Goal: Task Accomplishment & Management: Manage account settings

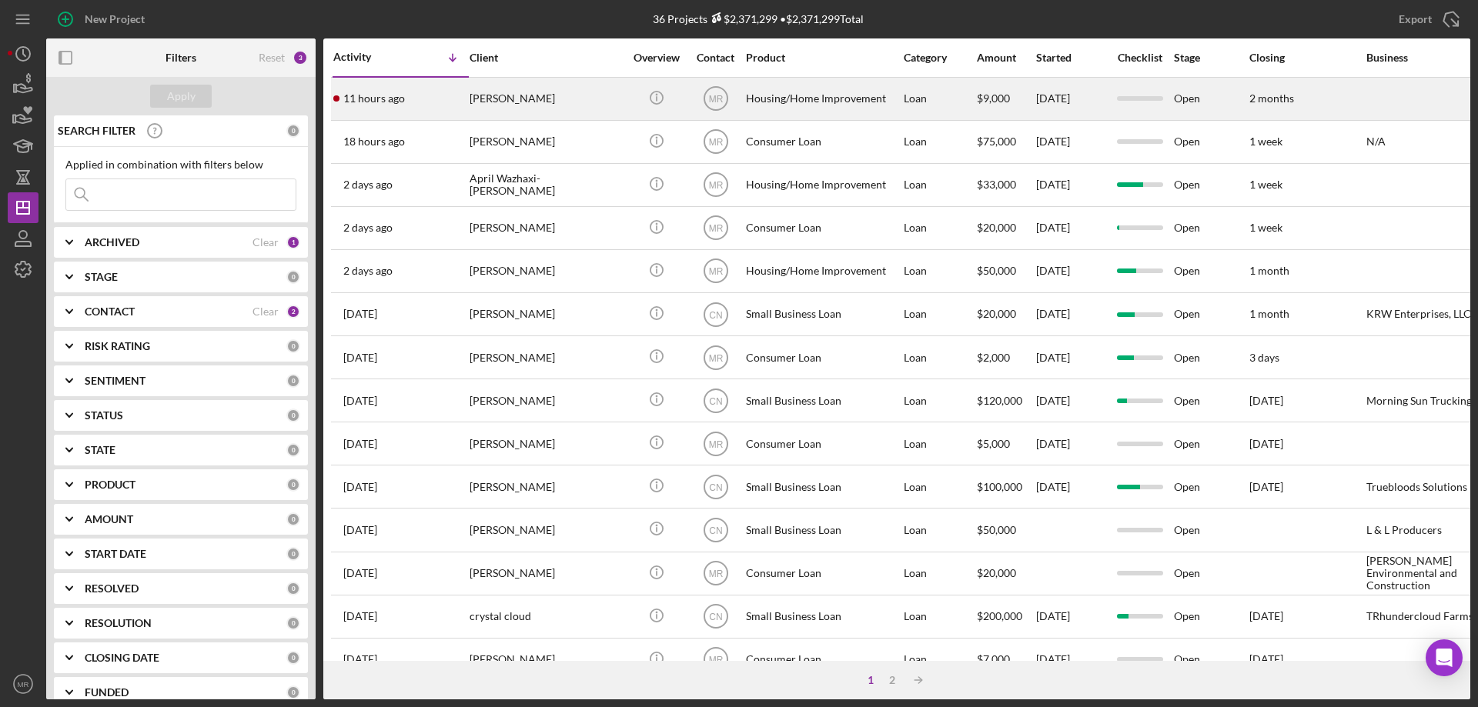
click at [622, 97] on div "[PERSON_NAME]" at bounding box center [547, 99] width 154 height 41
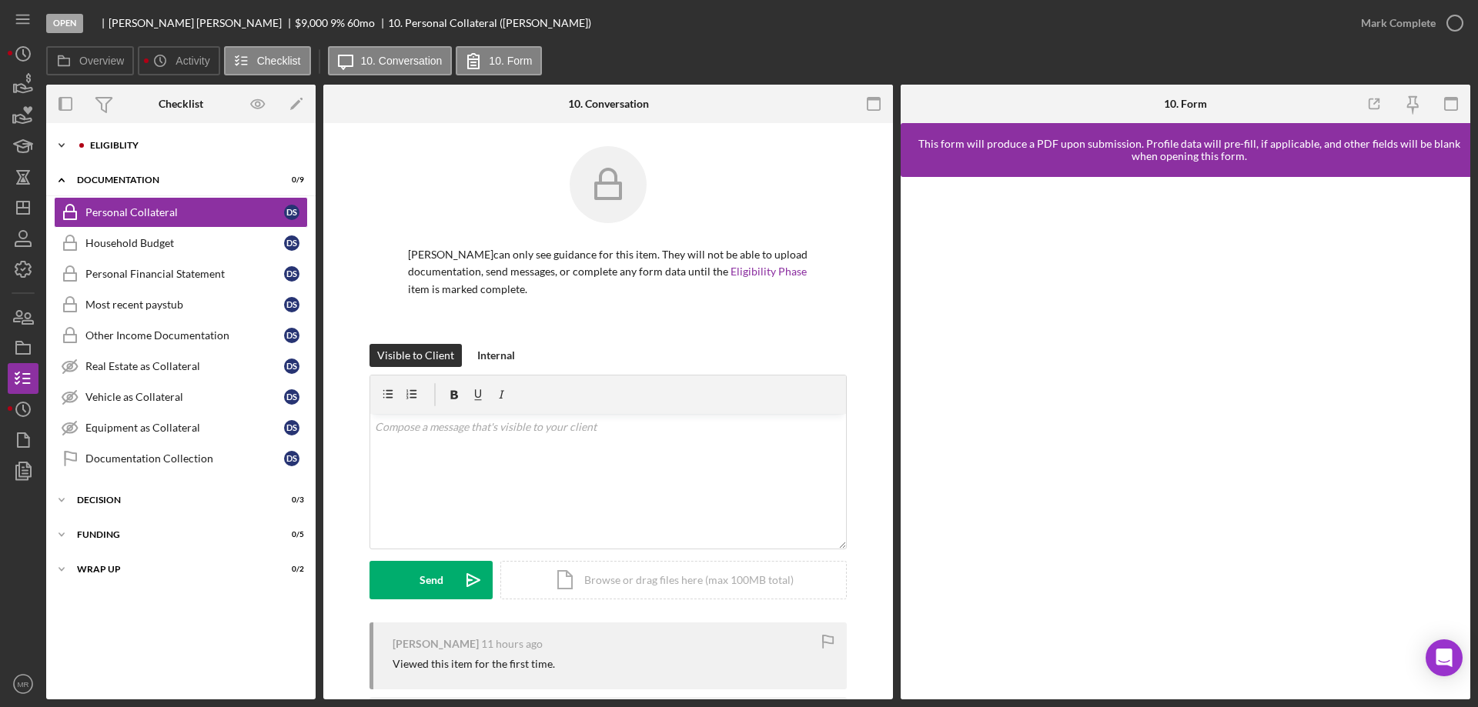
click at [116, 143] on div "Eligiblity" at bounding box center [193, 145] width 206 height 9
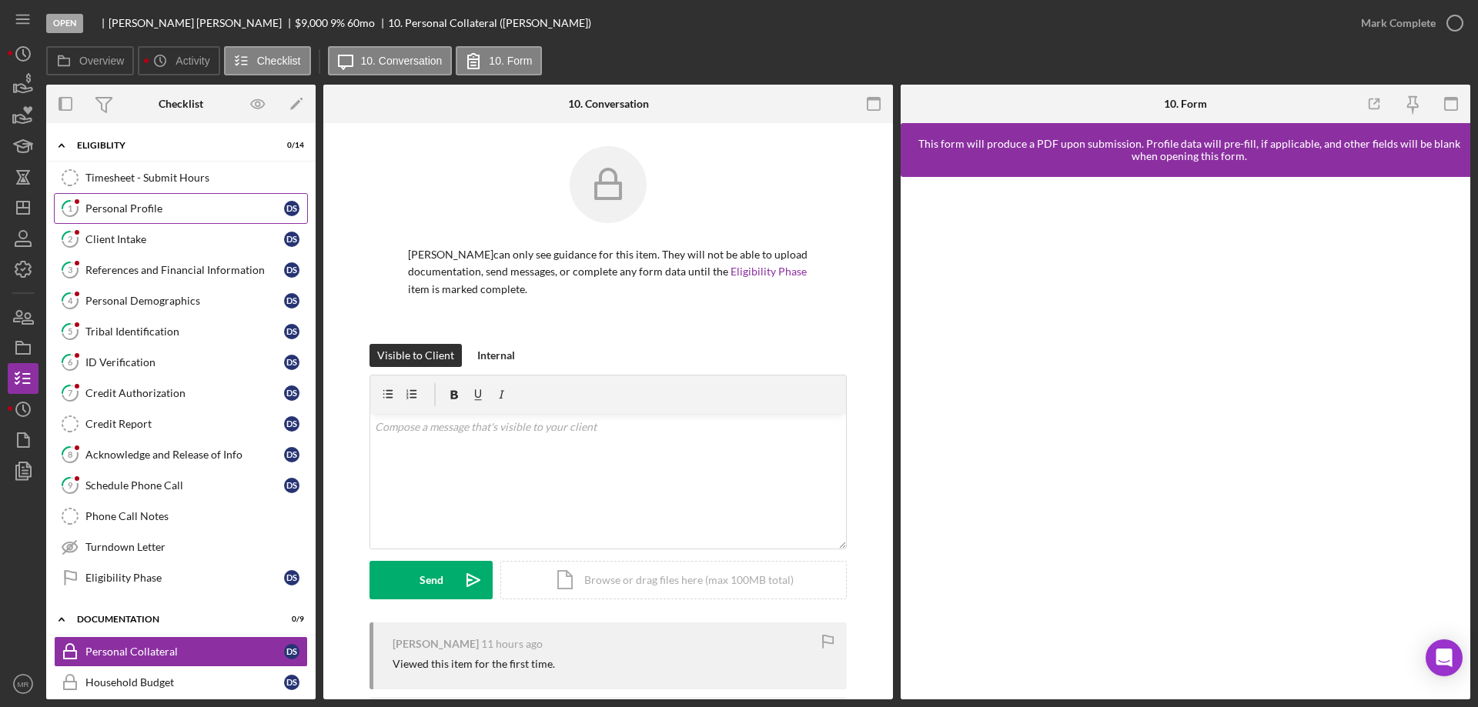
click at [138, 207] on div "Personal Profile" at bounding box center [184, 208] width 199 height 12
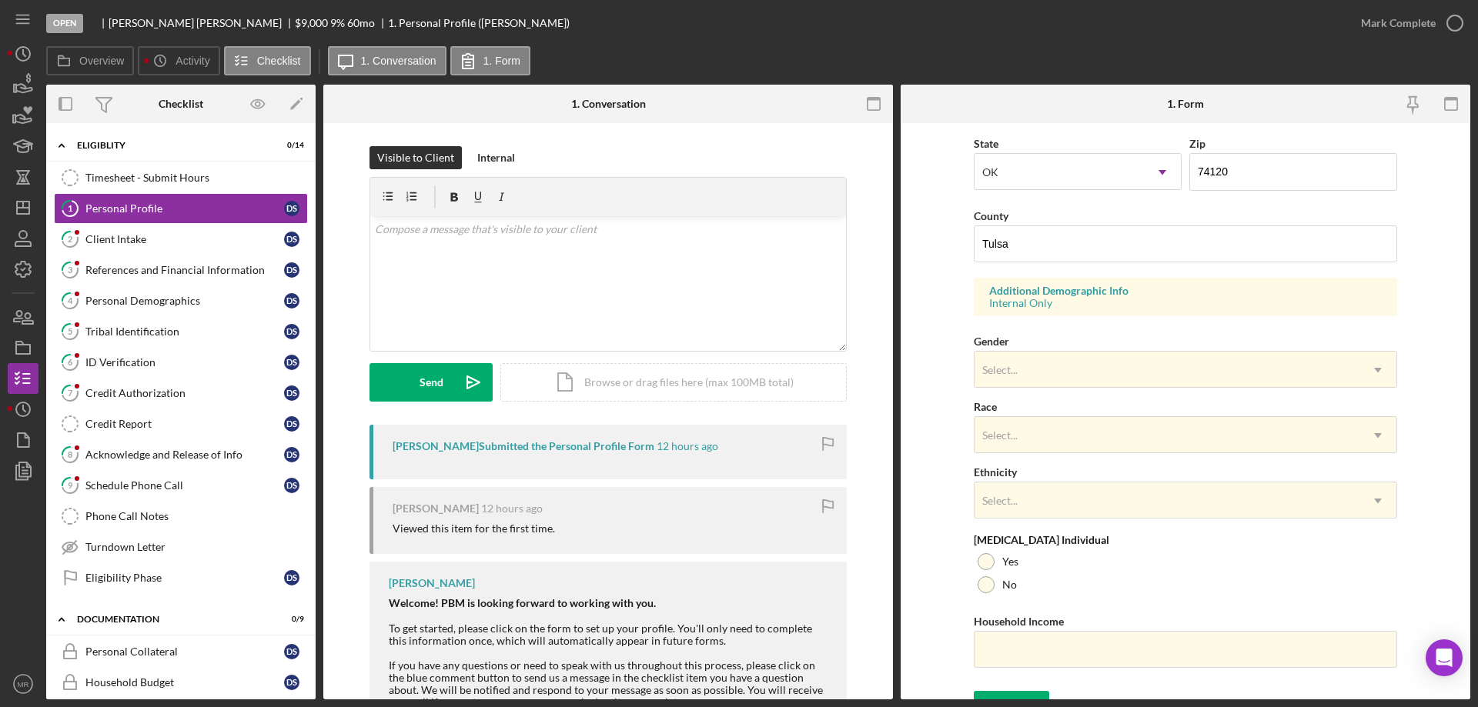
scroll to position [451, 0]
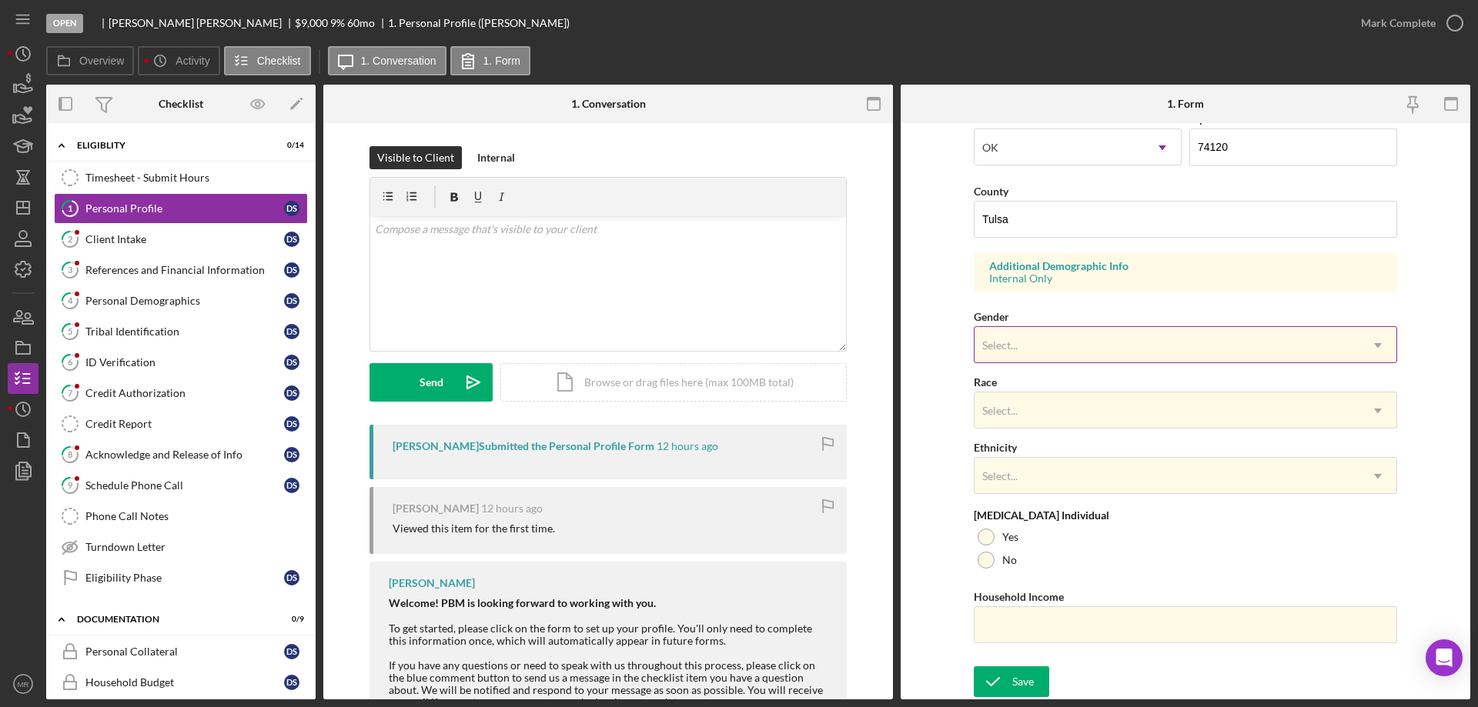
click at [1136, 353] on div "Select..." at bounding box center [1167, 345] width 385 height 35
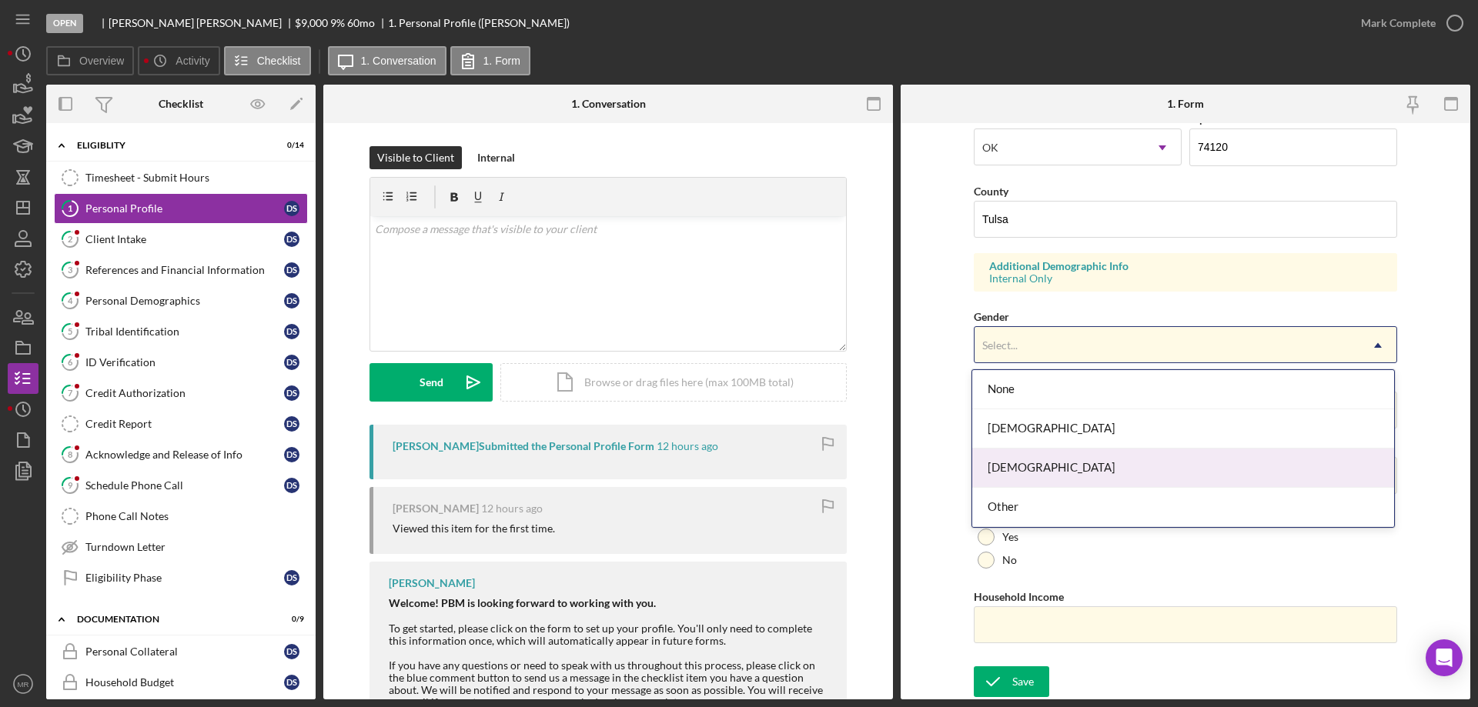
click at [1135, 463] on div "[DEMOGRAPHIC_DATA]" at bounding box center [1183, 468] width 422 height 39
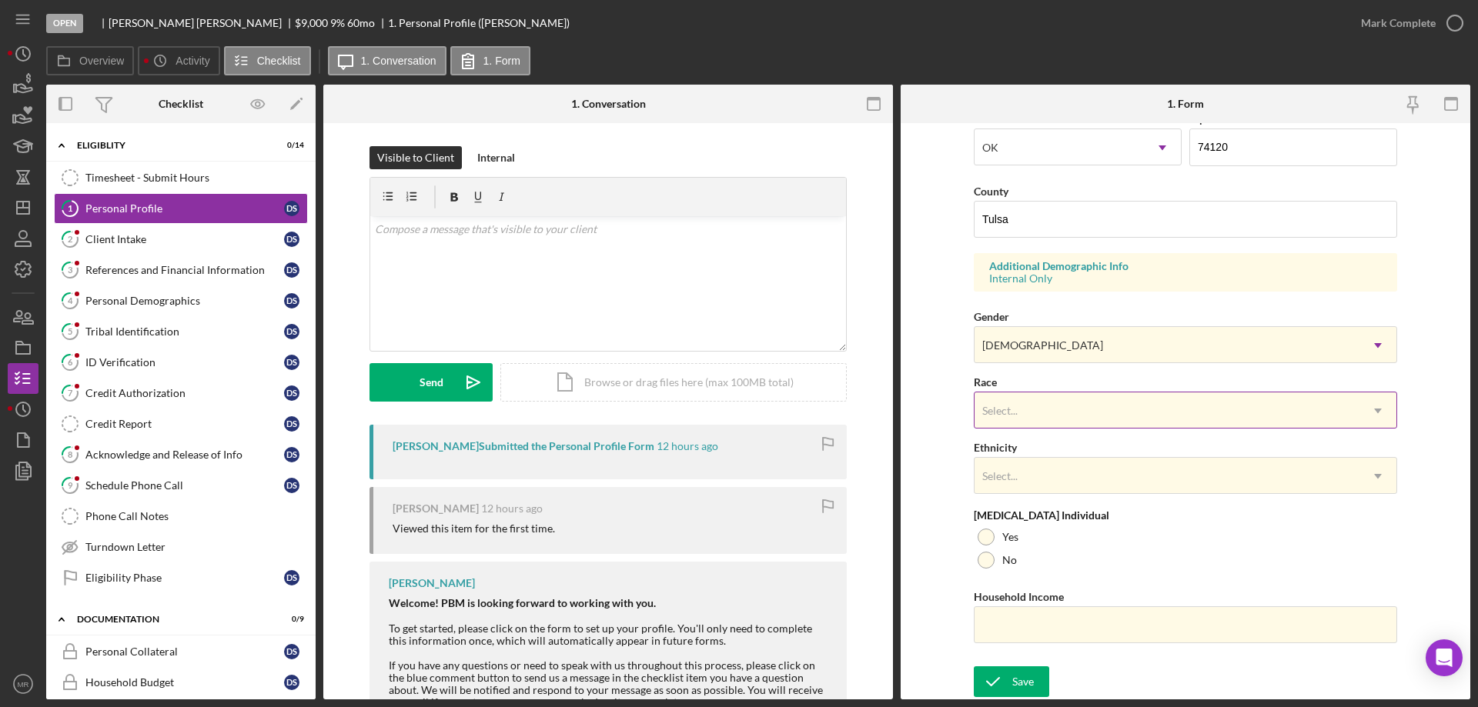
click at [1120, 407] on div "Select..." at bounding box center [1167, 410] width 385 height 35
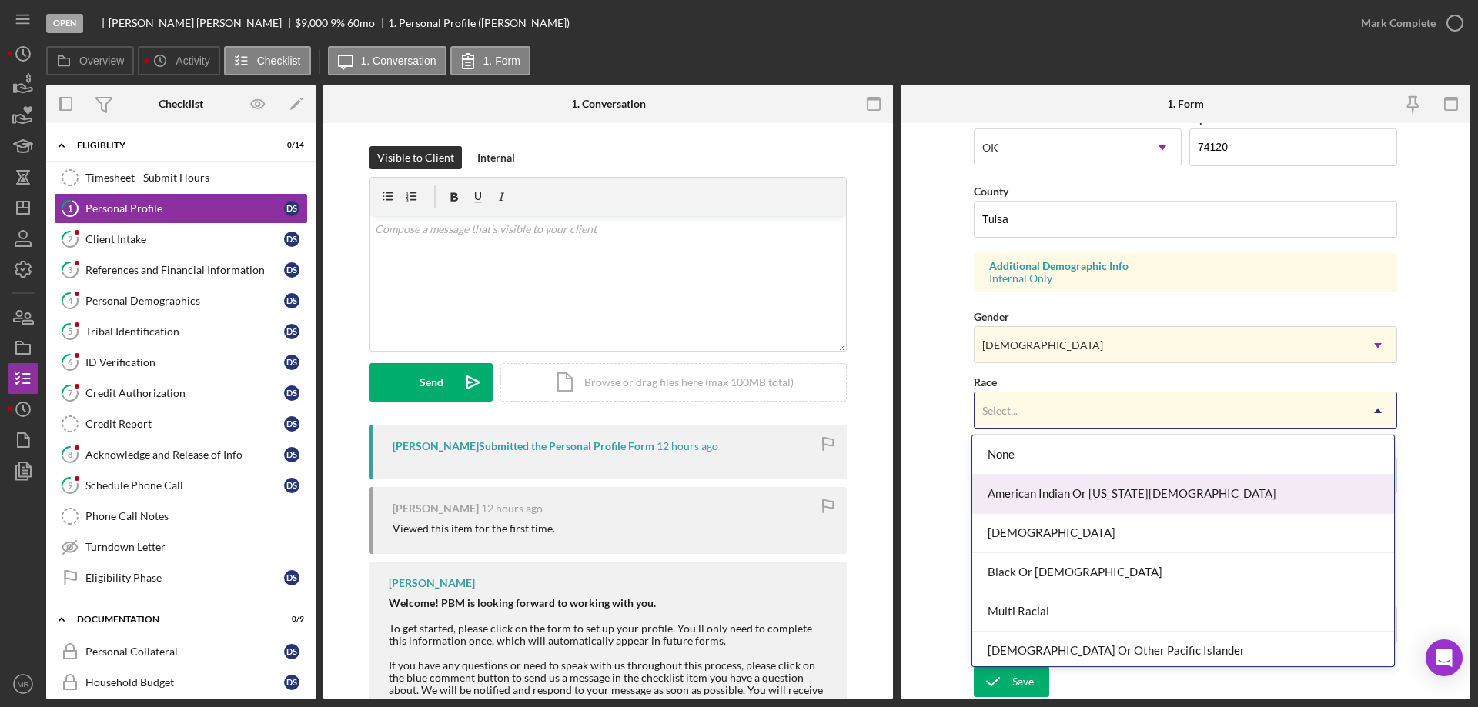
click at [1163, 495] on div "American Indian Or [US_STATE][DEMOGRAPHIC_DATA]" at bounding box center [1183, 494] width 422 height 39
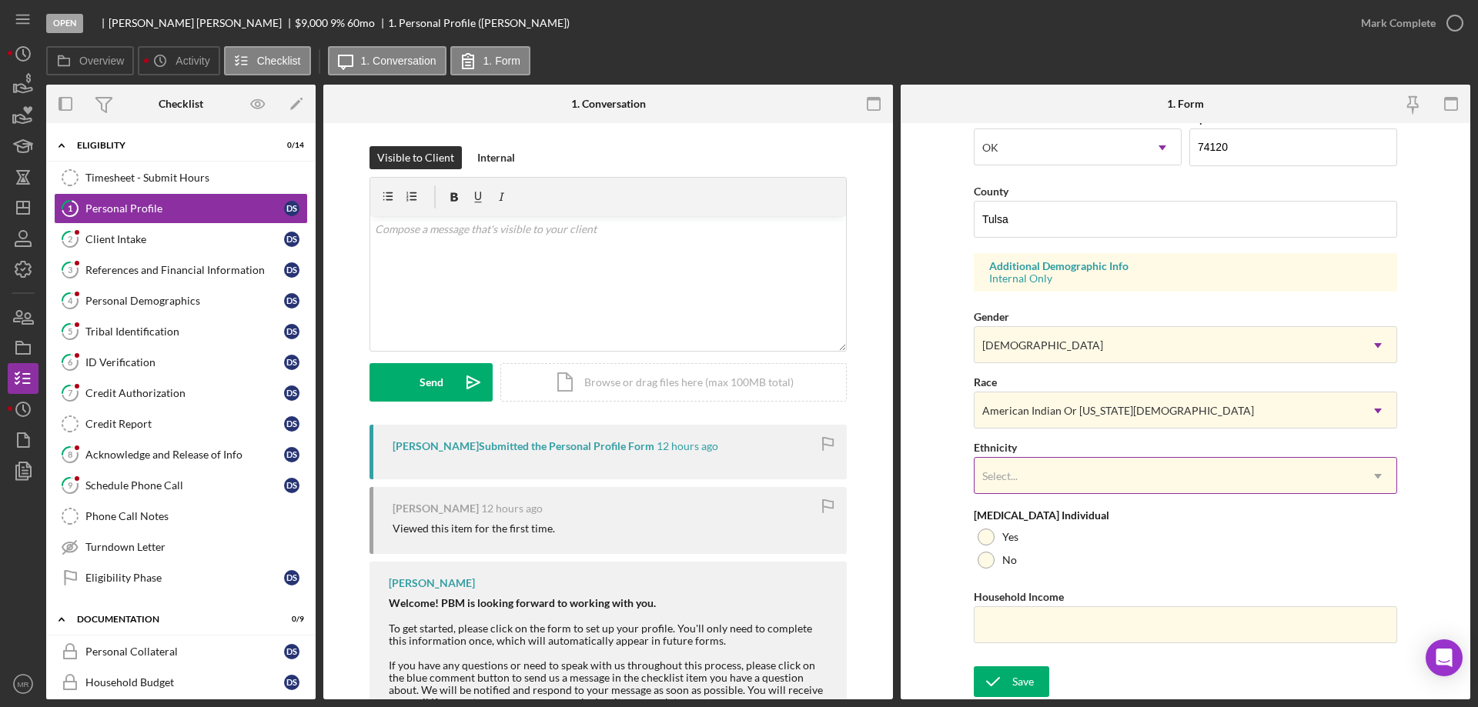
click at [1155, 486] on div "Select..." at bounding box center [1167, 476] width 385 height 35
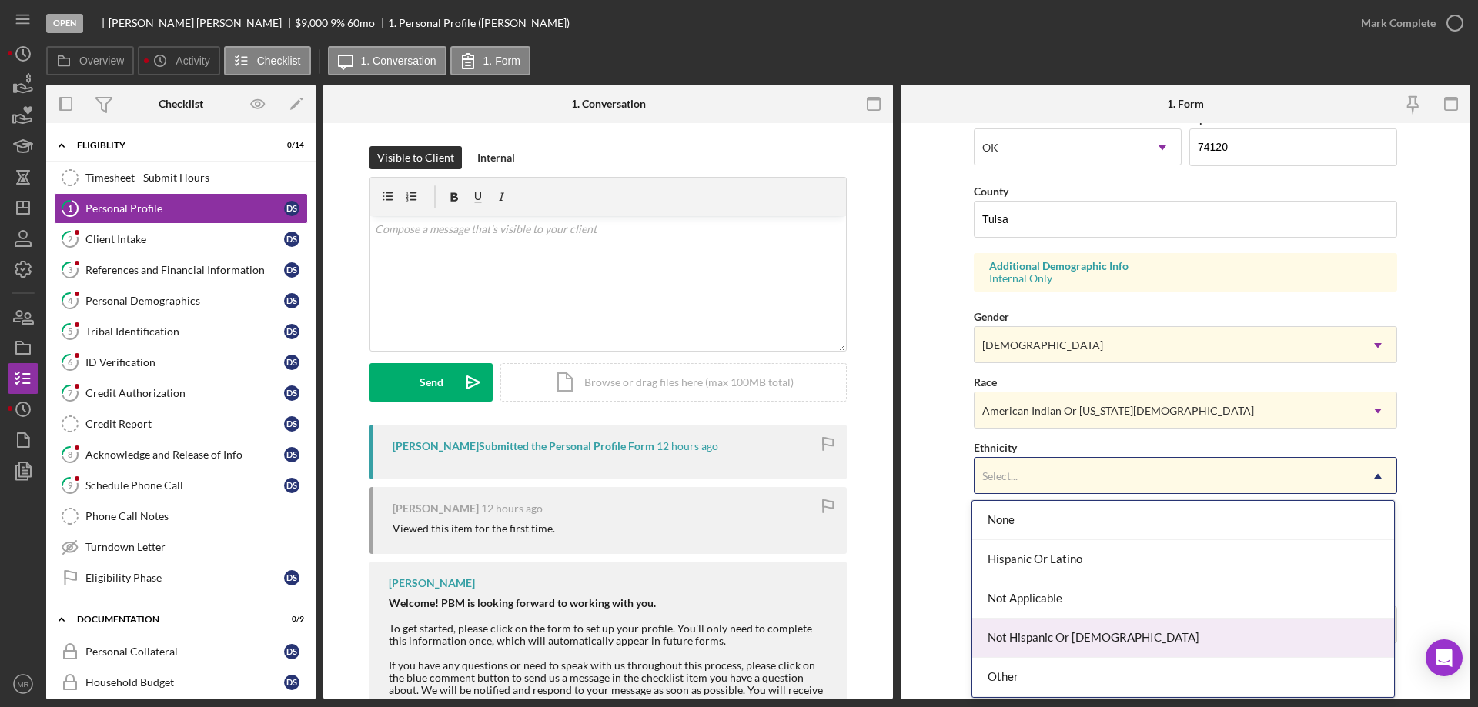
click at [1154, 639] on div "Not Hispanic Or [DEMOGRAPHIC_DATA]" at bounding box center [1183, 638] width 422 height 39
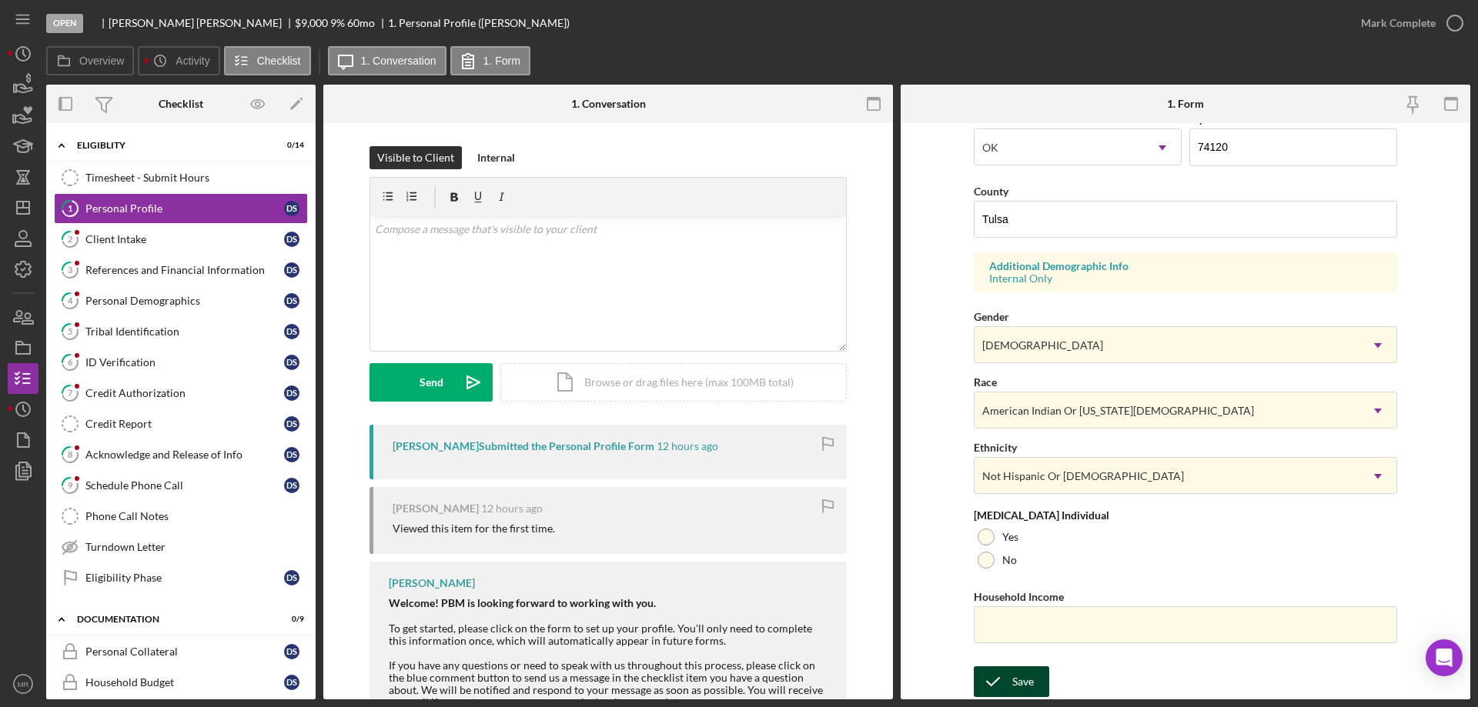
click at [1012, 674] on div "Save" at bounding box center [1023, 682] width 22 height 31
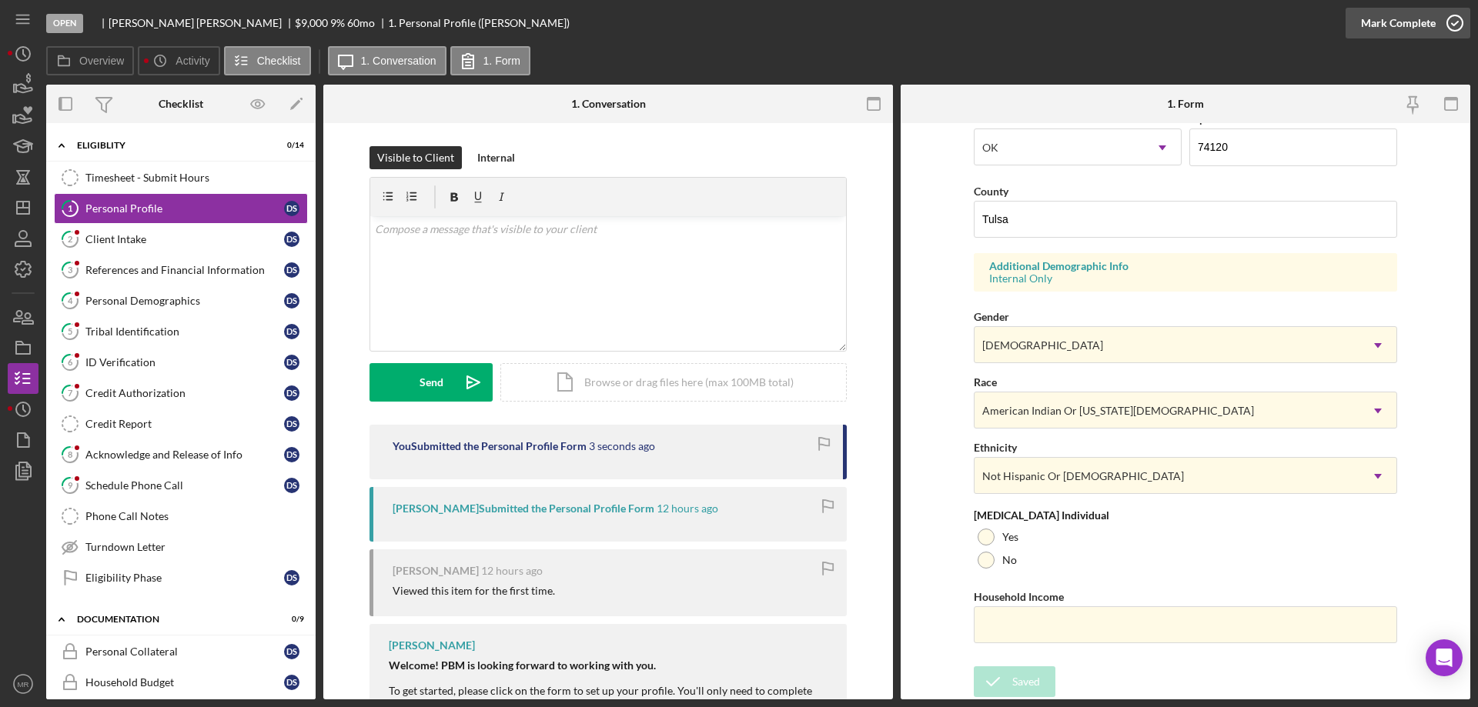
click at [1454, 20] on icon "button" at bounding box center [1455, 23] width 38 height 38
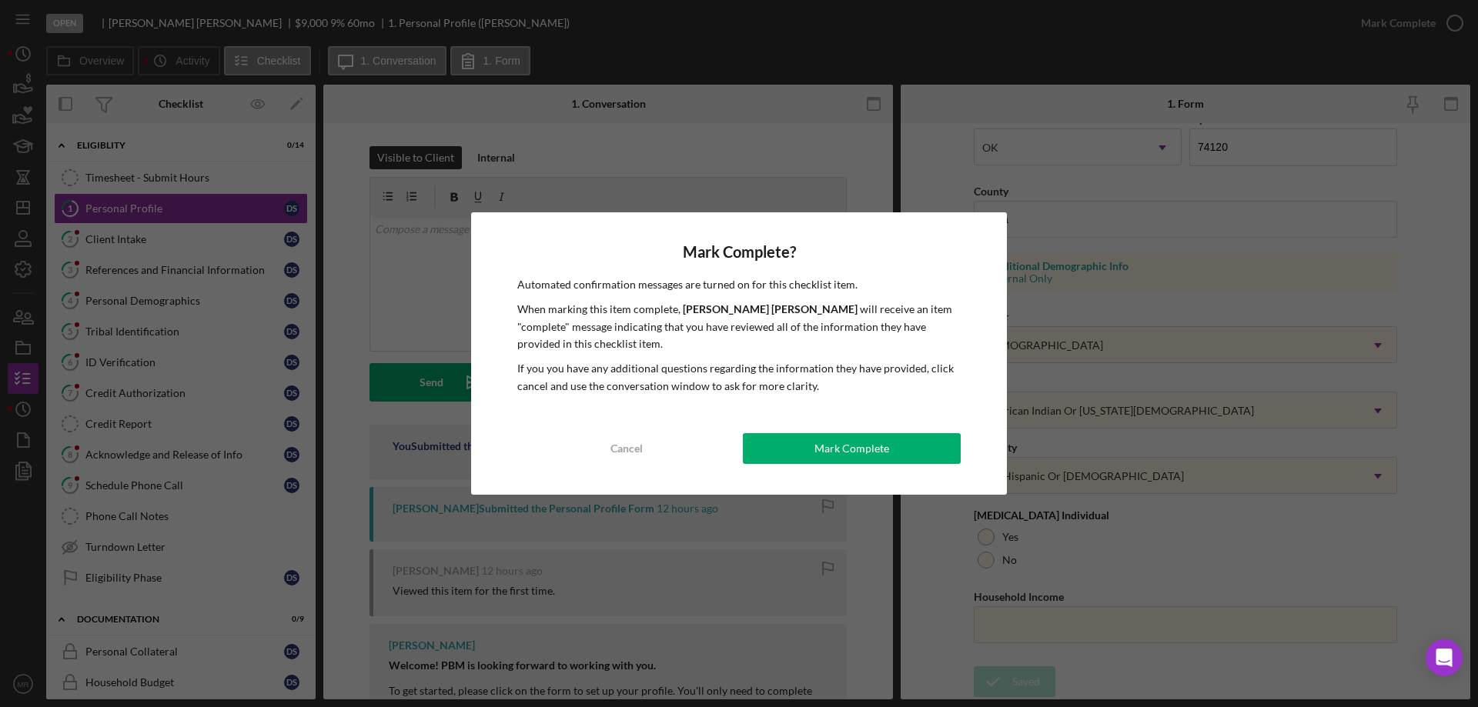
click at [847, 444] on div "Mark Complete" at bounding box center [851, 448] width 75 height 31
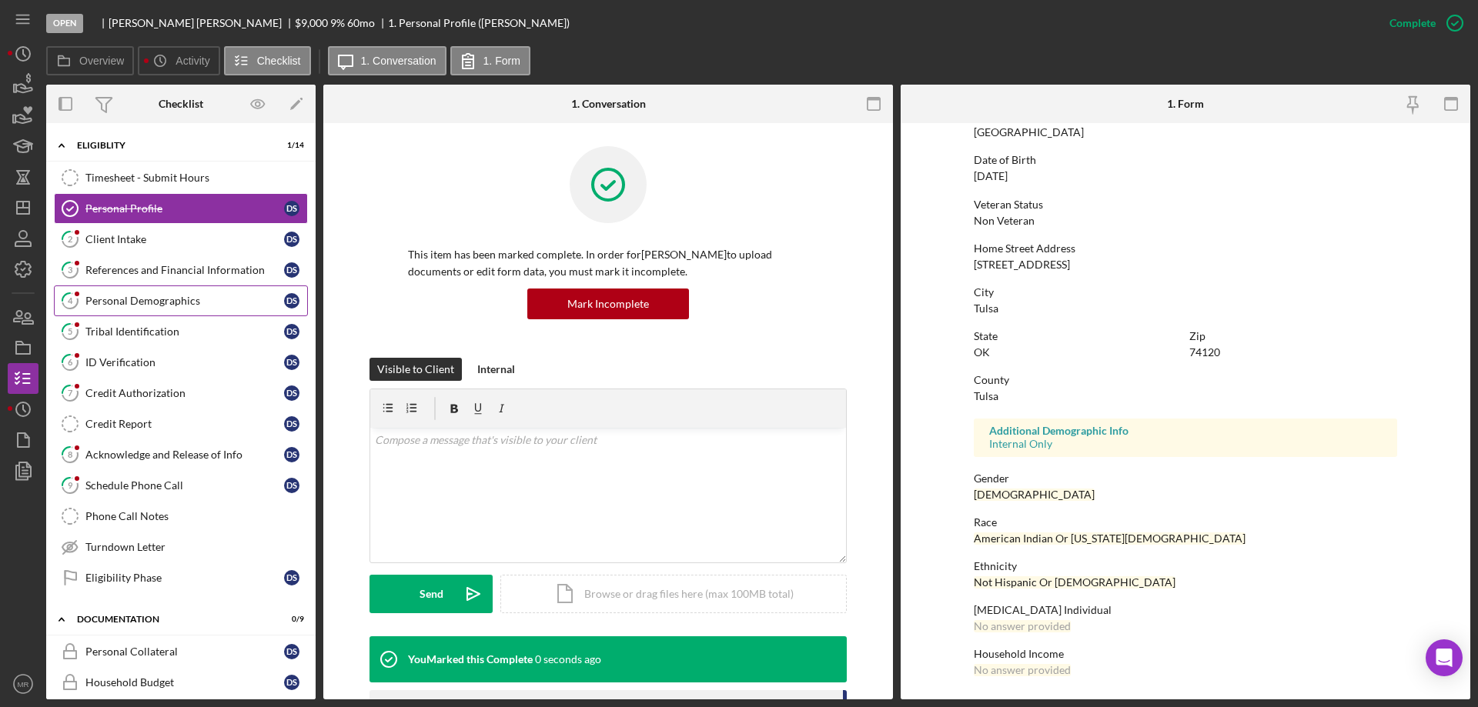
scroll to position [142, 0]
click at [123, 239] on div "Client Intake" at bounding box center [184, 239] width 199 height 12
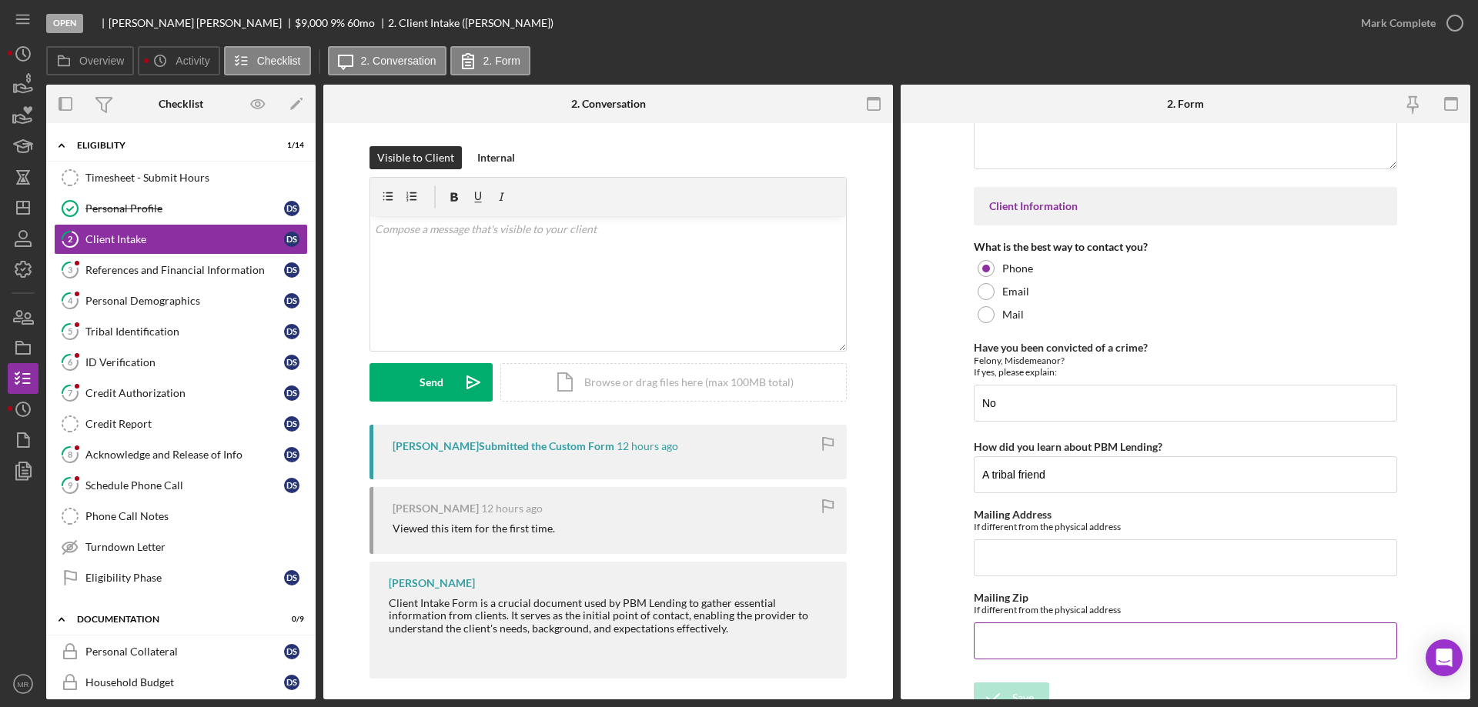
scroll to position [2249, 0]
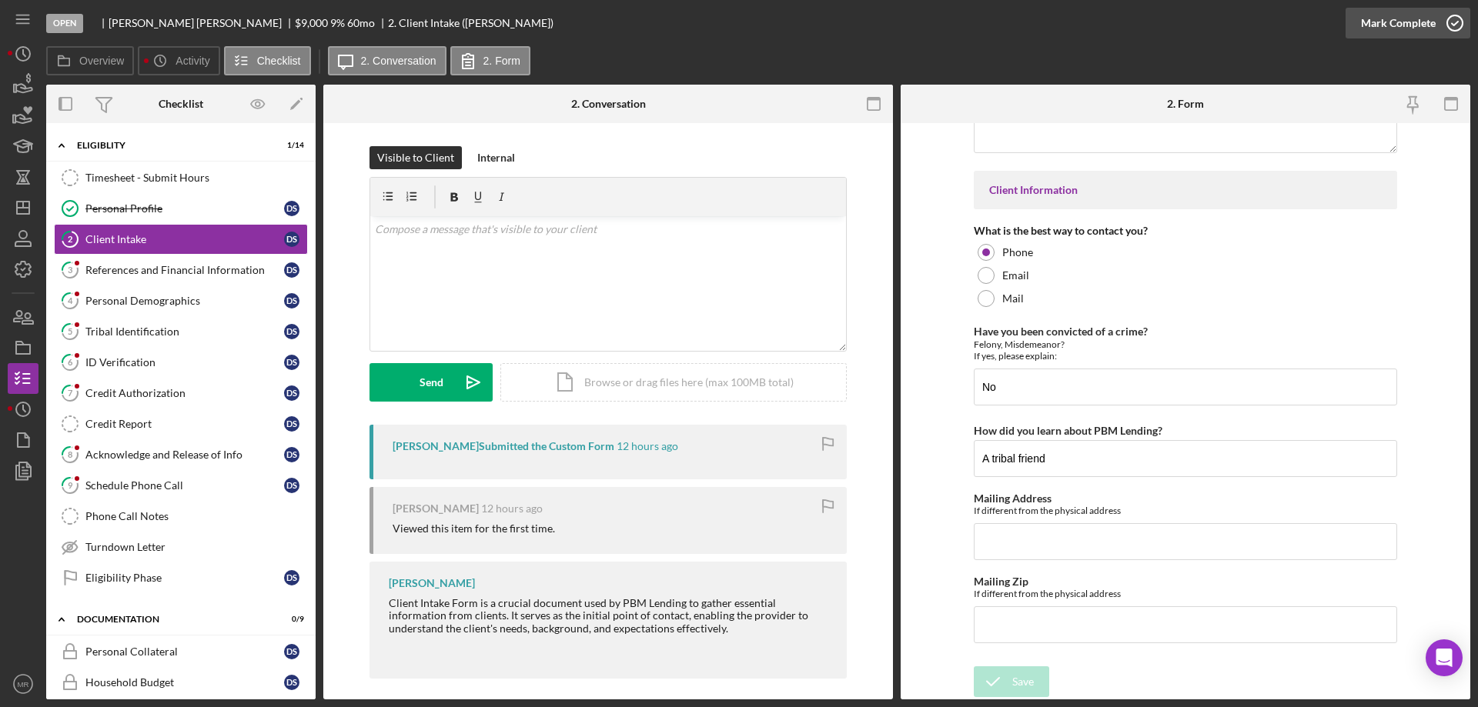
click at [1455, 18] on icon "button" at bounding box center [1455, 23] width 38 height 38
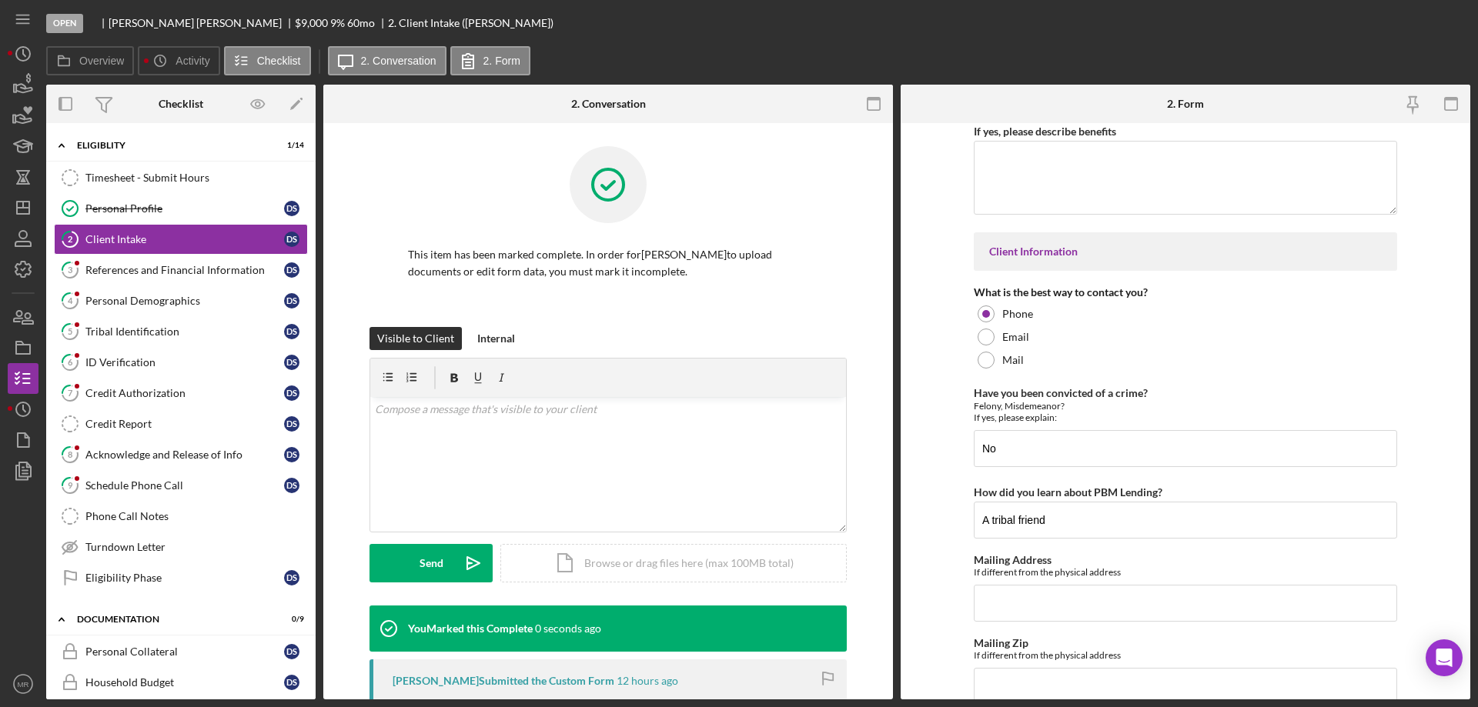
scroll to position [2310, 0]
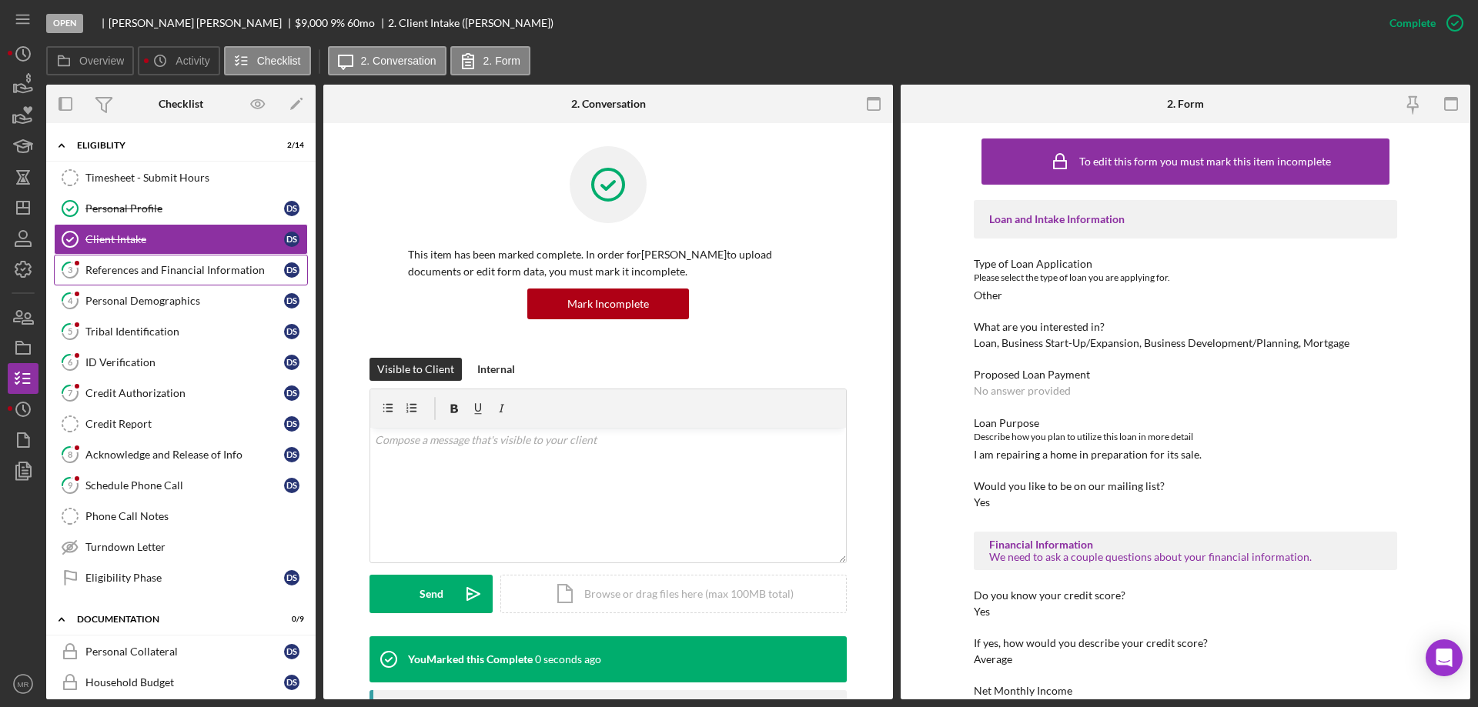
click at [105, 264] on div "References and Financial Information" at bounding box center [184, 270] width 199 height 12
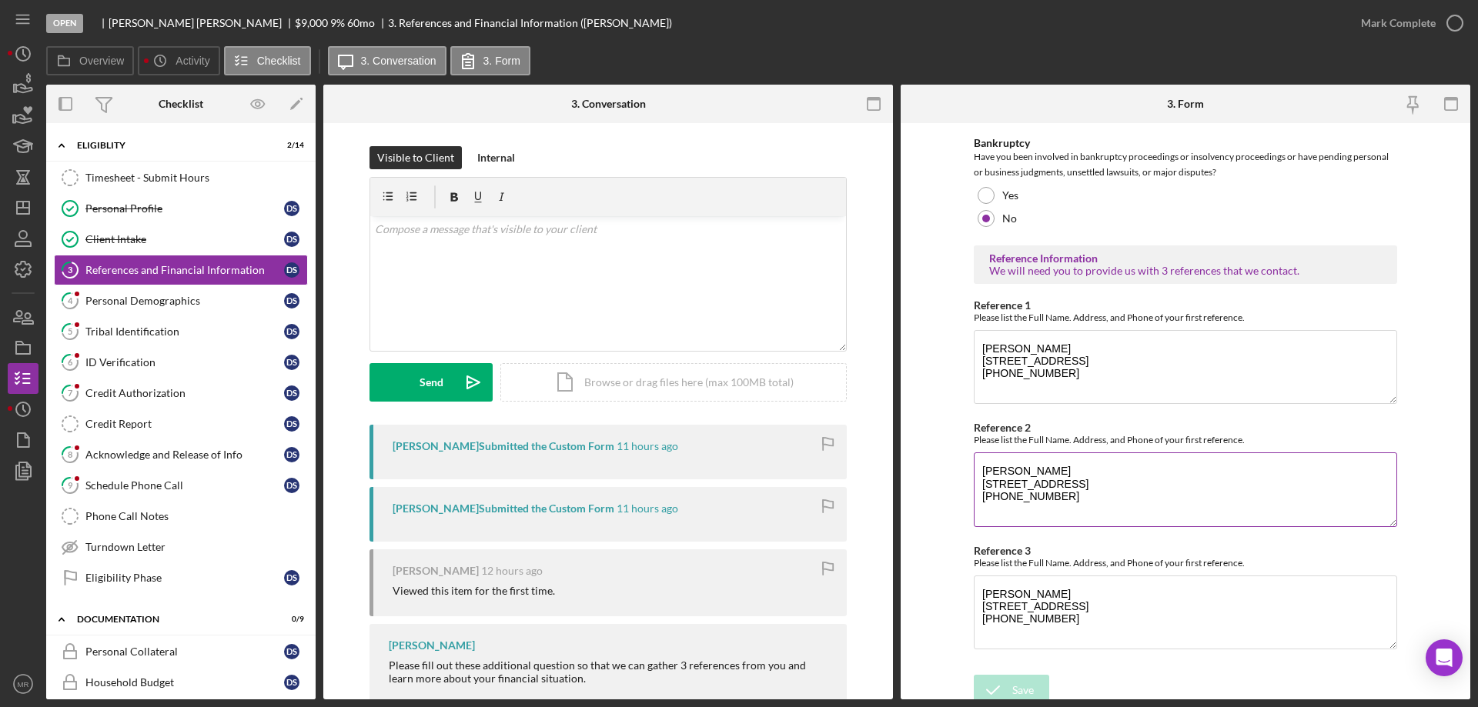
scroll to position [523, 0]
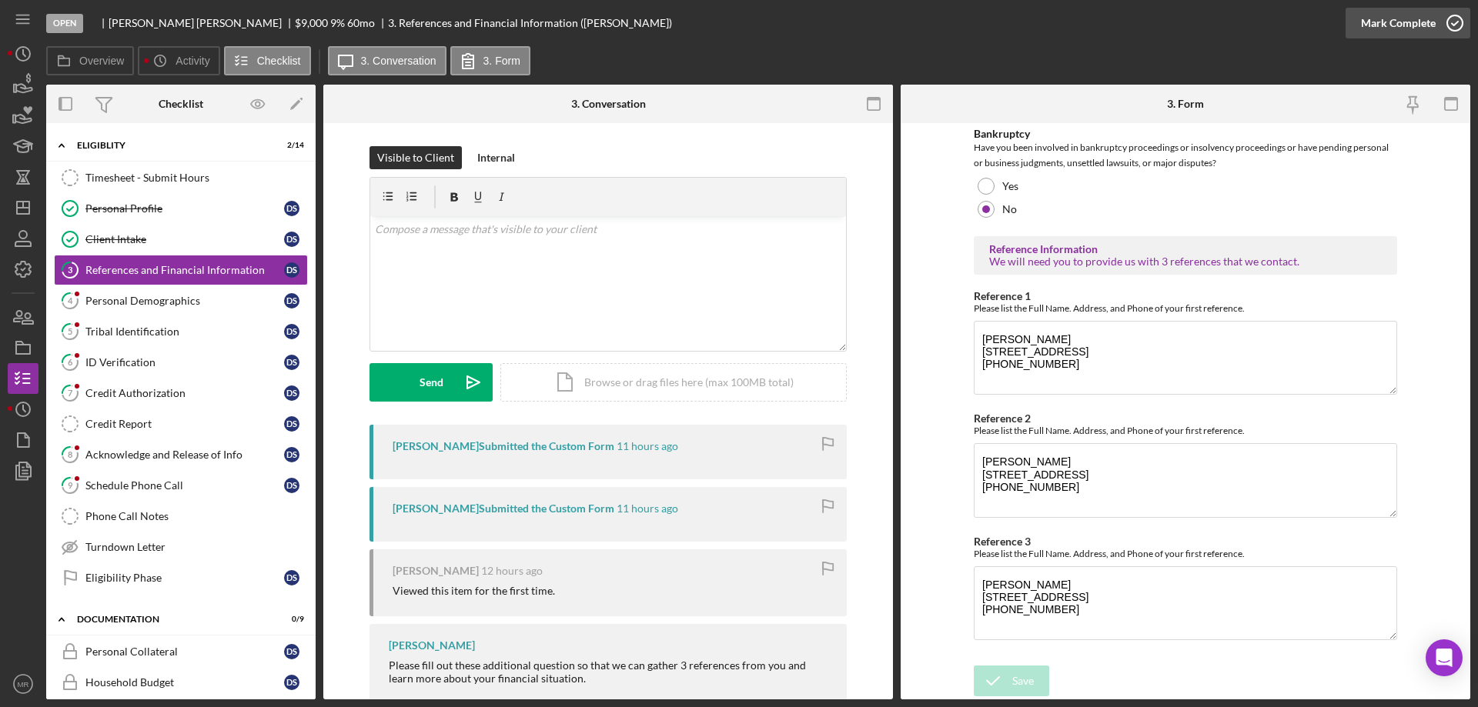
click at [1457, 28] on icon "button" at bounding box center [1455, 23] width 38 height 38
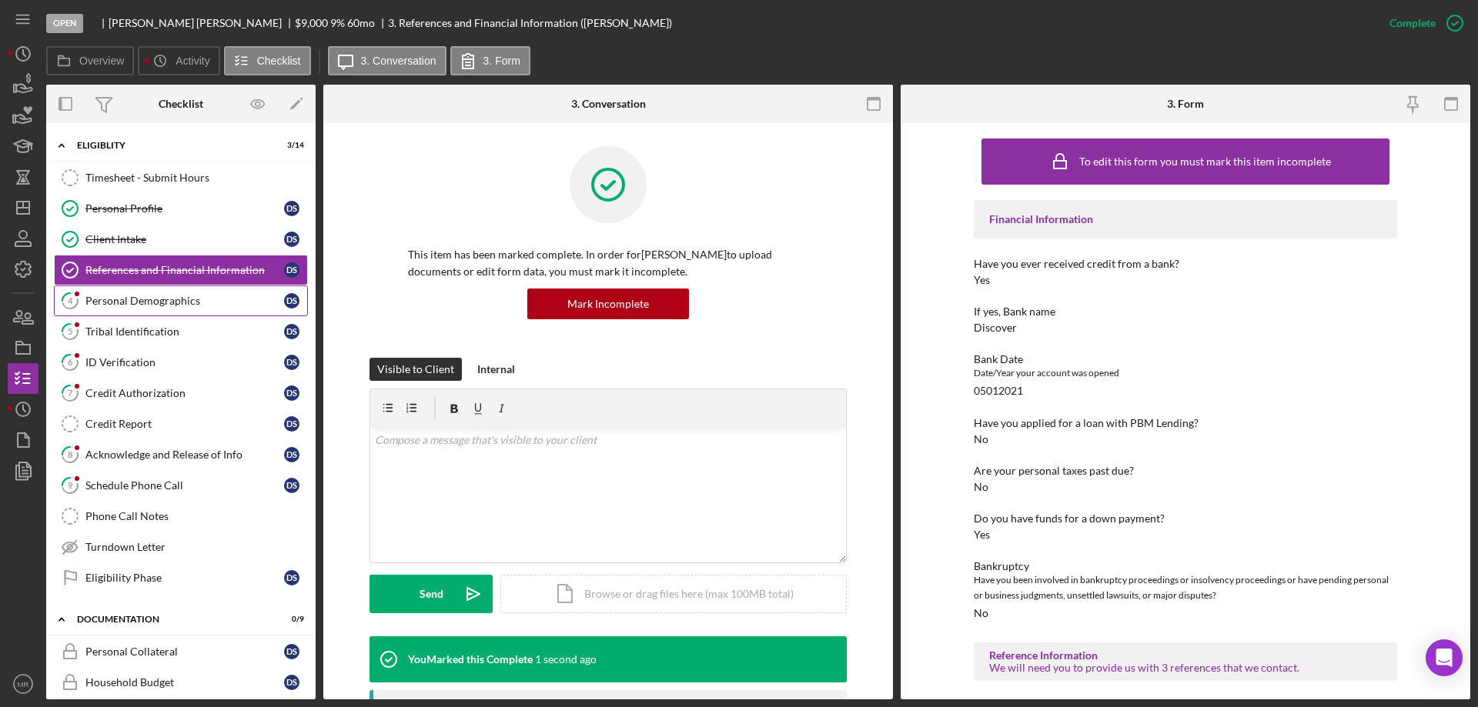
click at [120, 298] on div "Personal Demographics" at bounding box center [184, 301] width 199 height 12
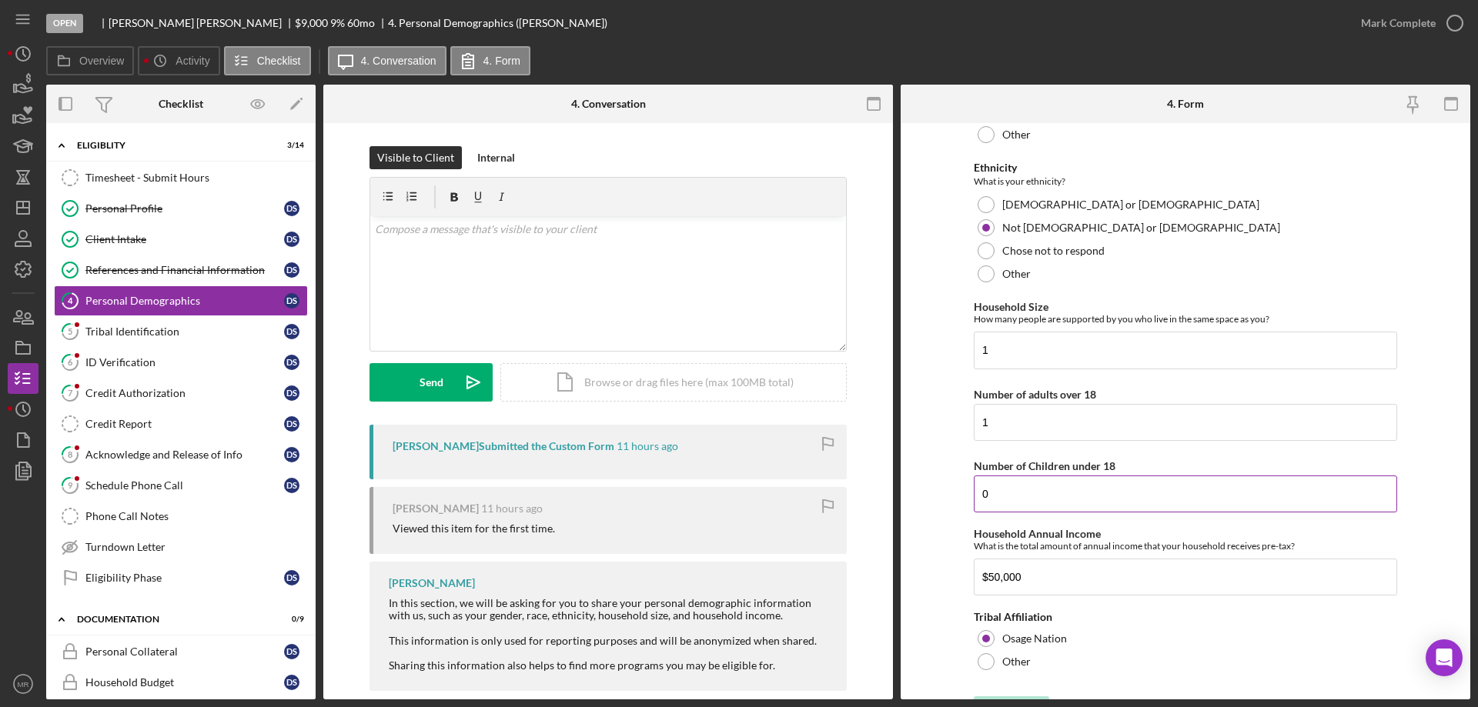
scroll to position [684, 0]
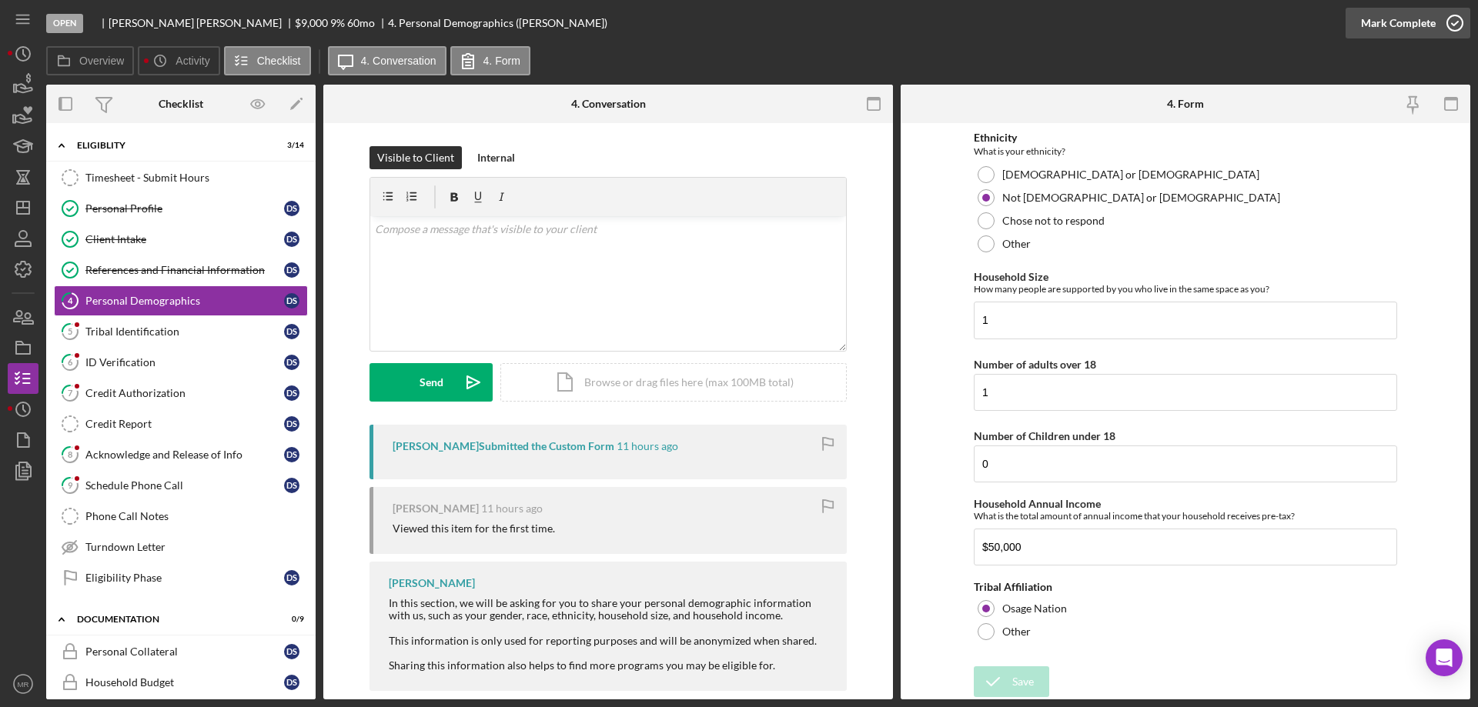
click at [1449, 22] on icon "button" at bounding box center [1455, 23] width 38 height 38
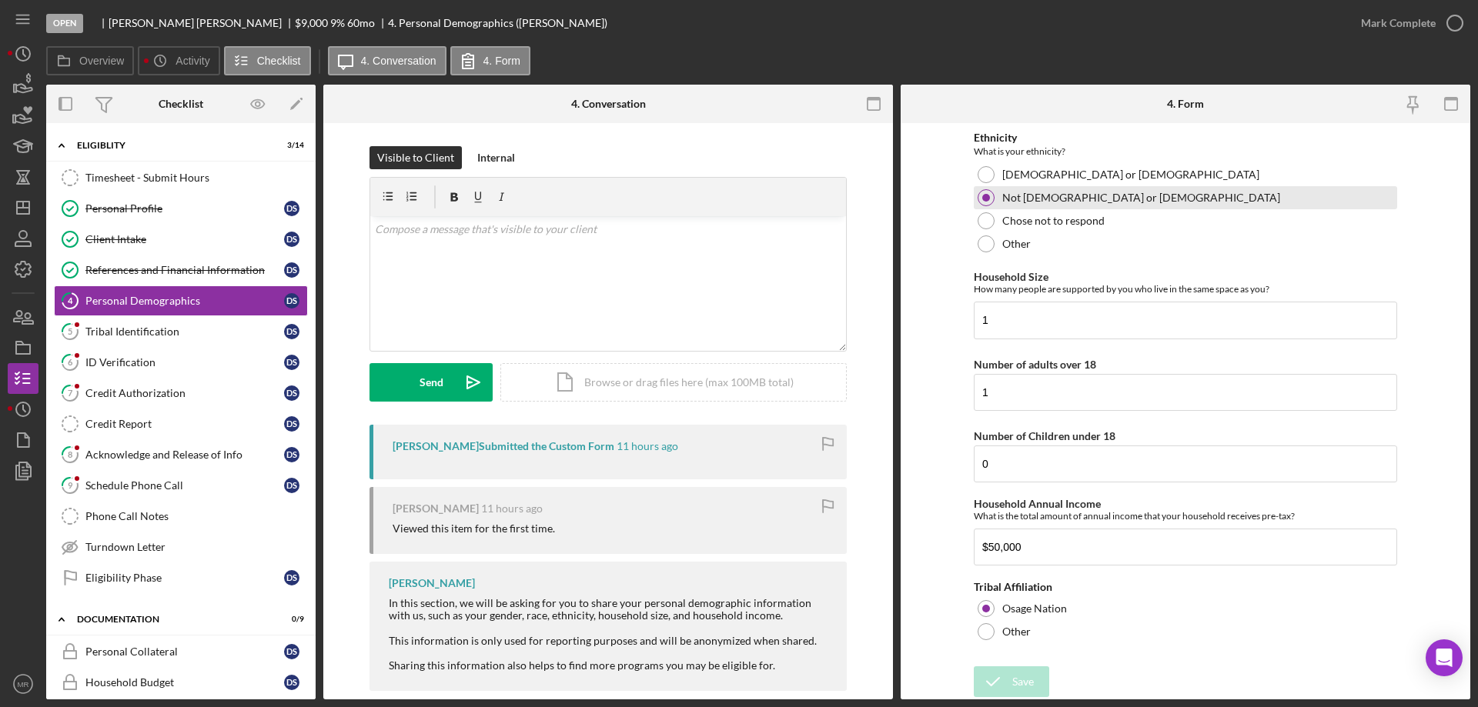
scroll to position [745, 0]
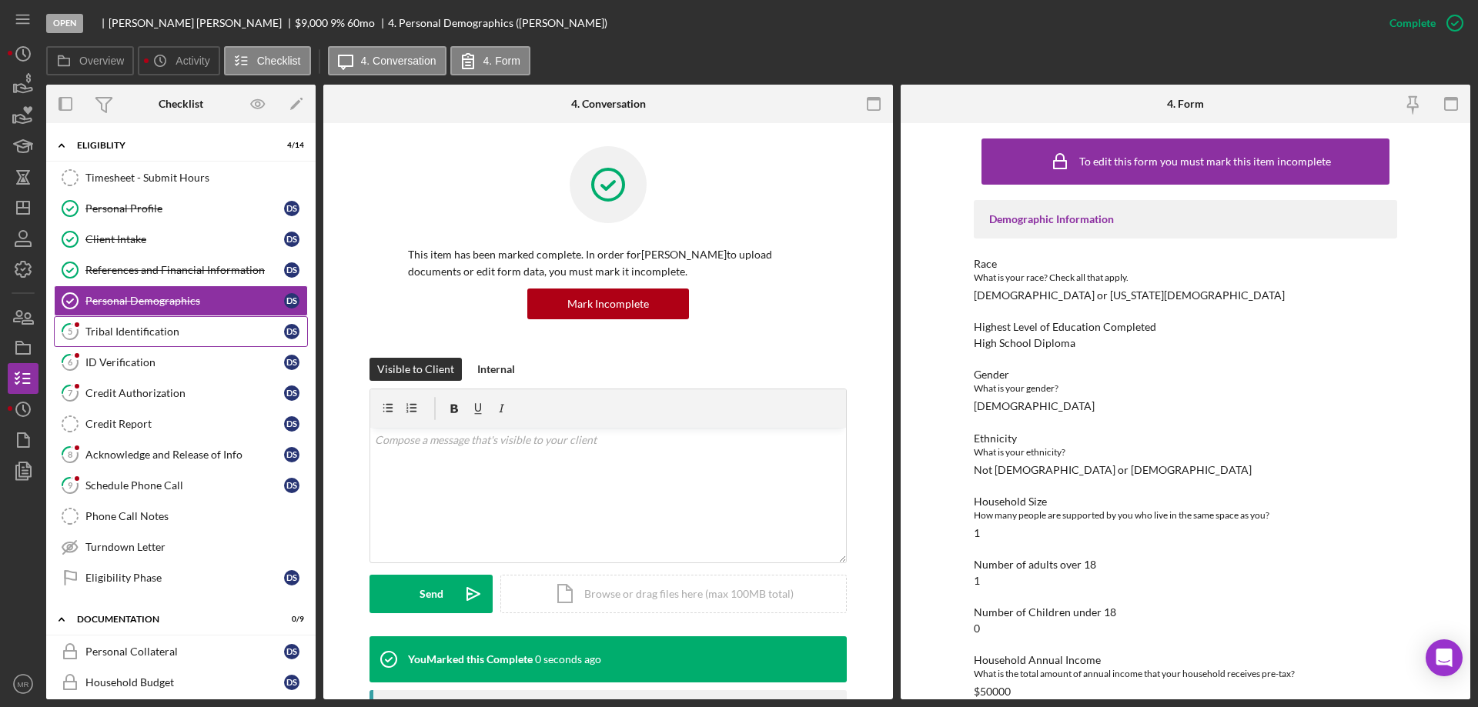
click at [115, 326] on div "Tribal Identification" at bounding box center [184, 332] width 199 height 12
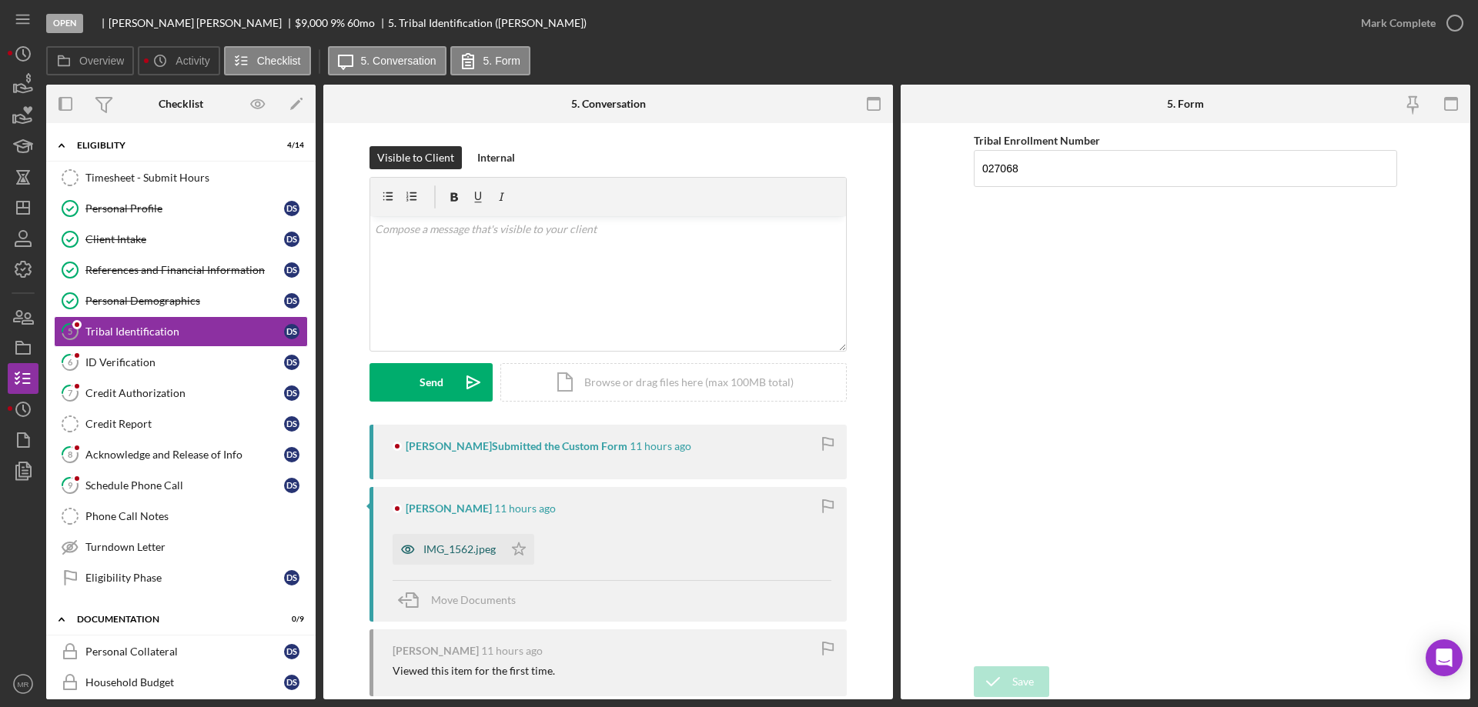
click at [424, 540] on div "IMG_1562.jpeg" at bounding box center [448, 549] width 111 height 31
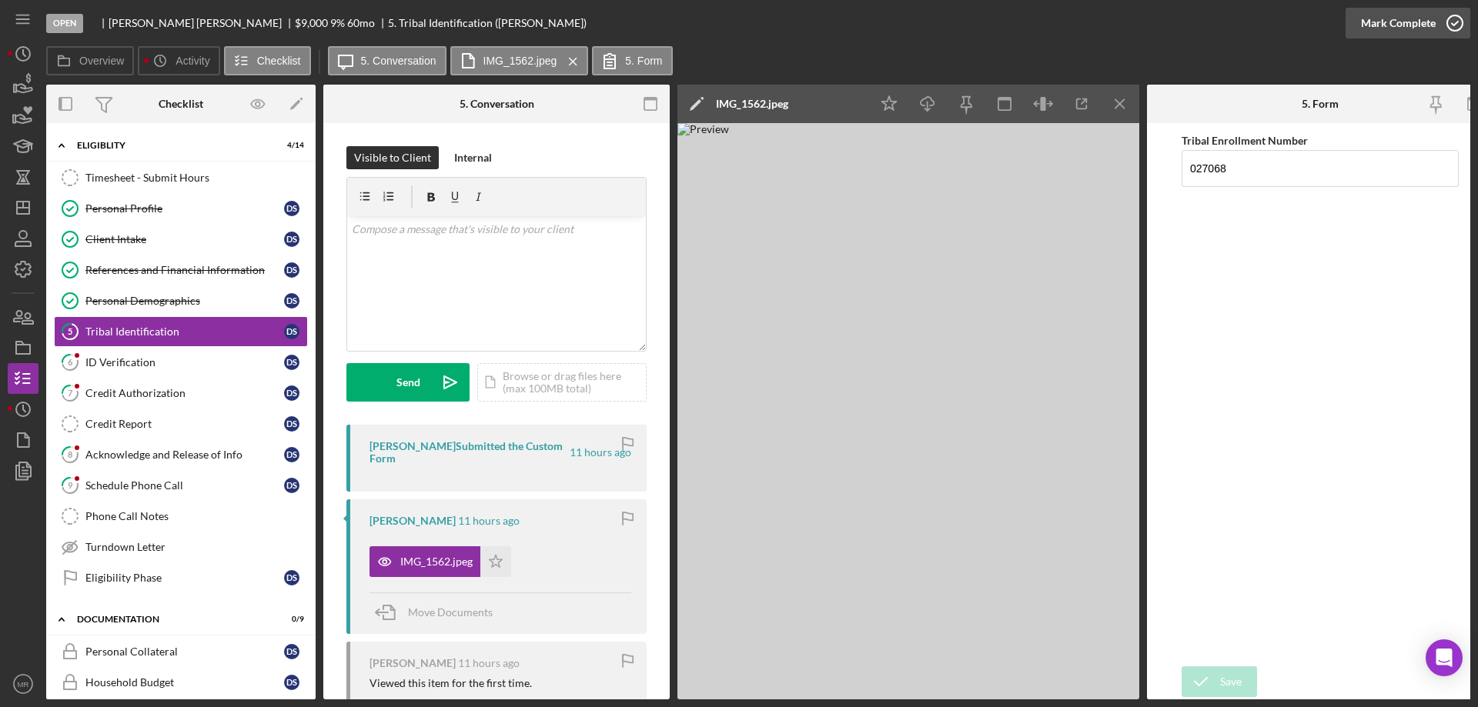
click at [1456, 24] on polyline "button" at bounding box center [1455, 24] width 6 height 4
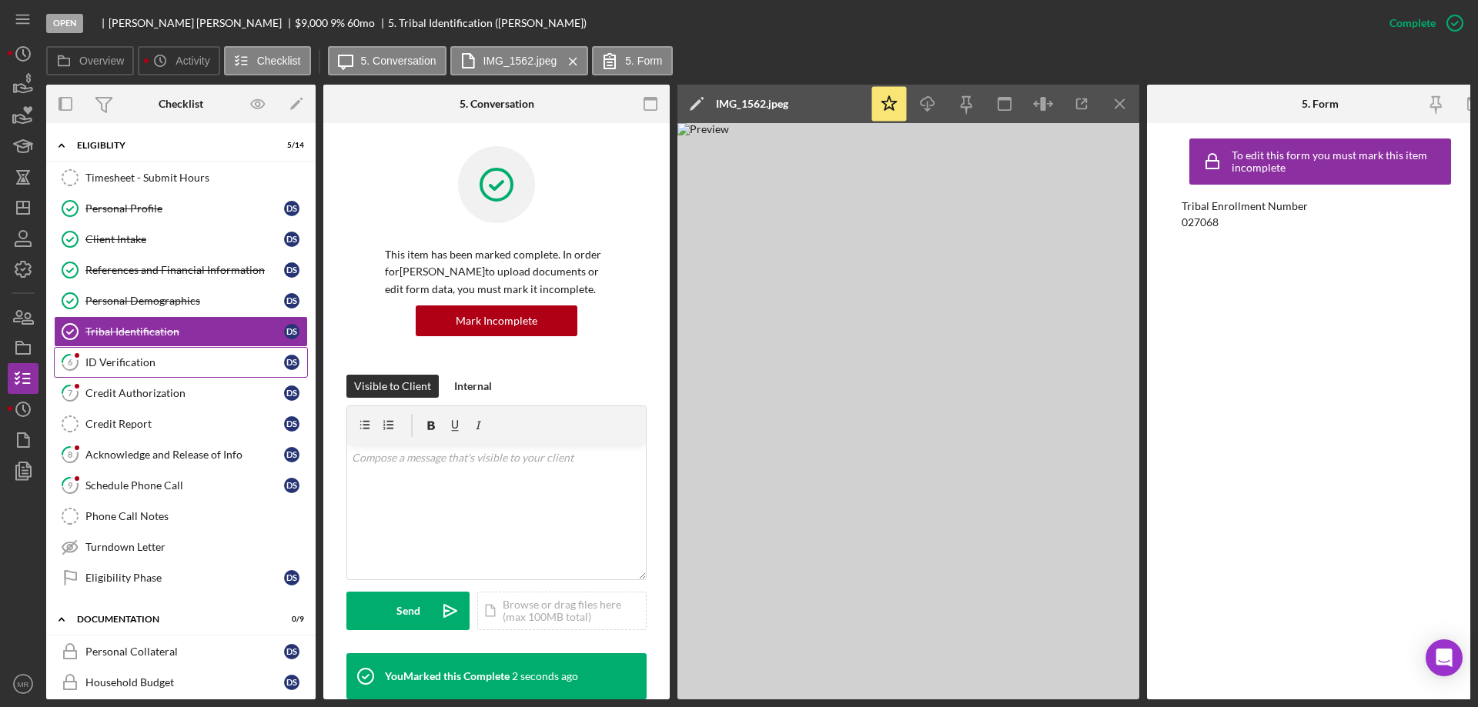
click at [109, 362] on div "ID Verification" at bounding box center [184, 362] width 199 height 12
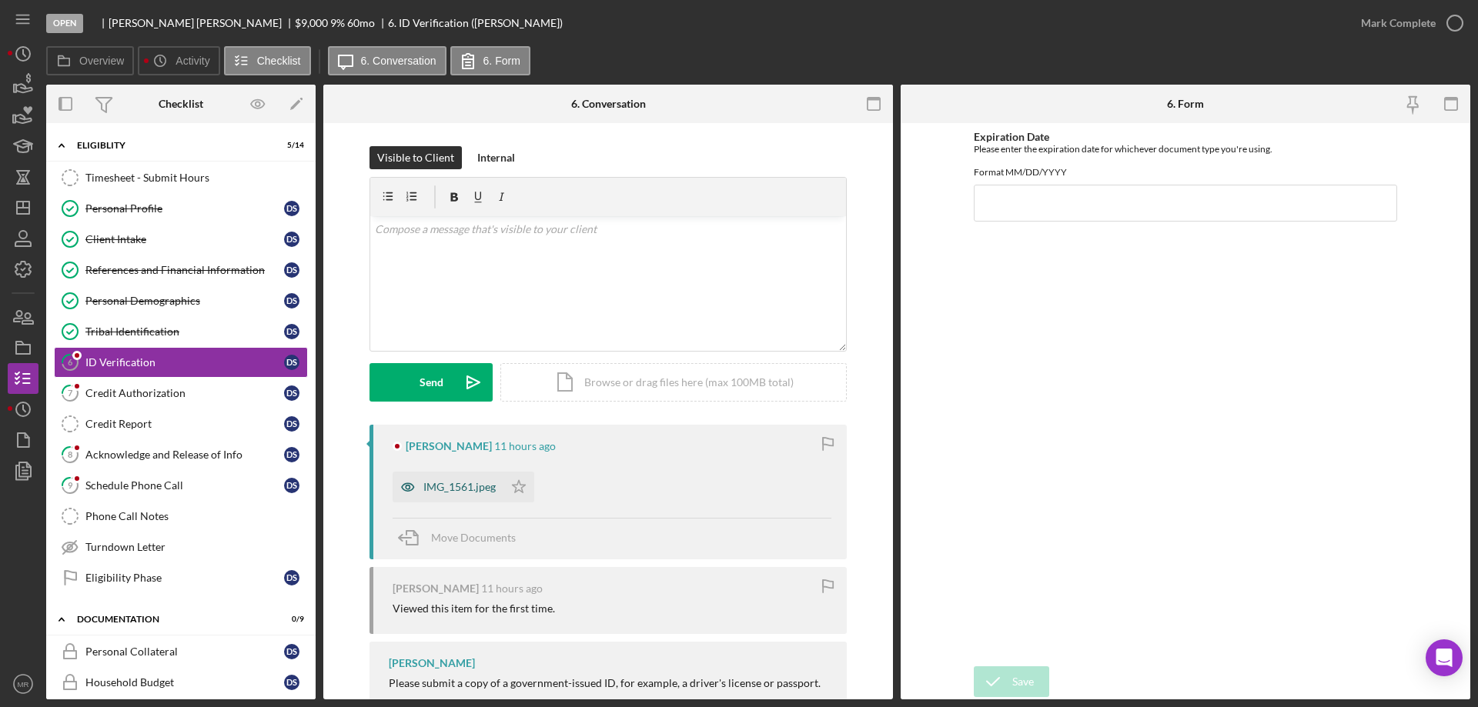
click at [456, 479] on div "IMG_1561.jpeg" at bounding box center [448, 487] width 111 height 31
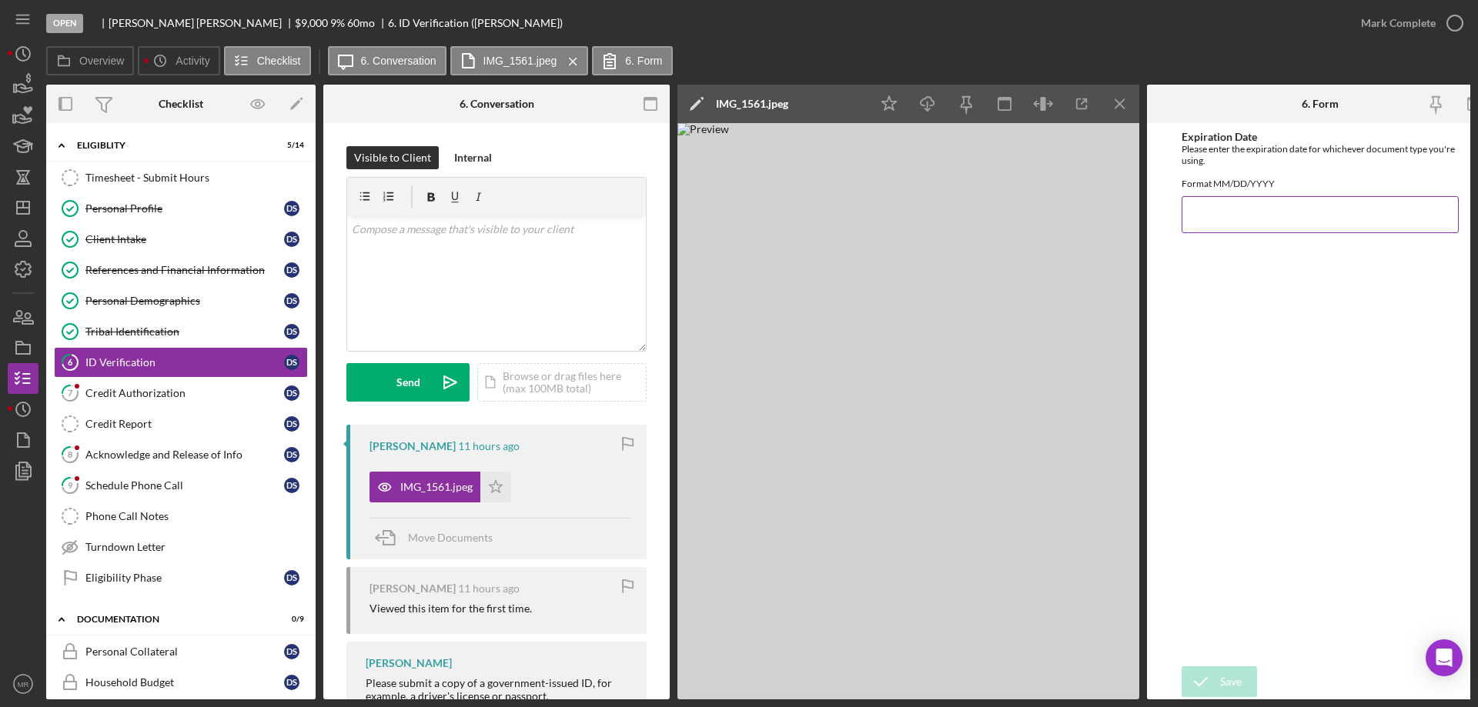
click at [1239, 225] on input "Expiration Date" at bounding box center [1320, 214] width 277 height 37
type input "[DATE]"
click at [1229, 676] on div "Save" at bounding box center [1231, 682] width 22 height 31
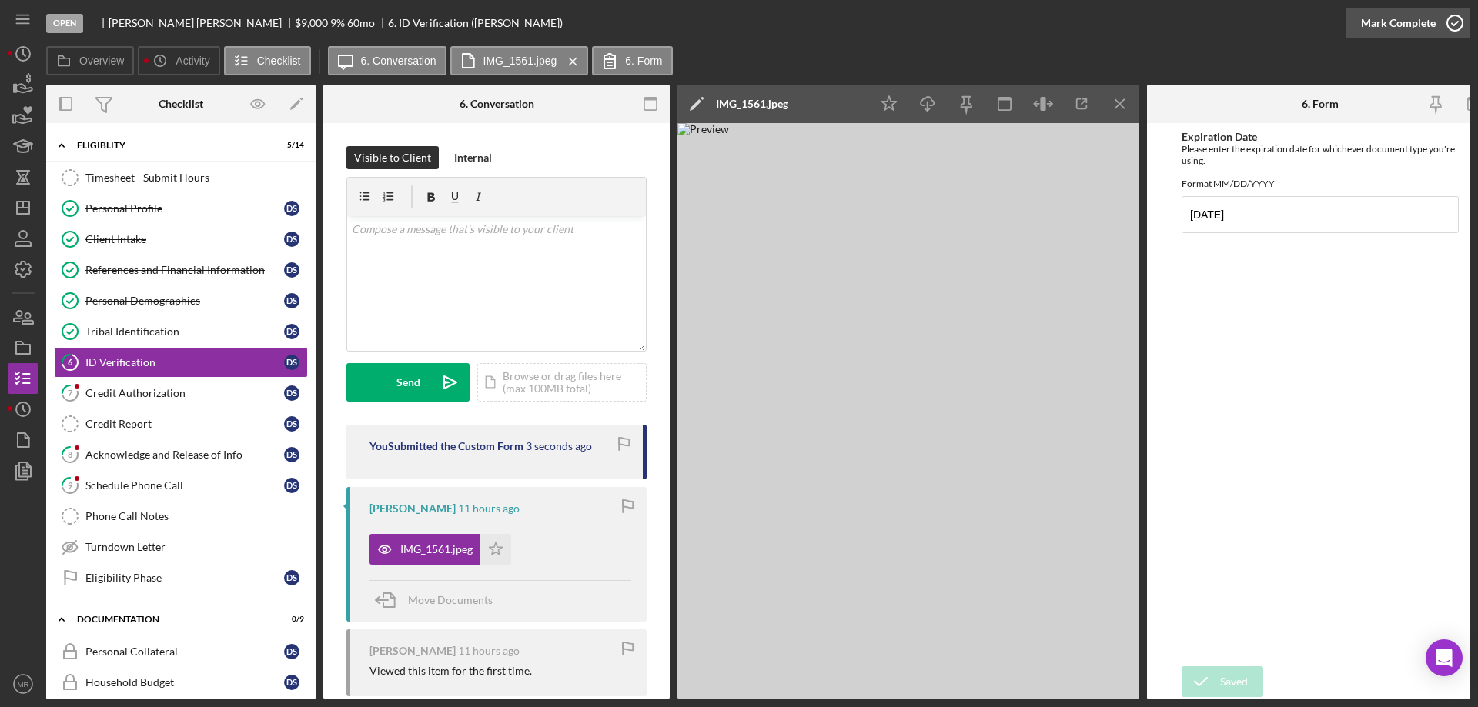
click at [1453, 15] on circle "button" at bounding box center [1454, 22] width 15 height 15
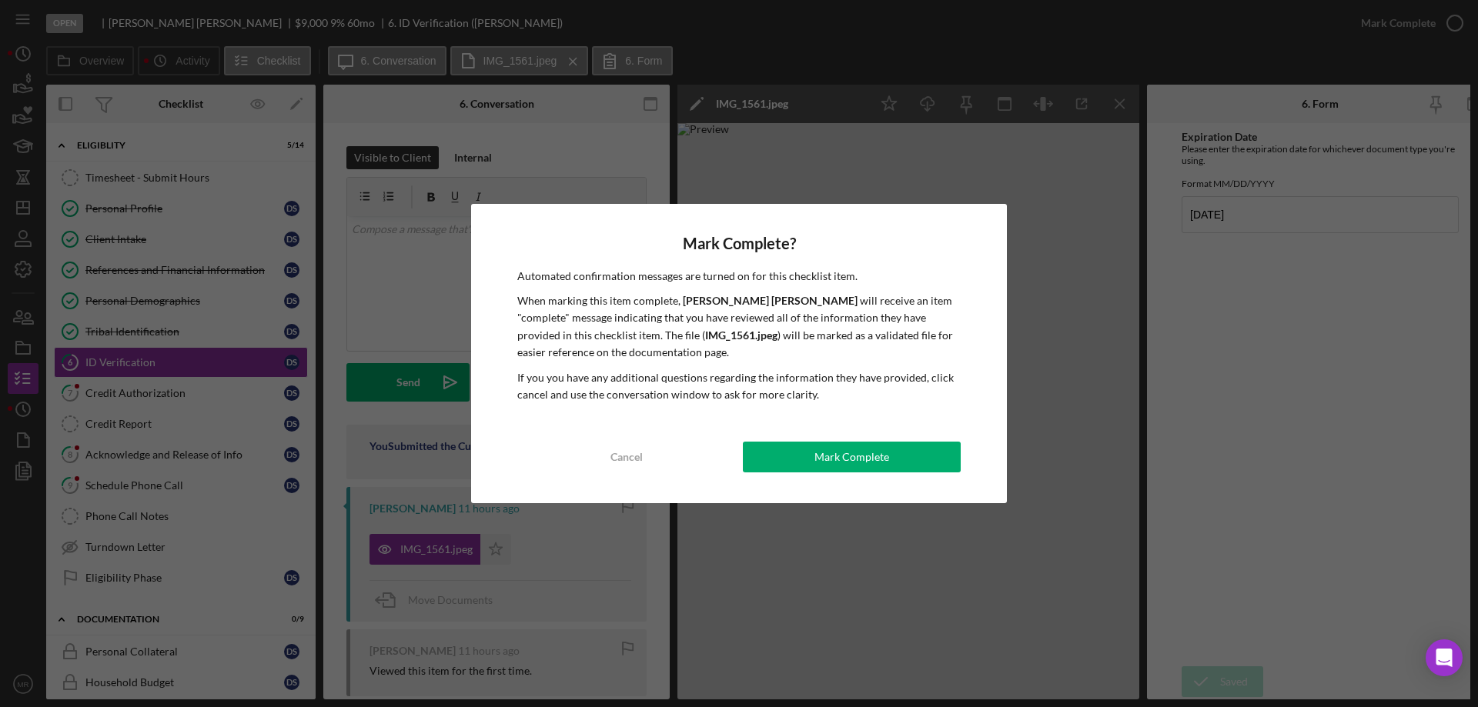
click at [838, 432] on div "Mark Complete? Automated confirmation messages are turned on for this checklist…" at bounding box center [739, 354] width 536 height 300
click at [878, 456] on div "Mark Complete" at bounding box center [851, 457] width 75 height 31
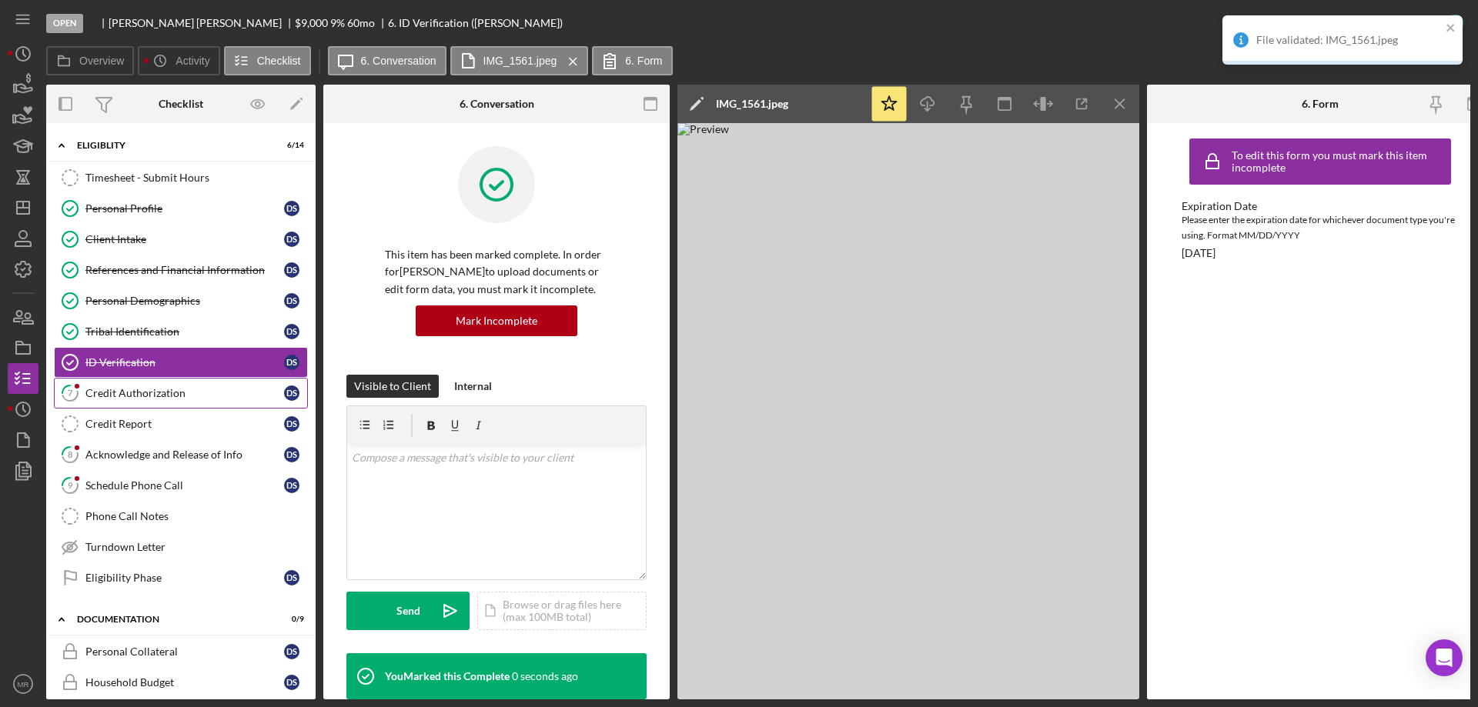
click at [122, 390] on div "Credit Authorization" at bounding box center [184, 393] width 199 height 12
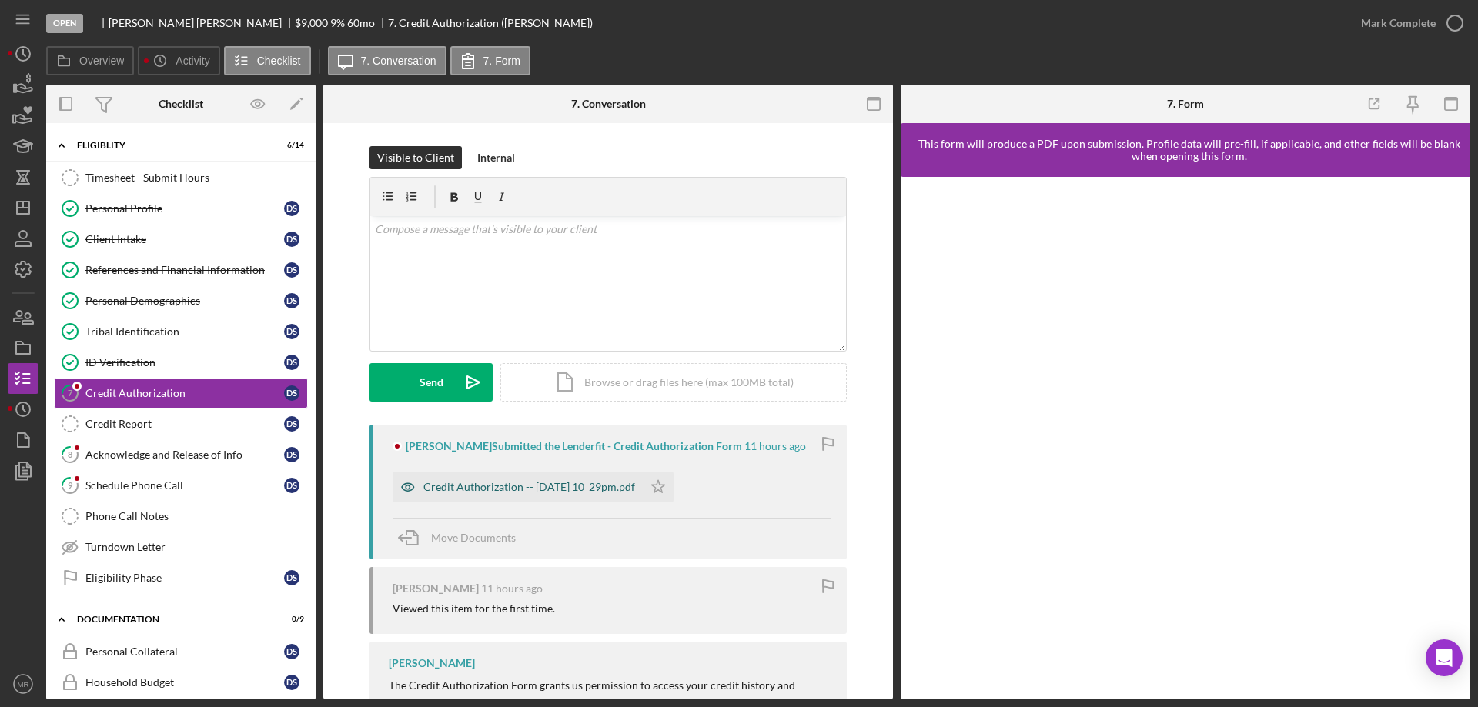
click at [546, 491] on div "Credit Authorization -- [DATE] 10_29pm.pdf" at bounding box center [529, 487] width 212 height 12
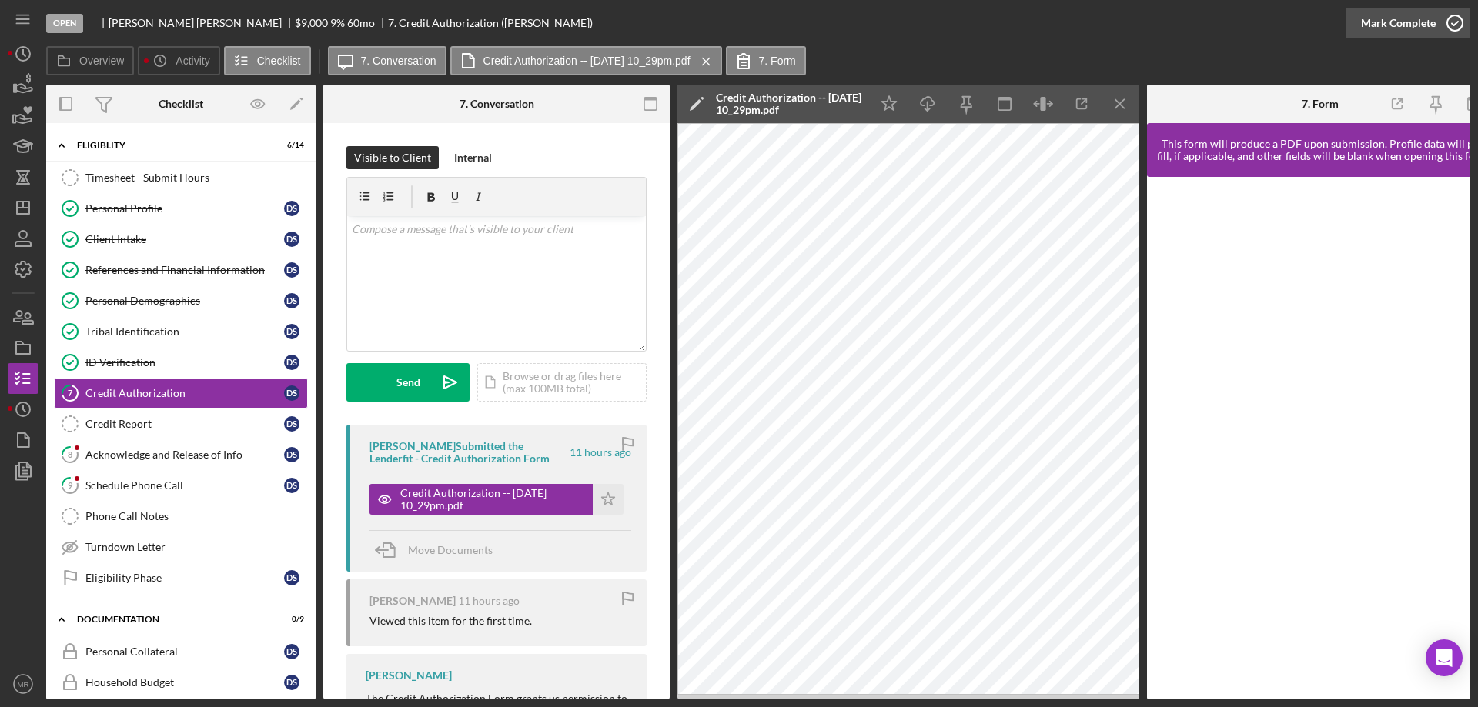
click at [1456, 24] on icon "button" at bounding box center [1455, 23] width 38 height 38
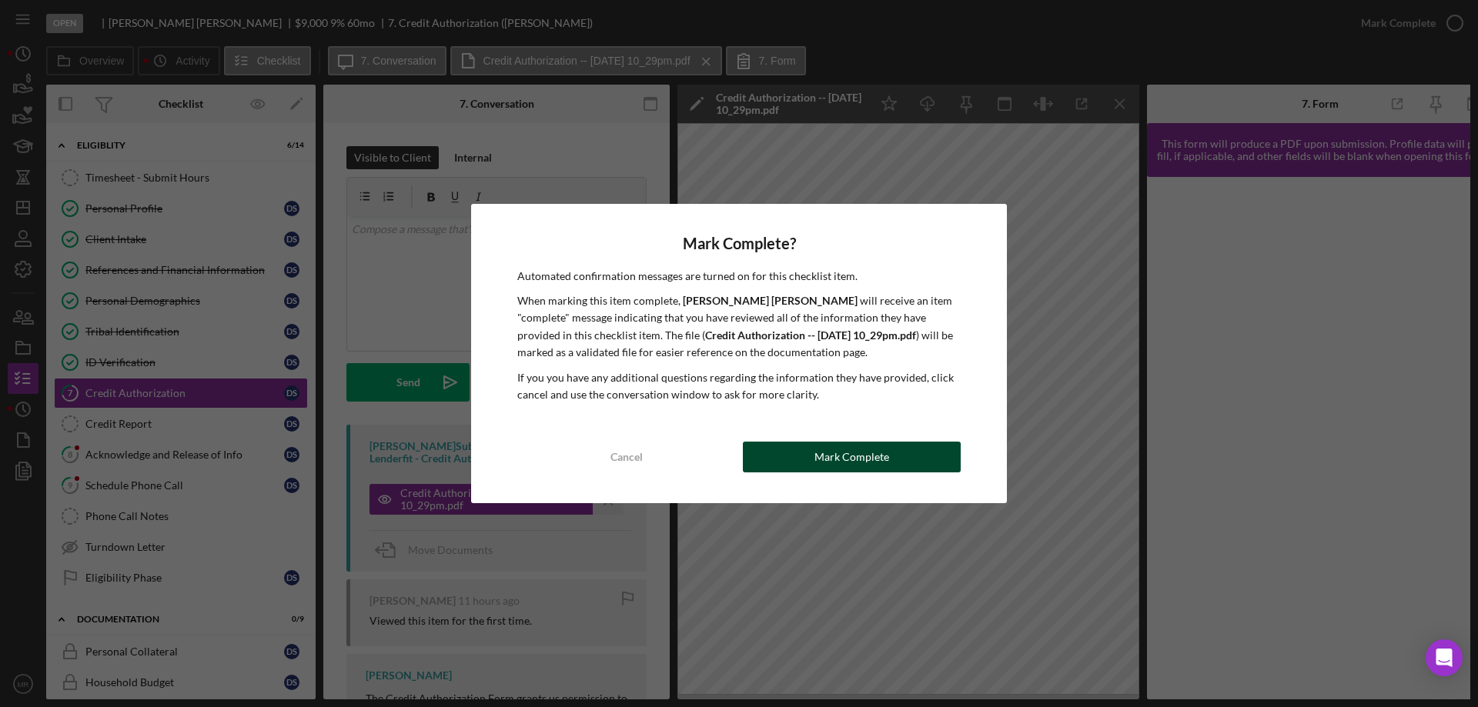
click at [871, 454] on div "Mark Complete" at bounding box center [851, 457] width 75 height 31
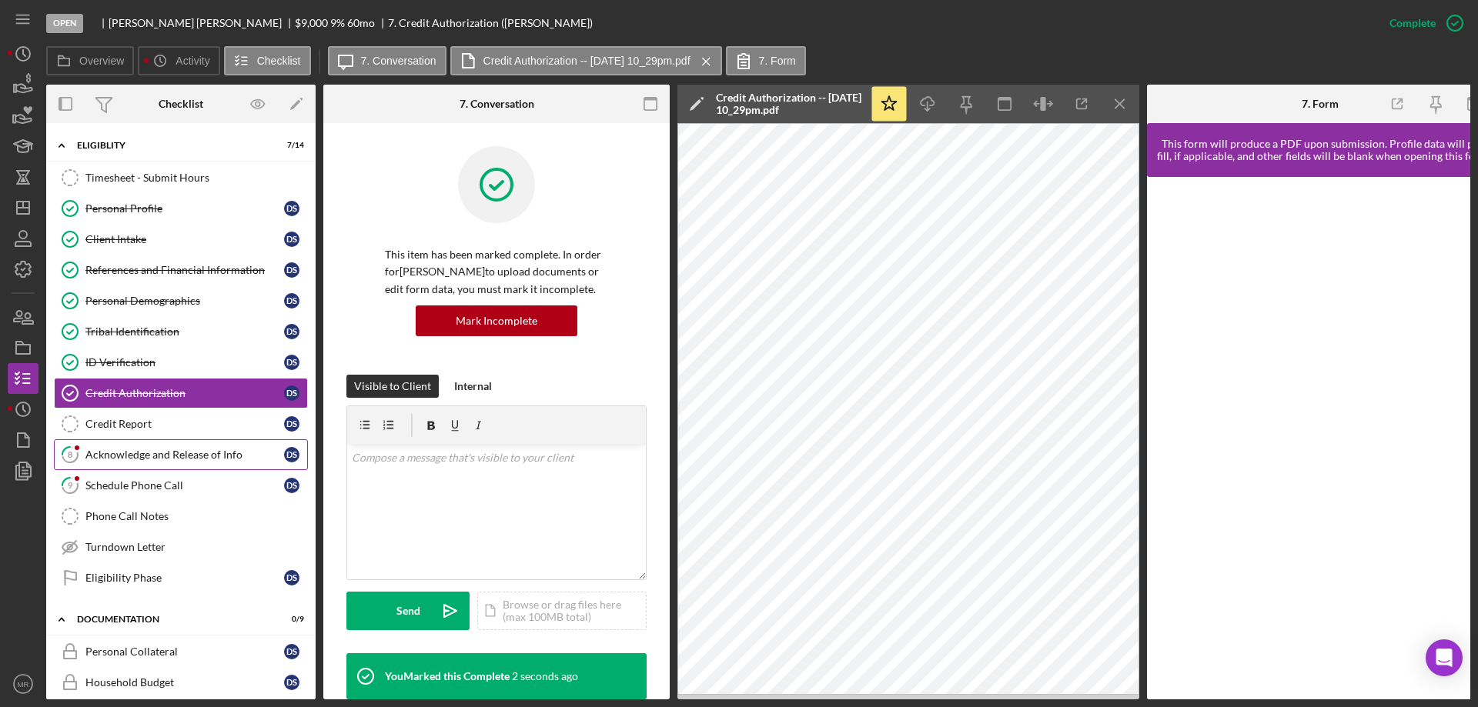
click at [142, 450] on div "Acknowledge and Release of Info" at bounding box center [184, 455] width 199 height 12
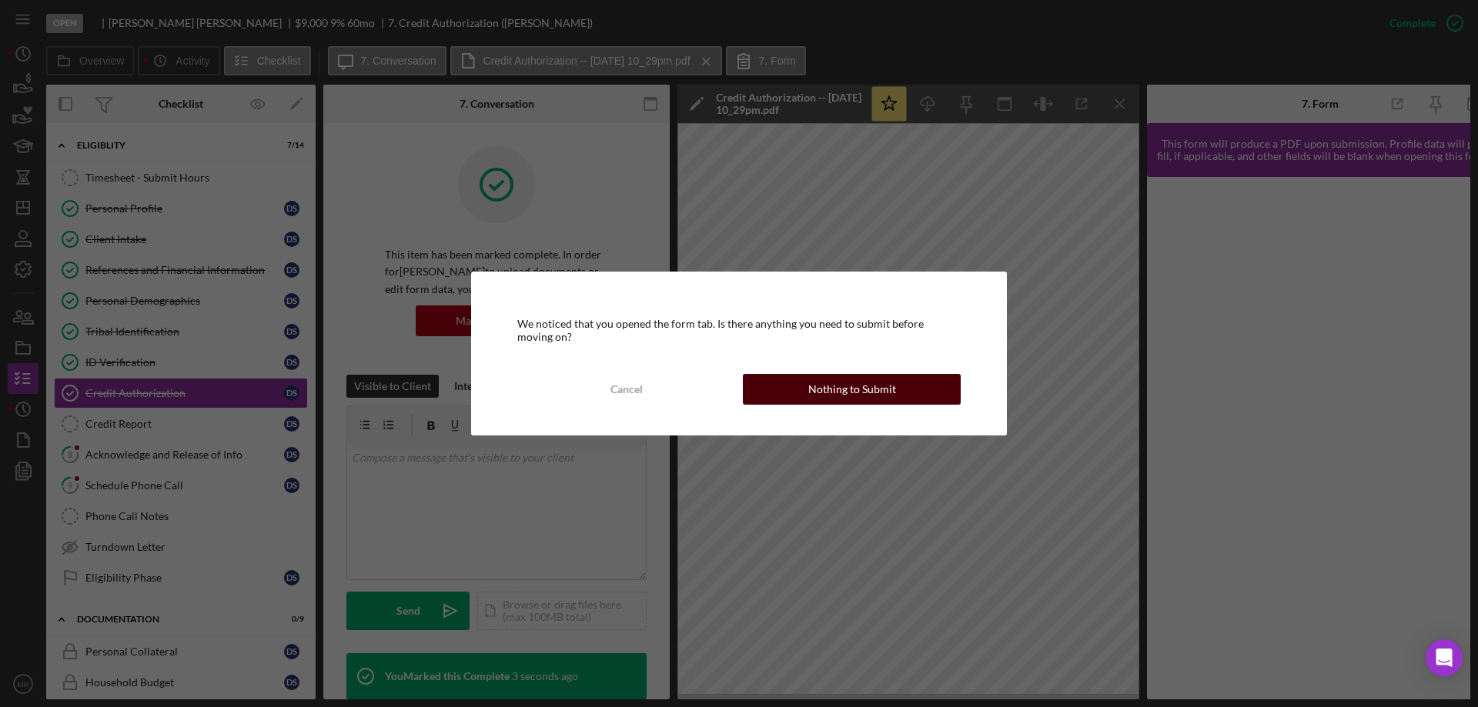
click at [837, 389] on div "Nothing to Submit" at bounding box center [852, 389] width 88 height 31
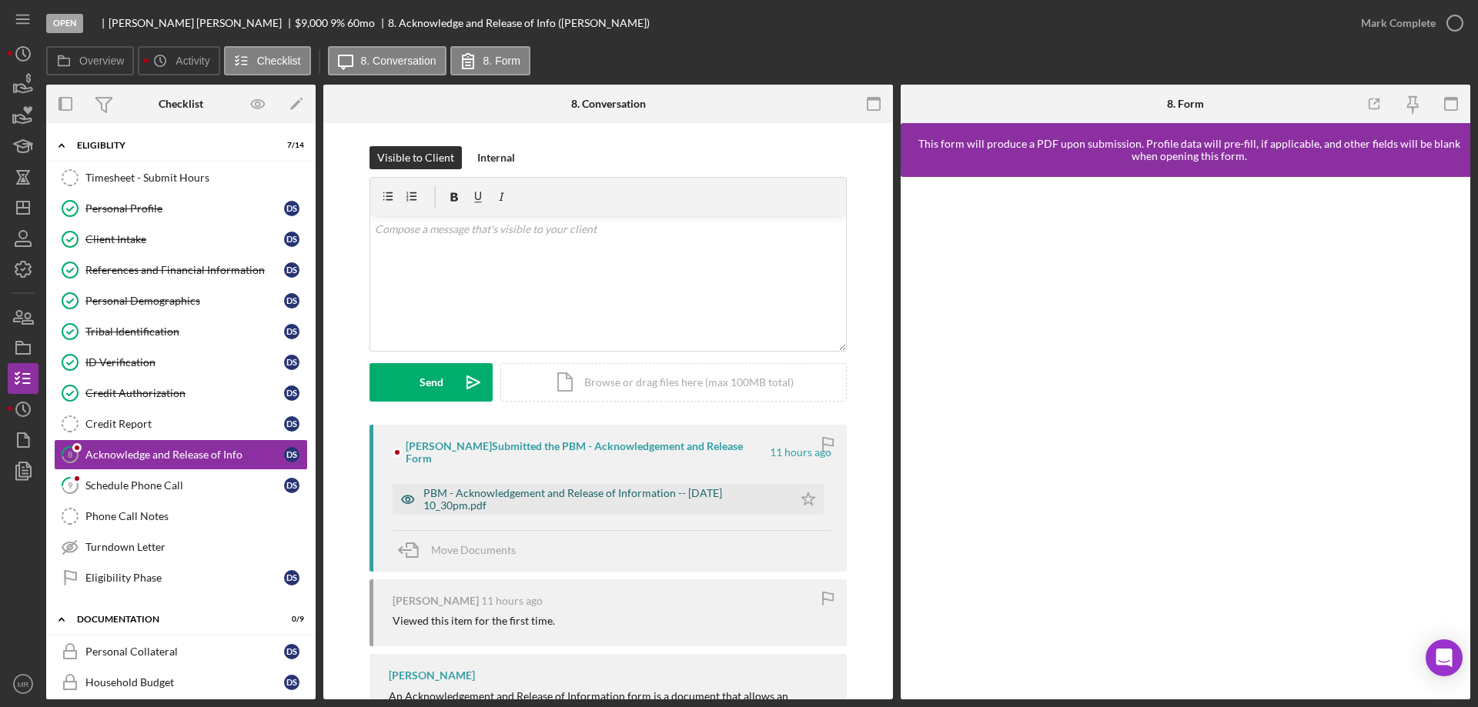
click at [650, 487] on div "PBM - Acknowledgement and Release of Information -- [DATE] 10_30pm.pdf" at bounding box center [604, 499] width 362 height 25
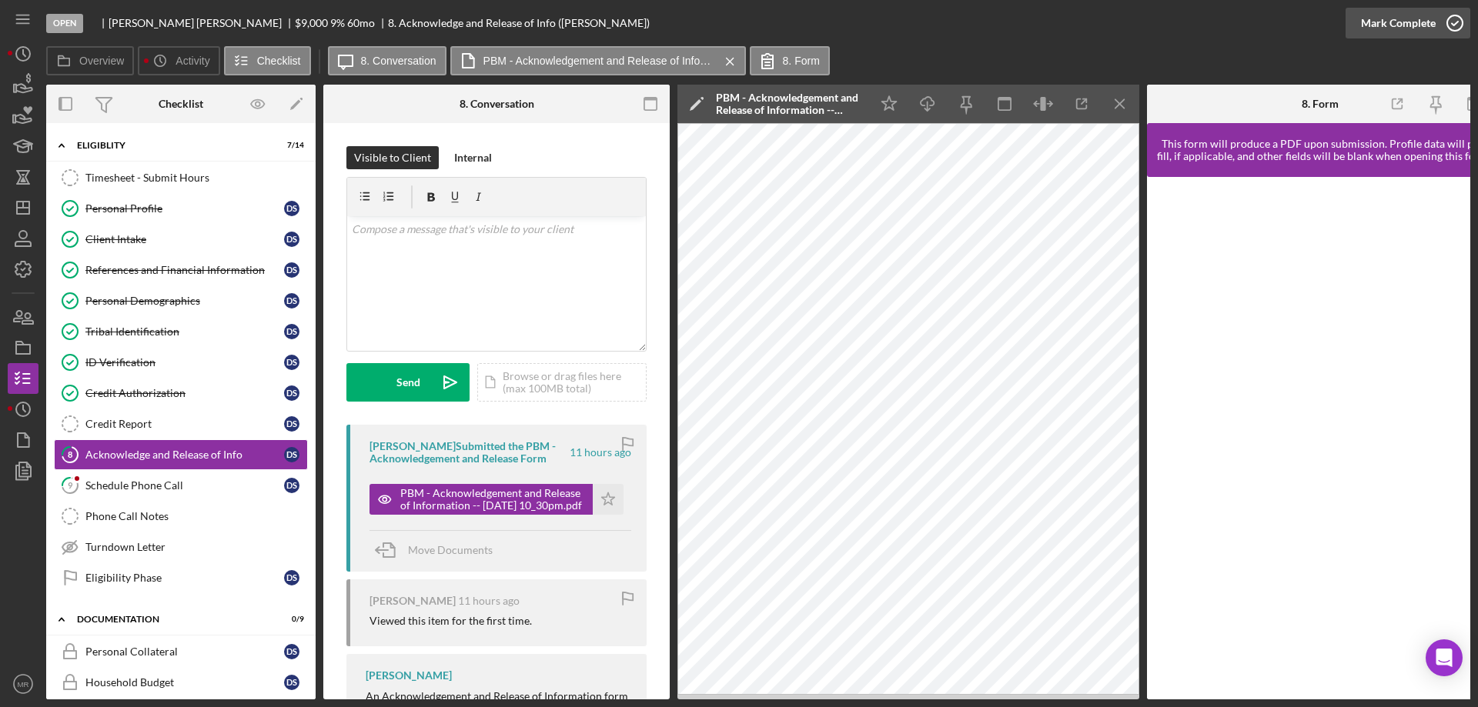
click at [1457, 26] on icon "button" at bounding box center [1455, 23] width 38 height 38
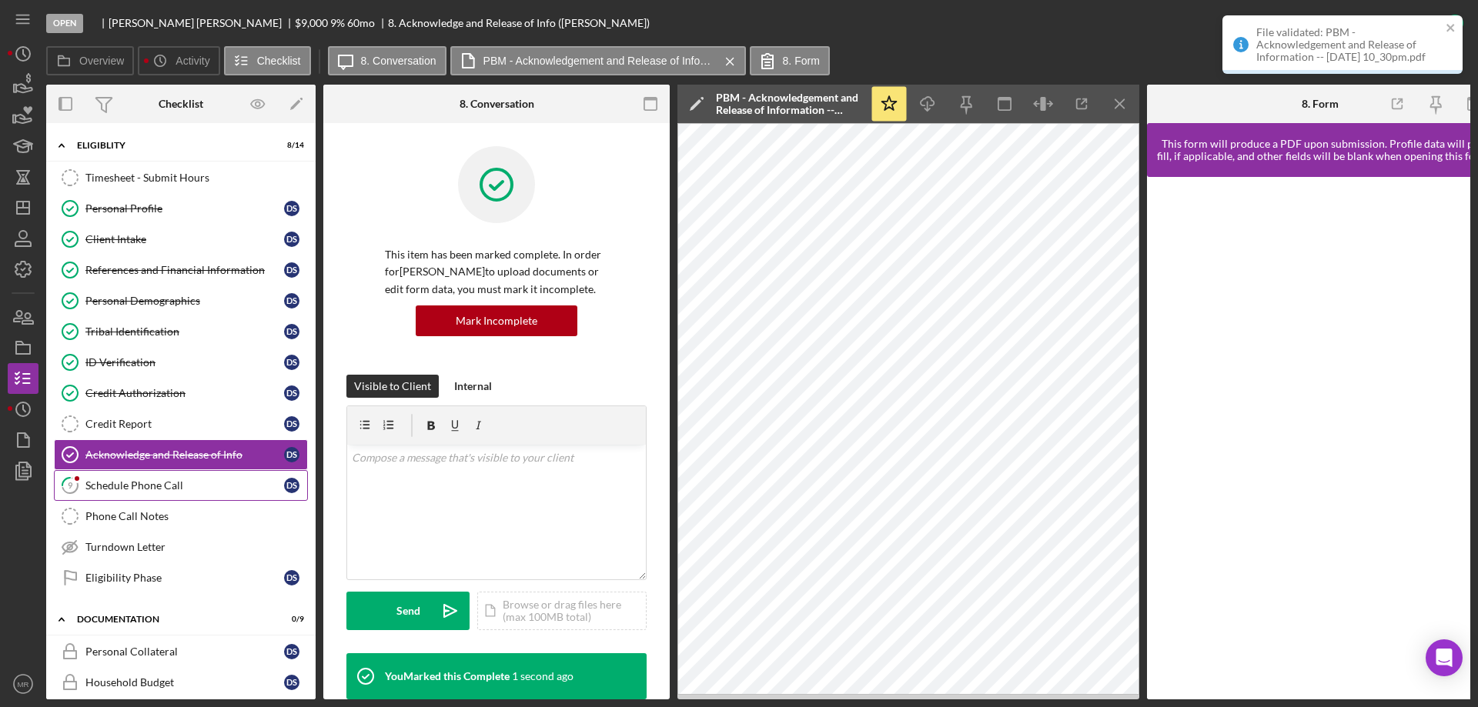
click at [169, 483] on div "Schedule Phone Call" at bounding box center [184, 486] width 199 height 12
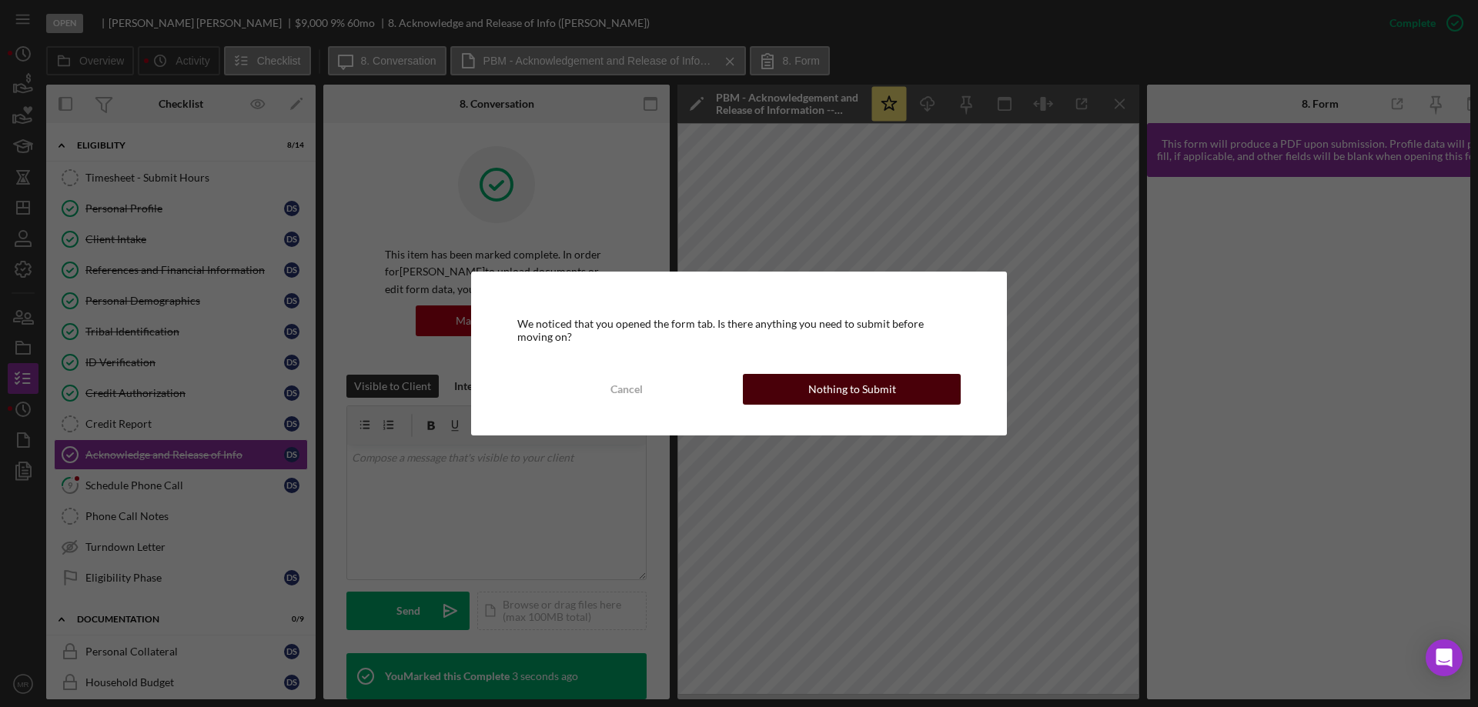
click at [894, 388] on button "Nothing to Submit" at bounding box center [852, 389] width 218 height 31
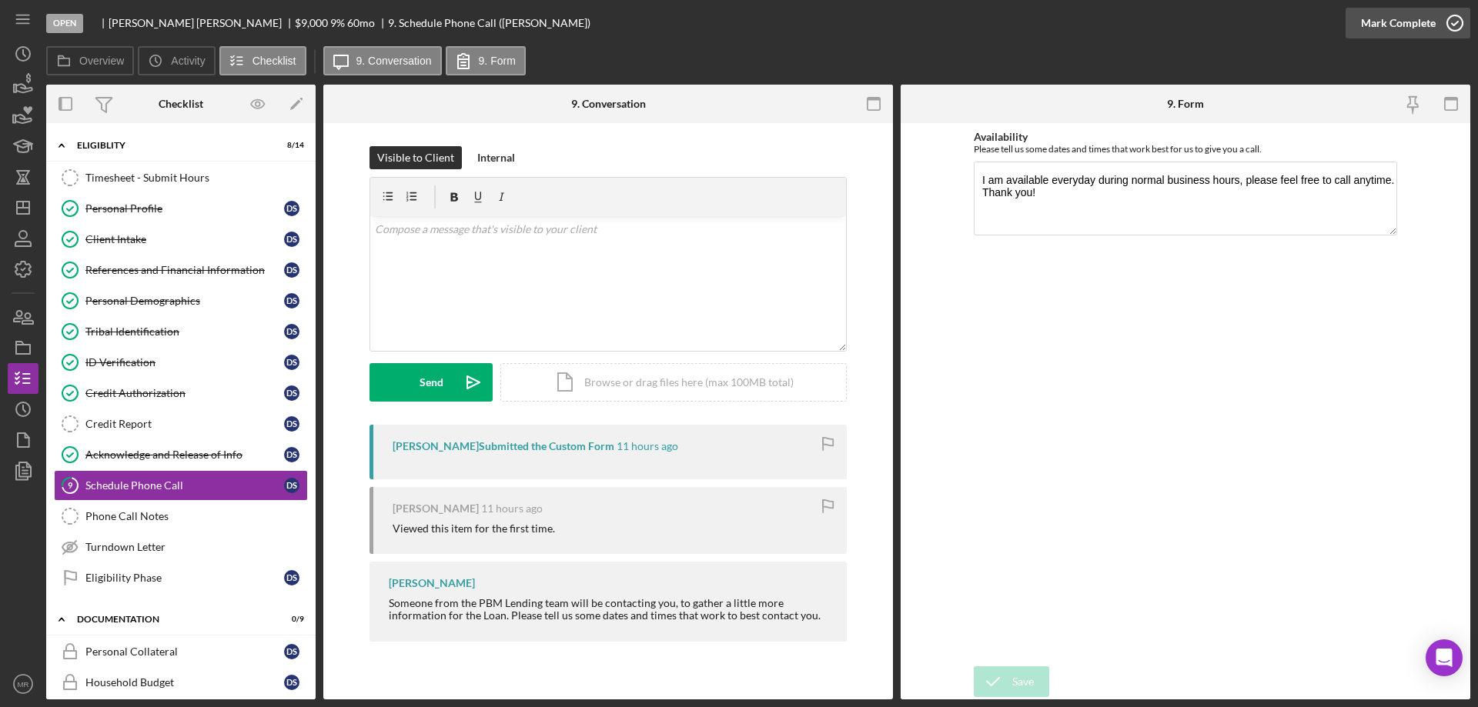
click at [1456, 24] on icon "button" at bounding box center [1455, 23] width 38 height 38
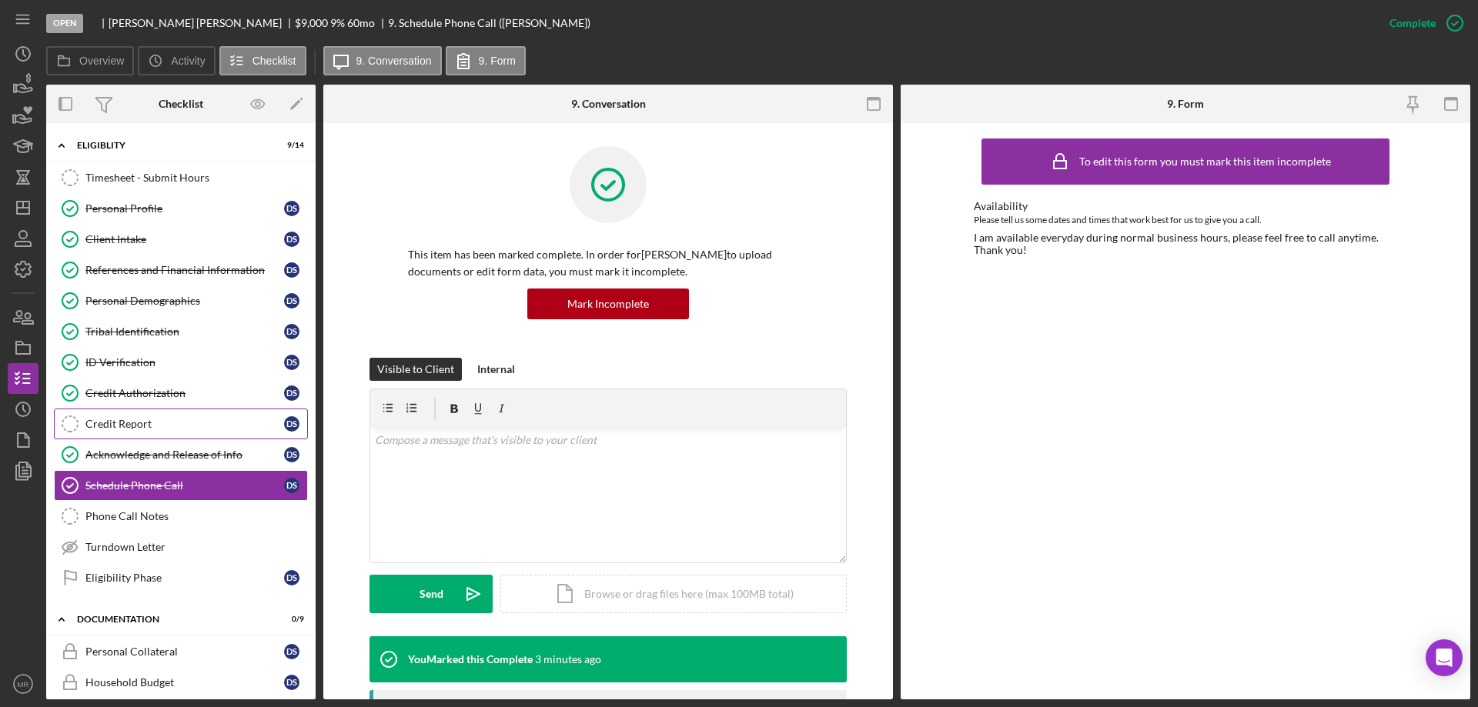
click at [80, 423] on icon "Credit Report" at bounding box center [70, 424] width 38 height 38
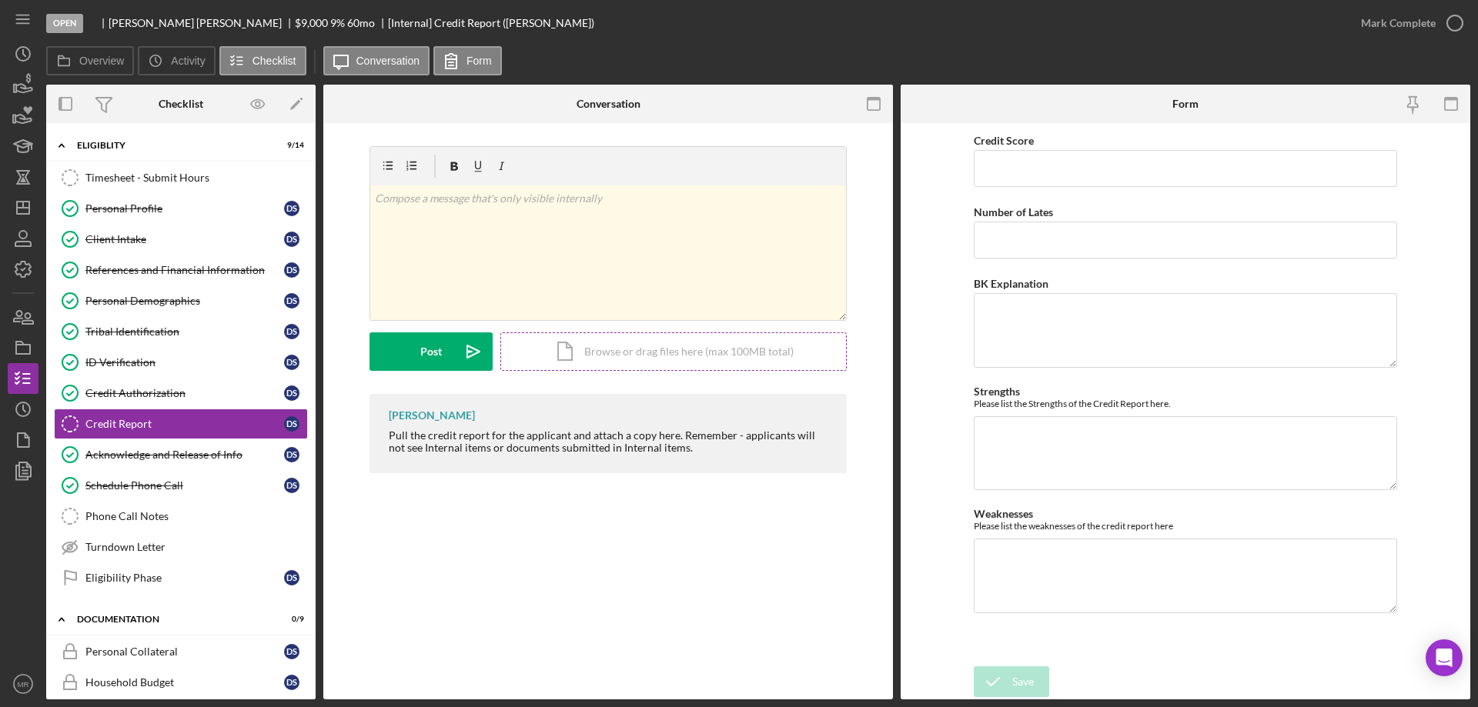
click at [577, 352] on div "Icon/Document Browse or drag files here (max 100MB total) Tap to choose files o…" at bounding box center [673, 352] width 346 height 38
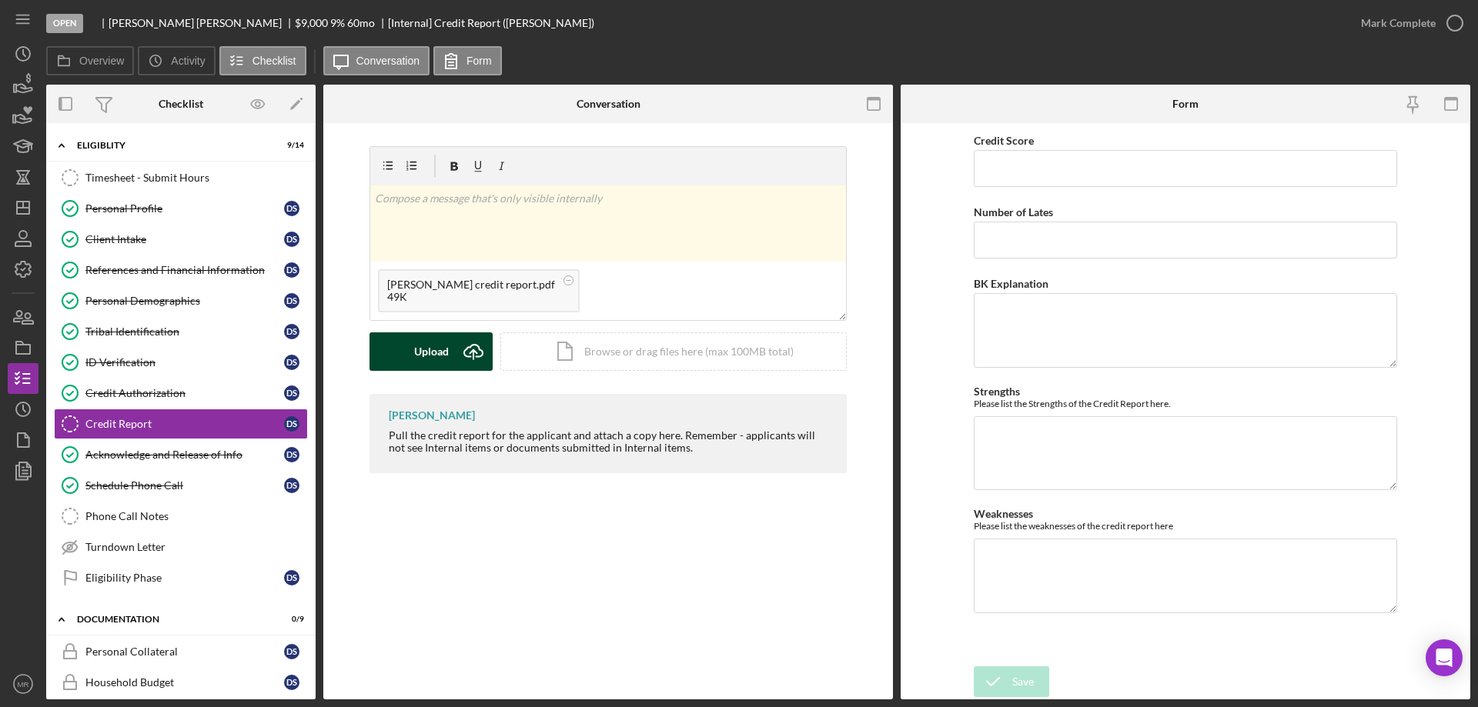
click at [444, 342] on div "Upload" at bounding box center [431, 352] width 35 height 38
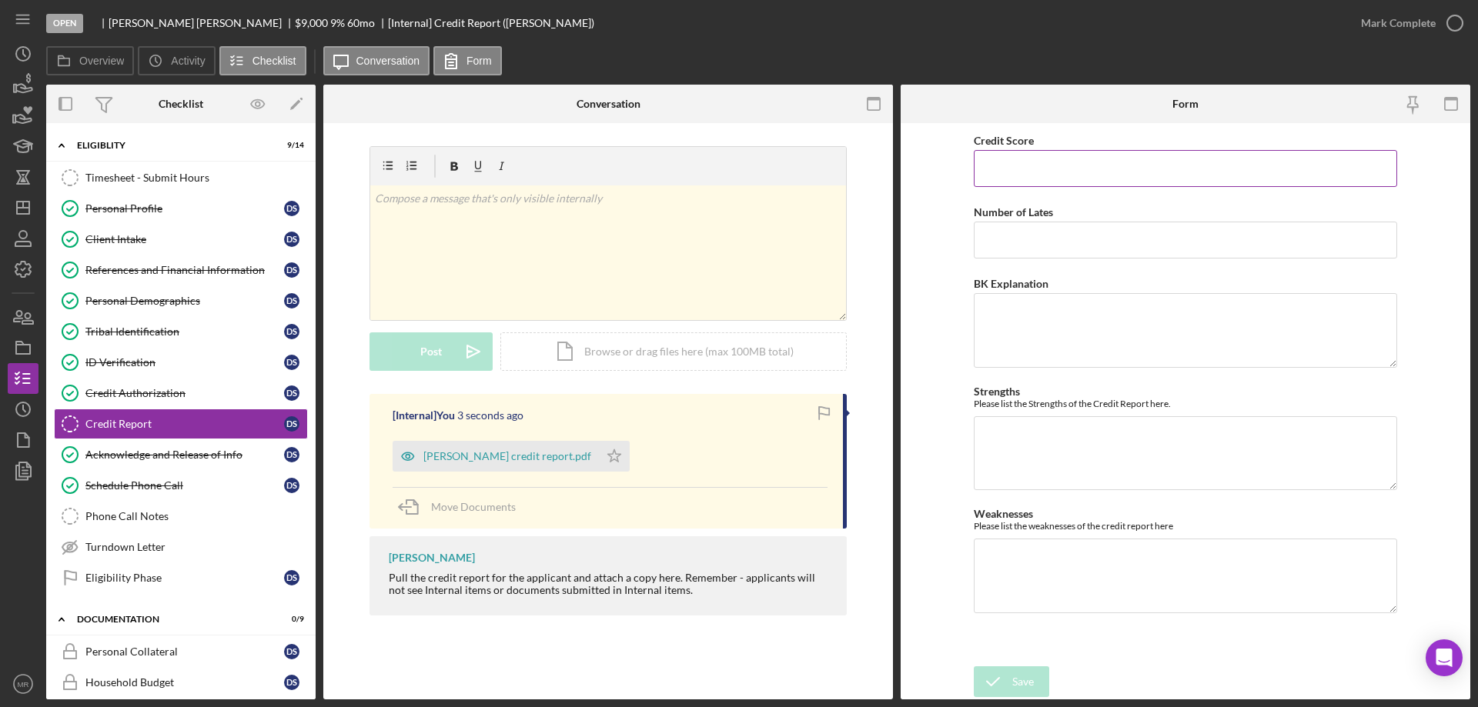
click at [1019, 171] on input "Credit Score" at bounding box center [1185, 168] width 423 height 37
type input "605"
click at [1039, 543] on textarea "Weaknesses" at bounding box center [1185, 576] width 423 height 74
type textarea "1 open collection"
click at [1019, 687] on div "Save" at bounding box center [1023, 682] width 22 height 31
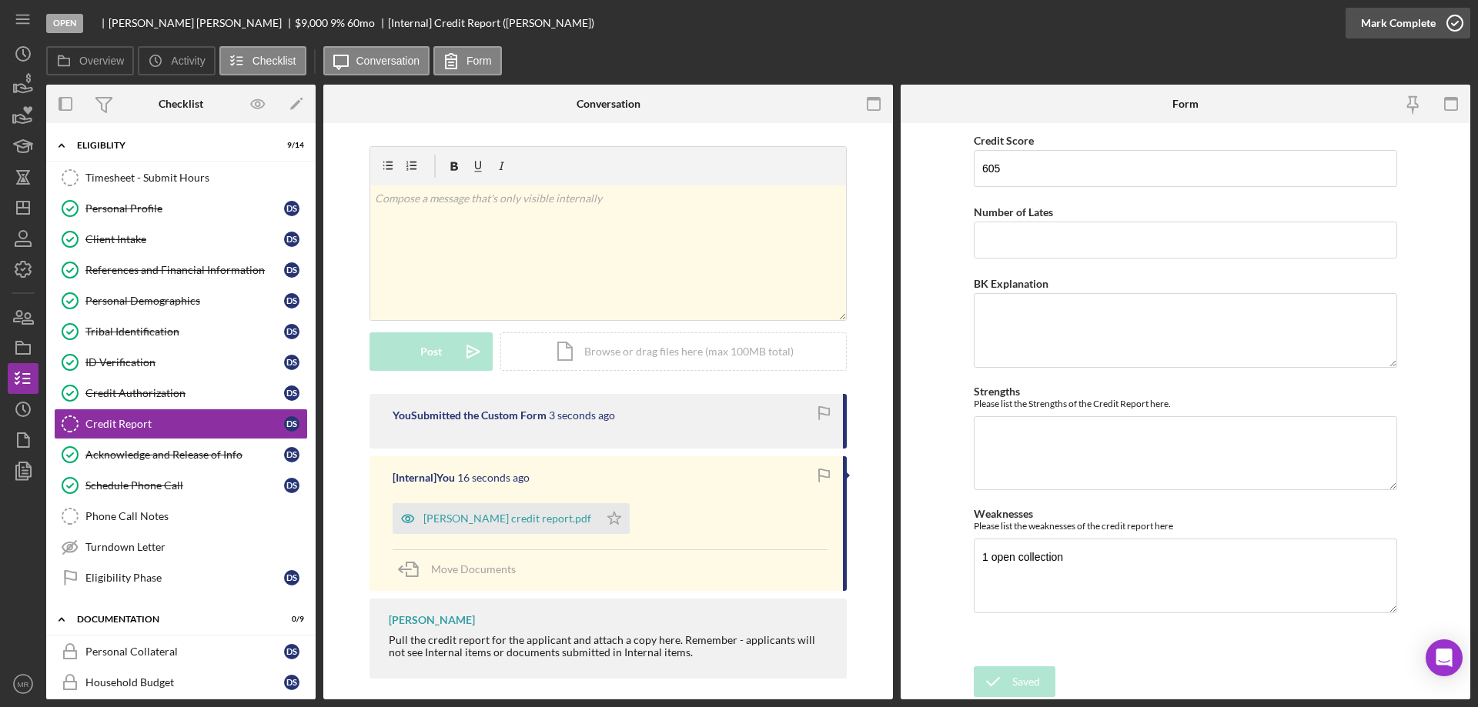
click at [1444, 22] on icon "button" at bounding box center [1455, 23] width 38 height 38
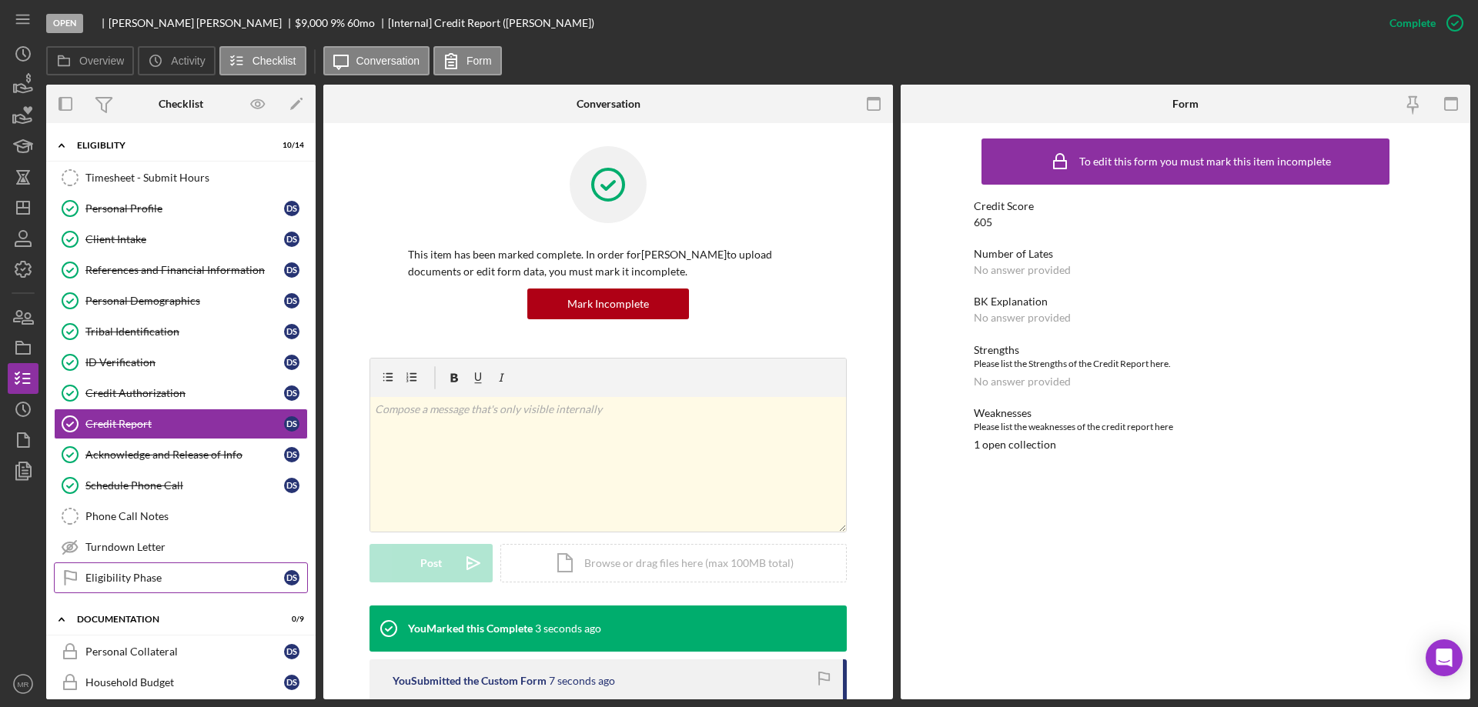
click at [127, 567] on link "Eligibility Phase Eligibility Phase D S" at bounding box center [181, 578] width 254 height 31
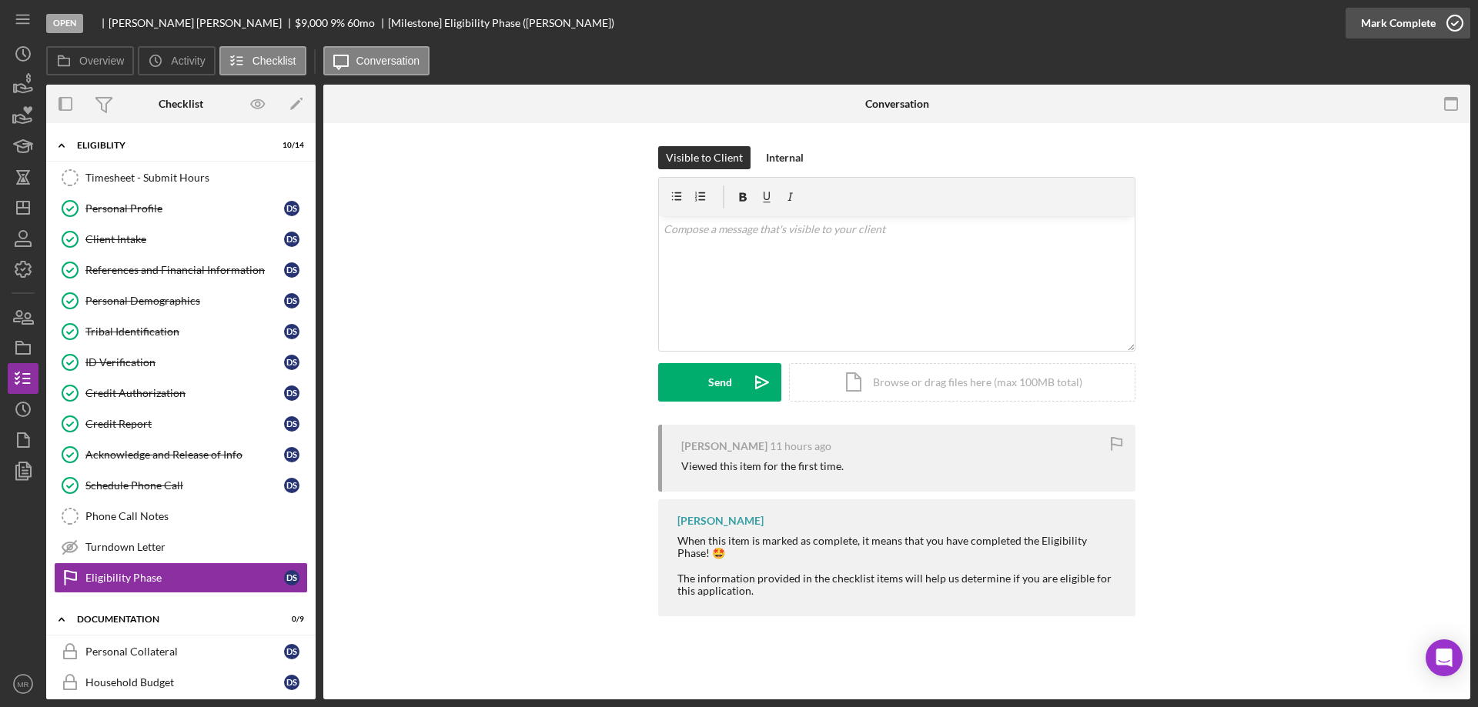
click at [1452, 18] on icon "button" at bounding box center [1455, 23] width 38 height 38
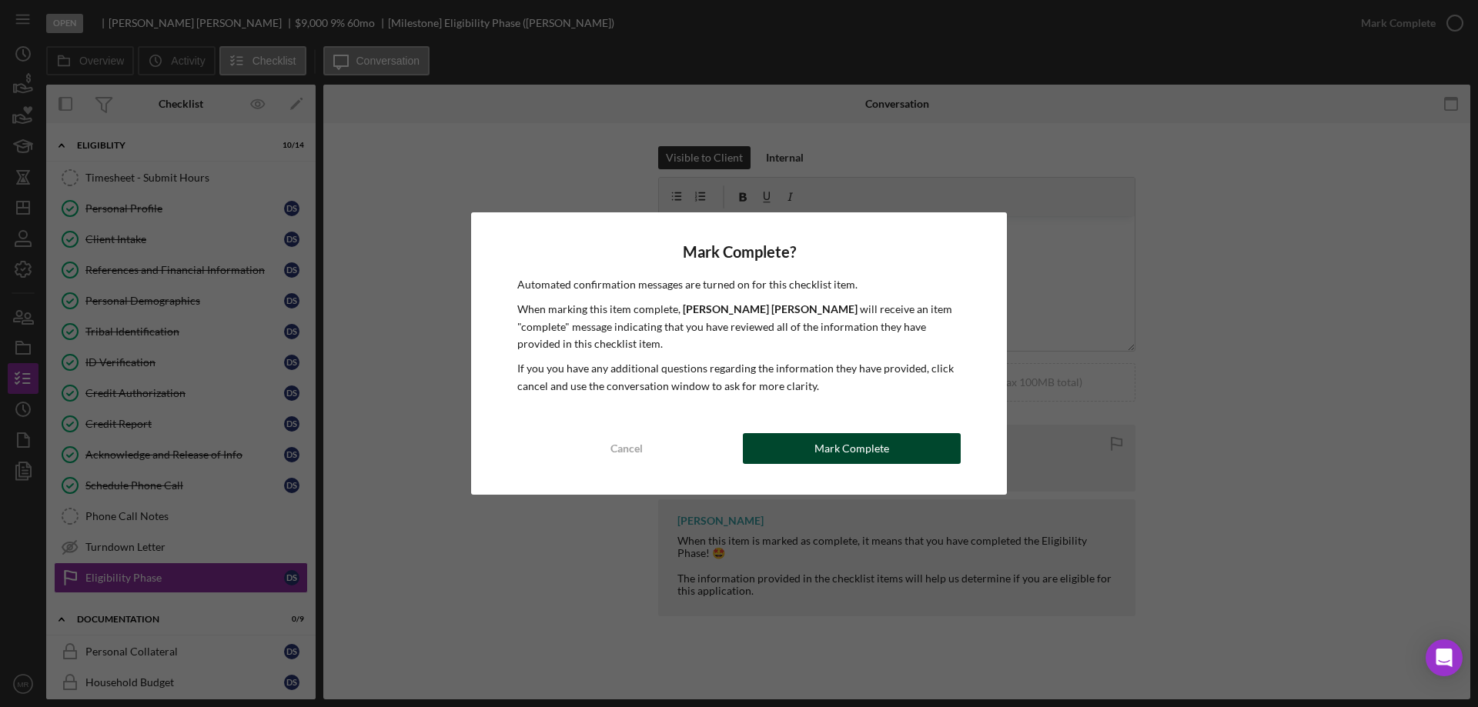
click at [868, 441] on div "Mark Complete" at bounding box center [851, 448] width 75 height 31
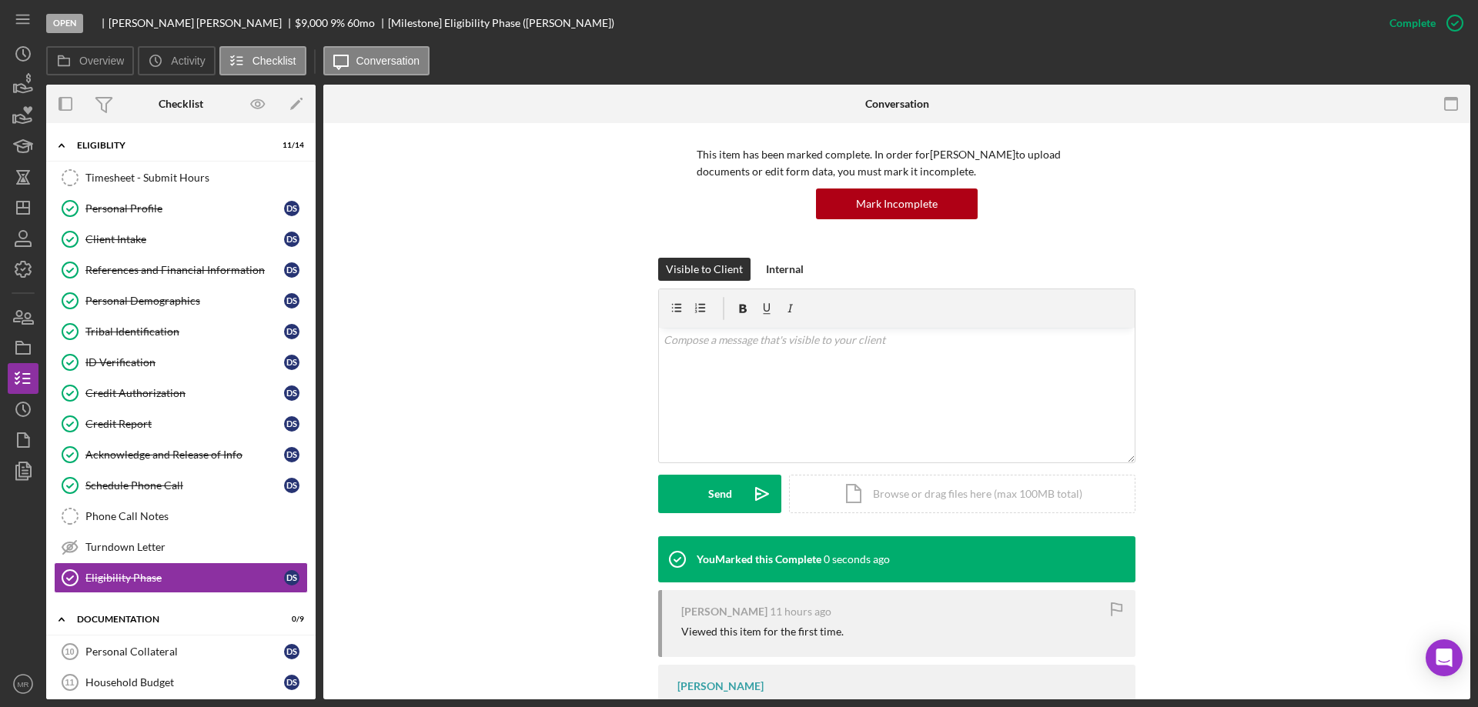
scroll to position [213, 0]
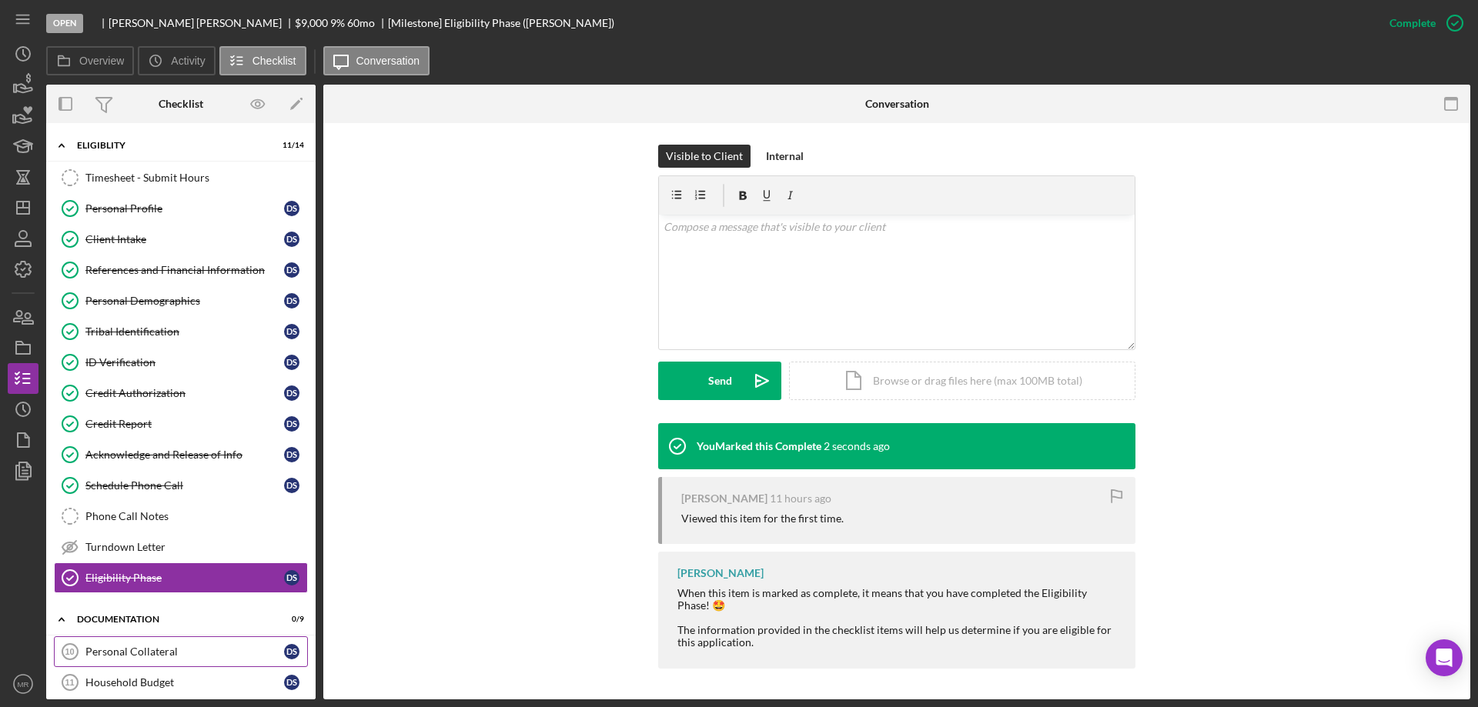
click at [130, 652] on div "Personal Collateral" at bounding box center [184, 652] width 199 height 12
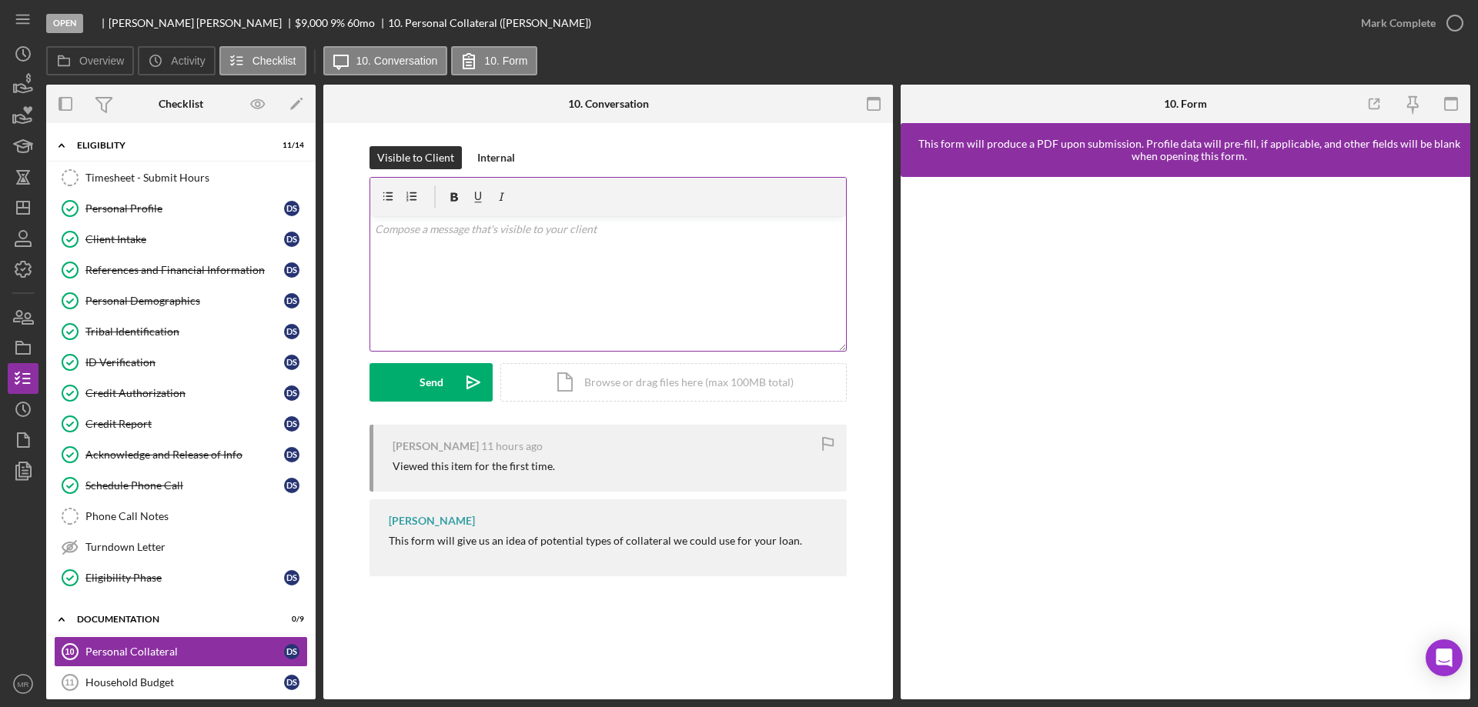
click at [475, 252] on div "v Color teal Color pink Remove color Add row above Add row below Add column bef…" at bounding box center [608, 283] width 476 height 135
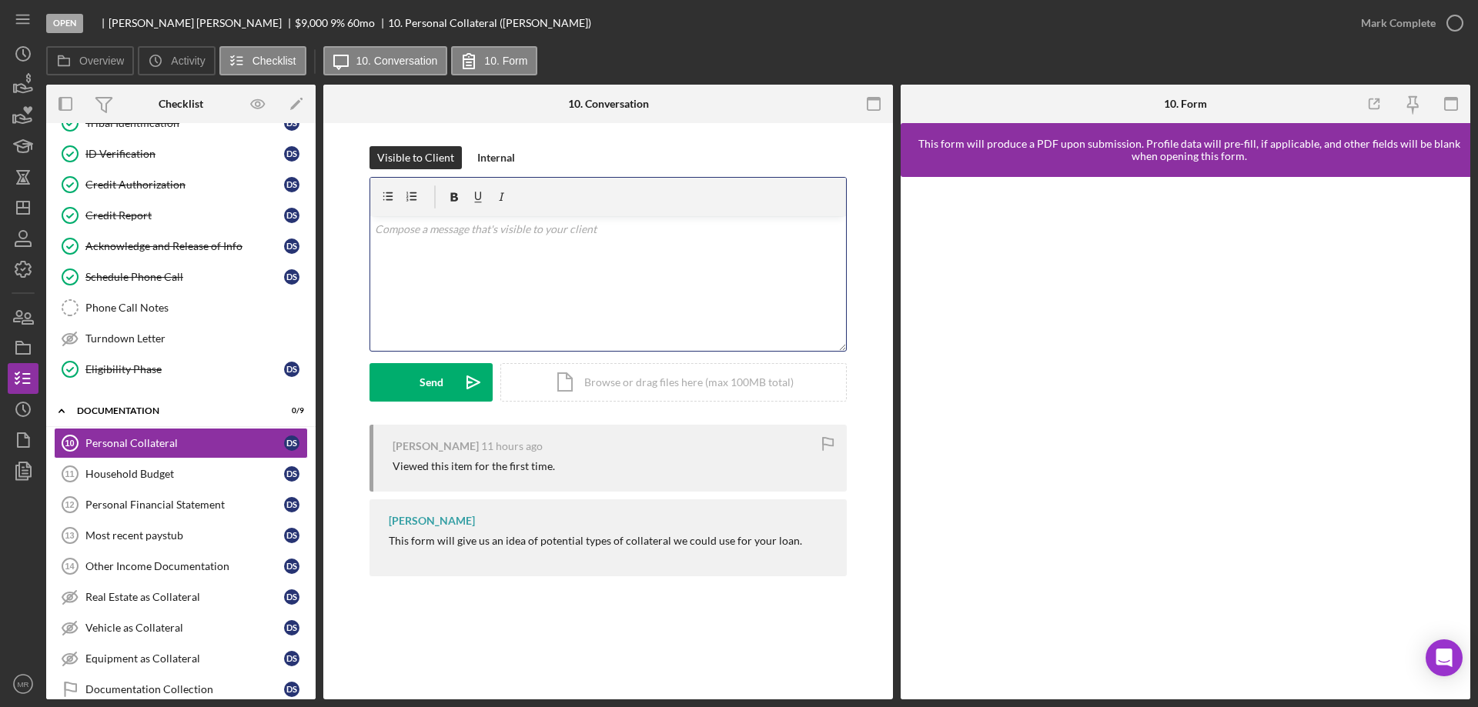
scroll to position [231, 0]
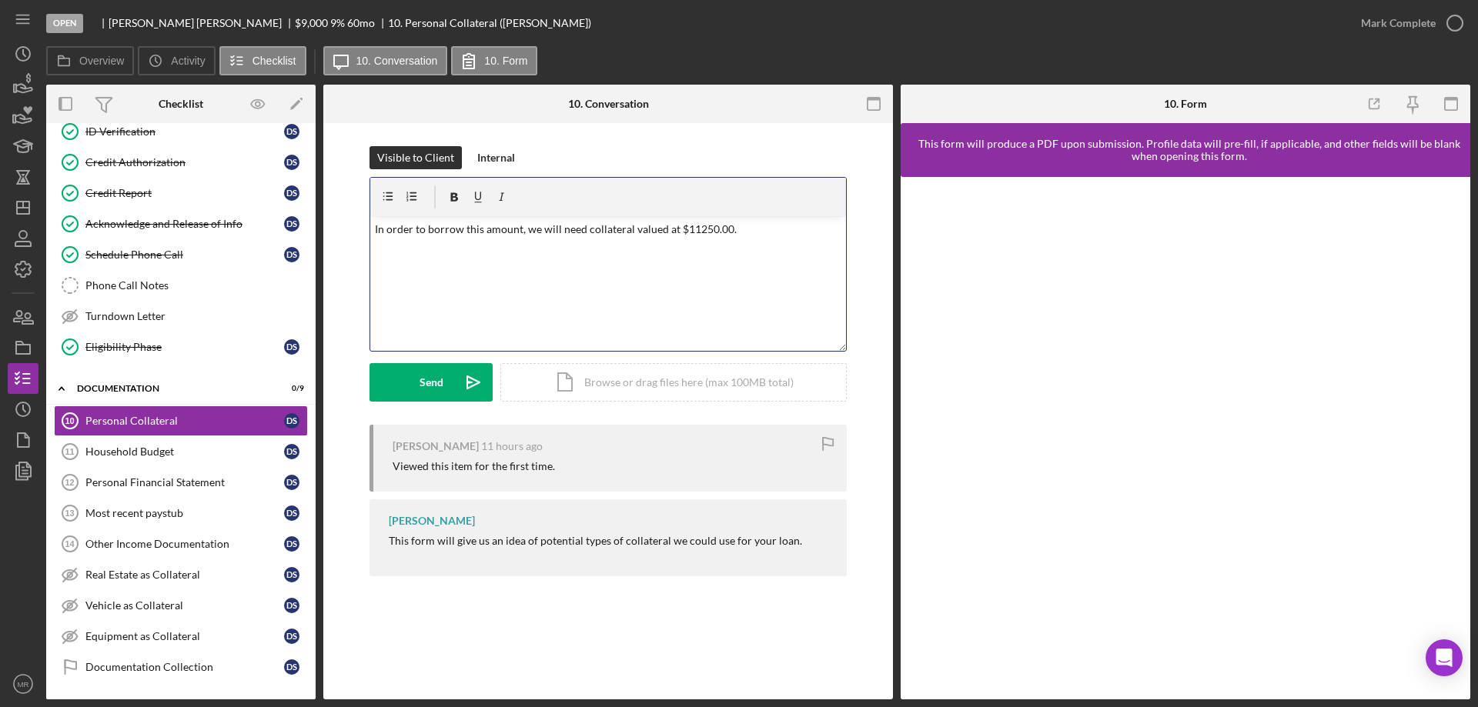
click at [694, 229] on p "In order to borrow this amount, we will need collateral valued at $11250.00." at bounding box center [608, 229] width 467 height 17
click at [733, 232] on p "In order to borrow this amount, we will need collateral valued at $11,250.00." at bounding box center [608, 229] width 467 height 17
drag, startPoint x: 422, startPoint y: 373, endPoint x: 615, endPoint y: 359, distance: 193.7
click at [423, 373] on div "Send" at bounding box center [432, 382] width 24 height 38
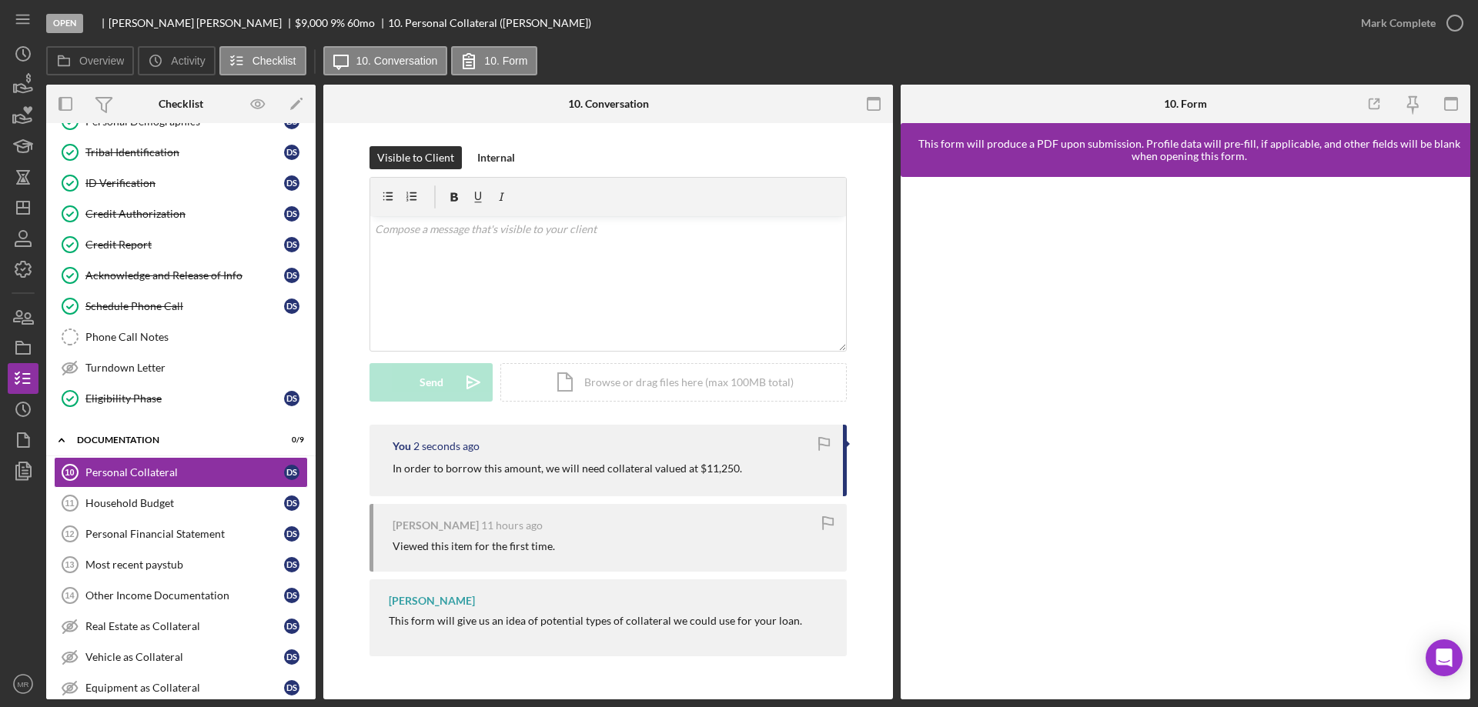
scroll to position [0, 0]
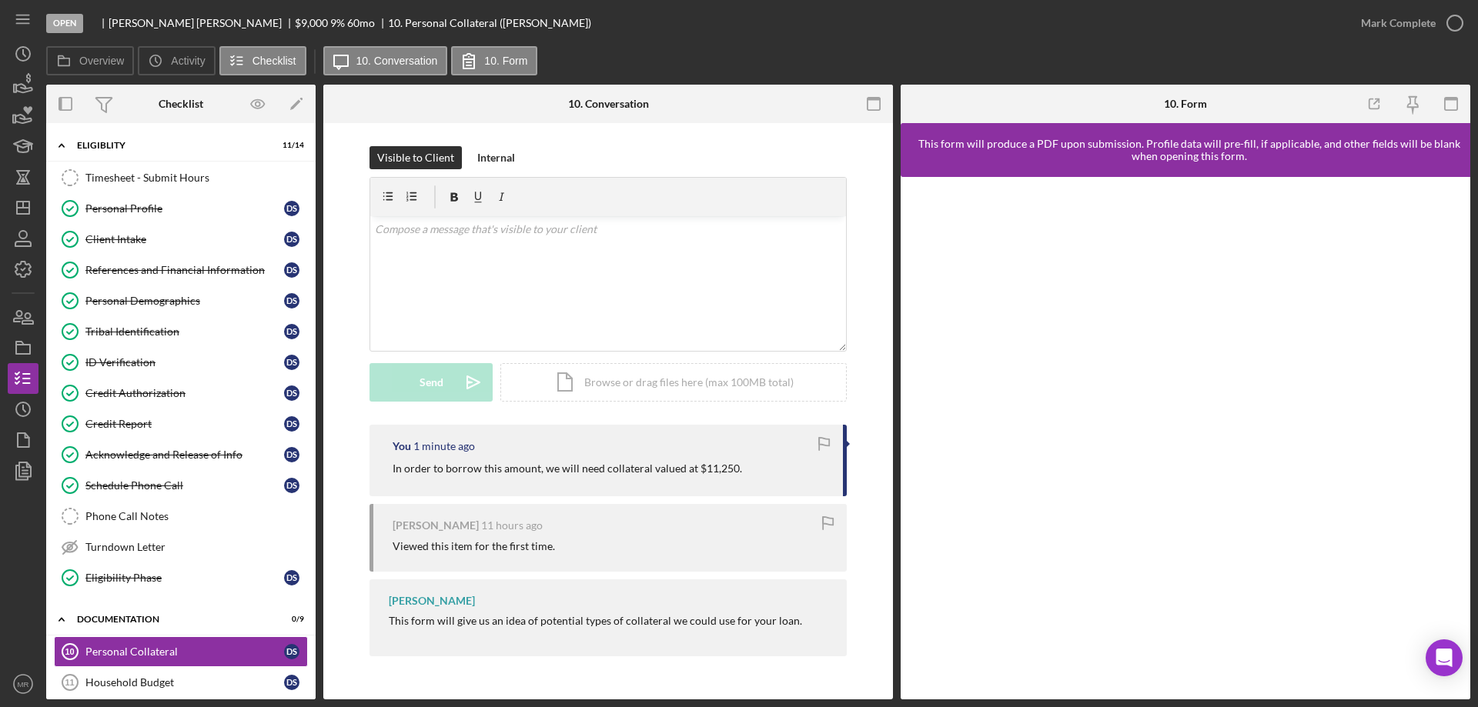
click at [616, 102] on div "10. Conversation" at bounding box center [608, 104] width 81 height 12
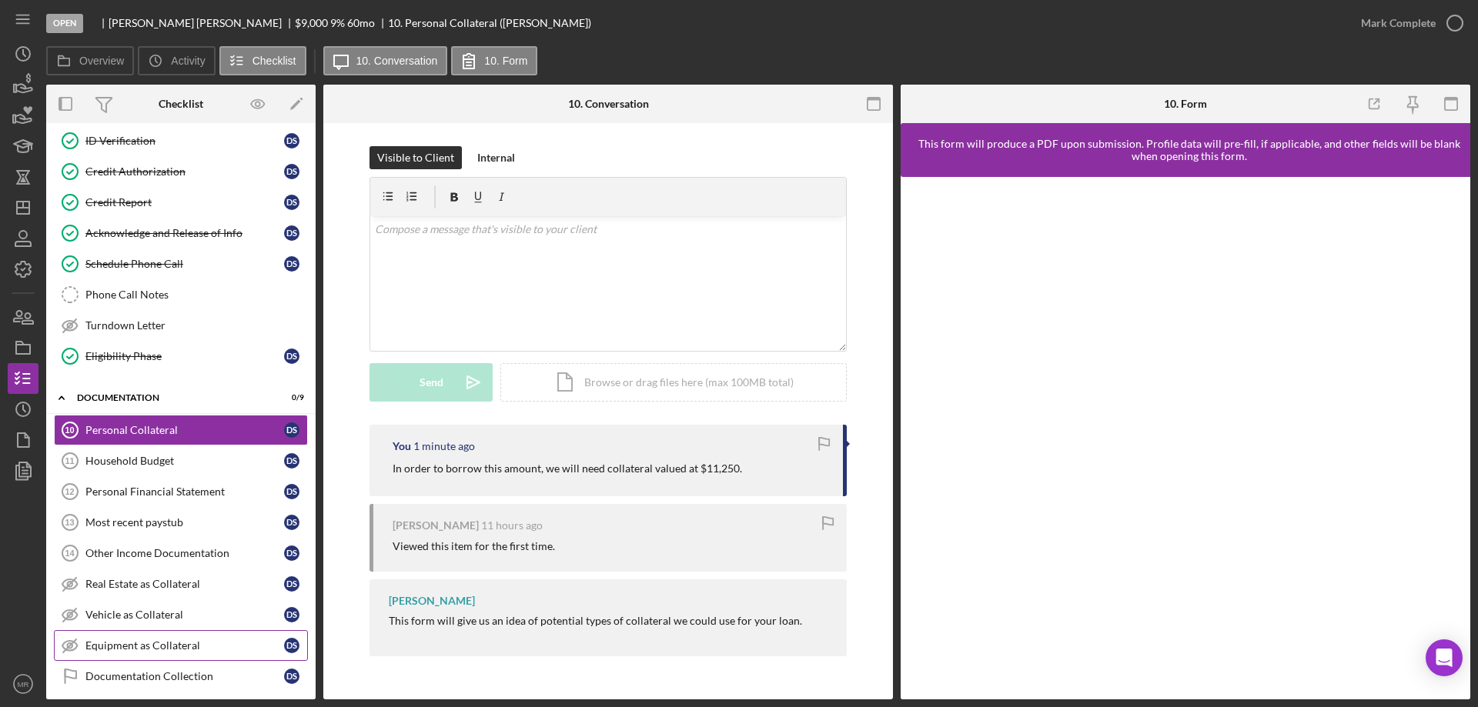
scroll to position [231, 0]
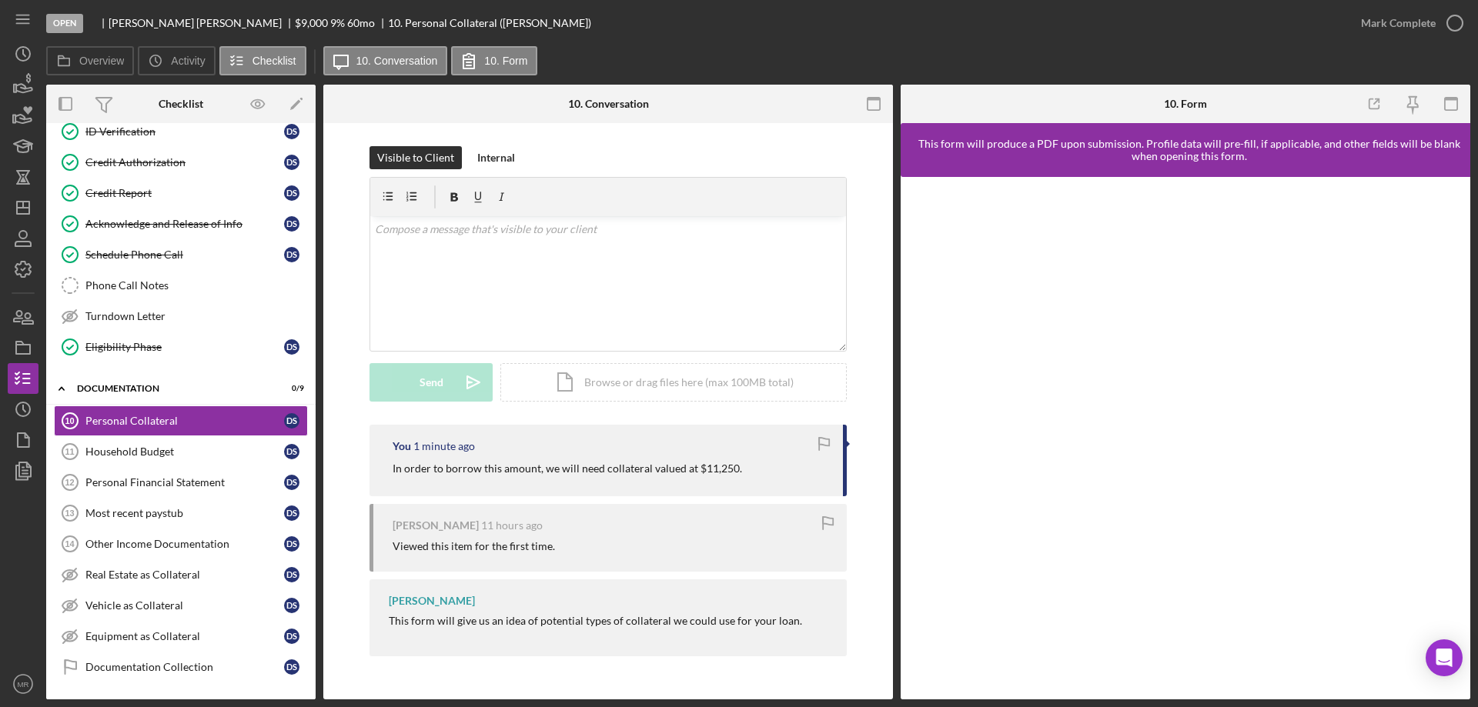
click at [584, 472] on p "In order to borrow this amount, we will need collateral valued at $11,250." at bounding box center [567, 468] width 349 height 17
click at [591, 470] on p "In order to borrow this amount, we will need collateral valued at $11,250." at bounding box center [567, 468] width 349 height 17
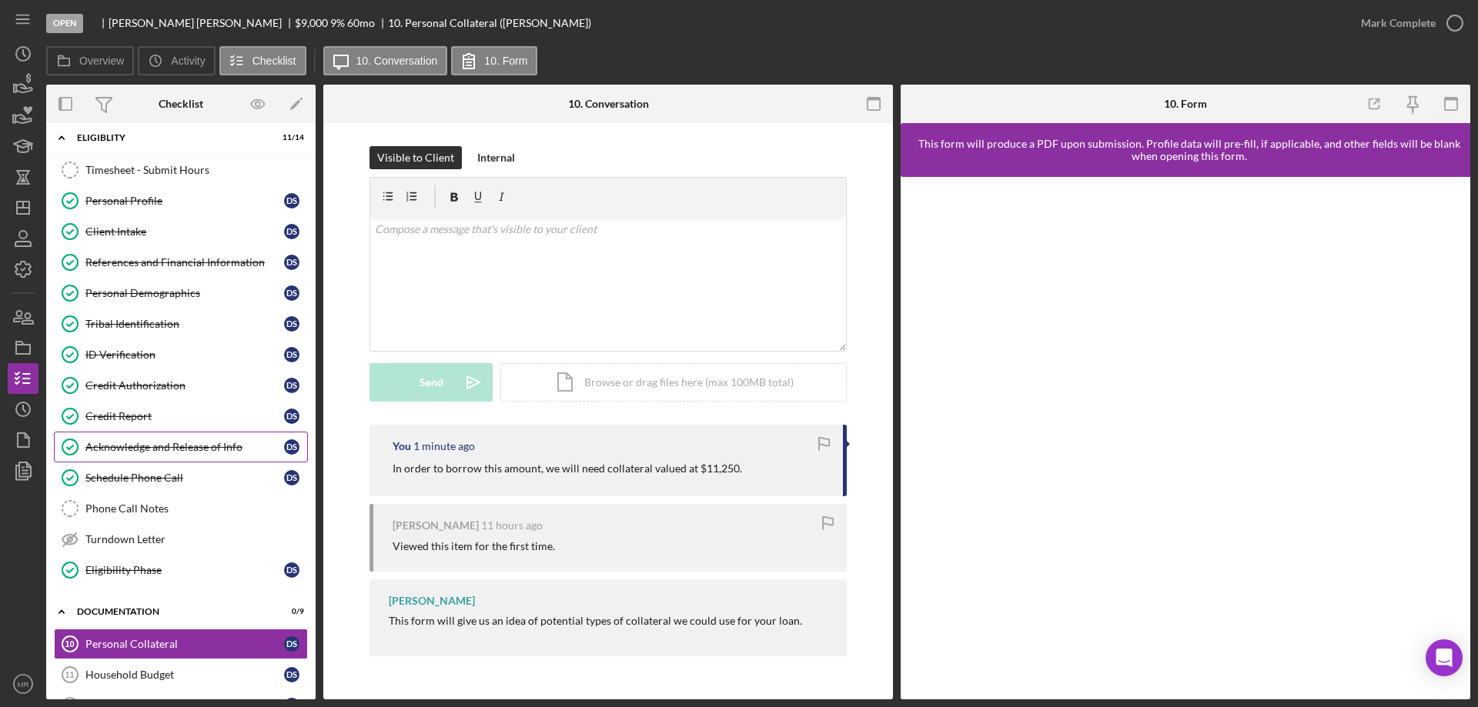
scroll to position [0, 0]
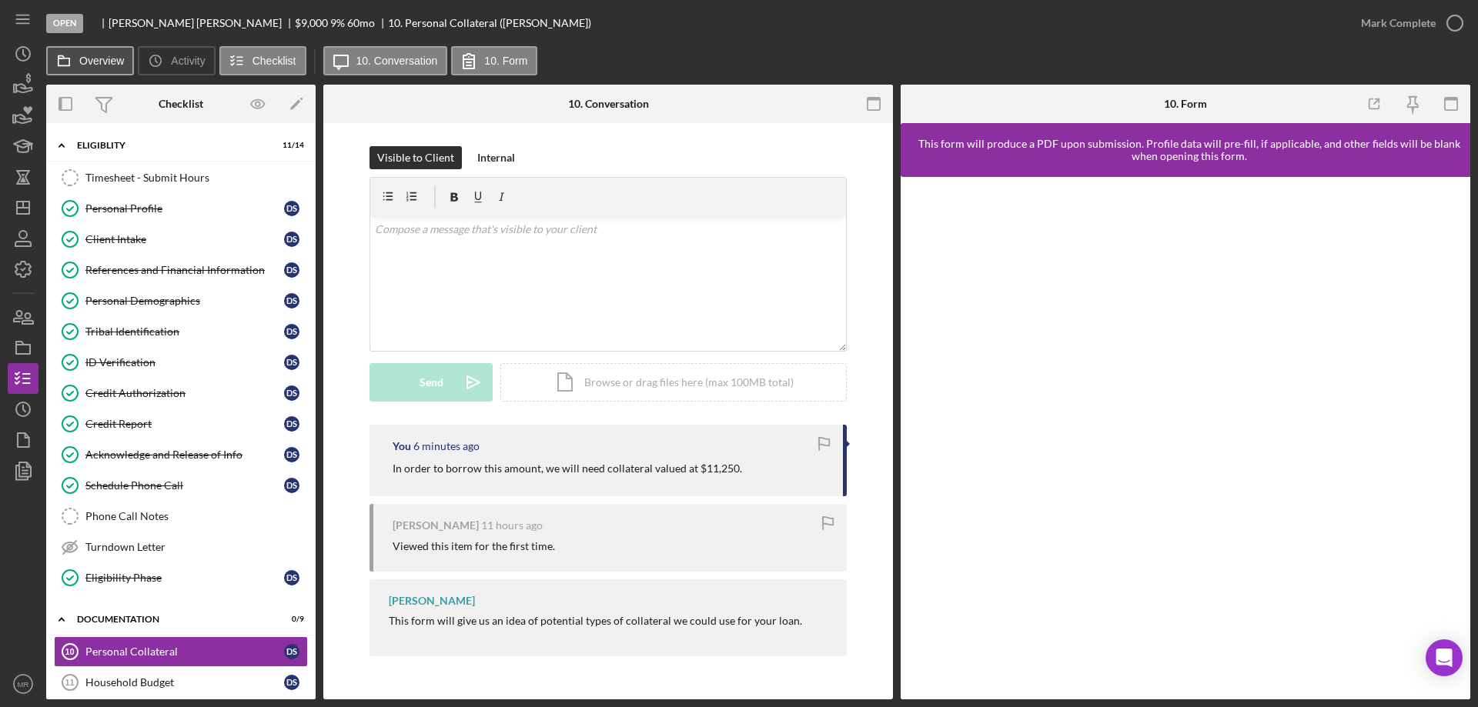
click at [100, 58] on label "Overview" at bounding box center [101, 61] width 45 height 12
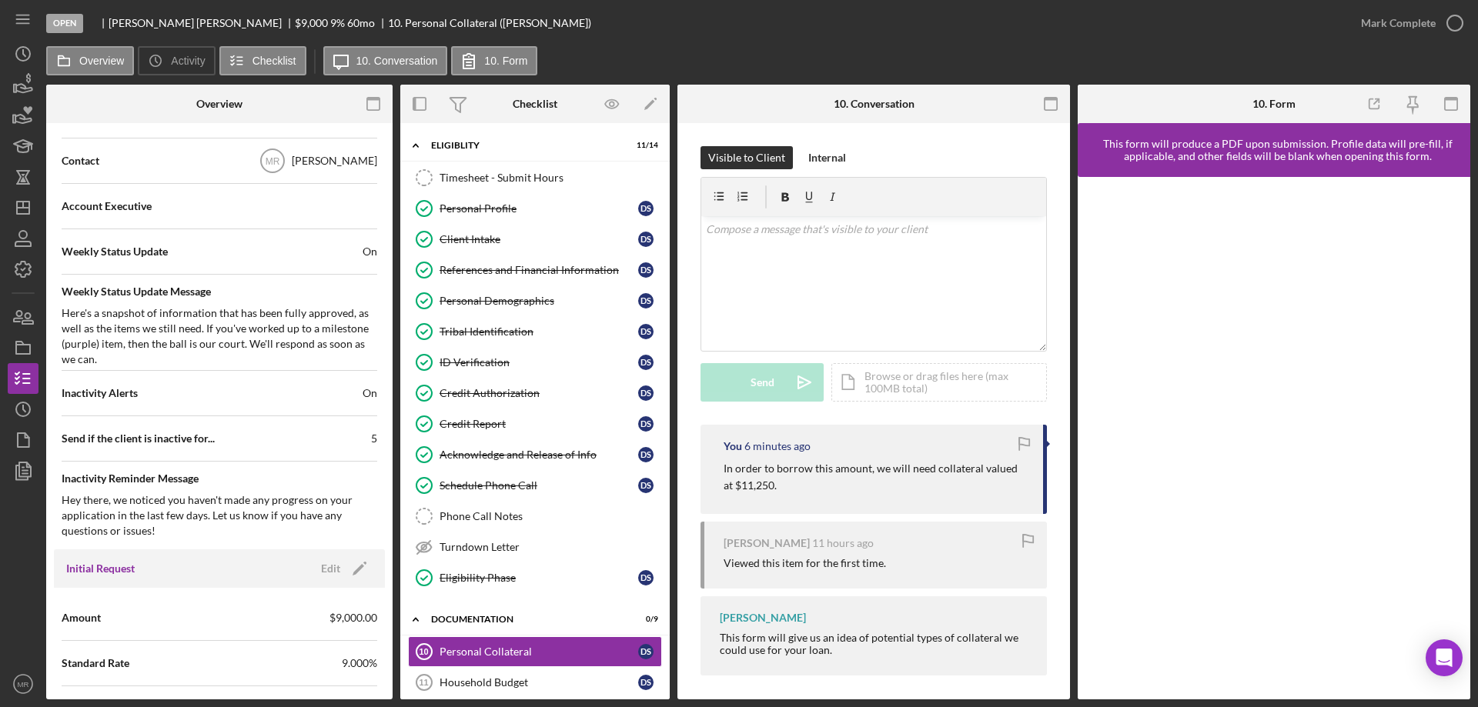
scroll to position [539, 0]
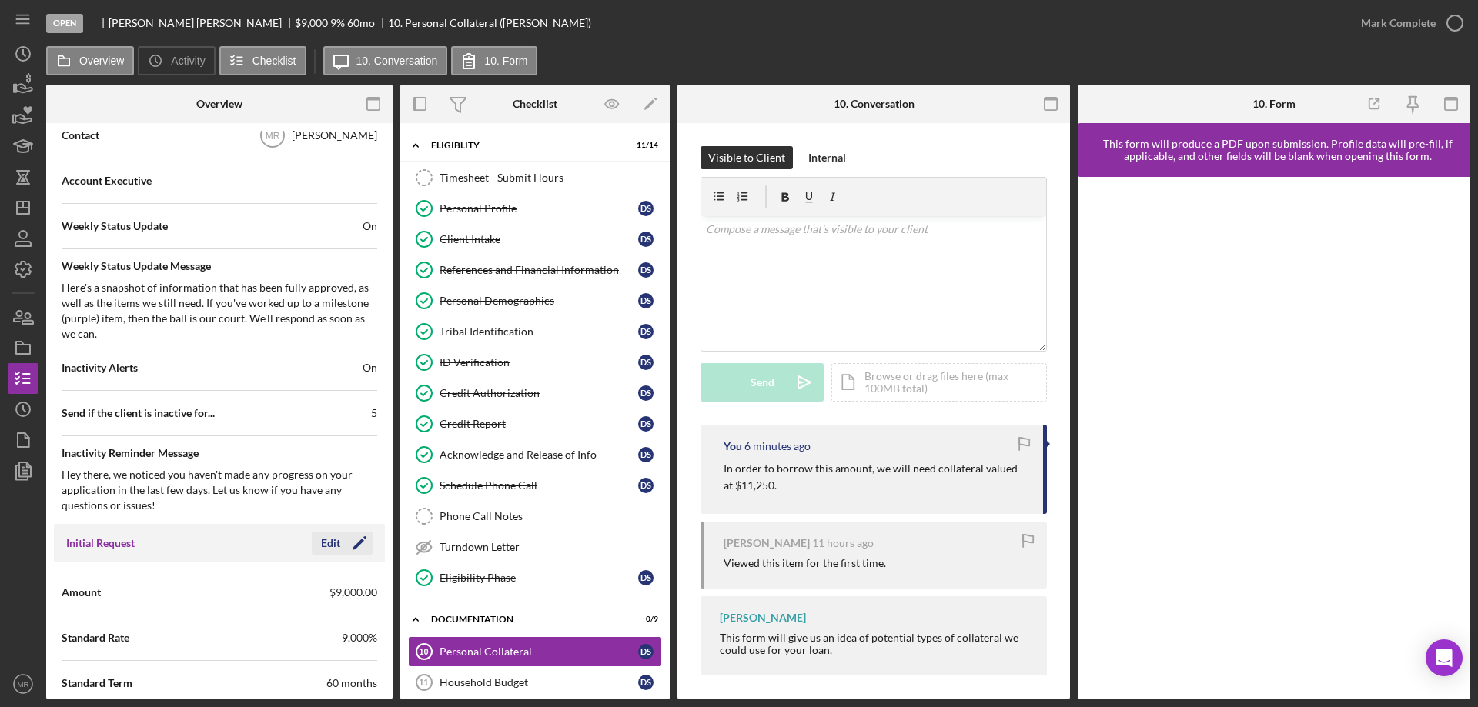
click at [340, 537] on icon "Icon/Edit" at bounding box center [359, 543] width 38 height 38
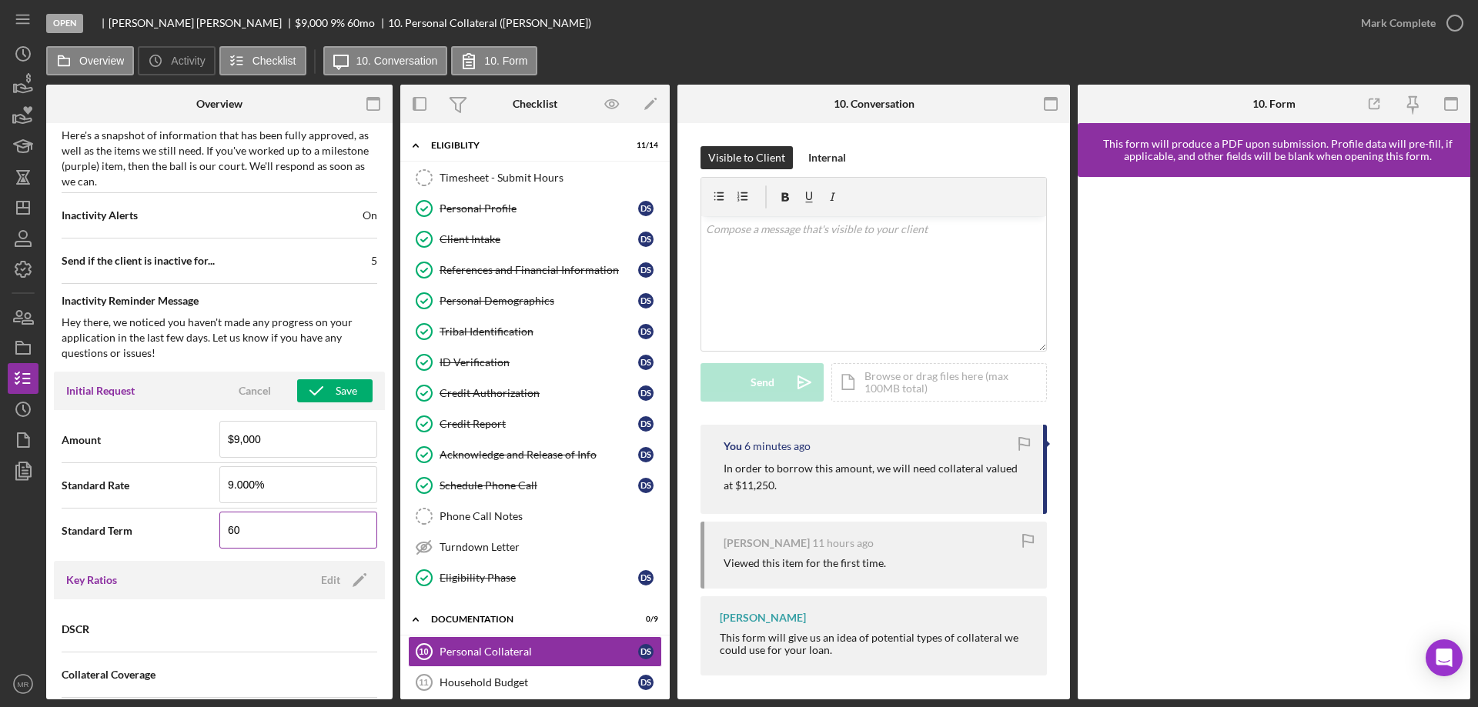
scroll to position [693, 0]
drag, startPoint x: 289, startPoint y: 442, endPoint x: 129, endPoint y: 460, distance: 160.3
click at [129, 460] on div "Amount $9,000" at bounding box center [220, 438] width 316 height 45
type input "$18,000"
click at [336, 392] on div "Save" at bounding box center [347, 389] width 22 height 23
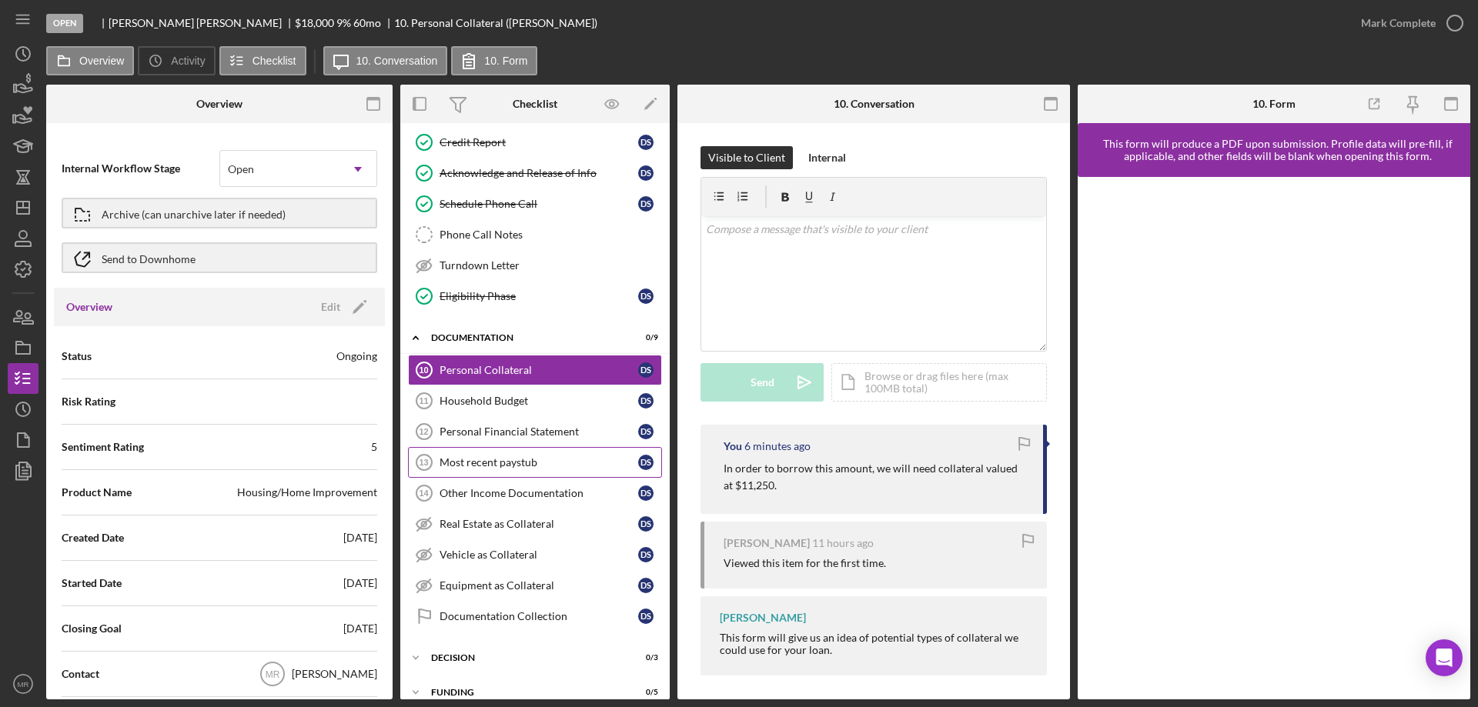
scroll to position [308, 0]
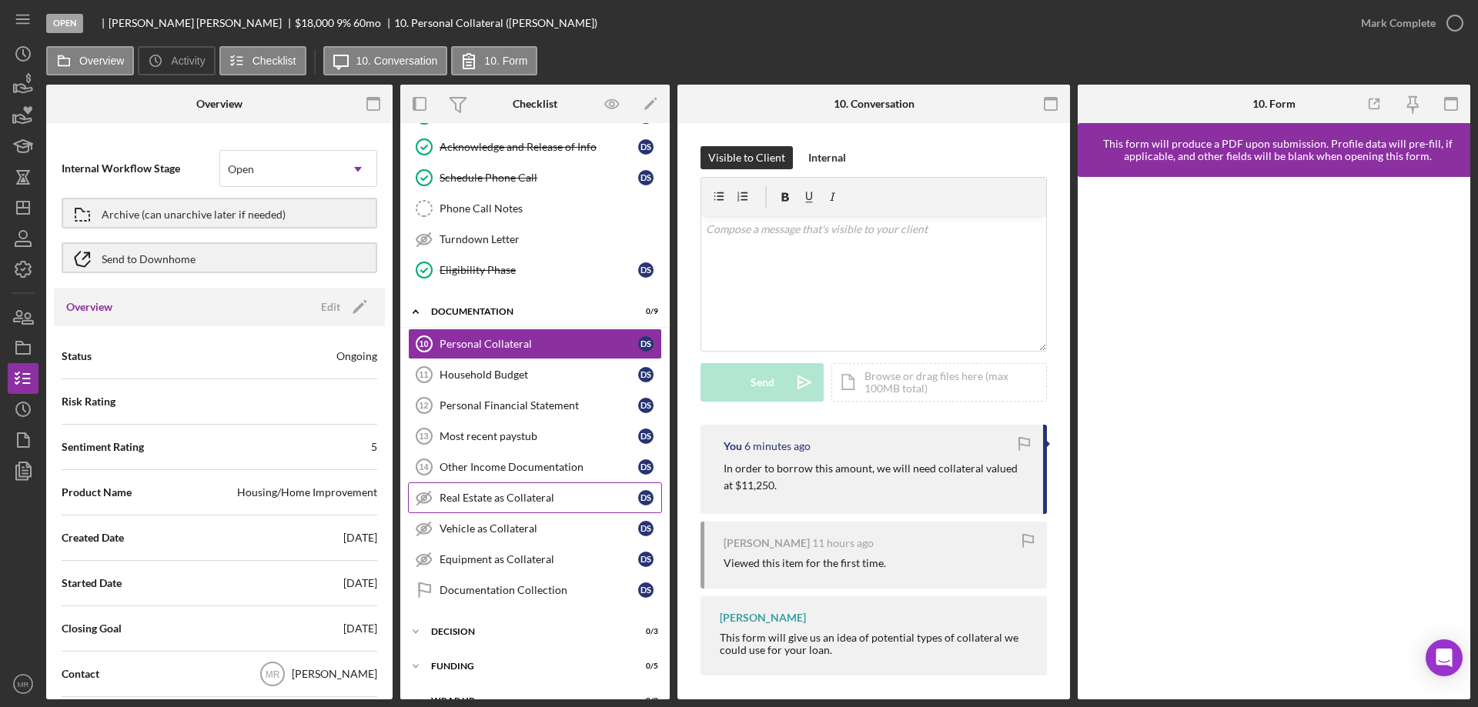
click at [533, 494] on div "Real Estate as Collateral" at bounding box center [539, 498] width 199 height 12
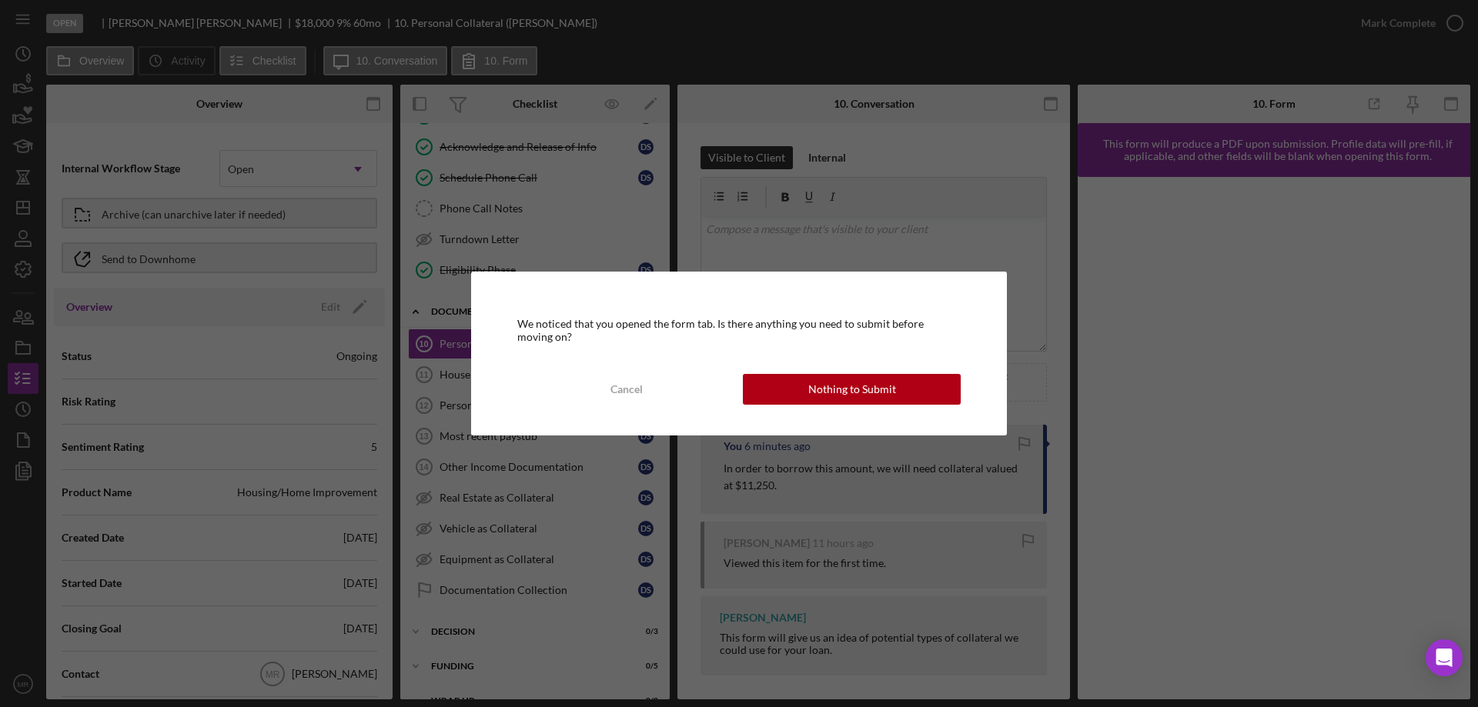
drag, startPoint x: 860, startPoint y: 388, endPoint x: 982, endPoint y: 396, distance: 122.6
click at [868, 384] on div "Nothing to Submit" at bounding box center [852, 389] width 88 height 31
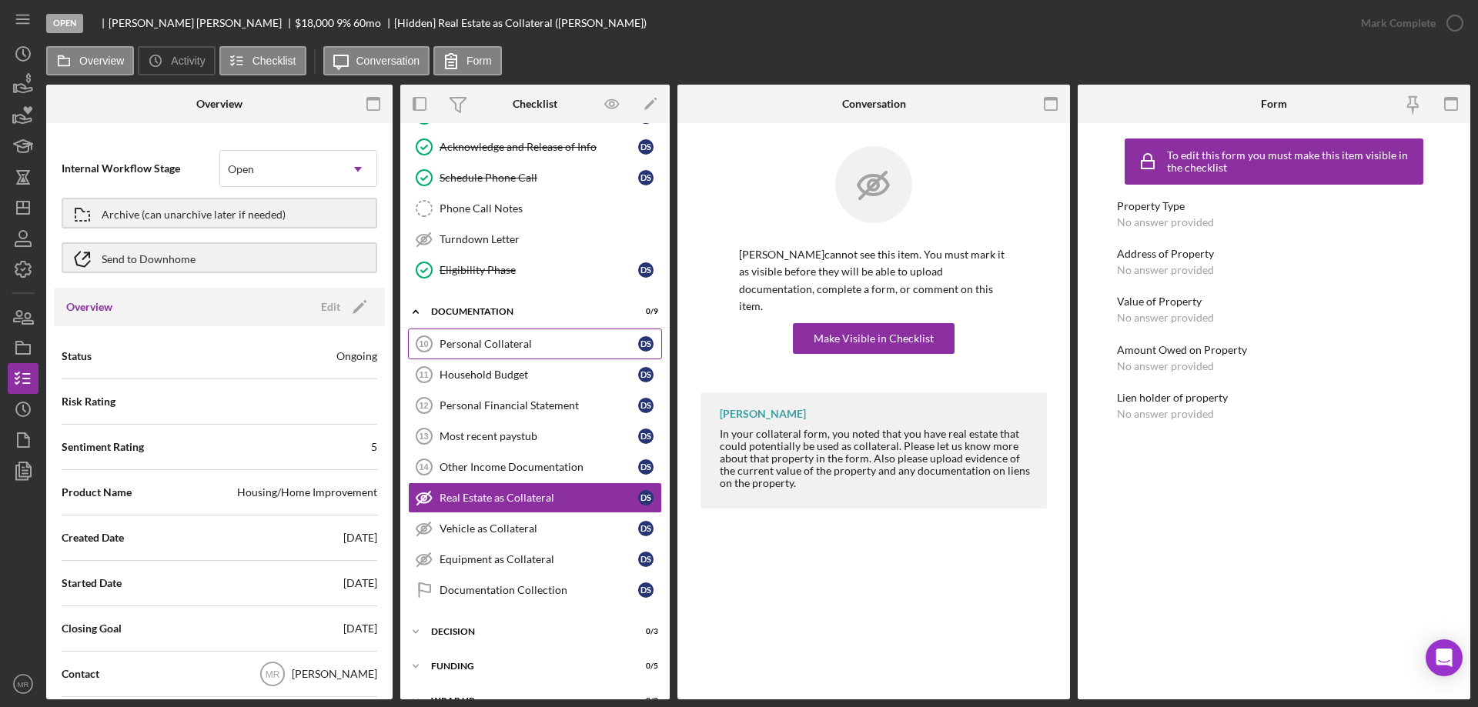
click at [492, 338] on div "Personal Collateral" at bounding box center [539, 344] width 199 height 12
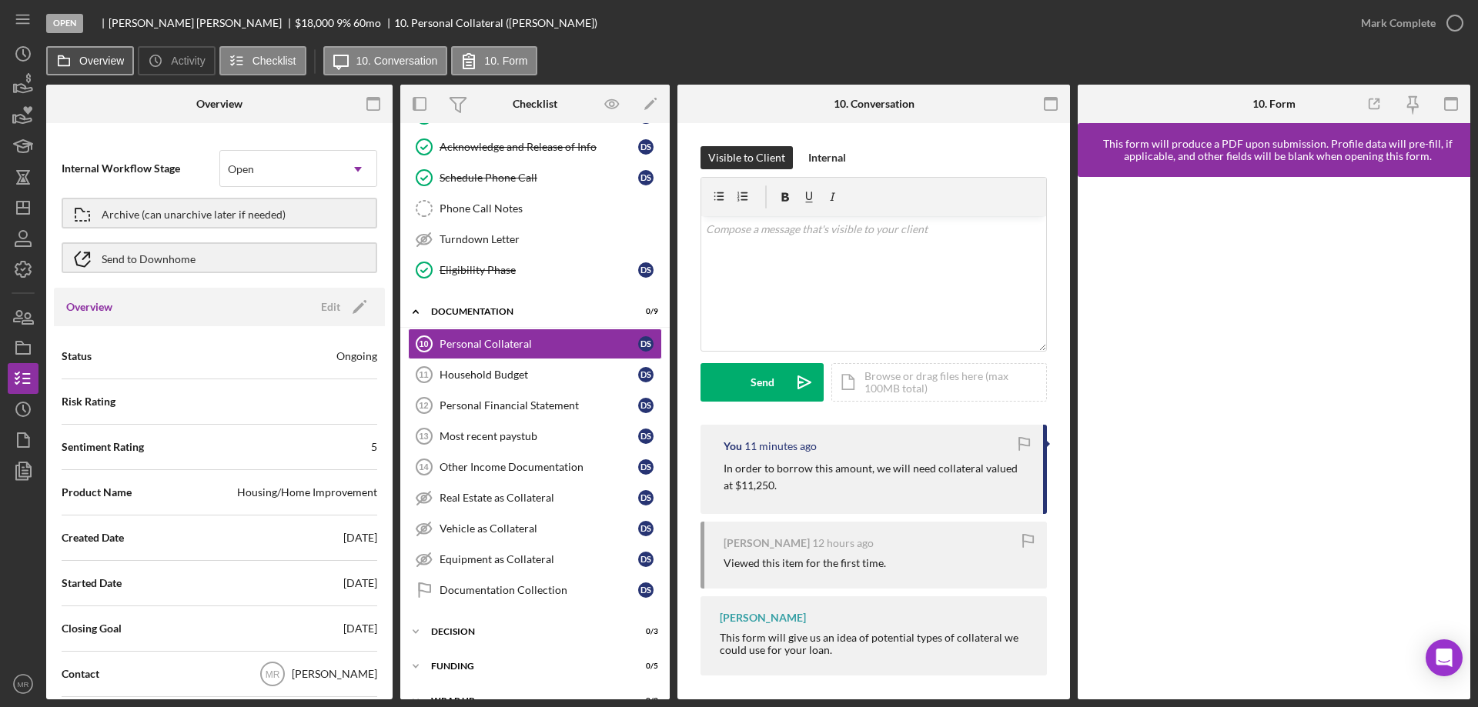
click at [92, 58] on label "Overview" at bounding box center [101, 61] width 45 height 12
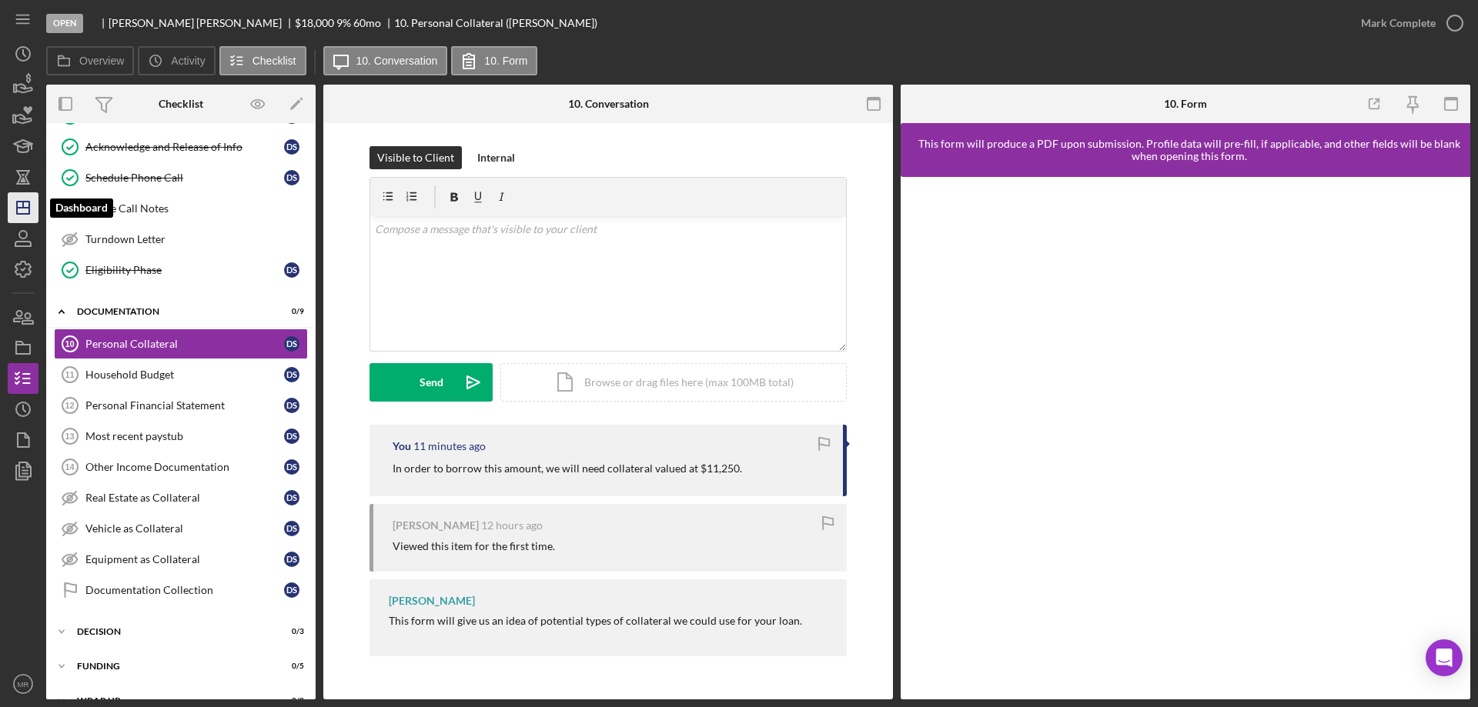
click at [28, 200] on icon "Icon/Dashboard" at bounding box center [23, 208] width 38 height 38
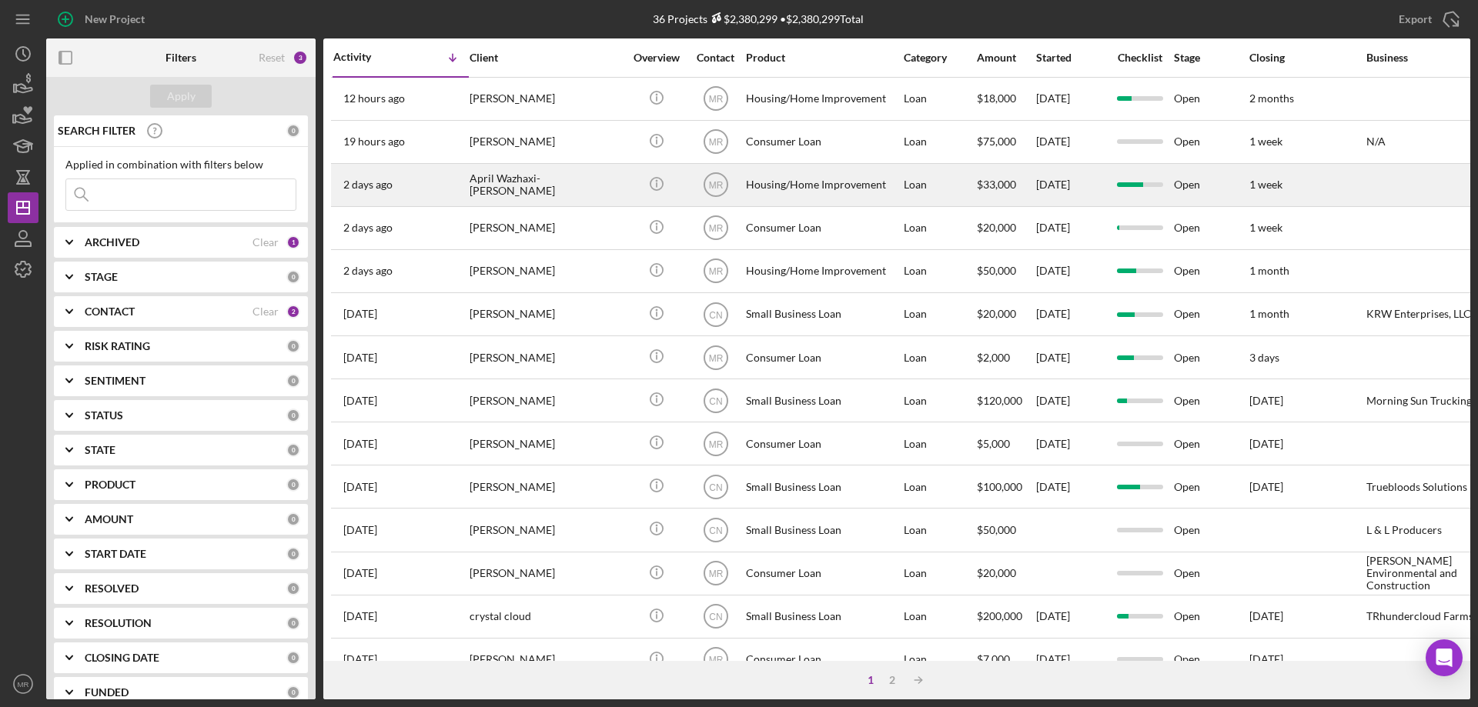
click at [609, 183] on div "April Wazhaxi-[PERSON_NAME]" at bounding box center [547, 185] width 154 height 41
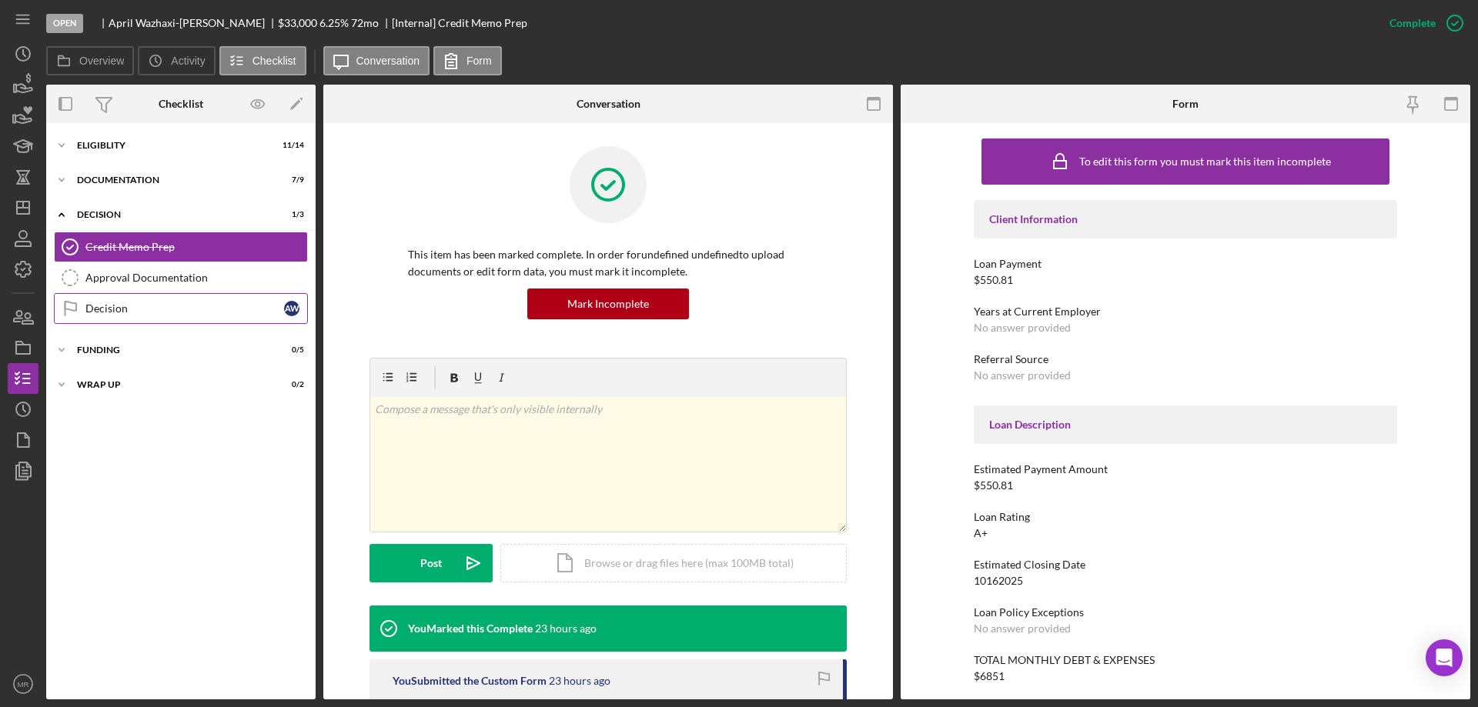
click at [109, 310] on div "Decision" at bounding box center [184, 309] width 199 height 12
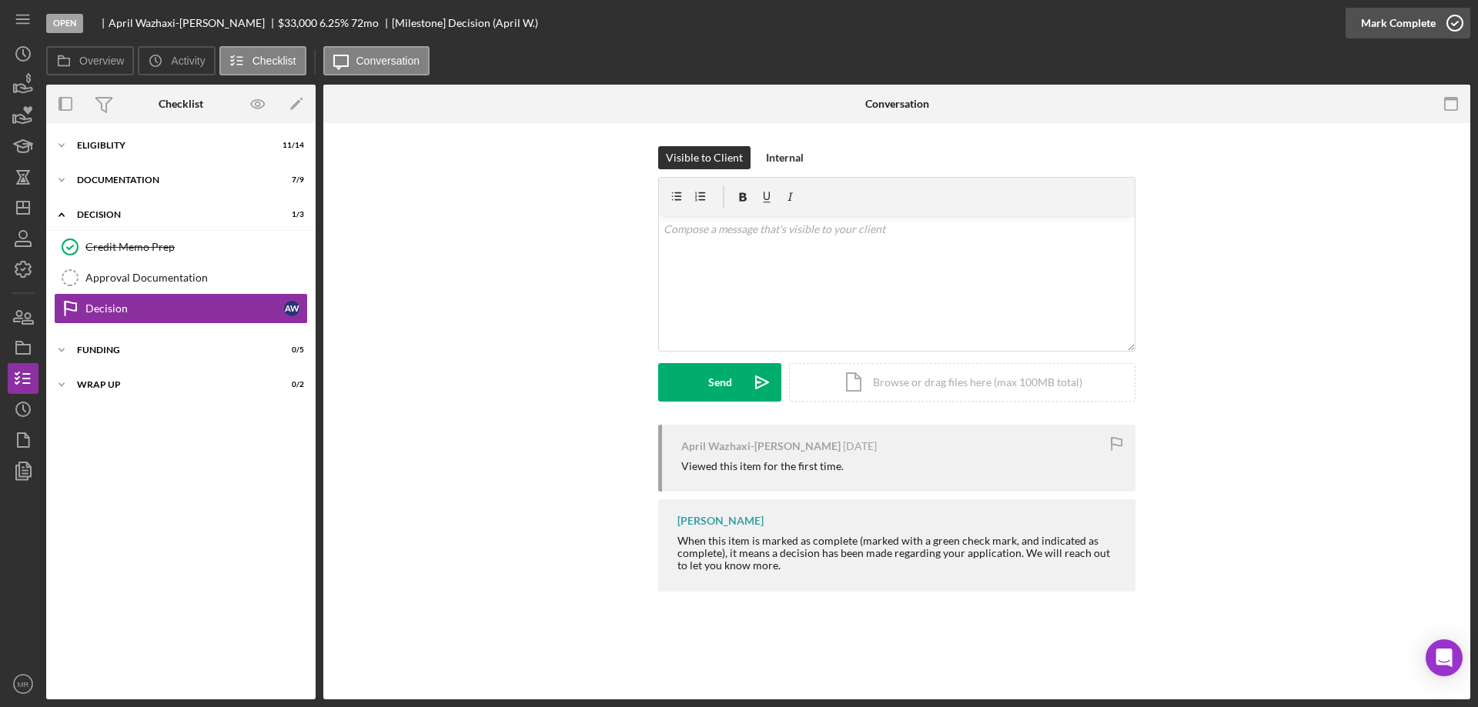
click at [1455, 25] on icon "button" at bounding box center [1455, 23] width 38 height 38
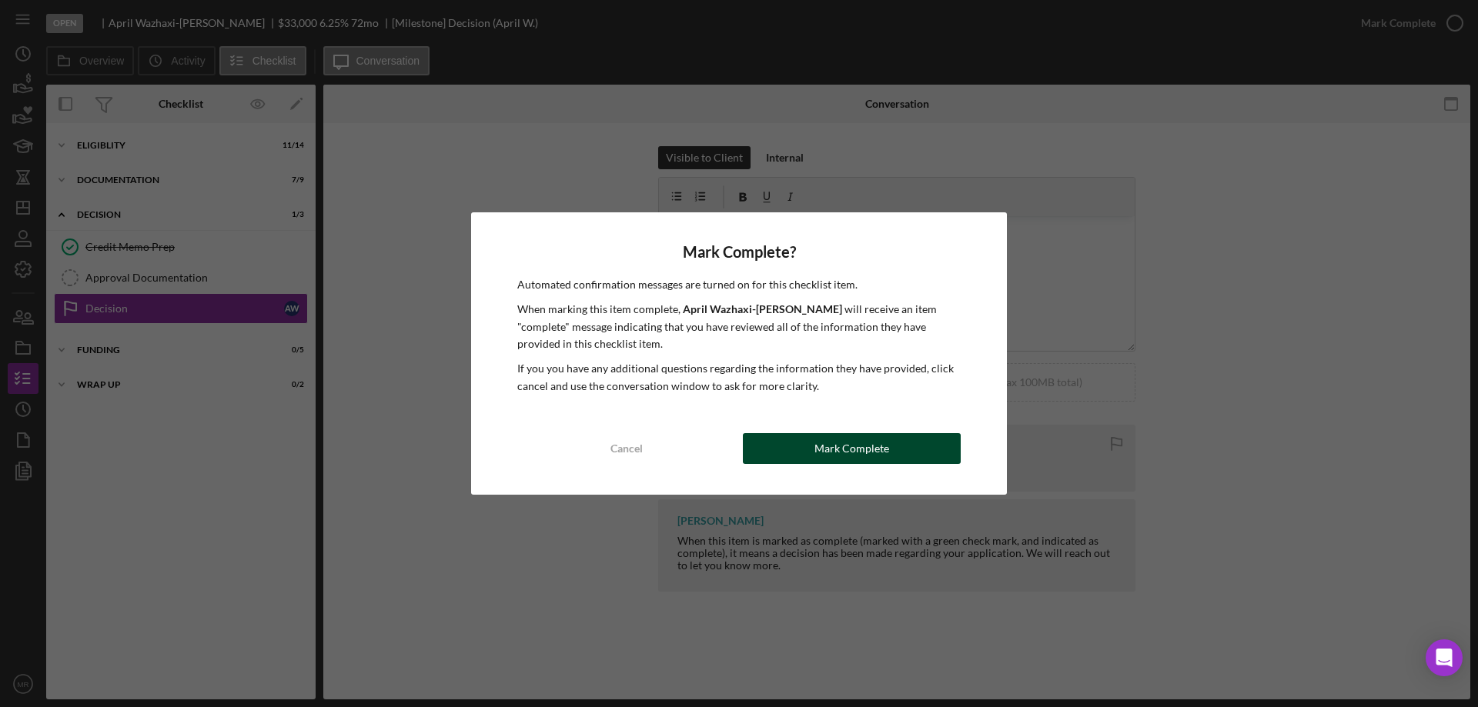
click at [894, 446] on button "Mark Complete" at bounding box center [852, 448] width 218 height 31
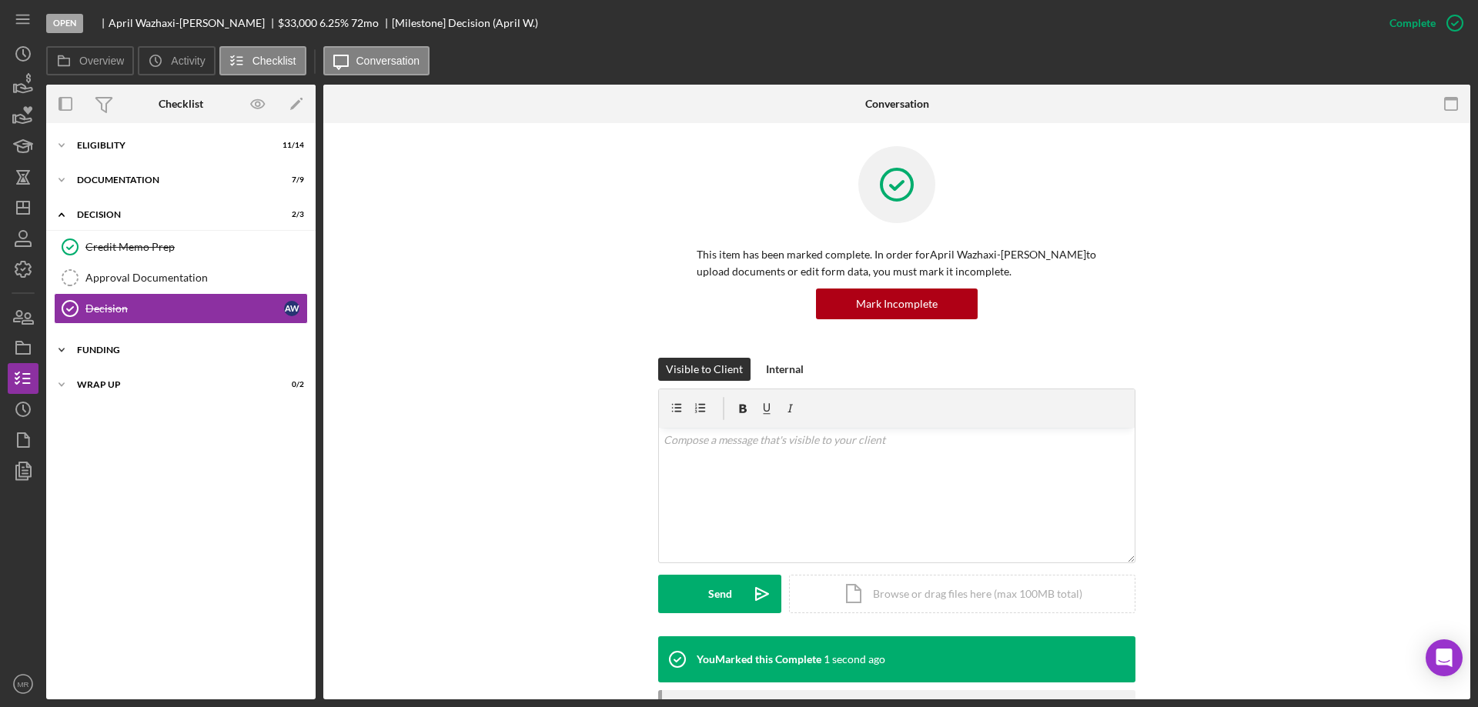
click at [89, 349] on div "Funding" at bounding box center [186, 350] width 219 height 9
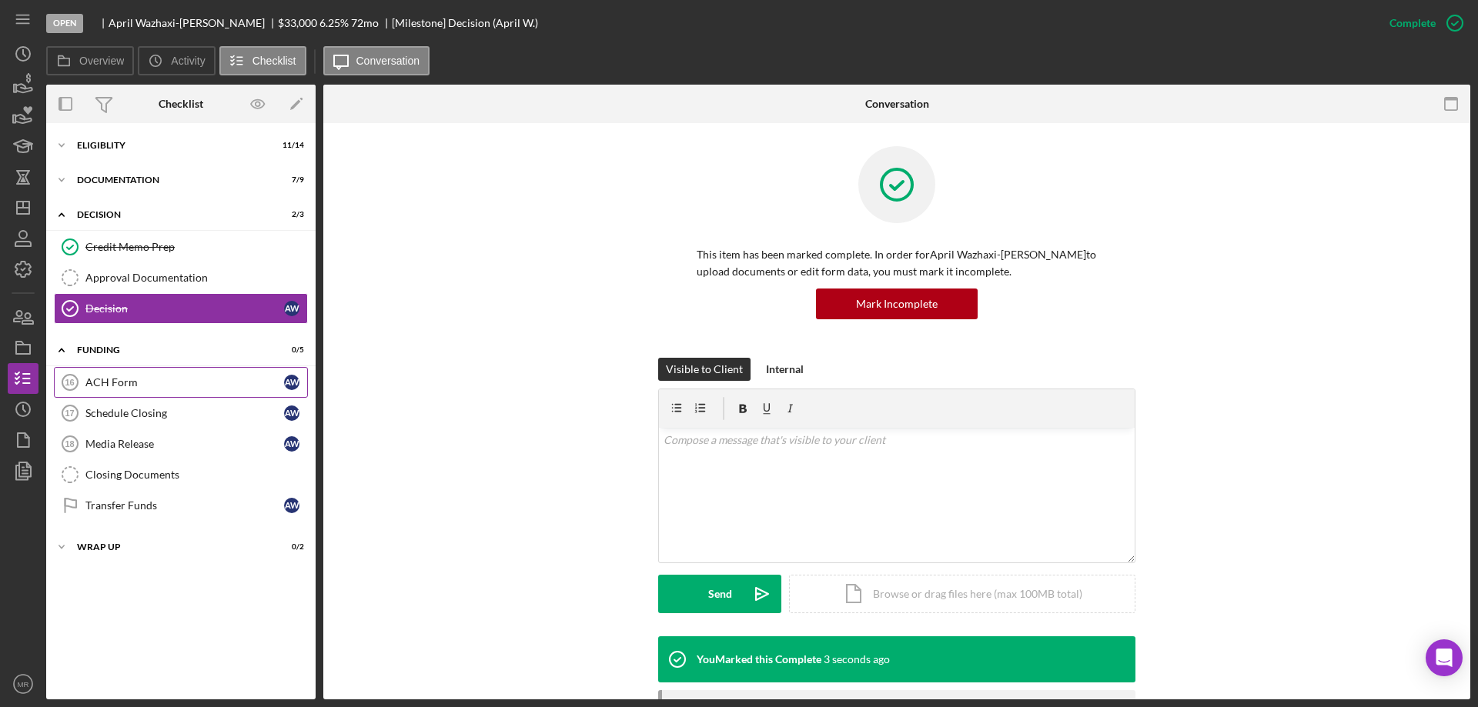
click at [108, 374] on link "ACH Form 16 ACH Form A W" at bounding box center [181, 382] width 254 height 31
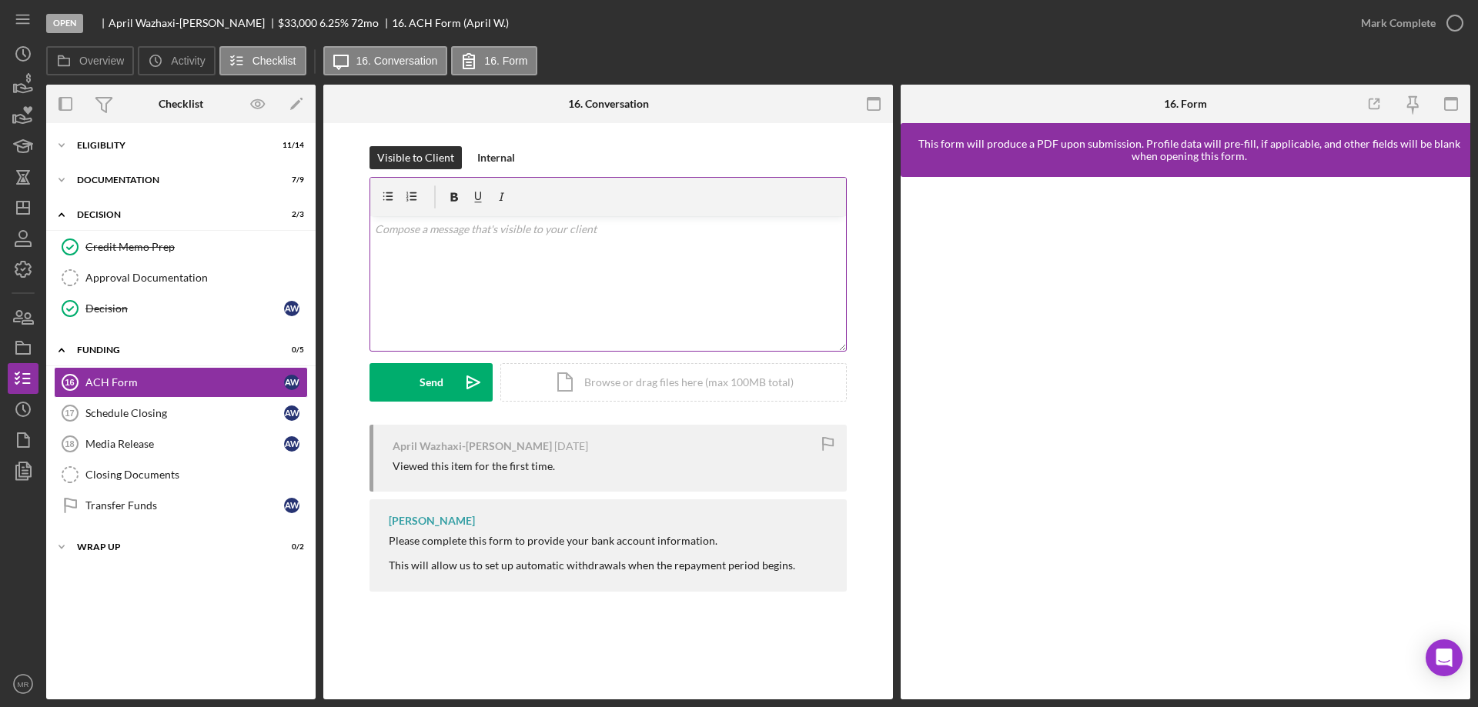
click at [558, 262] on div "v Color teal Color pink Remove color Add row above Add row below Add column bef…" at bounding box center [608, 283] width 476 height 135
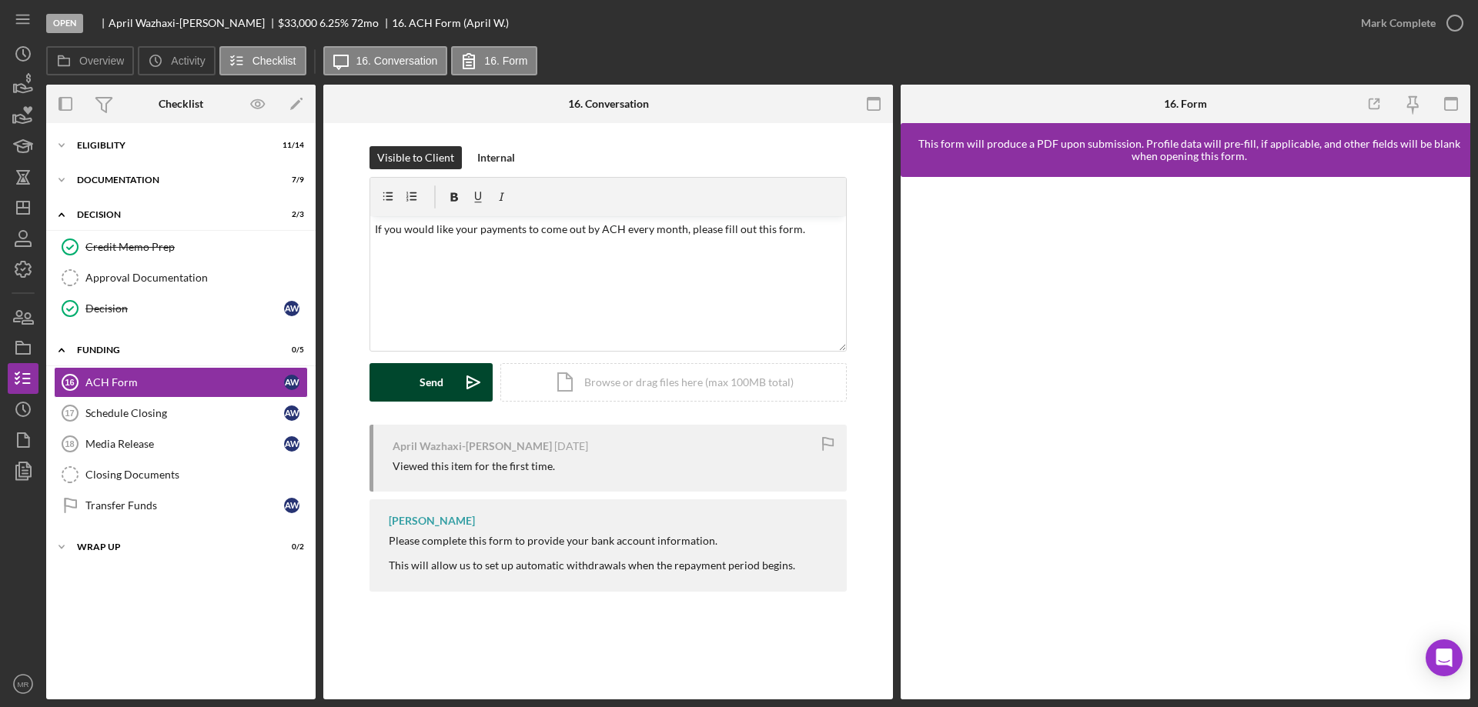
click at [429, 380] on div "Send" at bounding box center [432, 382] width 24 height 38
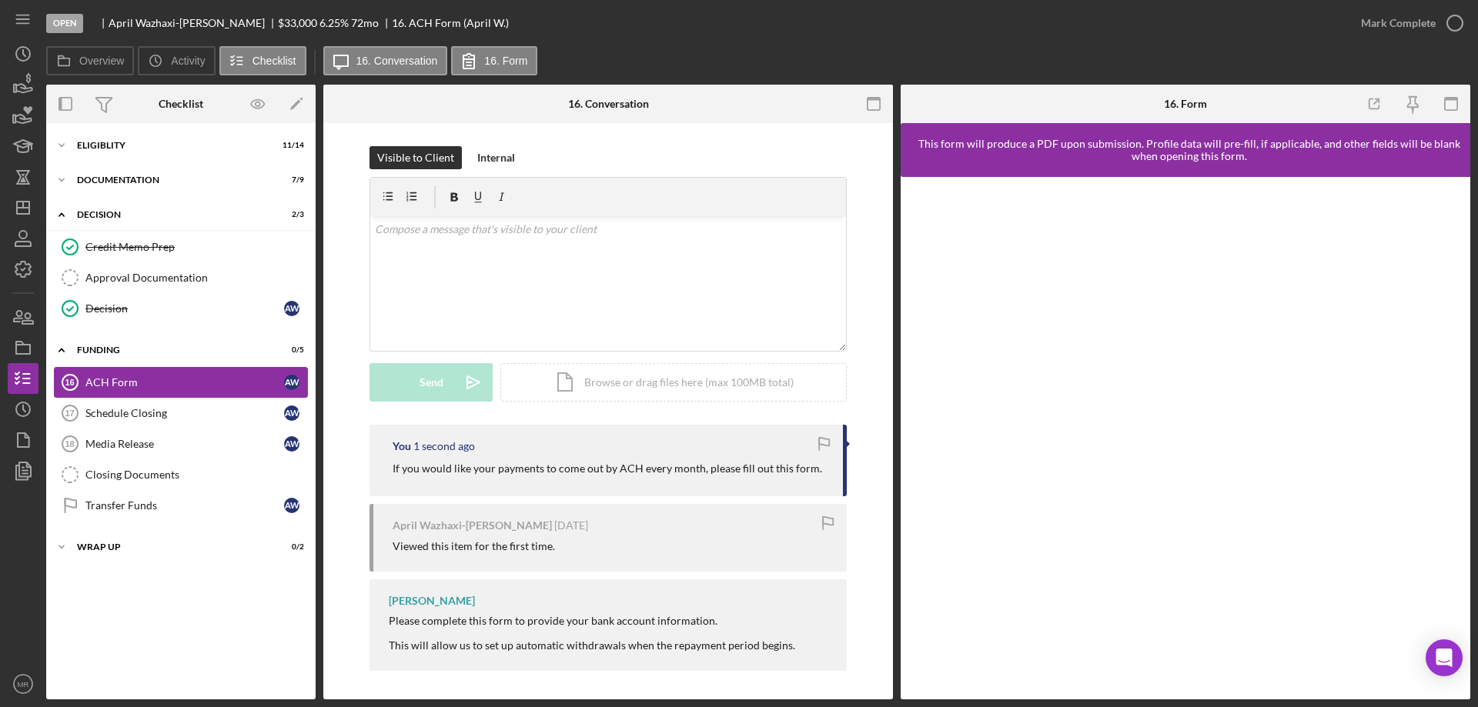
drag, startPoint x: 115, startPoint y: 412, endPoint x: 150, endPoint y: 396, distance: 38.9
click at [117, 410] on div "Schedule Closing" at bounding box center [184, 413] width 199 height 12
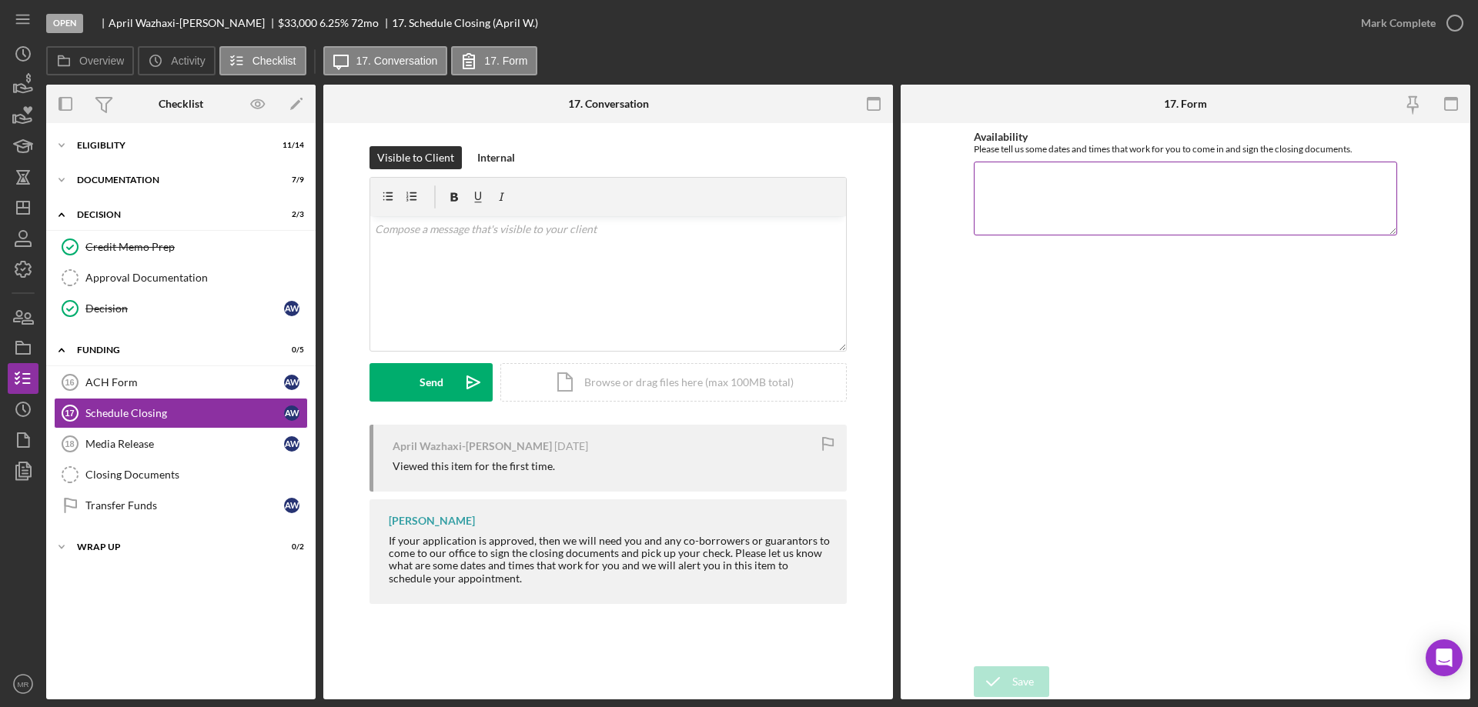
drag, startPoint x: 1045, startPoint y: 203, endPoint x: 1152, endPoint y: 200, distance: 107.8
click at [1046, 202] on textarea "Availability" at bounding box center [1185, 199] width 423 height 74
click at [102, 440] on div "Media Release" at bounding box center [184, 444] width 199 height 12
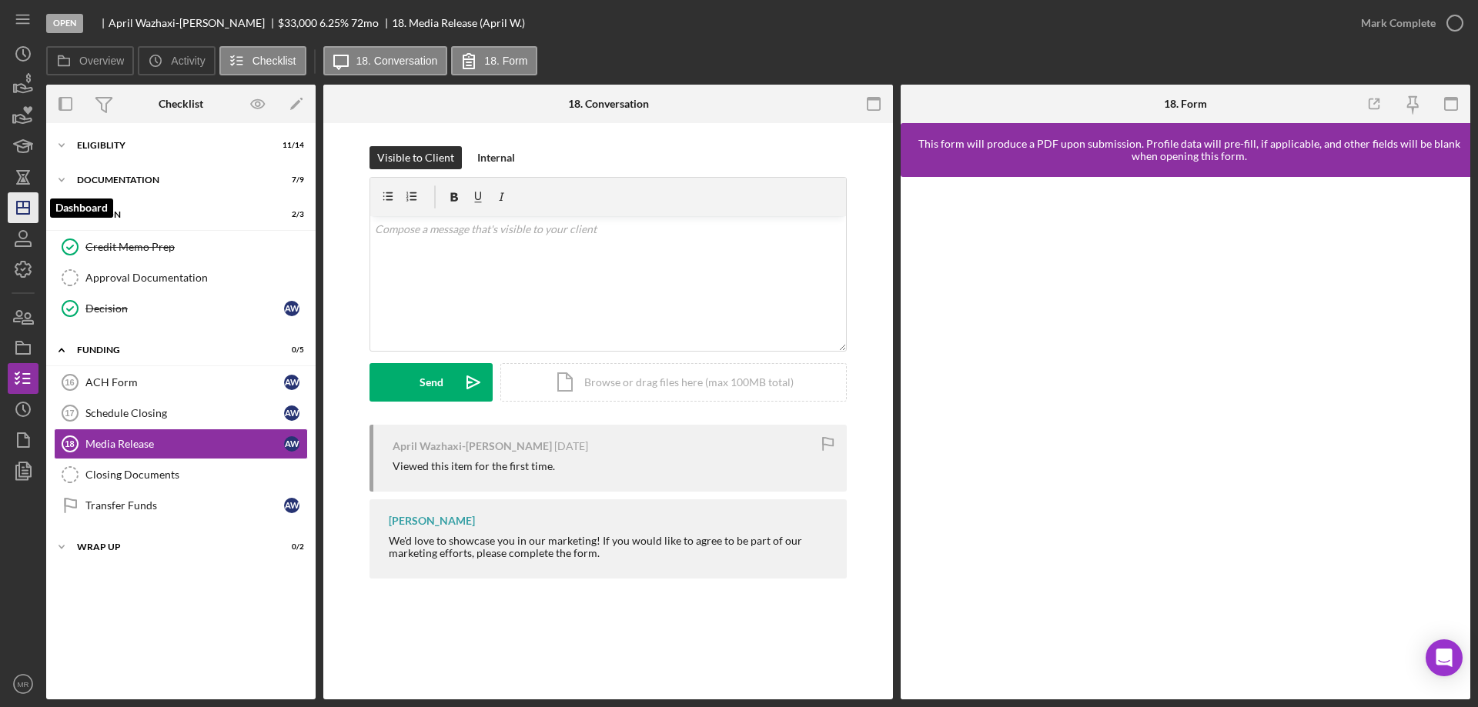
click at [25, 202] on polygon "button" at bounding box center [23, 208] width 12 height 12
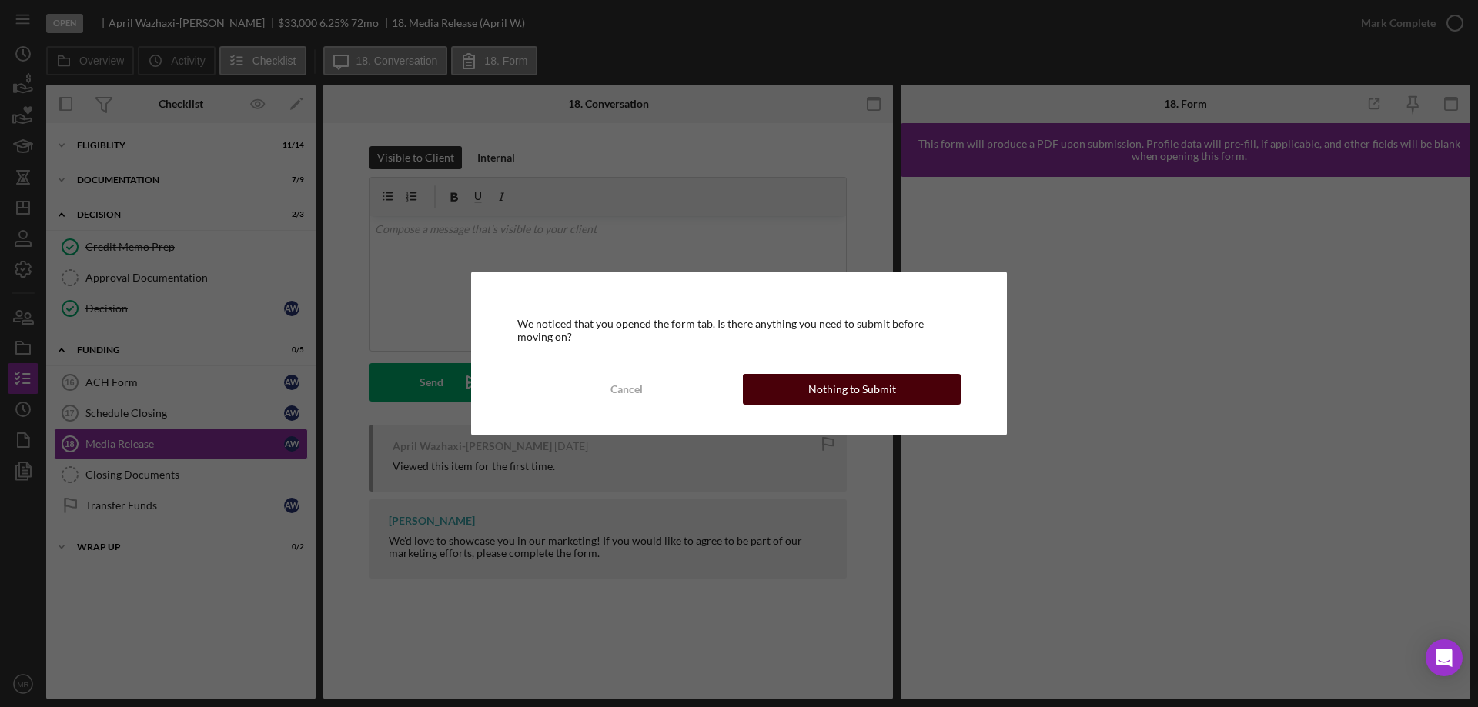
click at [848, 382] on div "Nothing to Submit" at bounding box center [852, 389] width 88 height 31
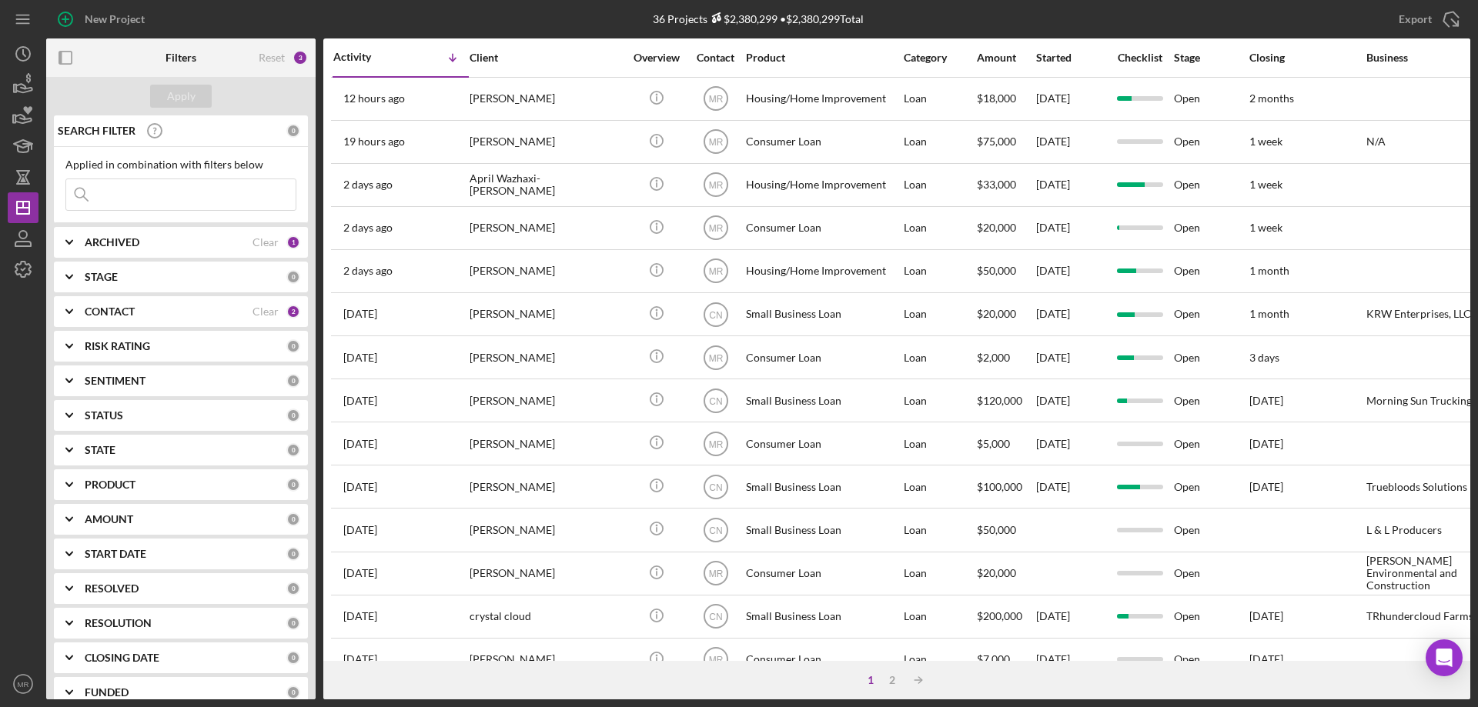
click at [122, 309] on b "CONTACT" at bounding box center [110, 312] width 50 height 12
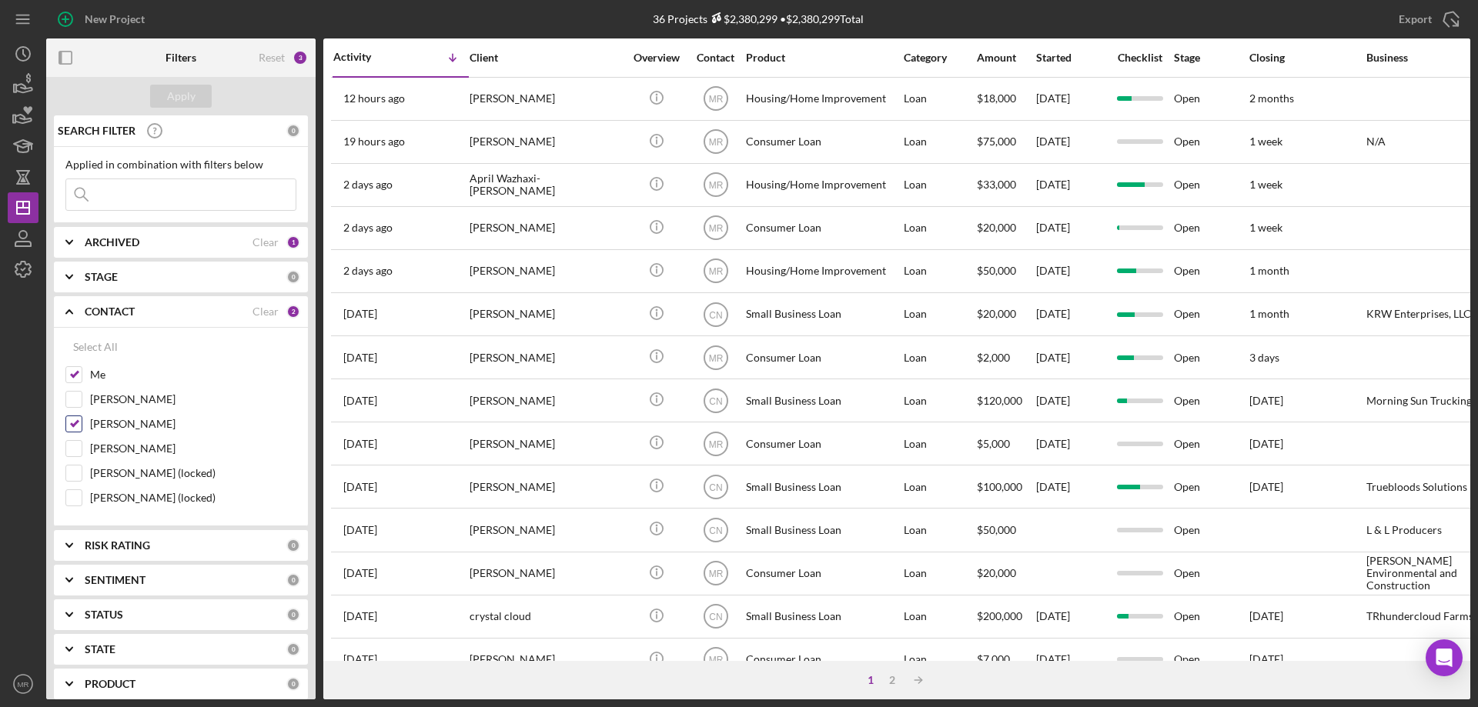
click at [94, 429] on label "[PERSON_NAME]" at bounding box center [193, 423] width 206 height 15
click at [82, 429] on input "[PERSON_NAME]" at bounding box center [73, 423] width 15 height 15
checkbox input "false"
click at [187, 92] on div "Apply" at bounding box center [181, 96] width 28 height 23
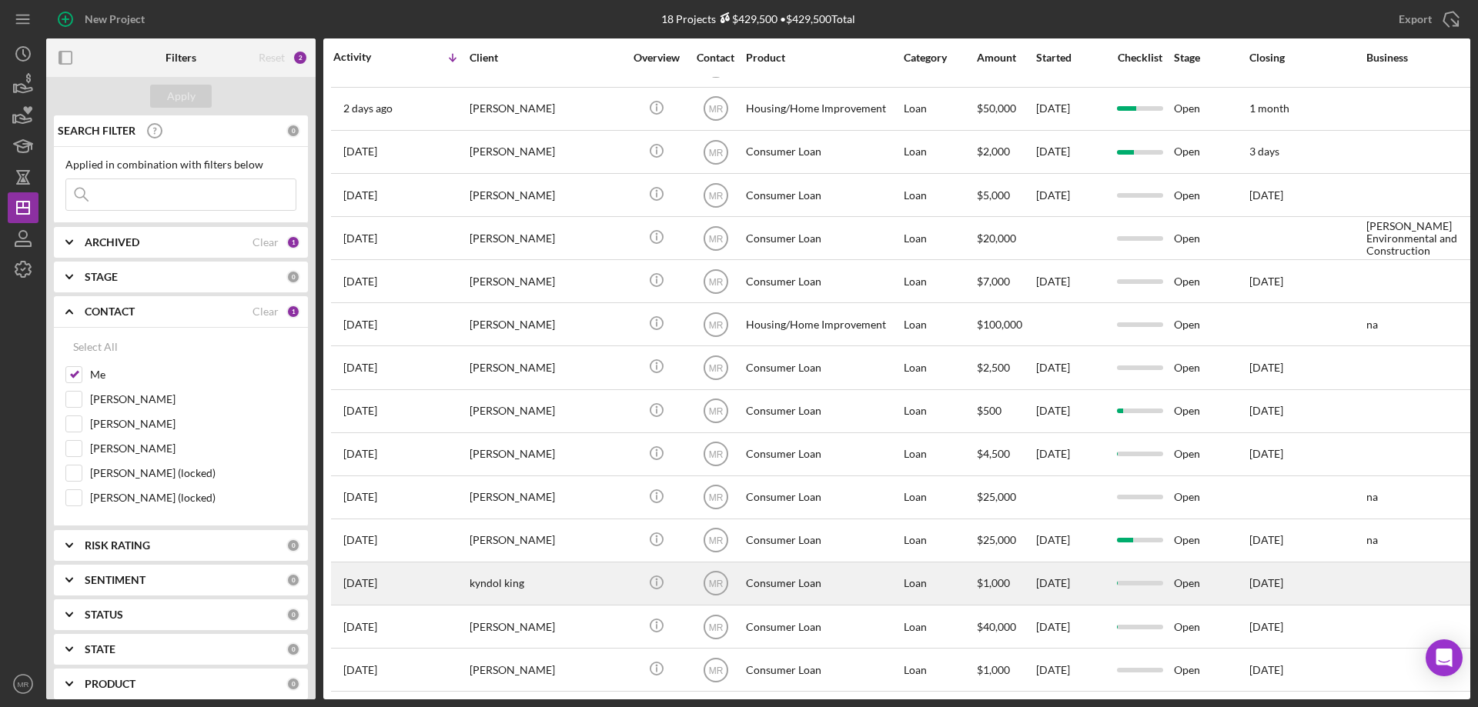
scroll to position [174, 0]
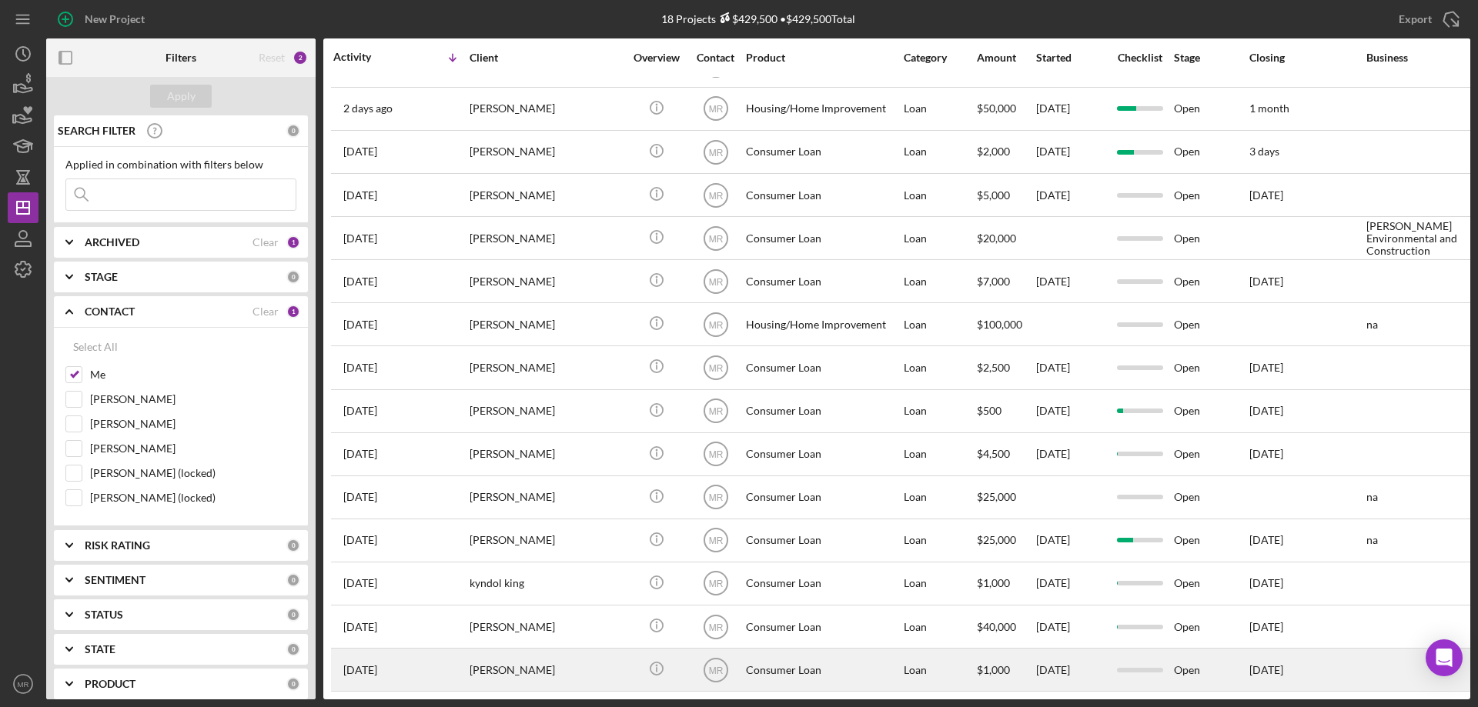
click at [583, 657] on div "[PERSON_NAME]" at bounding box center [547, 670] width 154 height 41
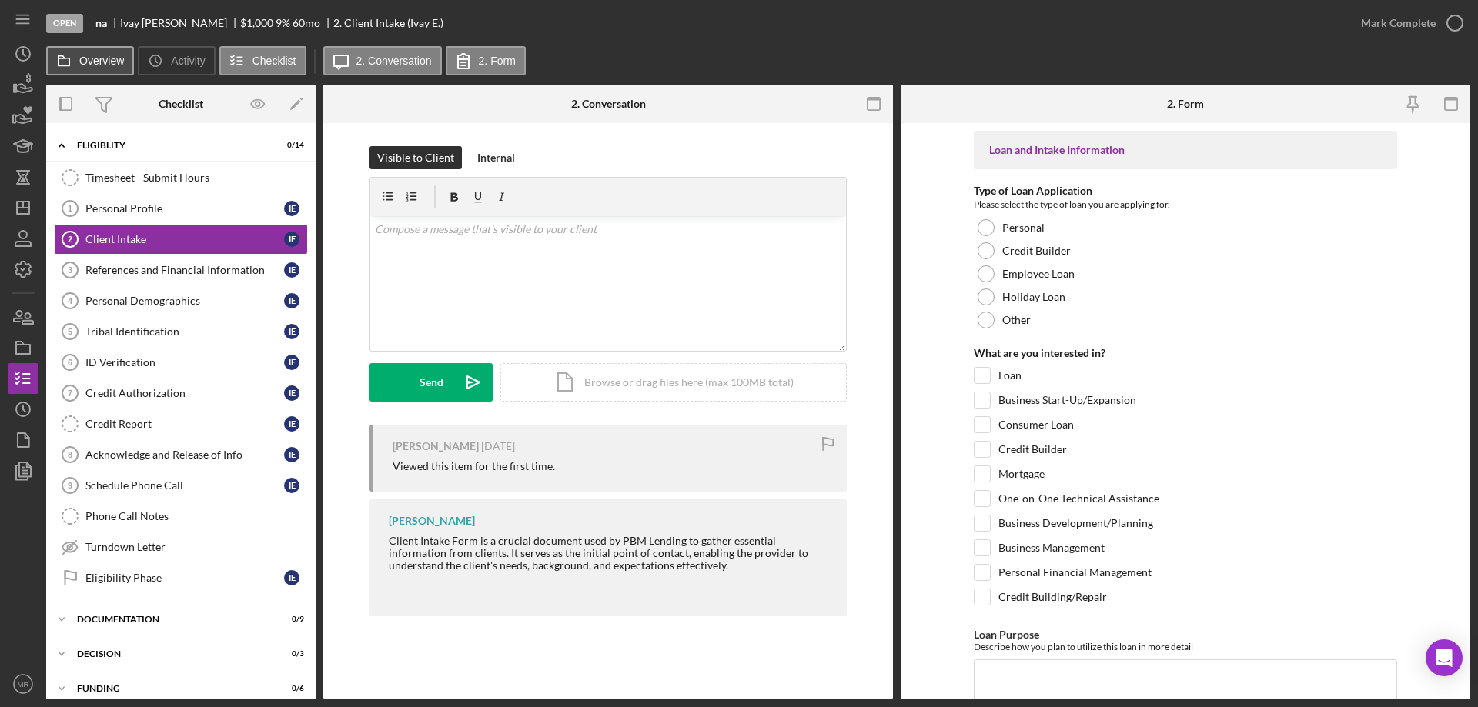
click at [95, 52] on button "Overview" at bounding box center [90, 60] width 88 height 29
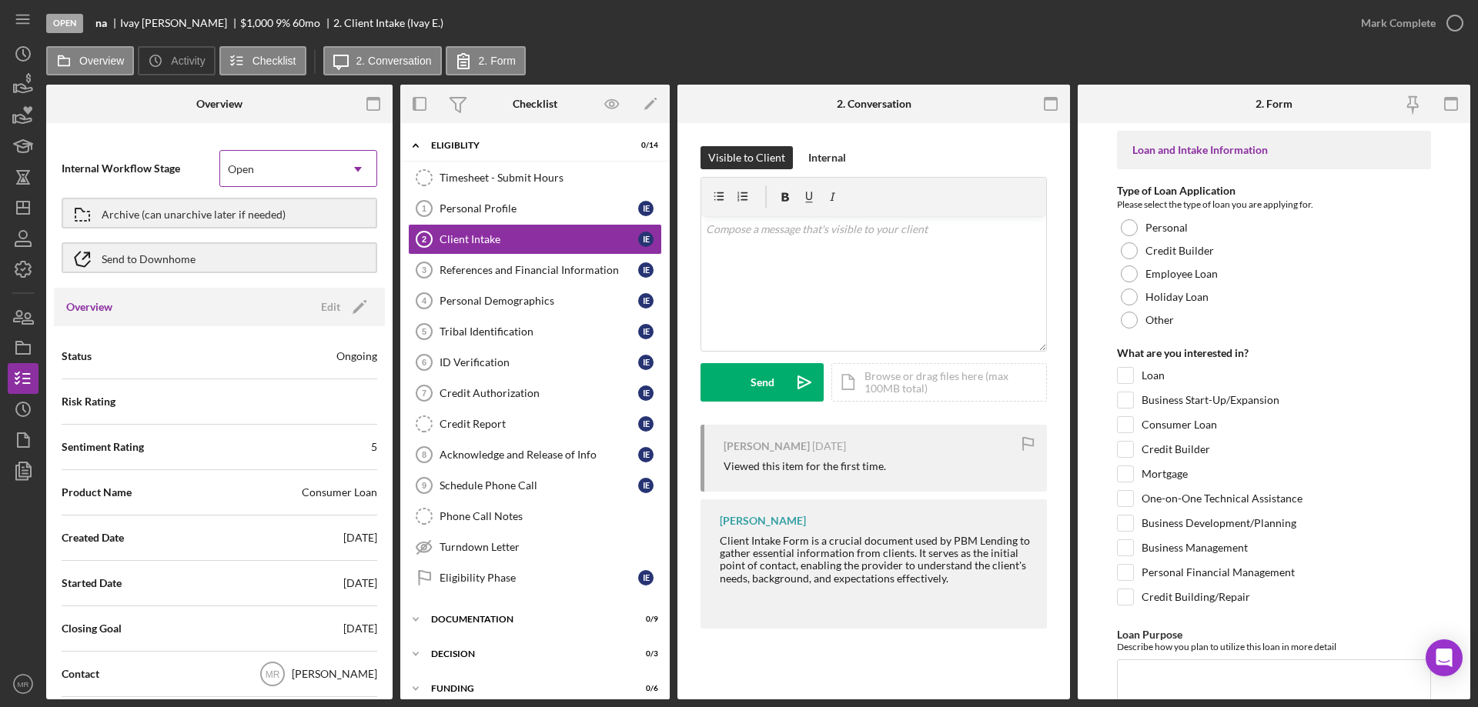
click at [318, 156] on div "Open" at bounding box center [279, 169] width 119 height 35
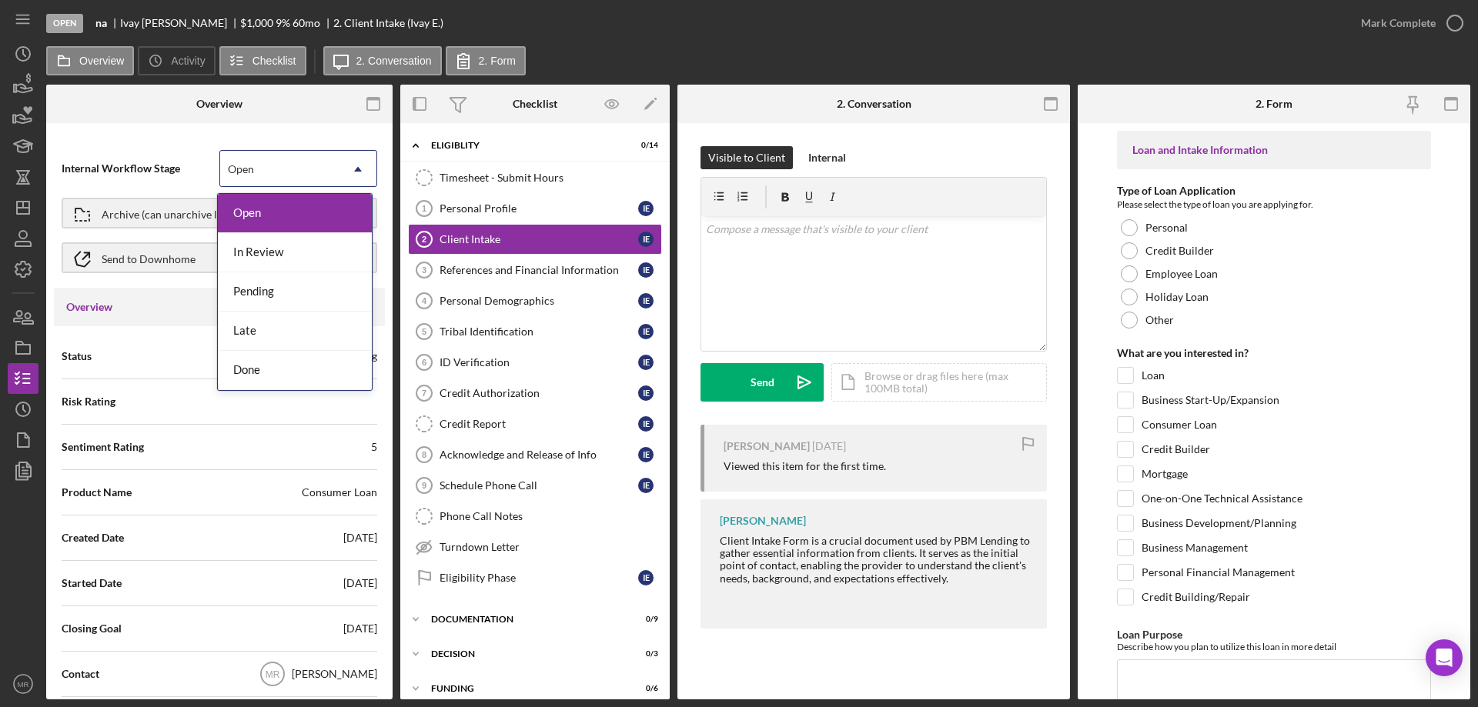
click at [123, 123] on div "Overview Internal Workflow Stage 5 results available. Use Up and Down to choose…" at bounding box center [219, 392] width 346 height 615
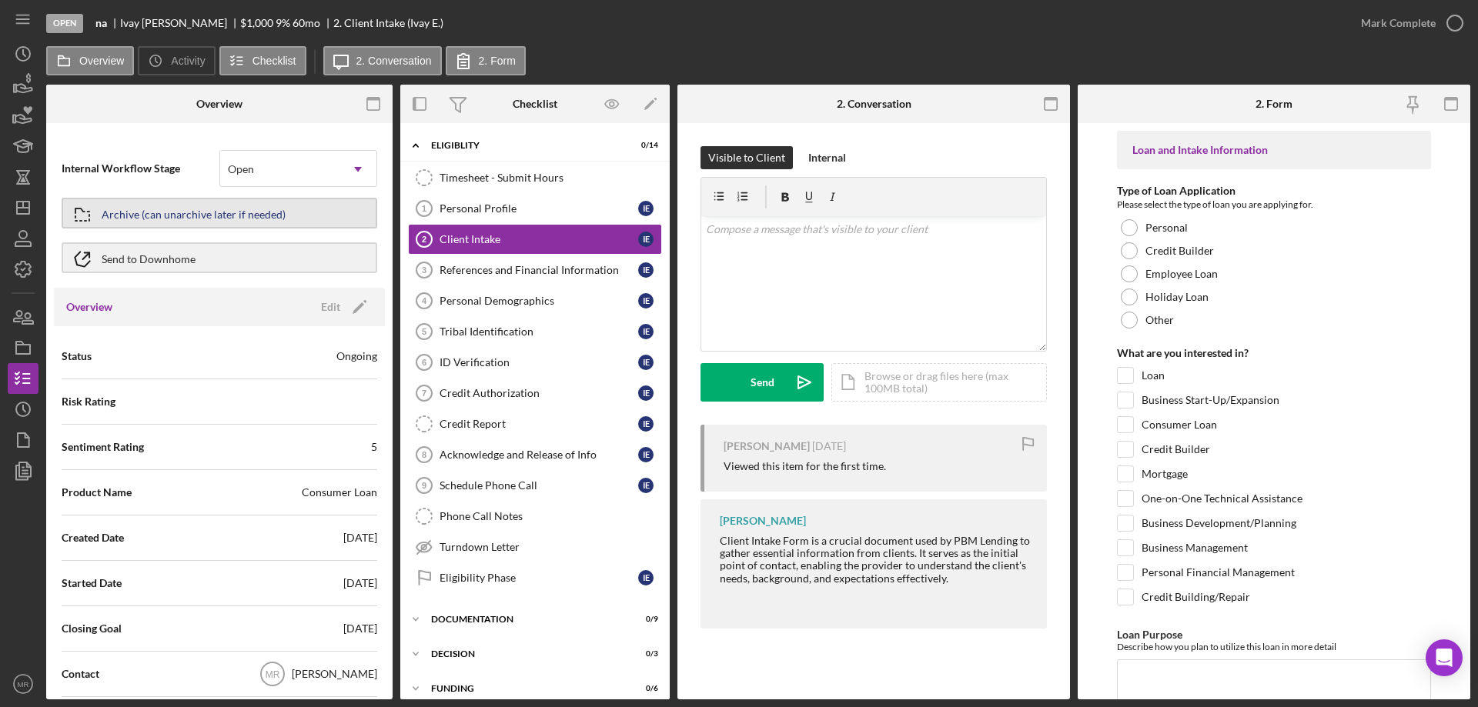
click at [158, 209] on div "Archive (can unarchive later if needed)" at bounding box center [194, 213] width 184 height 28
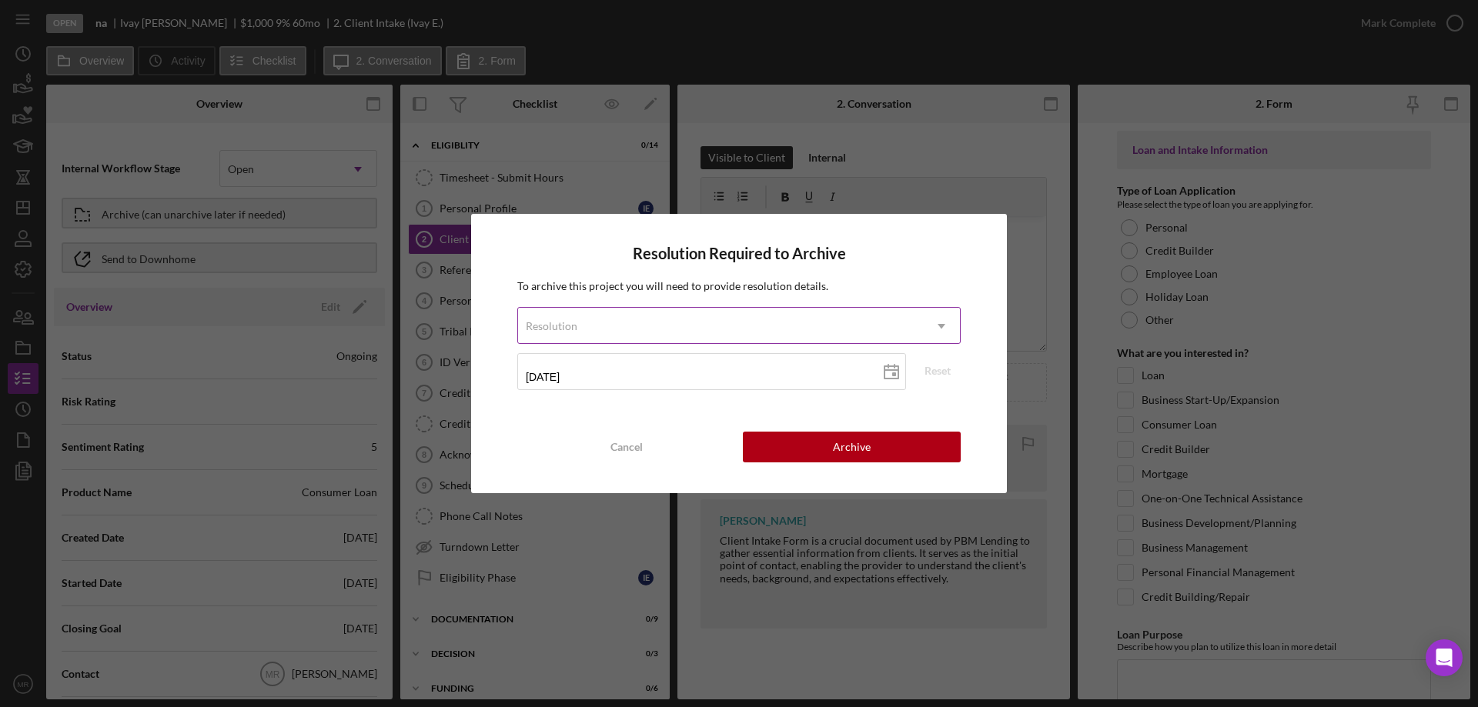
click at [688, 316] on div "Resolution" at bounding box center [720, 326] width 405 height 35
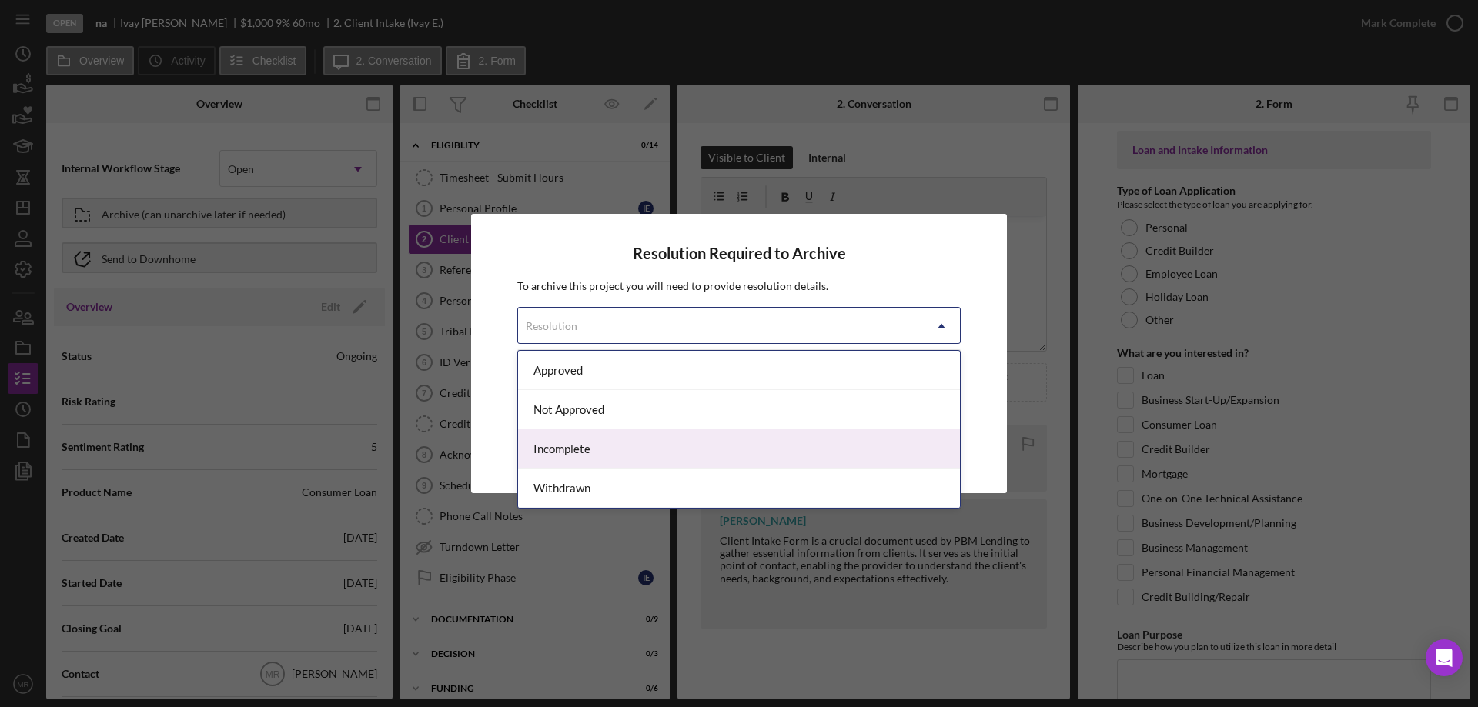
click at [616, 443] on div "Incomplete" at bounding box center [739, 449] width 442 height 39
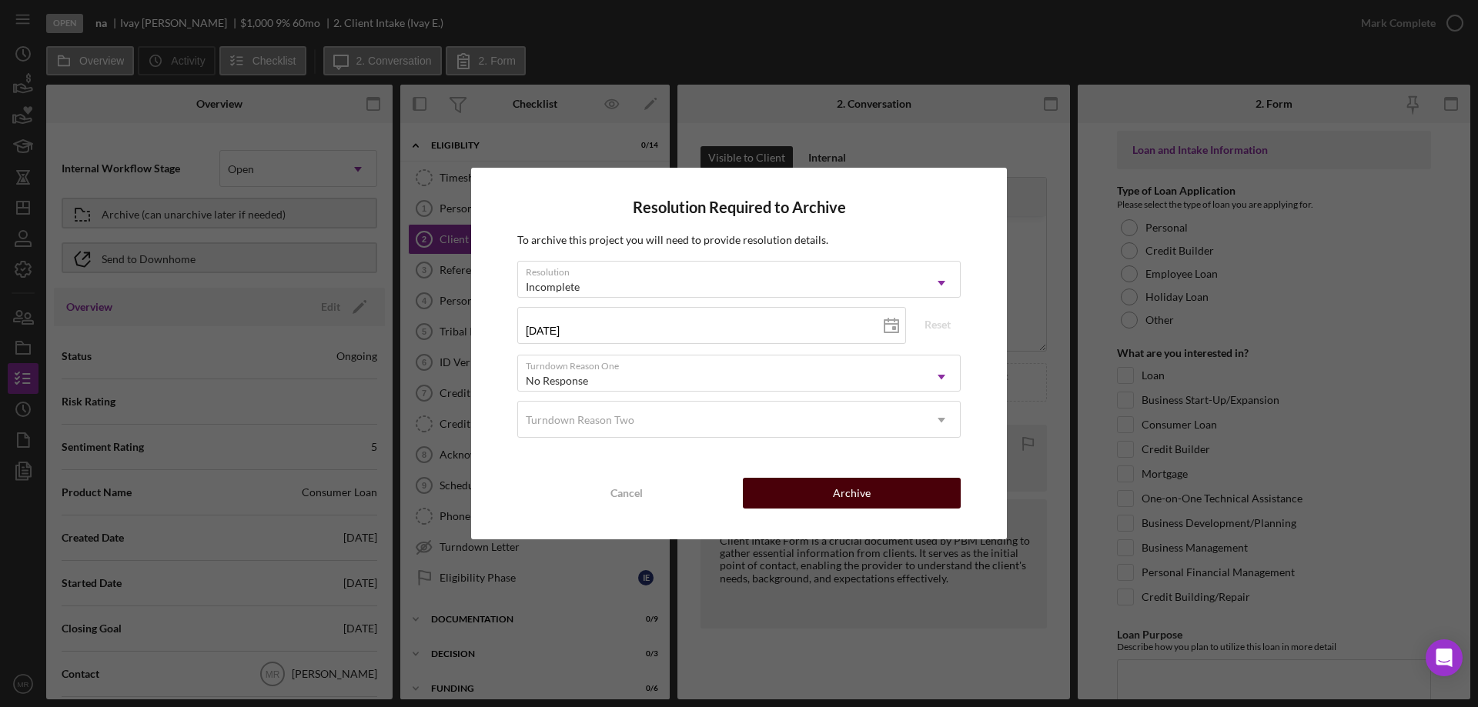
drag, startPoint x: 858, startPoint y: 489, endPoint x: 894, endPoint y: 486, distance: 37.1
click at [859, 489] on div "Archive" at bounding box center [852, 493] width 38 height 31
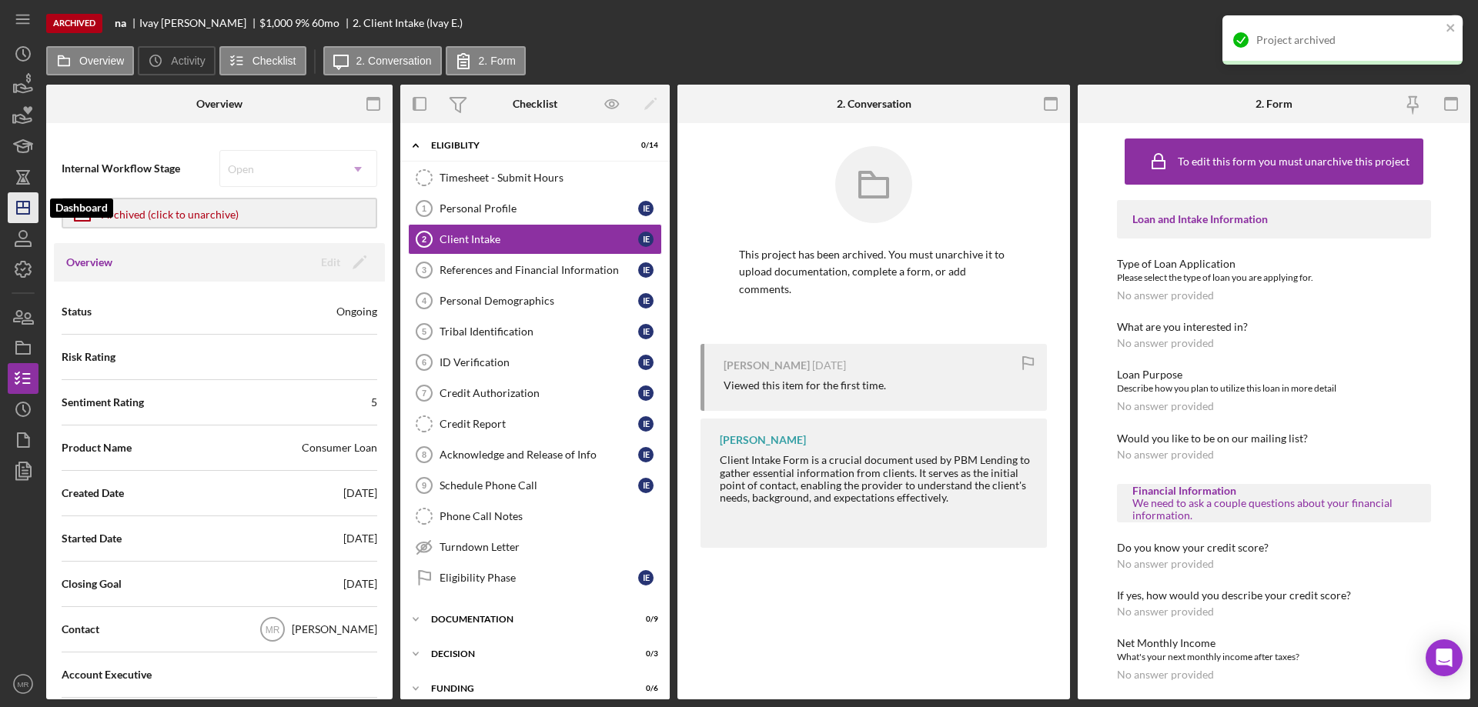
click at [15, 200] on icon "Icon/Dashboard" at bounding box center [23, 208] width 38 height 38
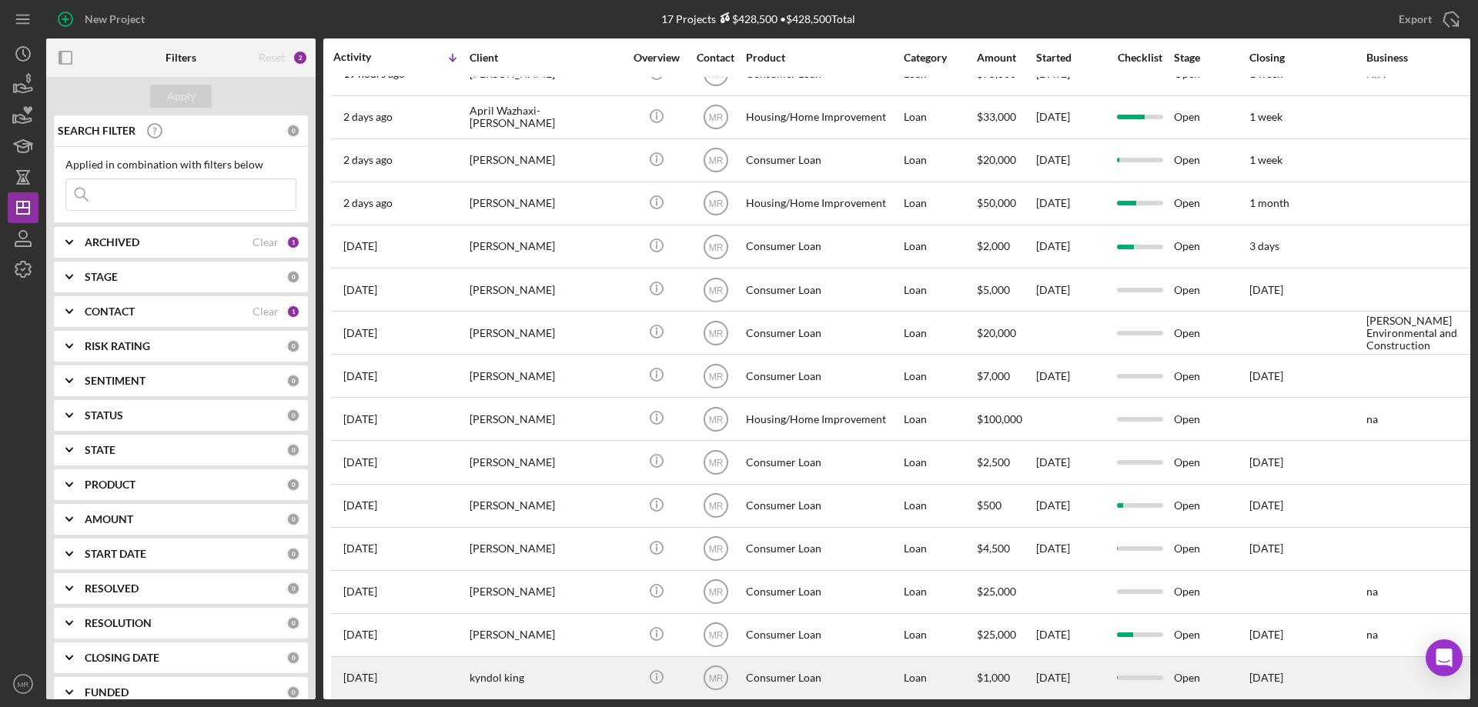
scroll to position [131, 0]
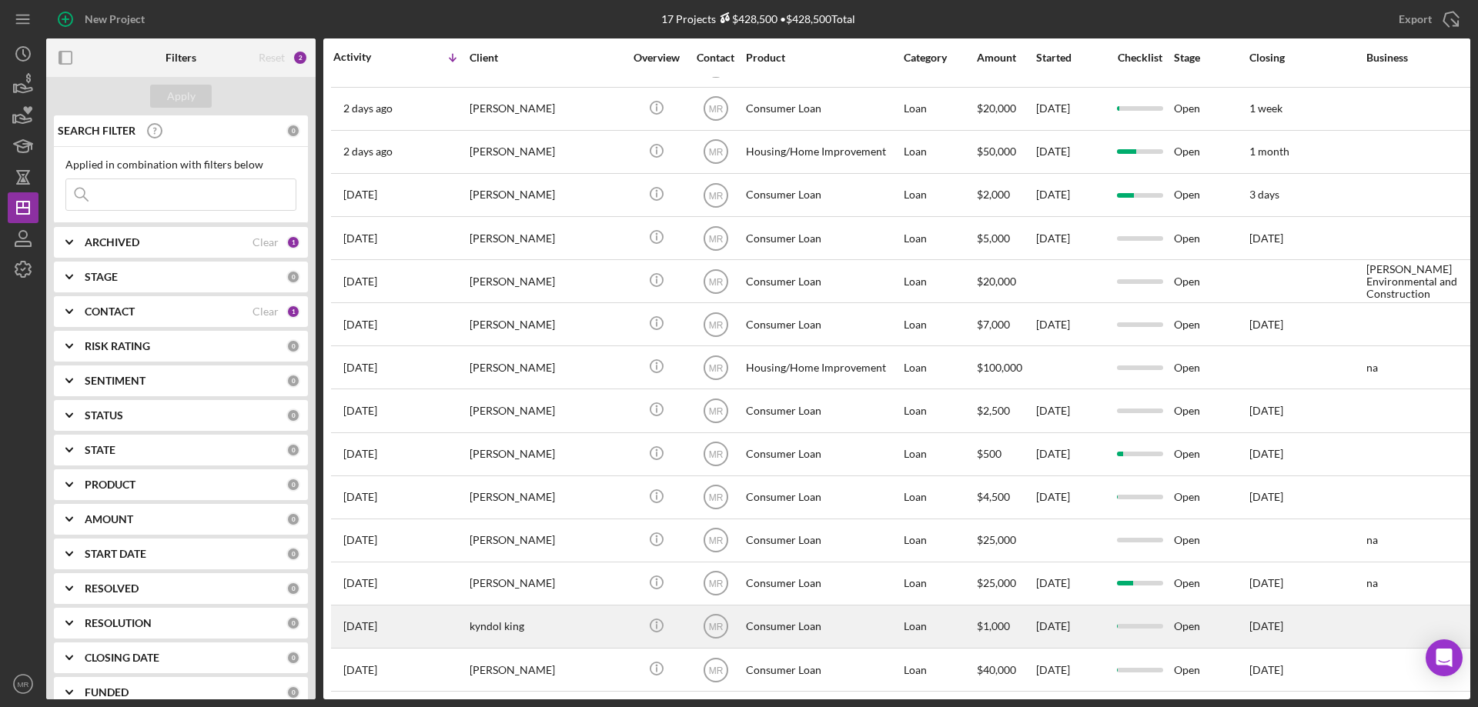
click at [588, 609] on div "kyndol king" at bounding box center [547, 627] width 154 height 41
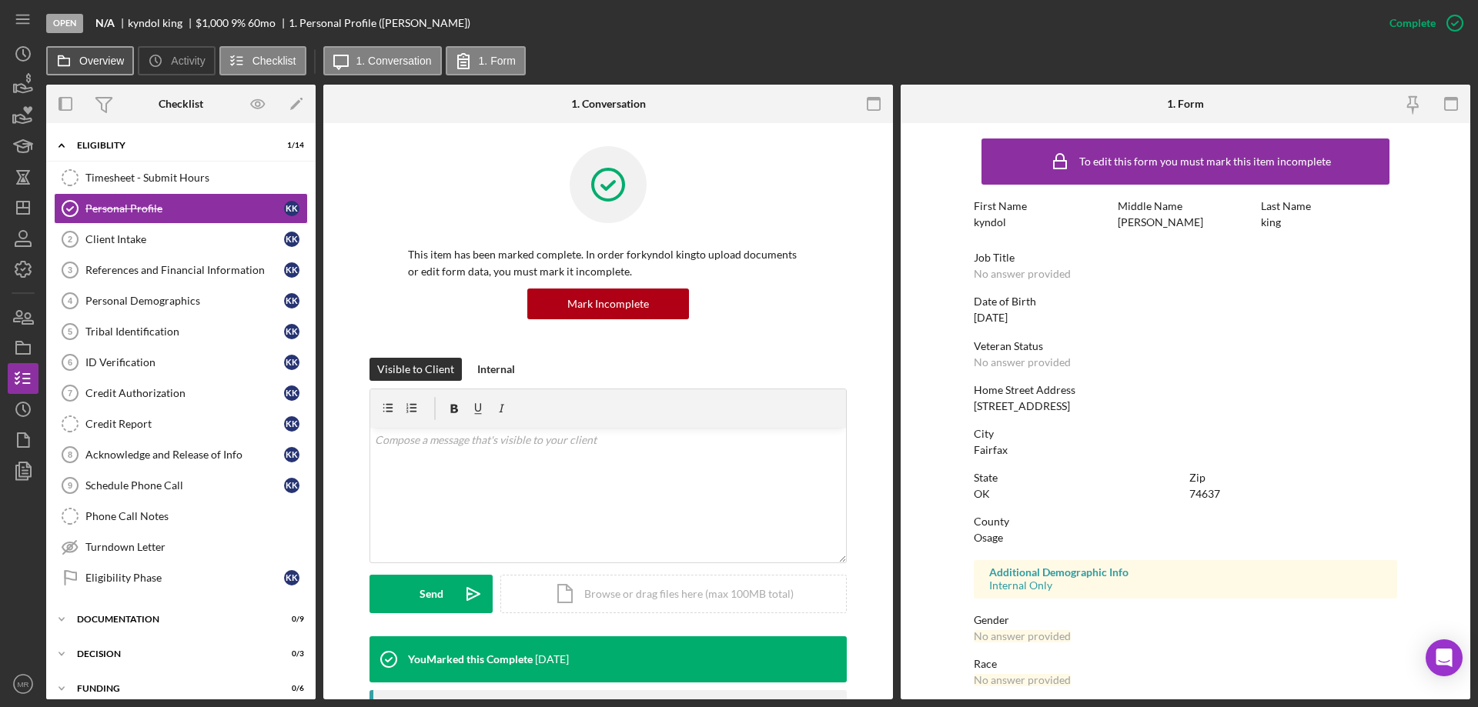
click at [93, 59] on label "Overview" at bounding box center [101, 61] width 45 height 12
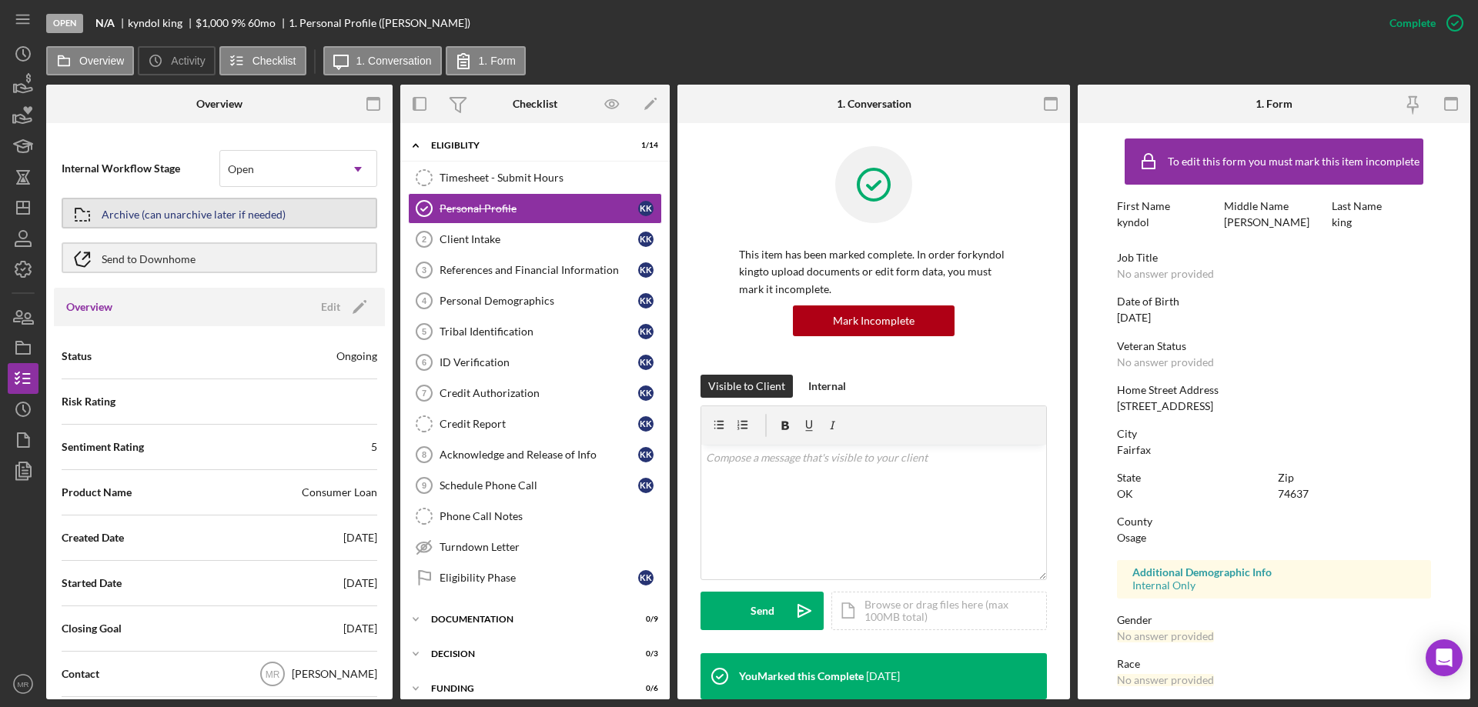
click at [188, 209] on div "Archive (can unarchive later if needed)" at bounding box center [194, 213] width 184 height 28
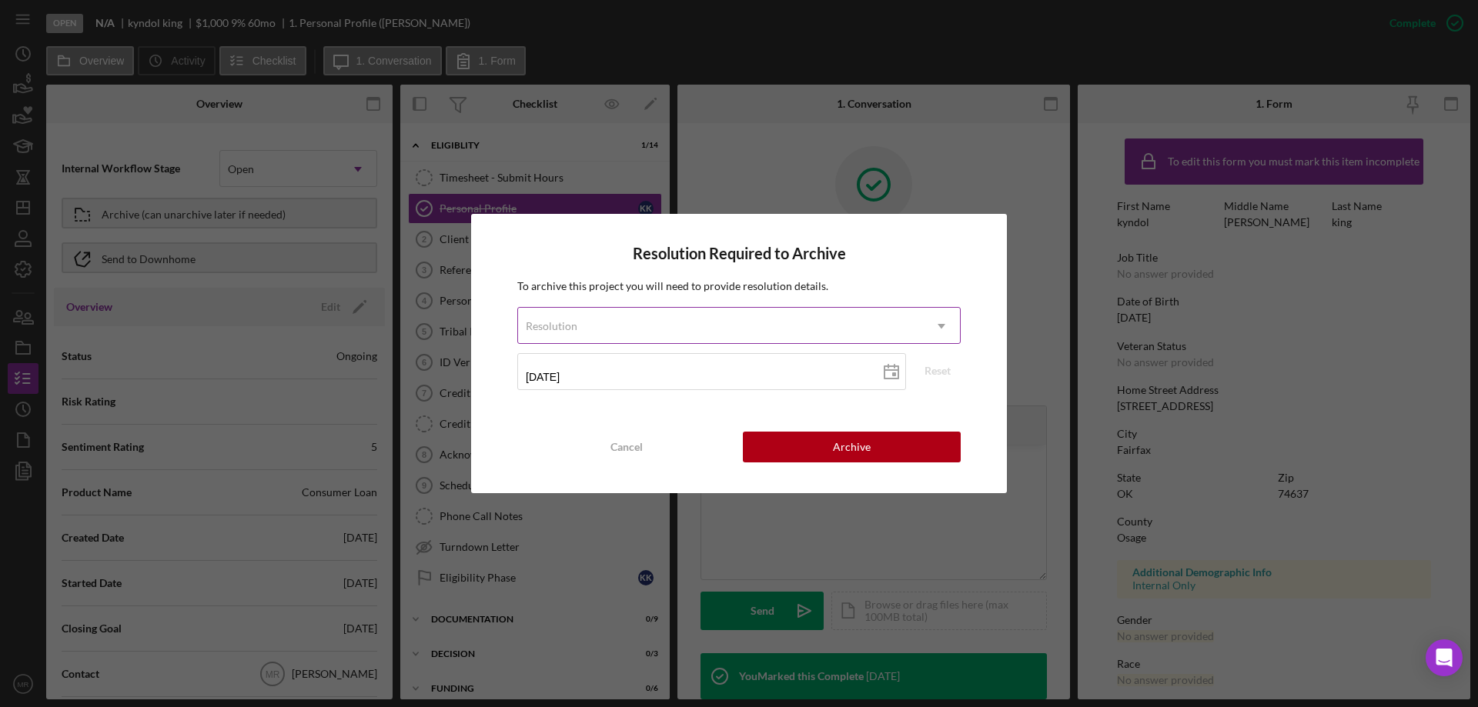
drag, startPoint x: 642, startPoint y: 323, endPoint x: 664, endPoint y: 330, distance: 23.6
click at [643, 323] on div "Resolution" at bounding box center [720, 326] width 405 height 35
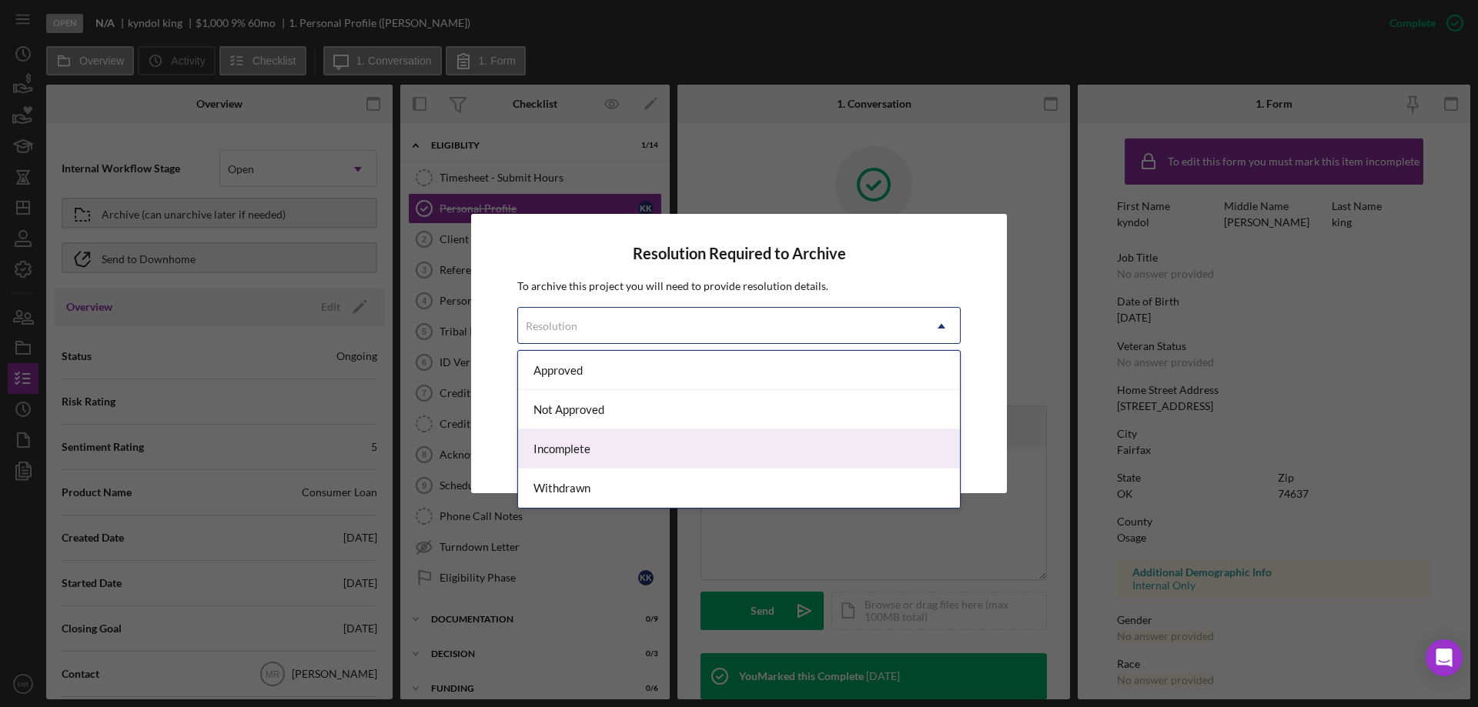
click at [649, 442] on div "Incomplete" at bounding box center [739, 449] width 442 height 39
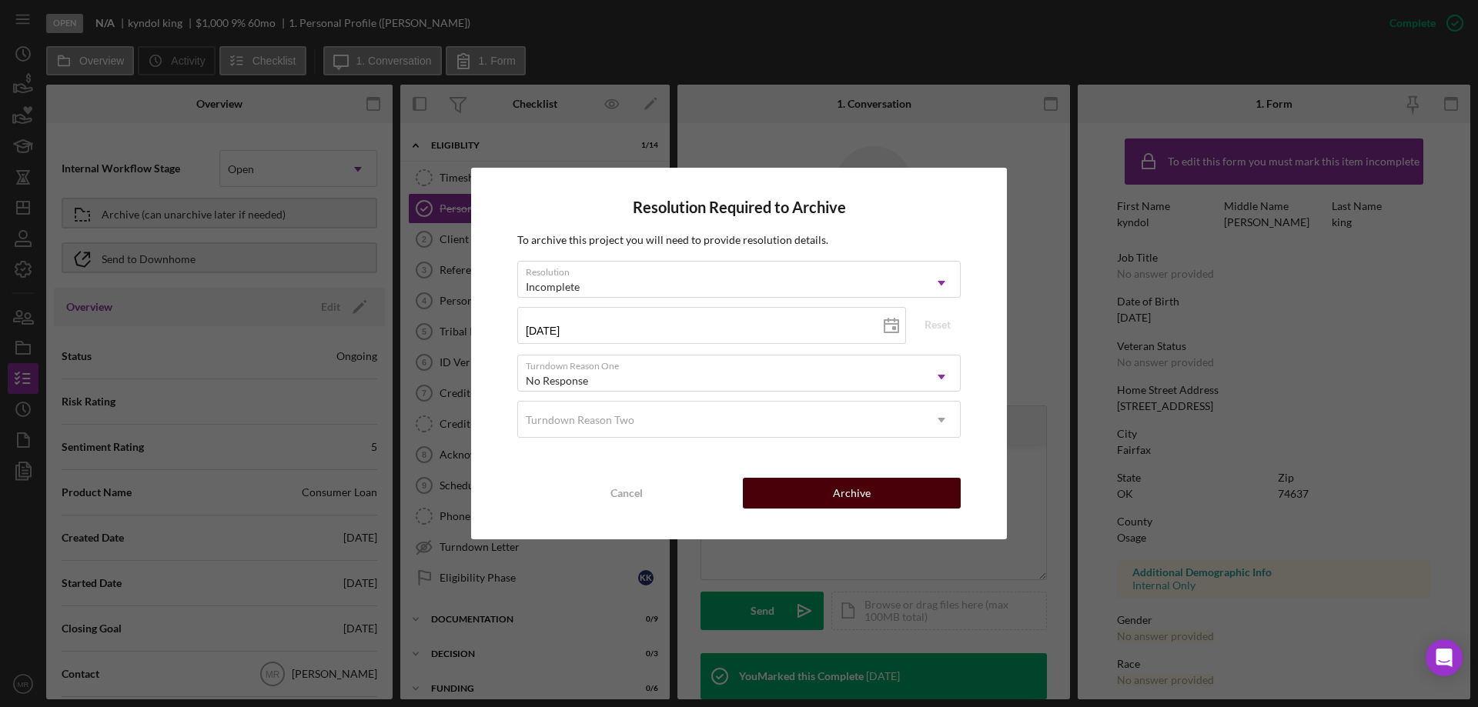
click at [869, 496] on div "Archive" at bounding box center [852, 493] width 38 height 31
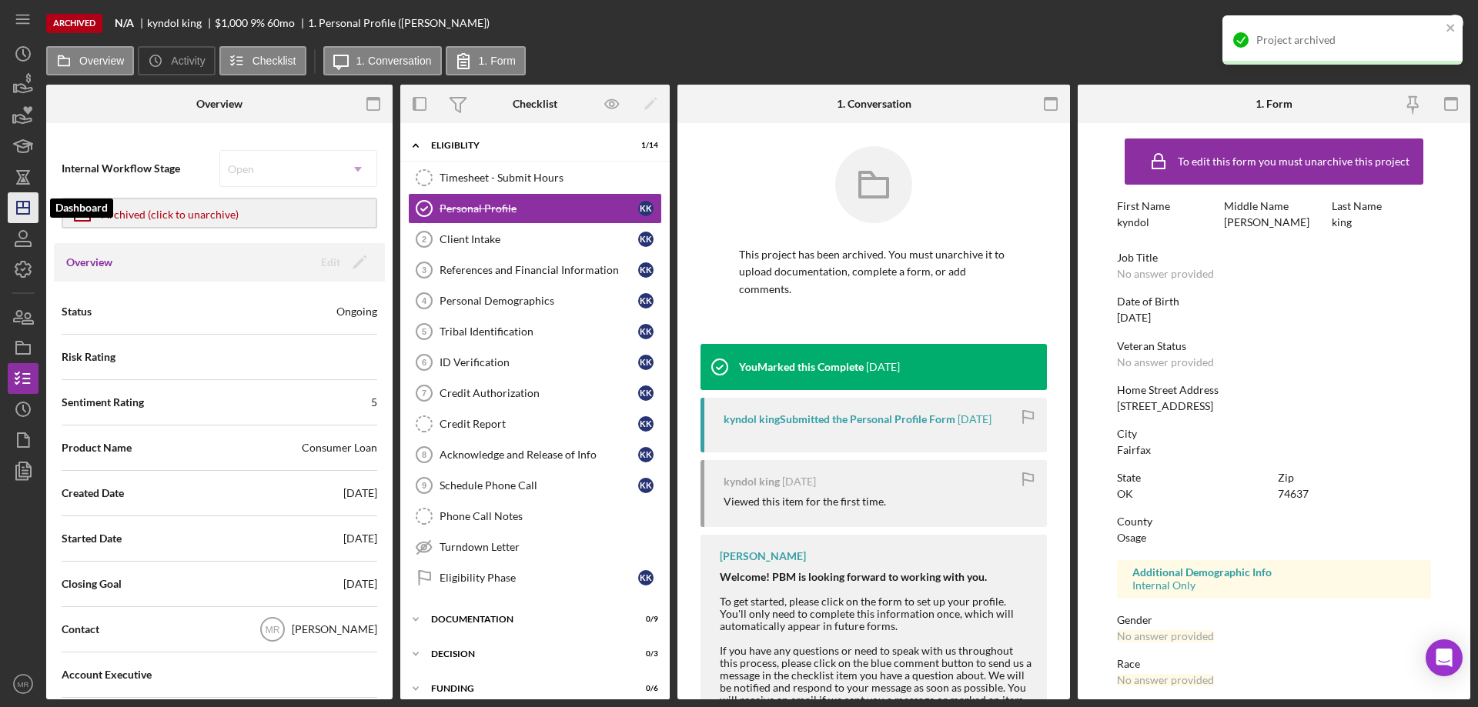
click at [18, 210] on polygon "button" at bounding box center [23, 208] width 12 height 12
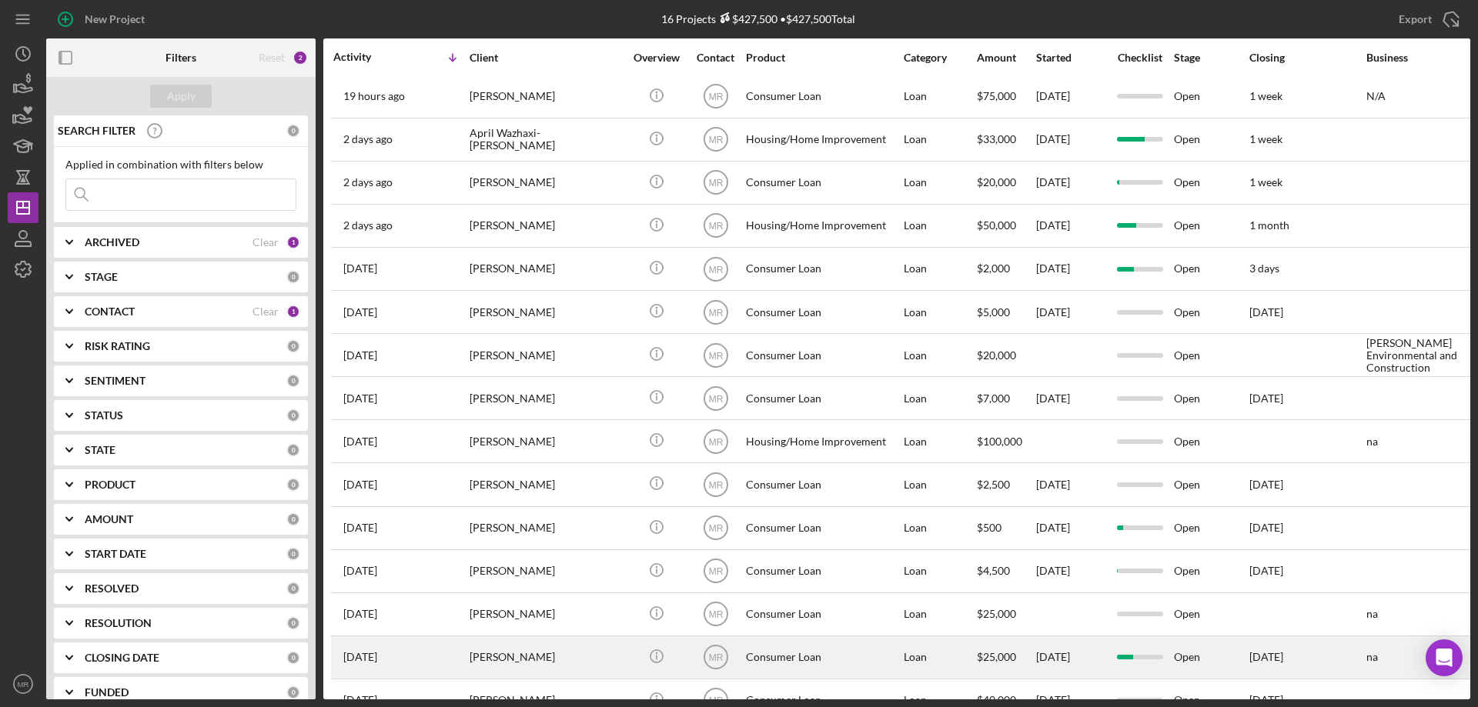
scroll to position [88, 0]
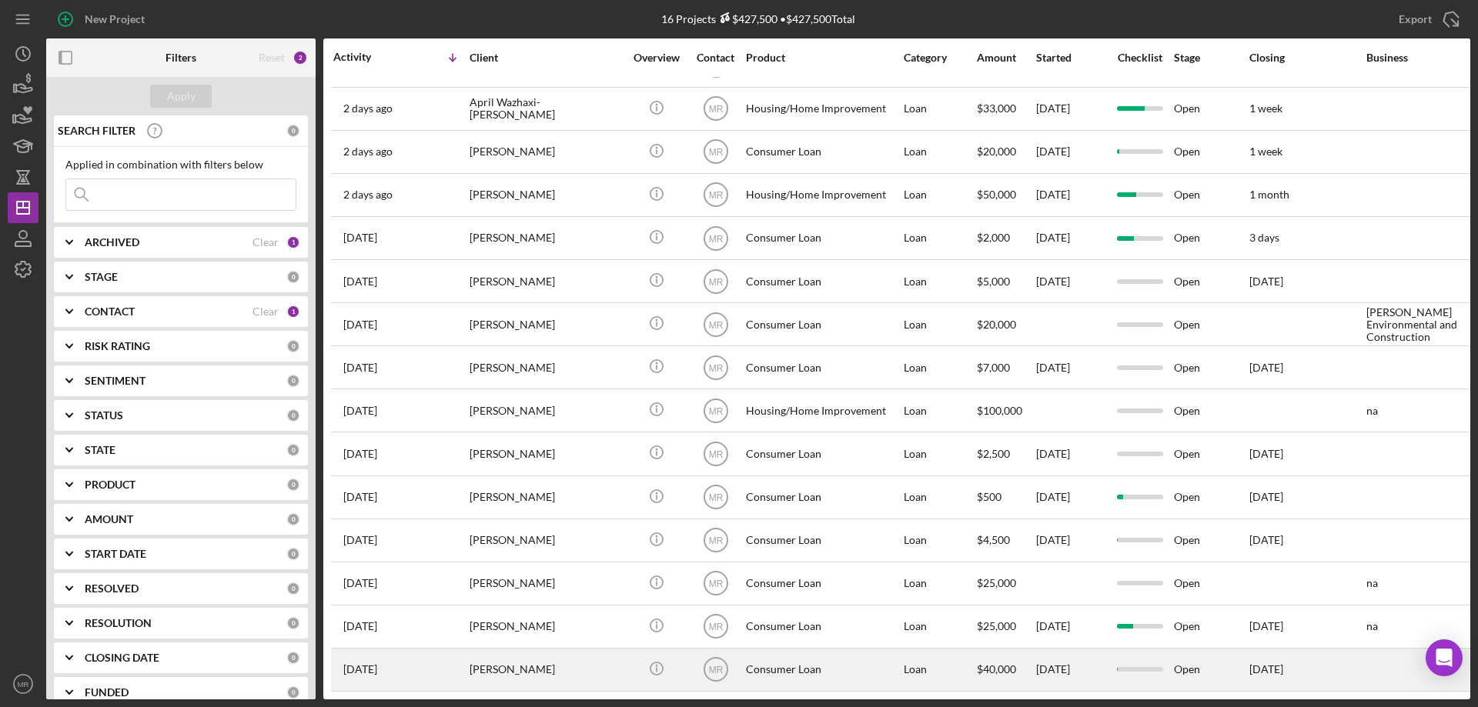
click at [588, 651] on div "[PERSON_NAME]" at bounding box center [547, 670] width 154 height 41
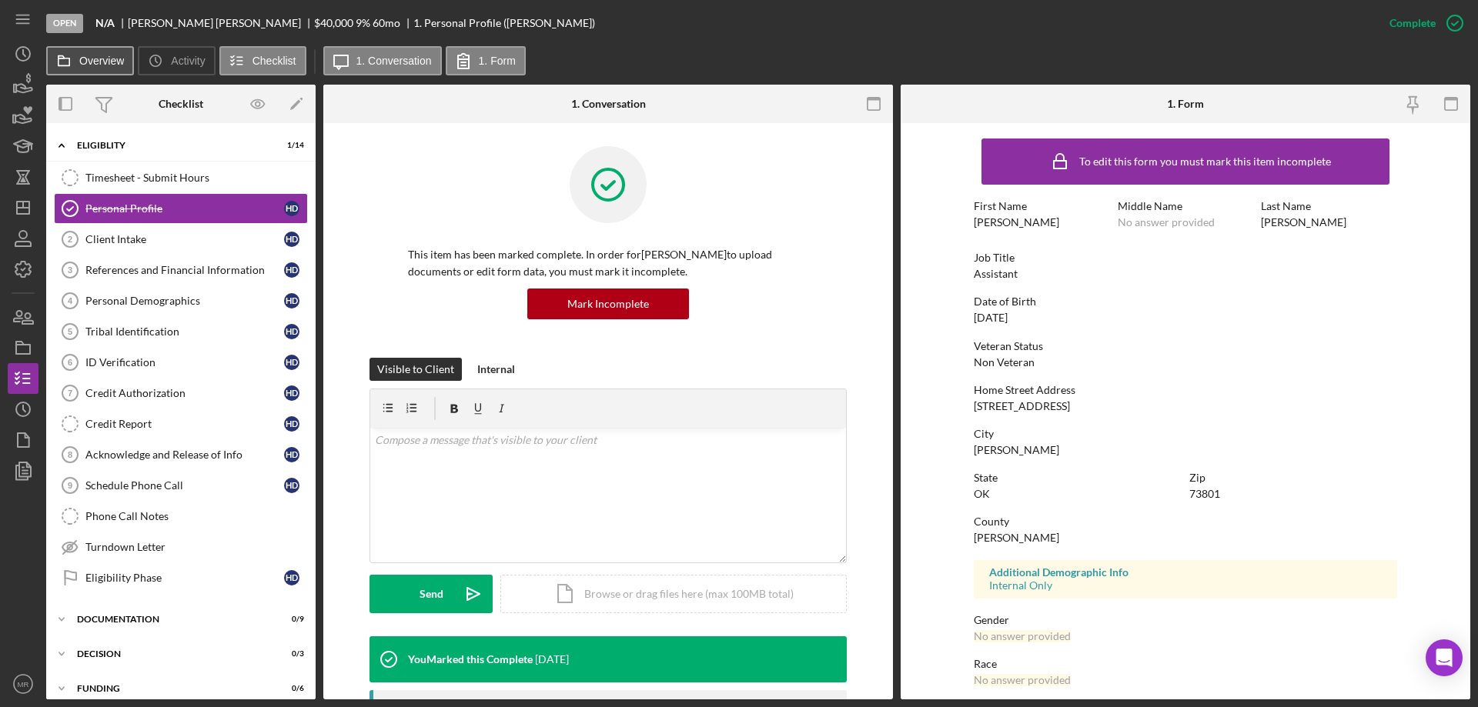
click at [91, 58] on label "Overview" at bounding box center [101, 61] width 45 height 12
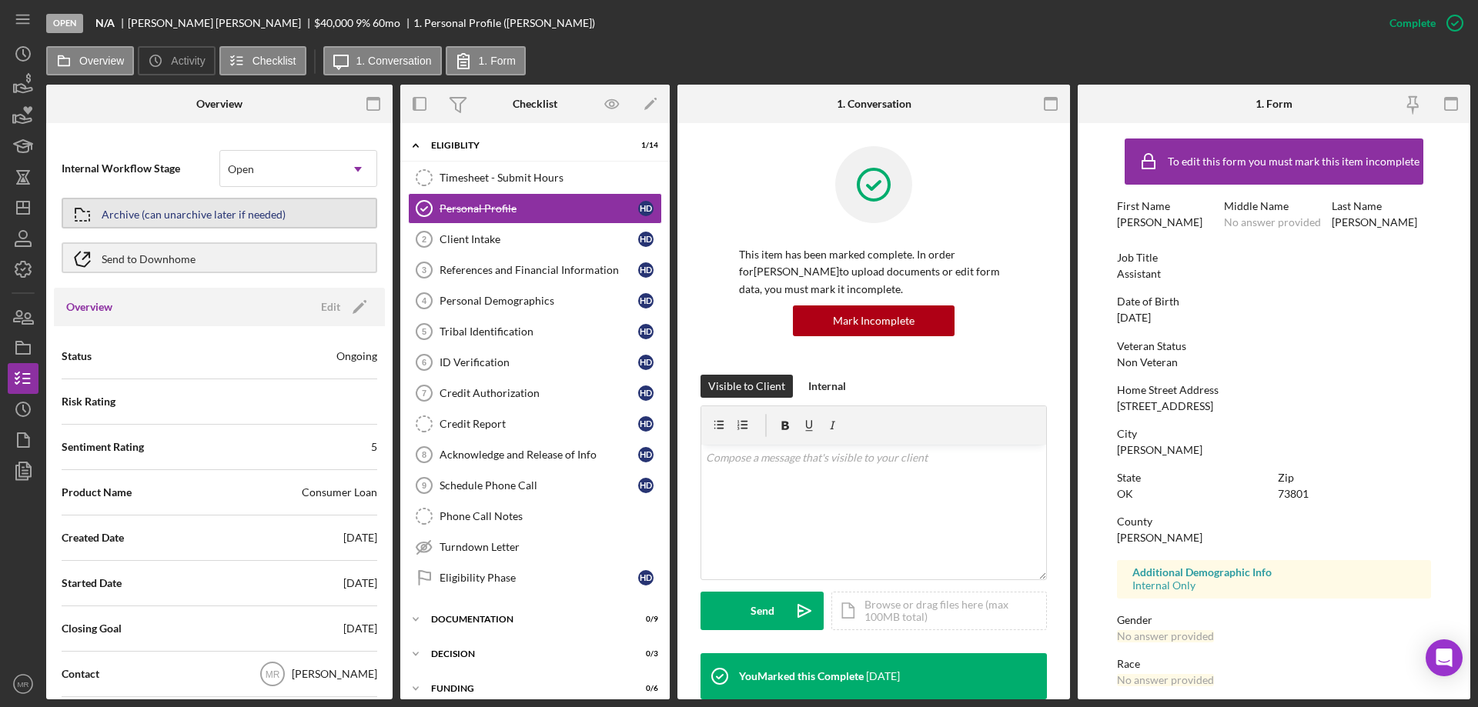
click at [189, 207] on div "Archive (can unarchive later if needed)" at bounding box center [194, 213] width 184 height 28
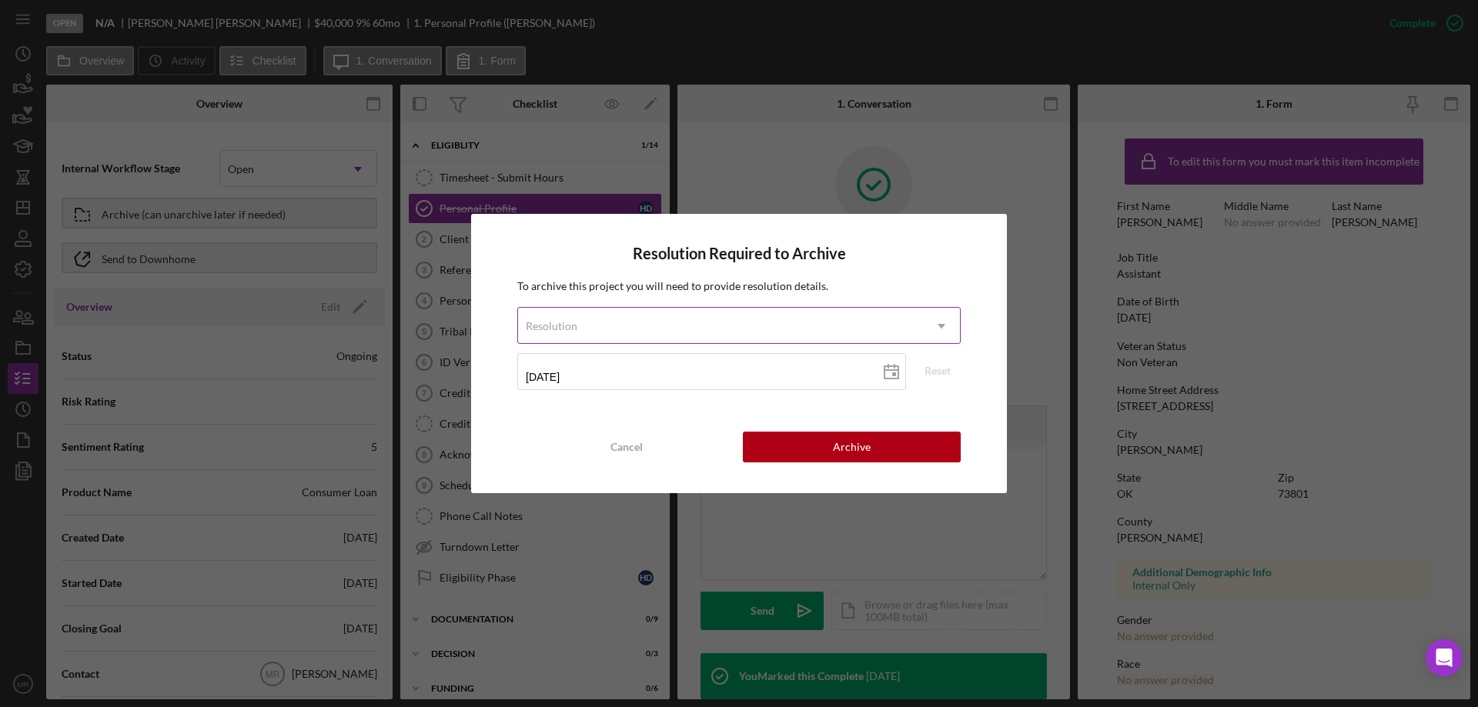
click at [727, 323] on div "Resolution" at bounding box center [720, 326] width 405 height 35
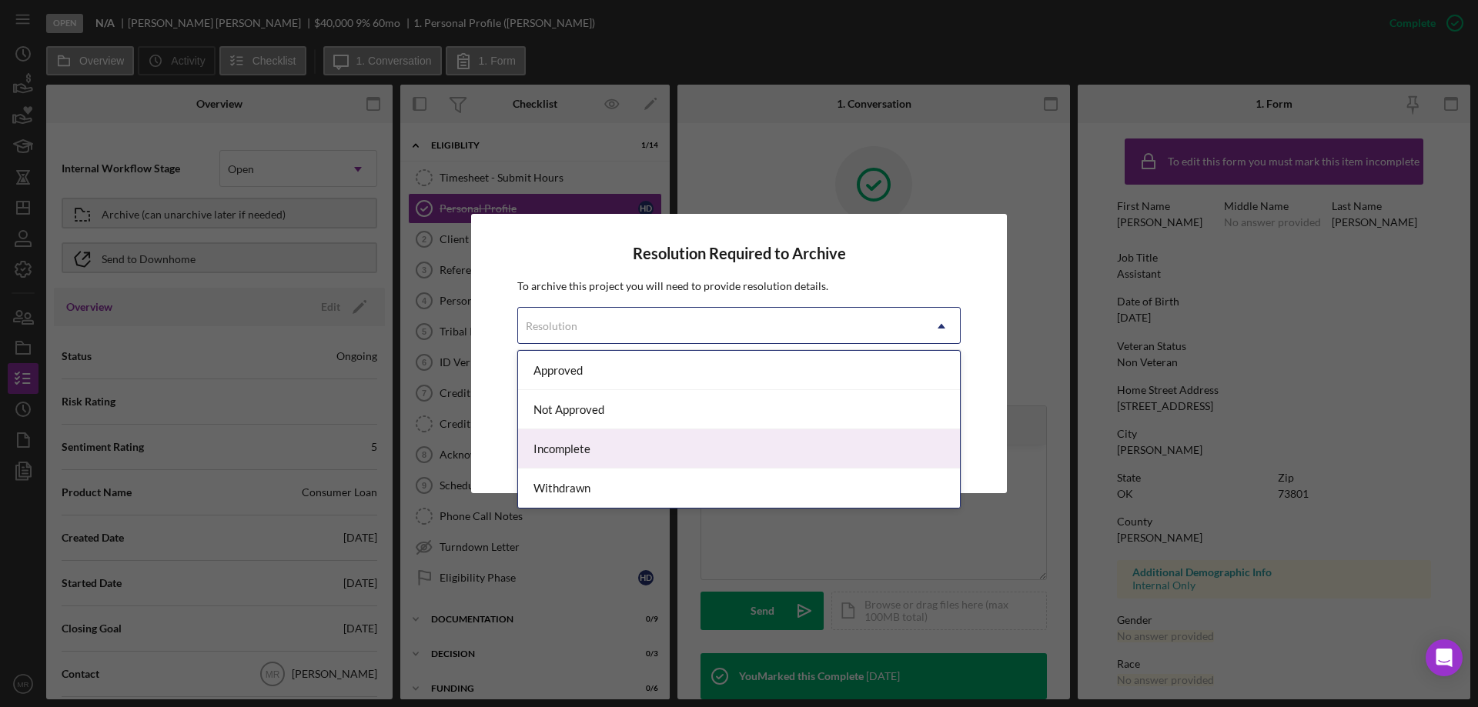
click at [715, 450] on div "Incomplete" at bounding box center [739, 449] width 442 height 39
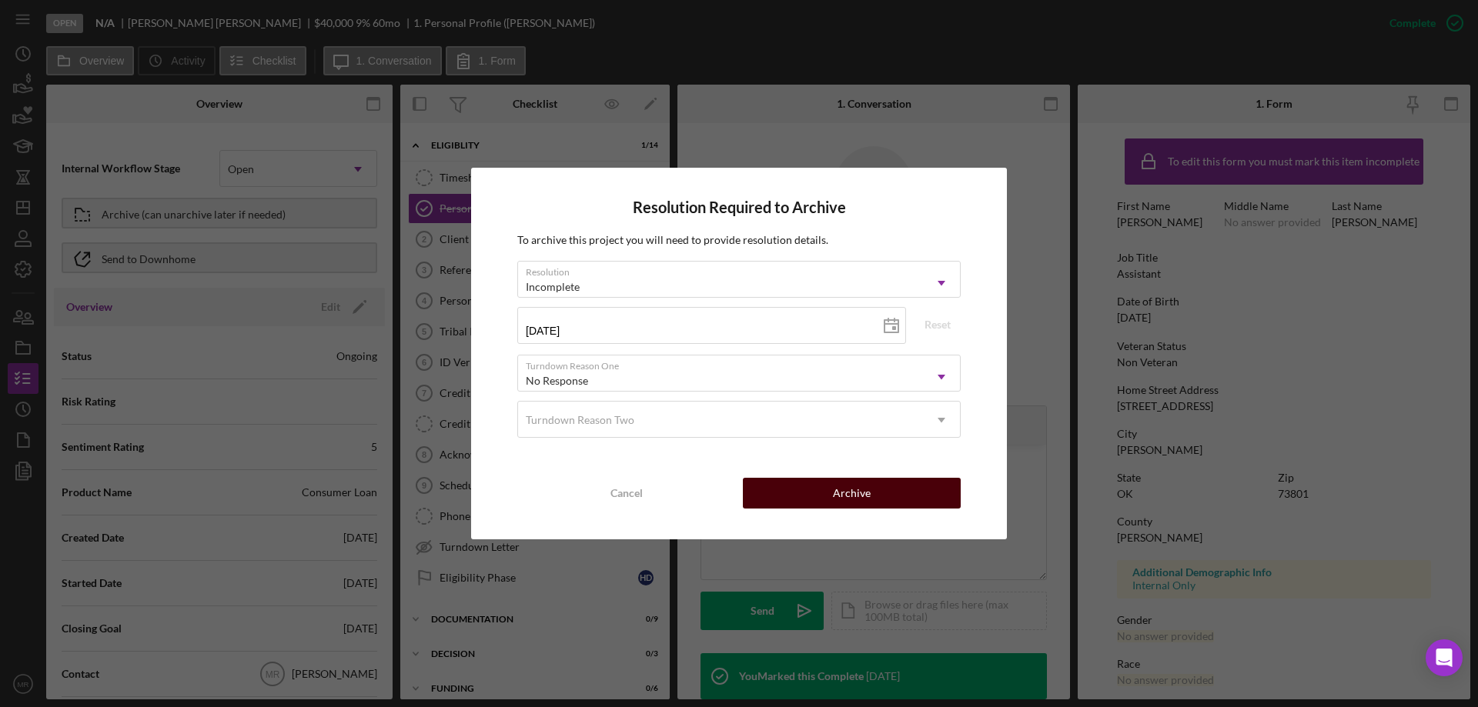
drag, startPoint x: 849, startPoint y: 488, endPoint x: 871, endPoint y: 489, distance: 22.3
click at [858, 489] on div "Archive" at bounding box center [852, 493] width 38 height 31
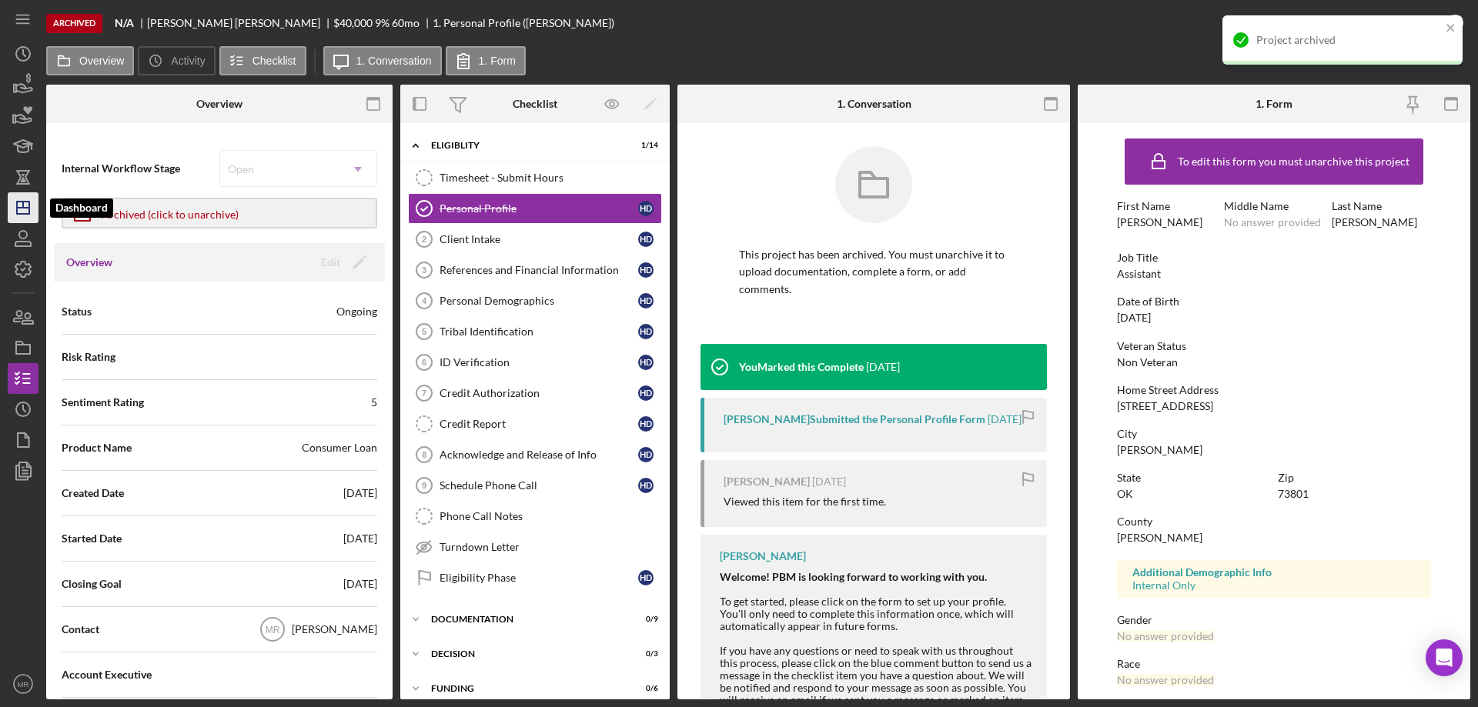
click at [23, 206] on line "button" at bounding box center [23, 205] width 0 height 6
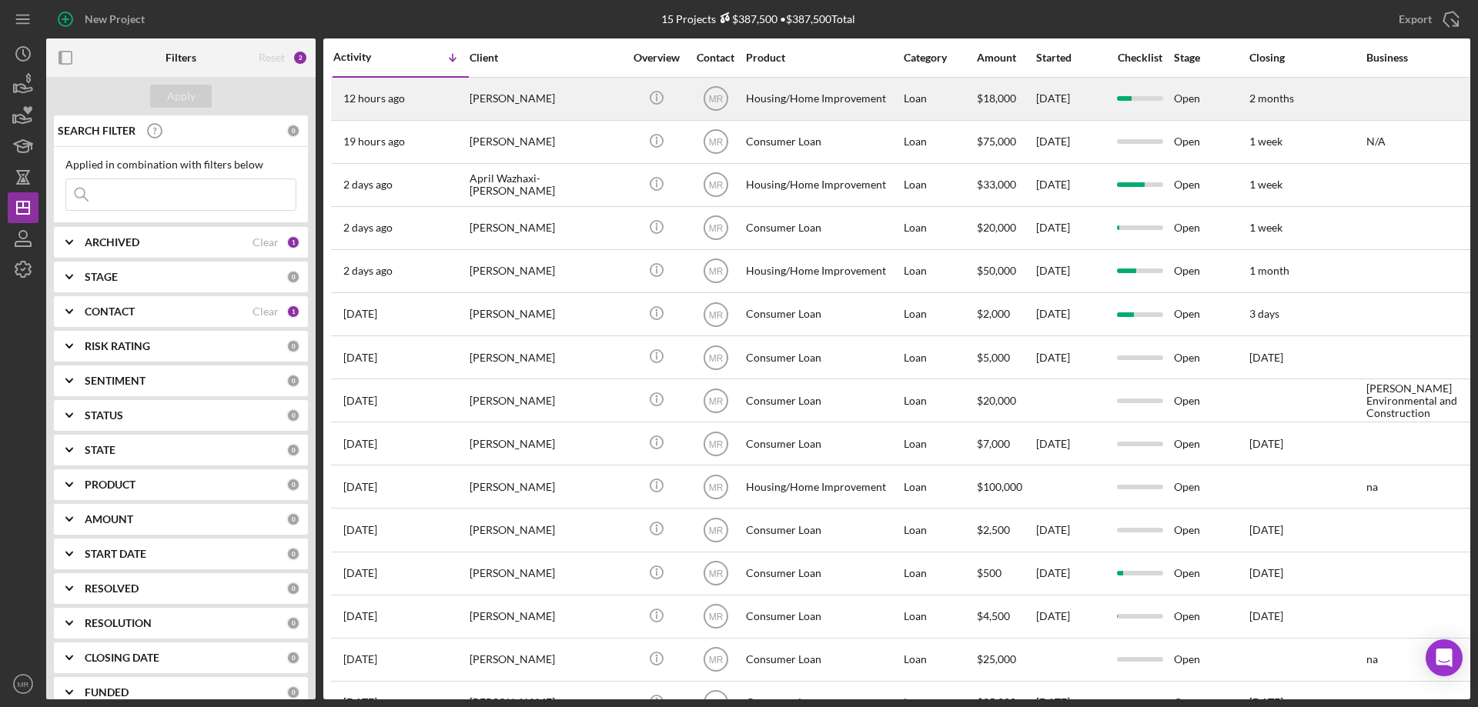
click at [581, 96] on div "[PERSON_NAME]" at bounding box center [547, 99] width 154 height 41
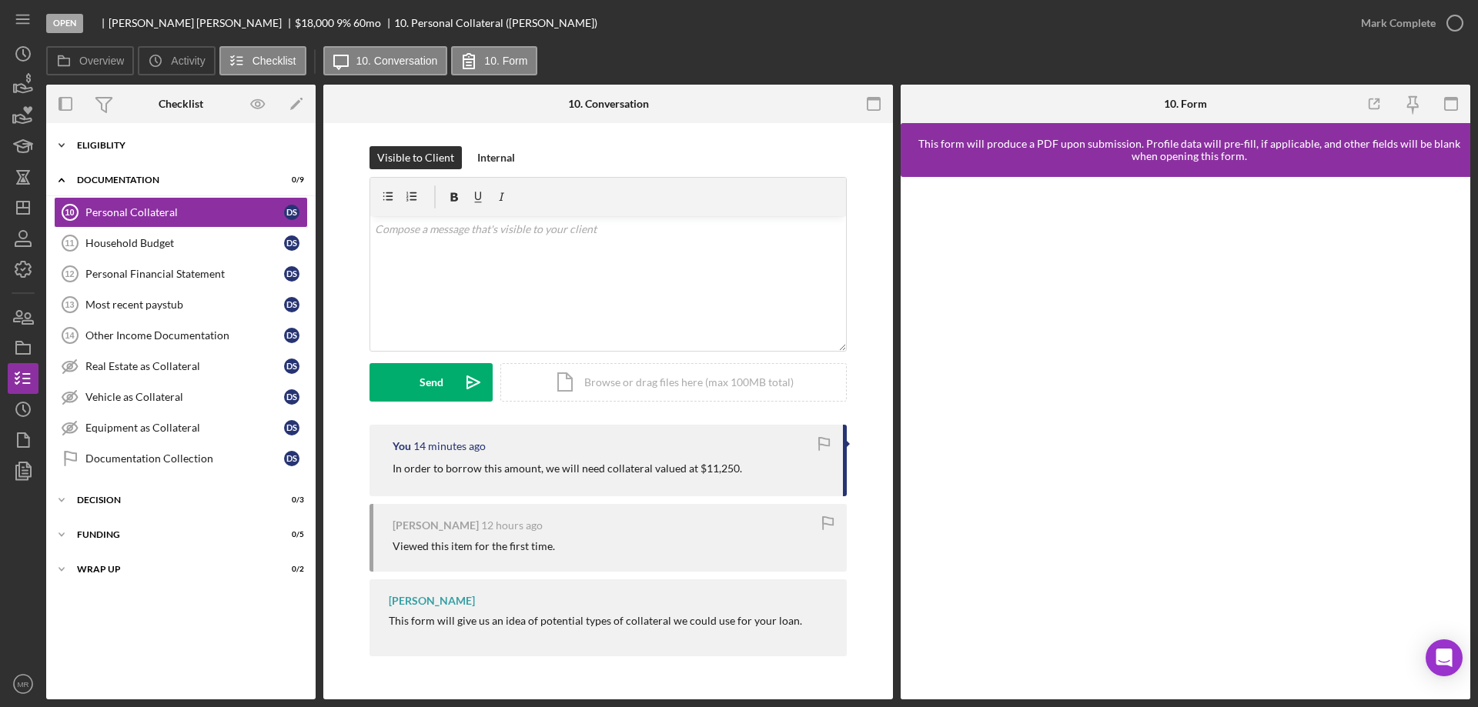
click at [109, 148] on div "Eligiblity" at bounding box center [186, 145] width 219 height 9
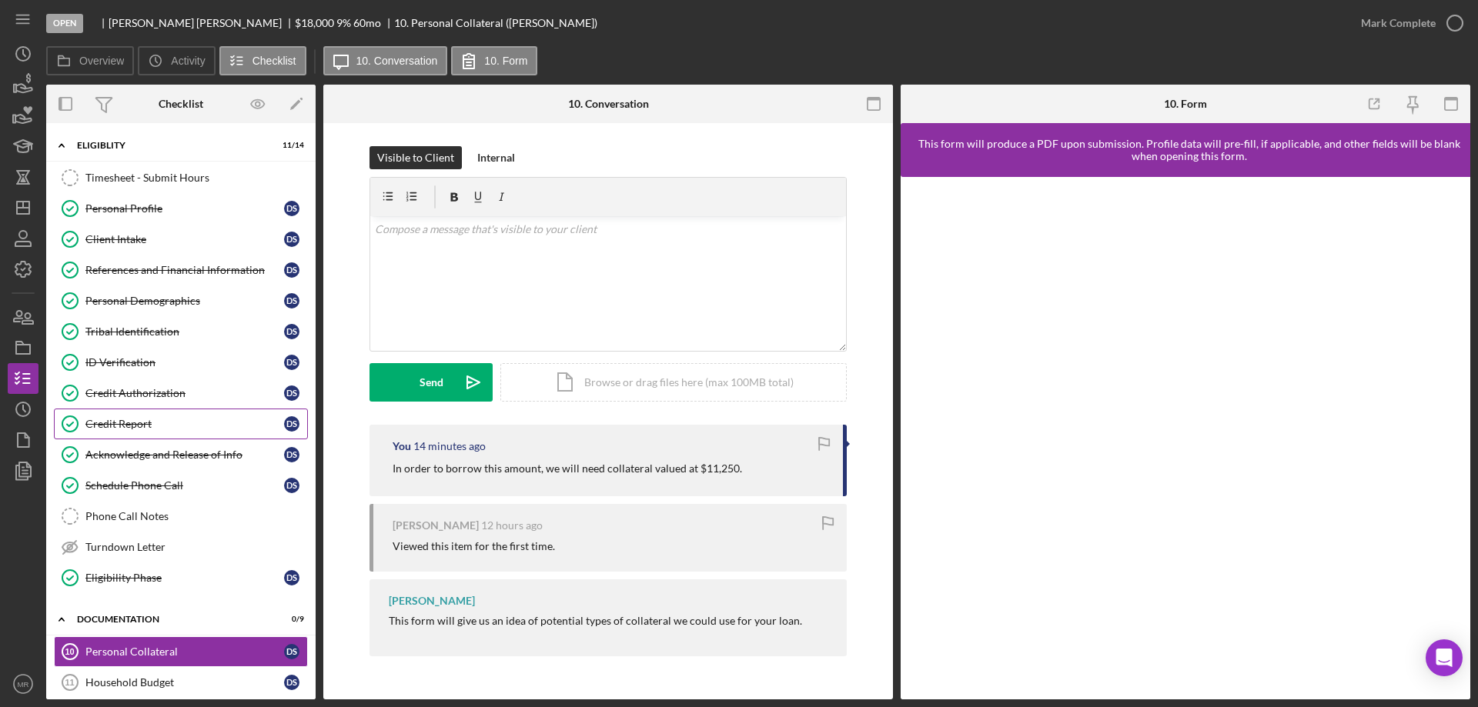
click at [145, 419] on div "Credit Report" at bounding box center [184, 424] width 199 height 12
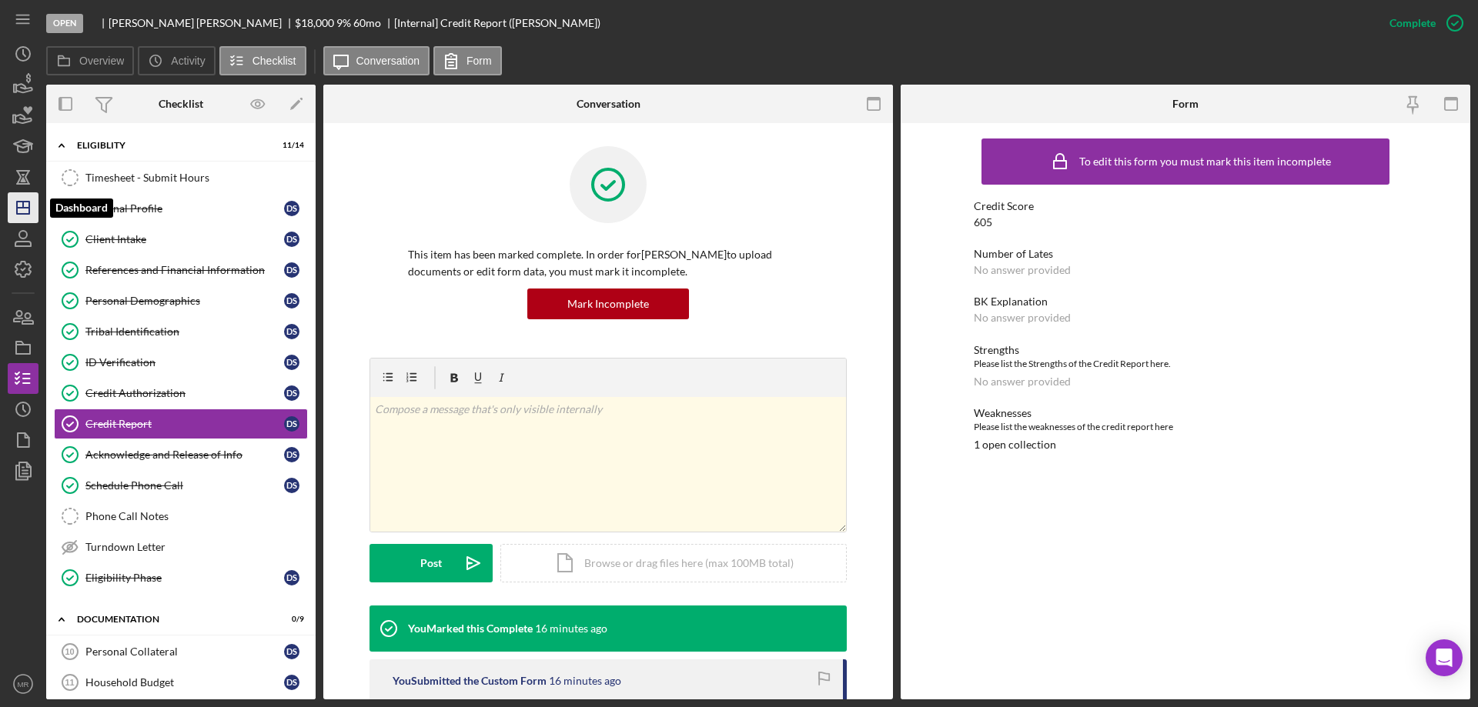
click at [25, 216] on icon "Icon/Dashboard" at bounding box center [23, 208] width 38 height 38
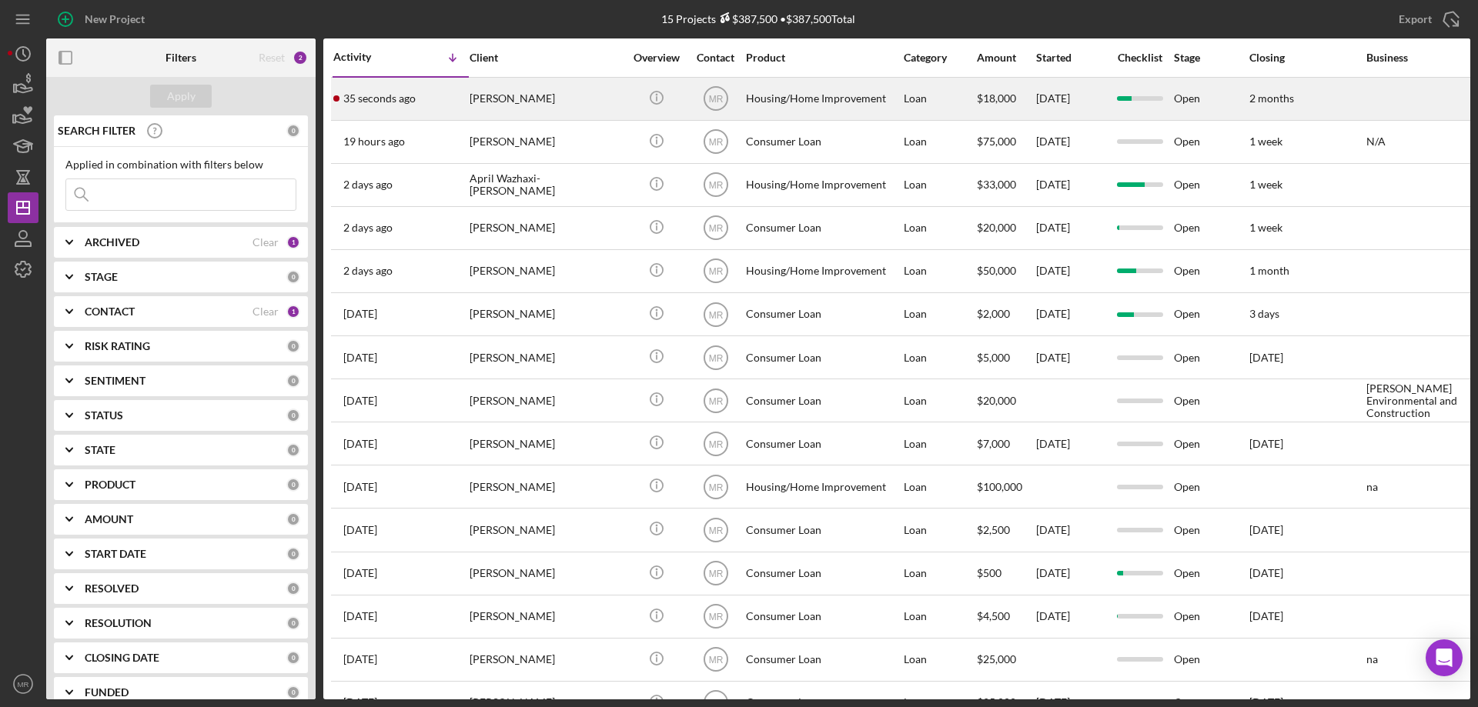
click at [848, 92] on div "Housing/Home Improvement" at bounding box center [823, 99] width 154 height 41
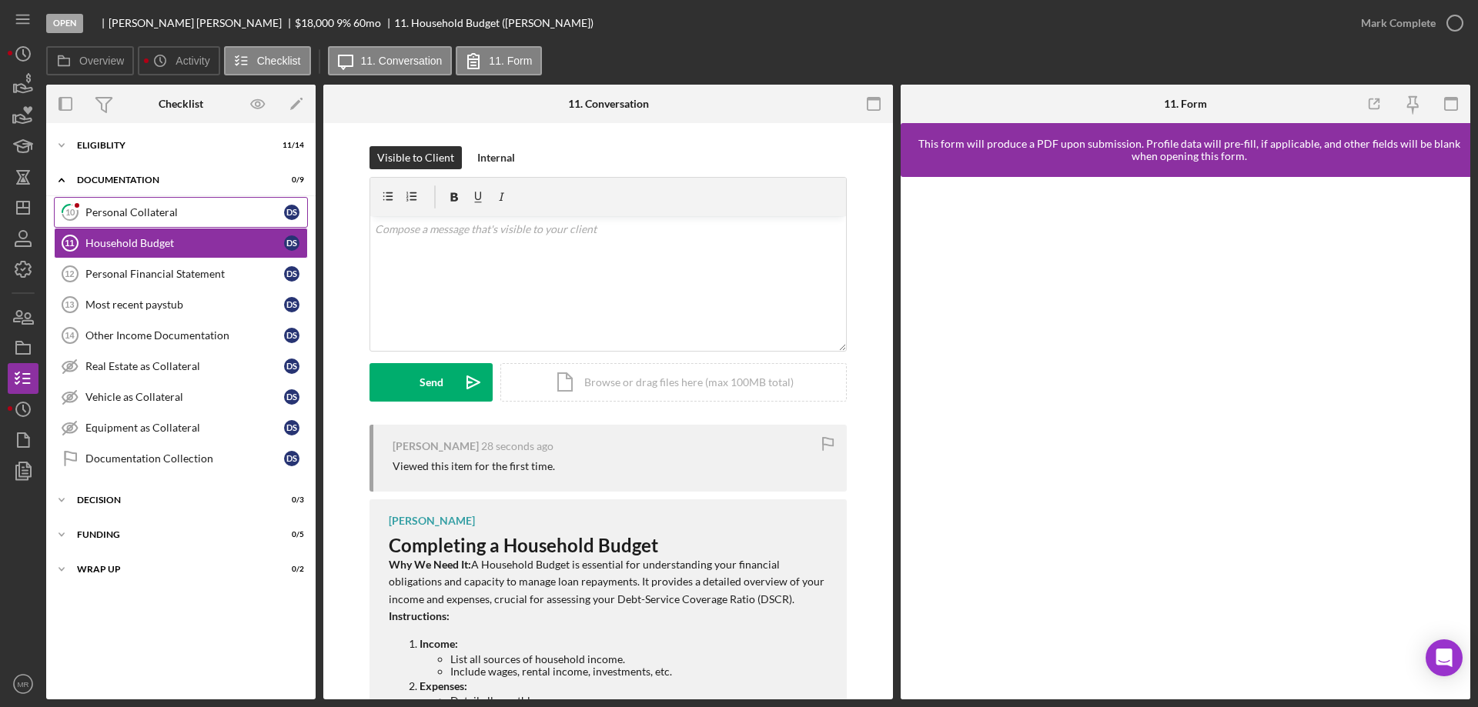
click at [151, 208] on div "Personal Collateral" at bounding box center [184, 212] width 199 height 12
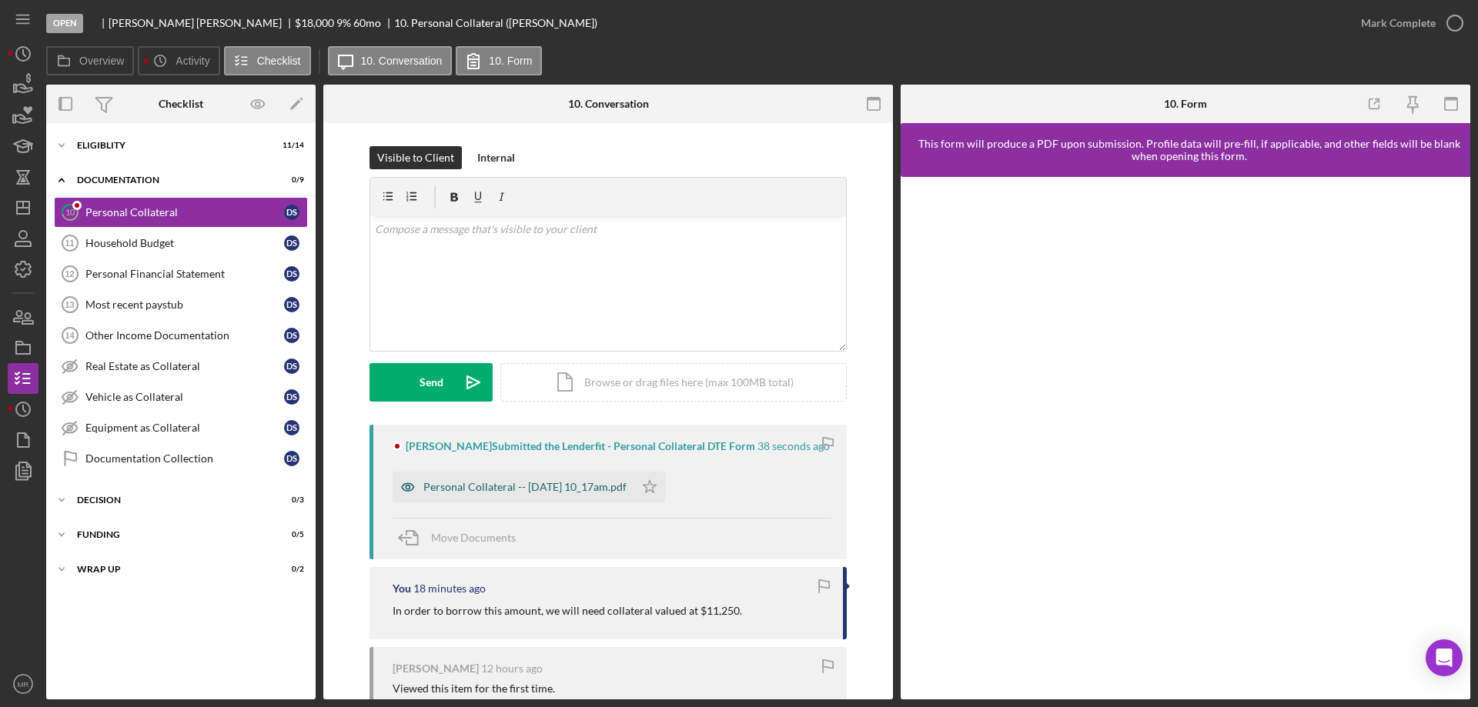
click at [513, 479] on div "Personal Collateral -- 2025-10-09 10_17am.pdf" at bounding box center [514, 487] width 242 height 31
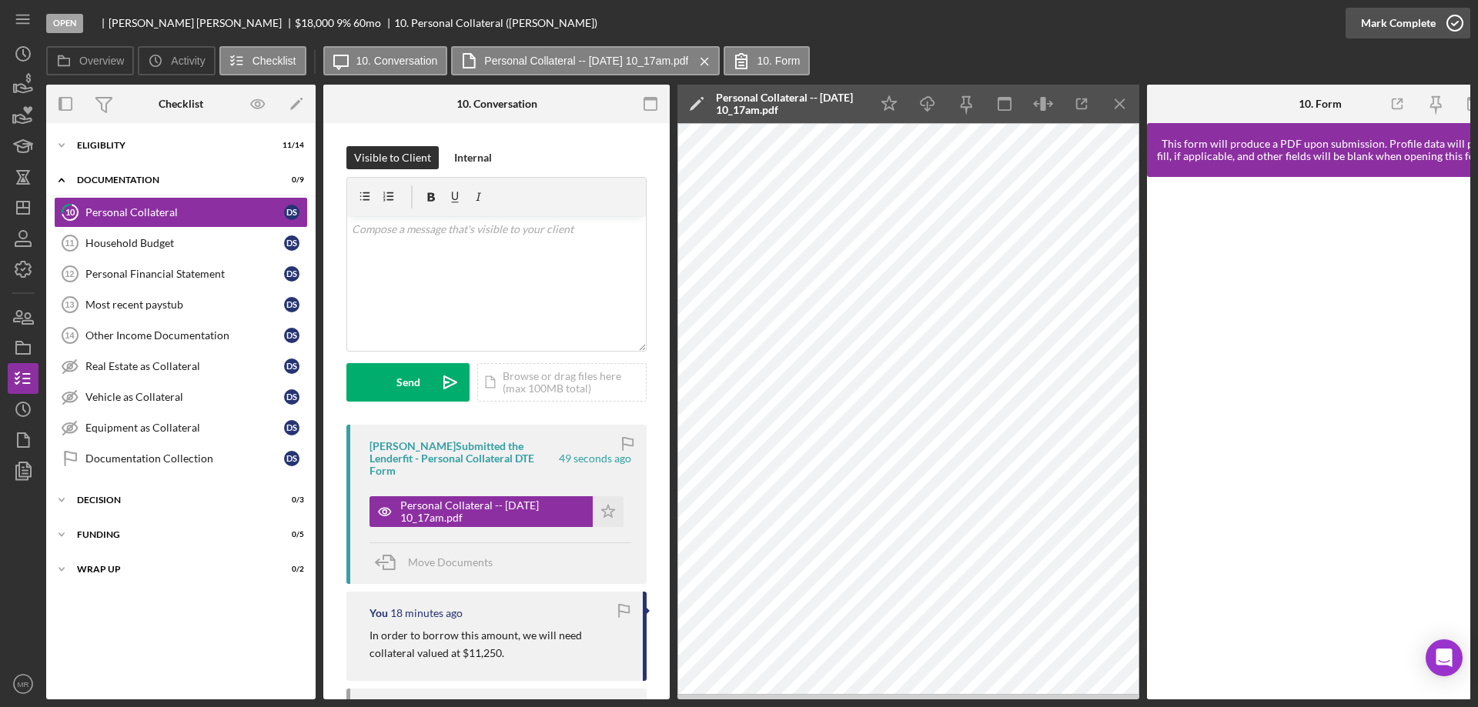
click at [1450, 21] on icon "button" at bounding box center [1455, 23] width 38 height 38
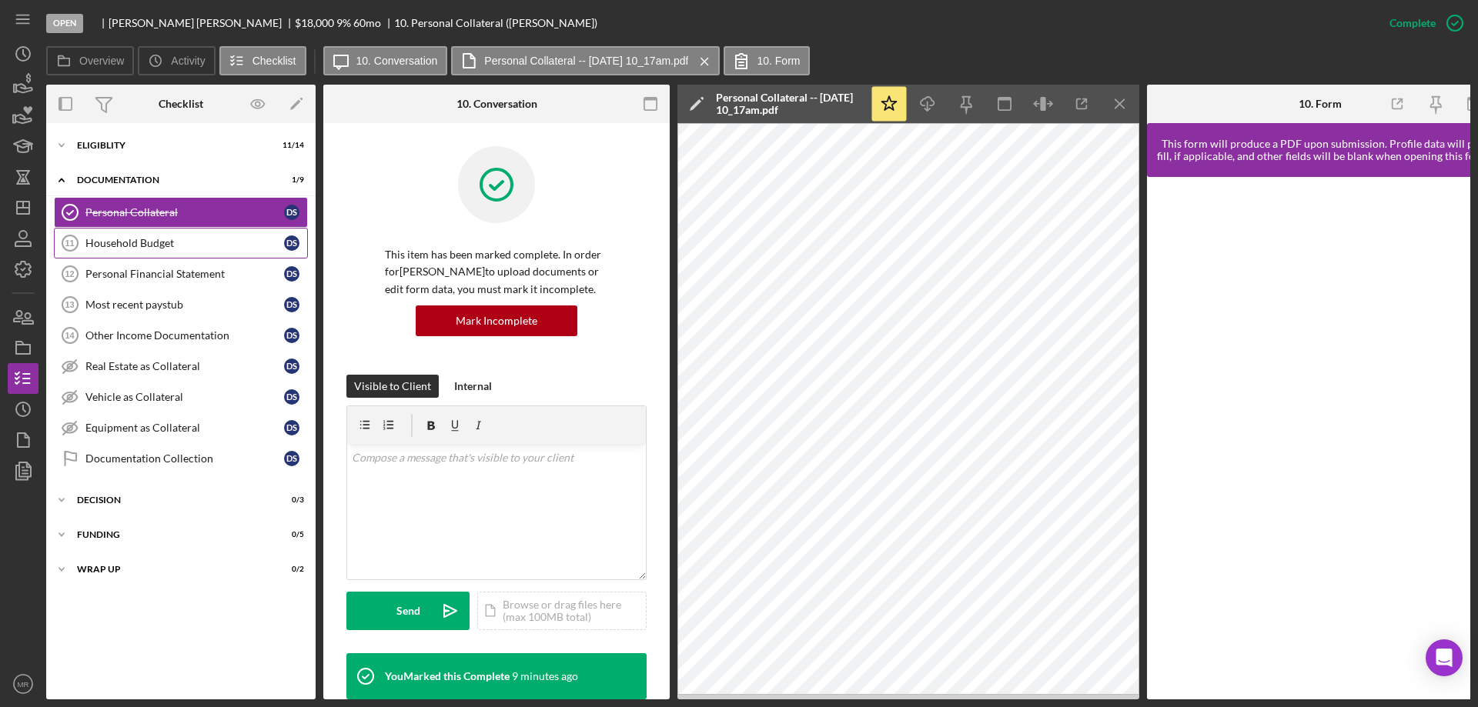
click at [140, 243] on div "Household Budget" at bounding box center [184, 243] width 199 height 12
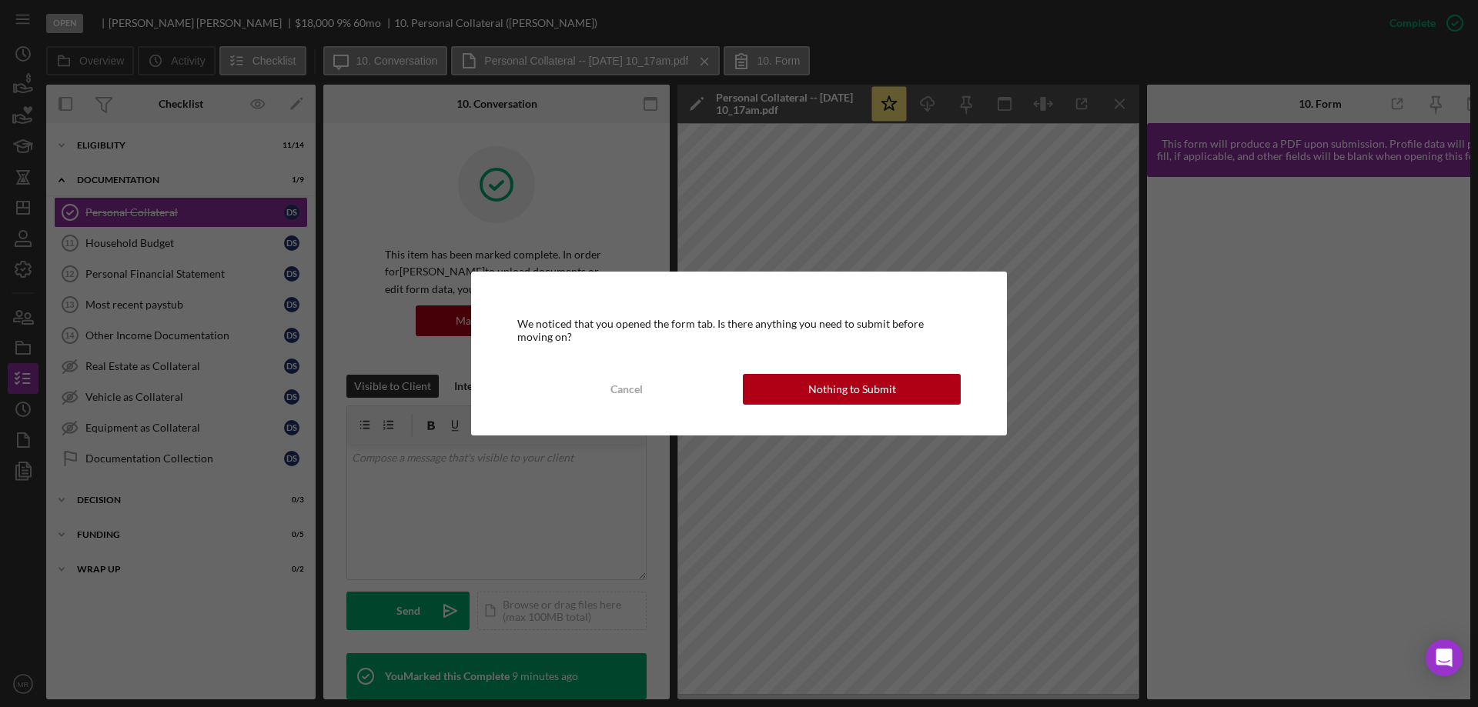
drag, startPoint x: 837, startPoint y: 377, endPoint x: 904, endPoint y: 390, distance: 68.2
click at [838, 378] on div "Nothing to Submit" at bounding box center [852, 389] width 88 height 31
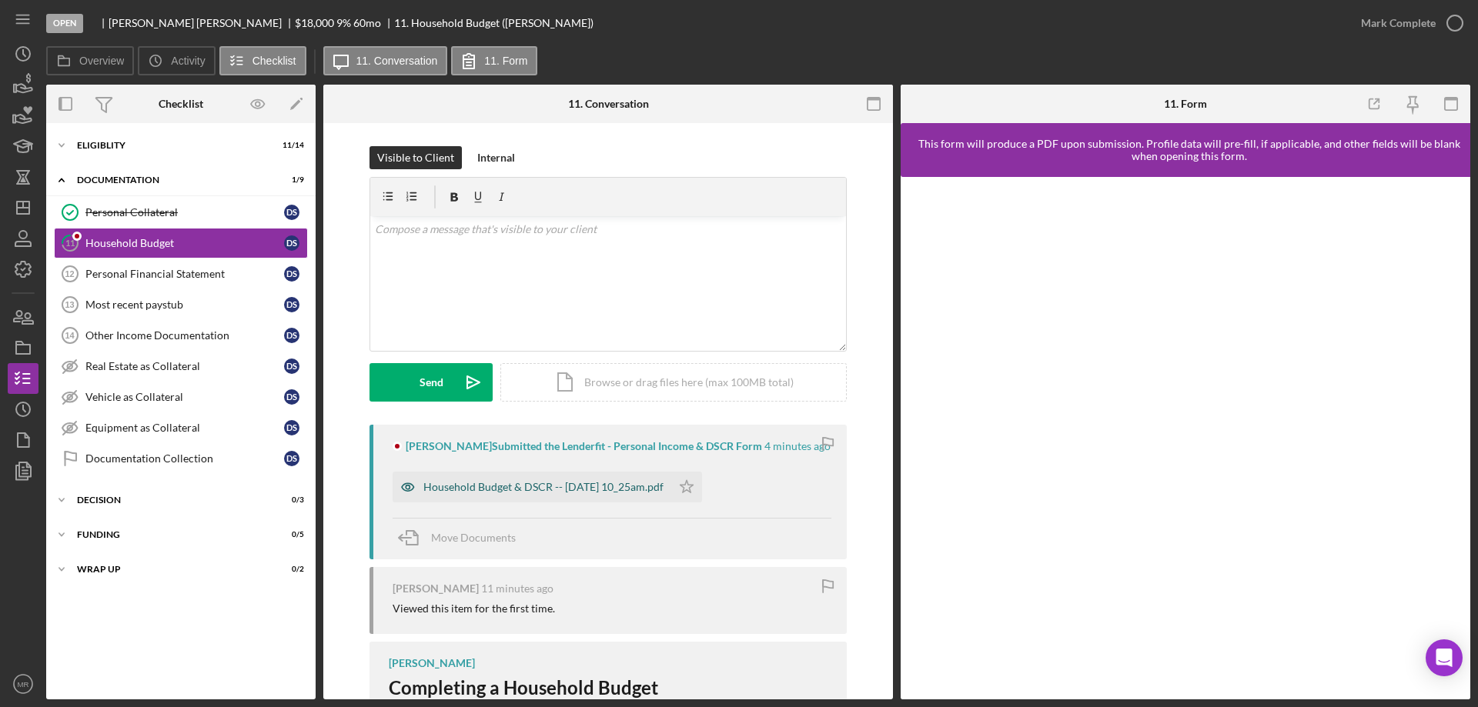
click at [541, 484] on div "Household Budget & DSCR -- 2025-10-09 10_25am.pdf" at bounding box center [543, 487] width 240 height 12
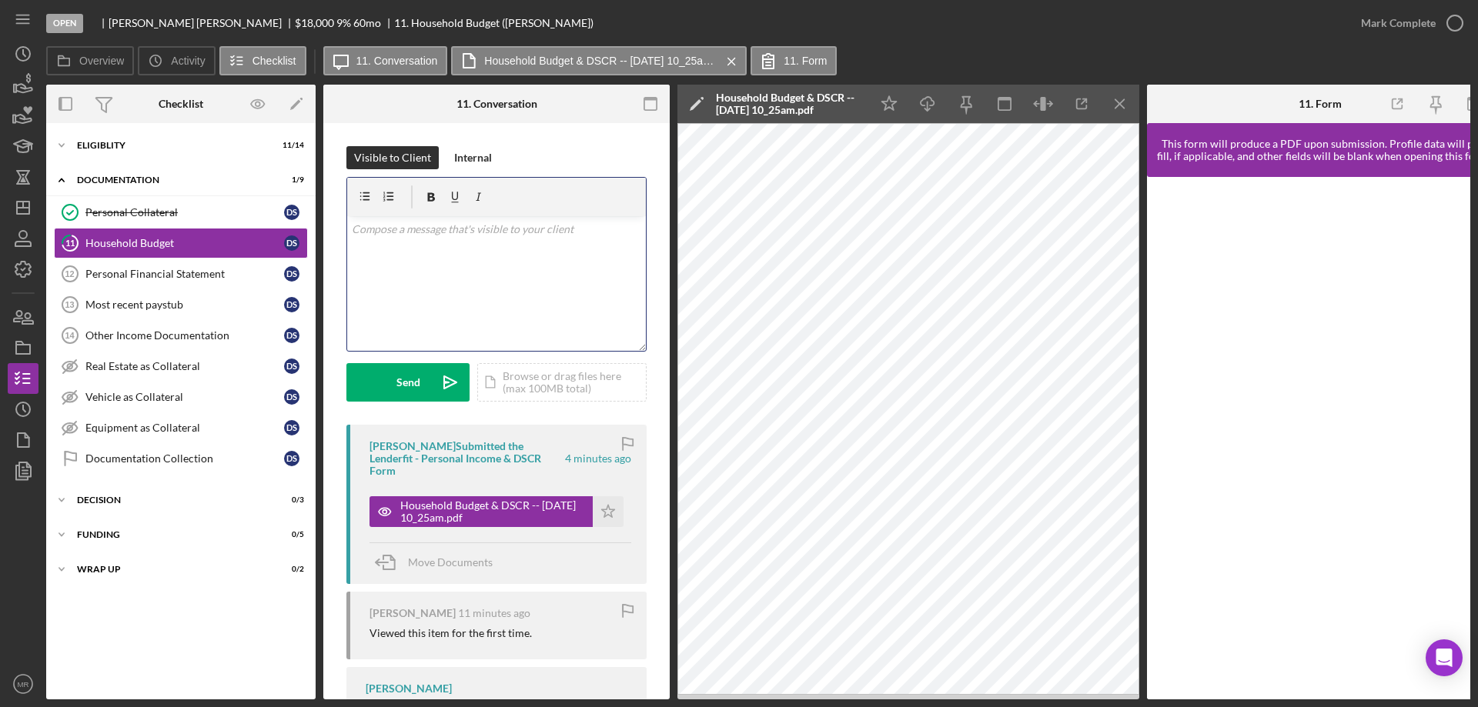
drag, startPoint x: 414, startPoint y: 244, endPoint x: 441, endPoint y: 254, distance: 28.7
click at [418, 239] on div "v Color teal Color pink Remove color Add row above Add row below Add column bef…" at bounding box center [496, 283] width 299 height 135
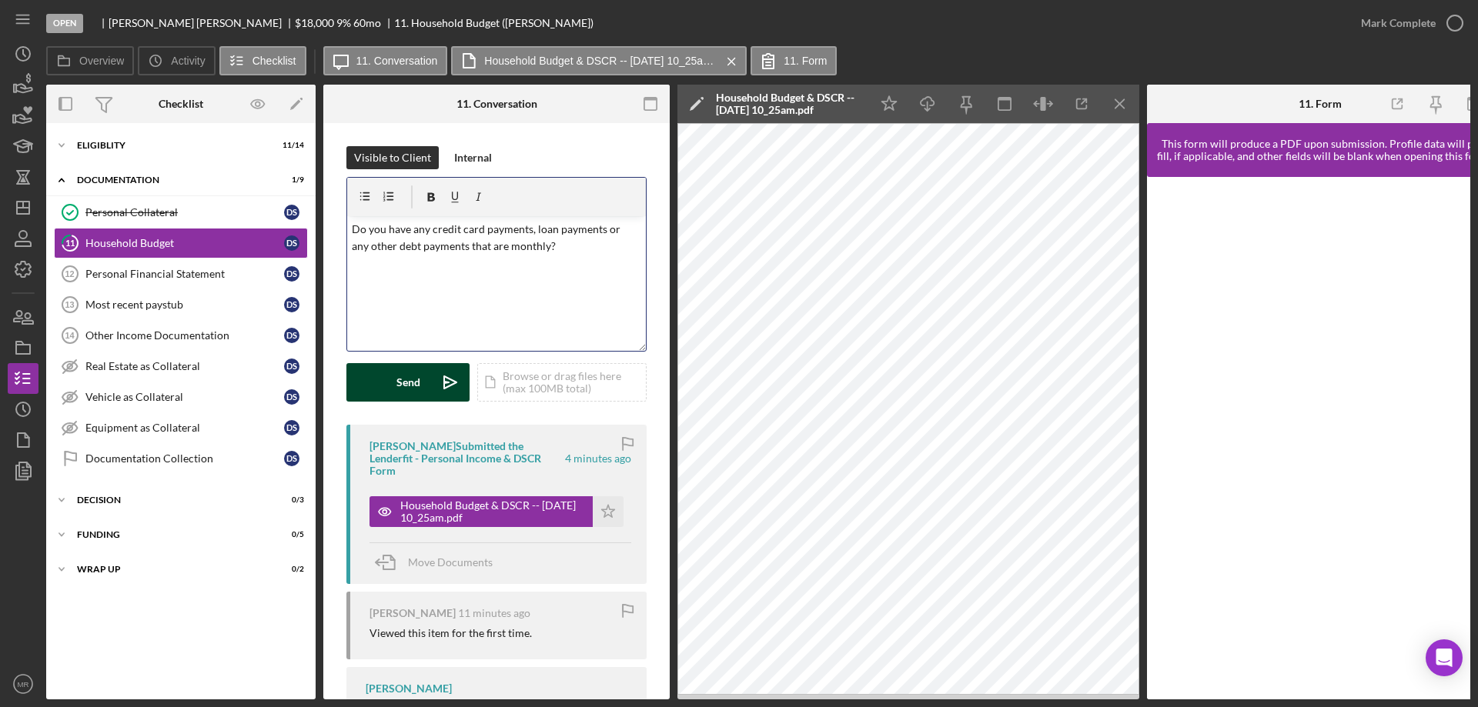
click at [391, 380] on button "Send Icon/icon-invite-send" at bounding box center [407, 382] width 123 height 38
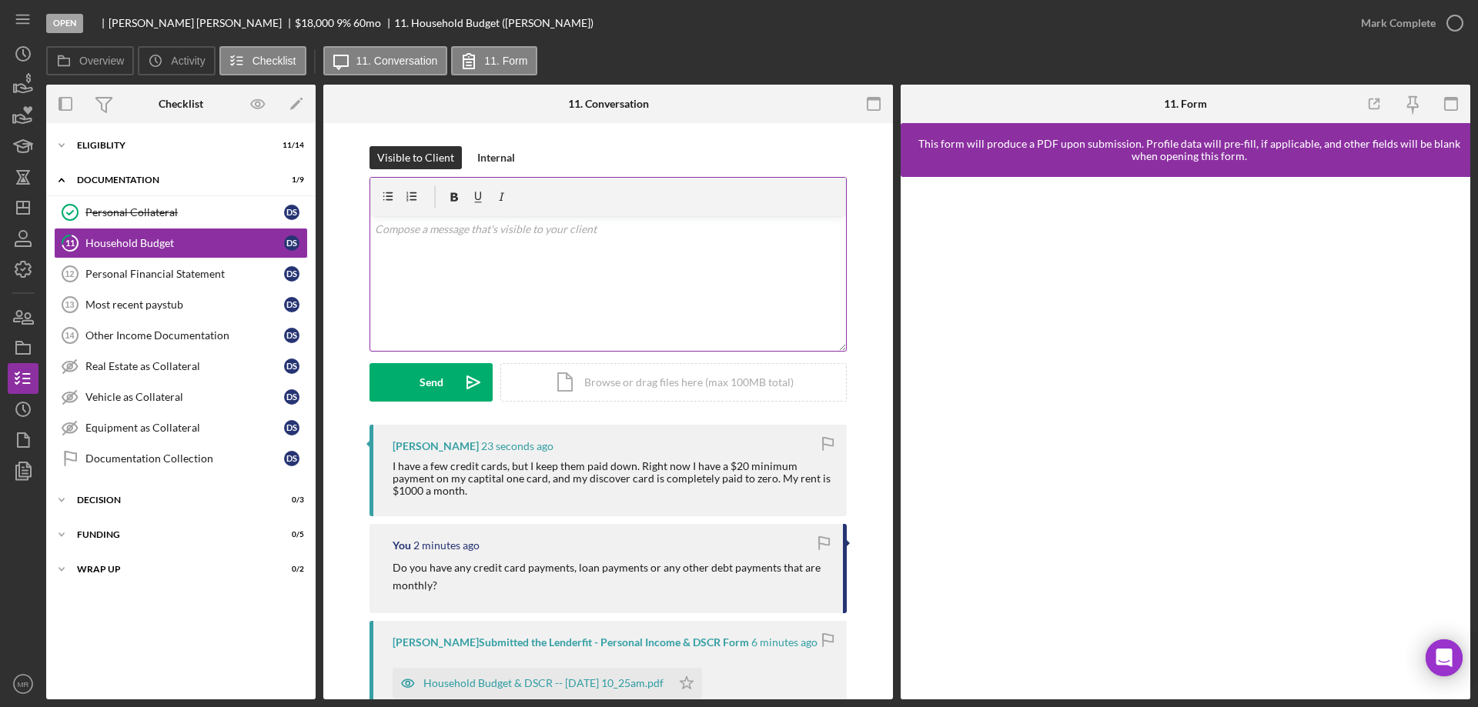
click at [573, 290] on div "v Color teal Color pink Remove color Add row above Add row below Add column bef…" at bounding box center [608, 283] width 476 height 135
click at [413, 380] on button "Send Icon/icon-invite-send" at bounding box center [430, 382] width 123 height 38
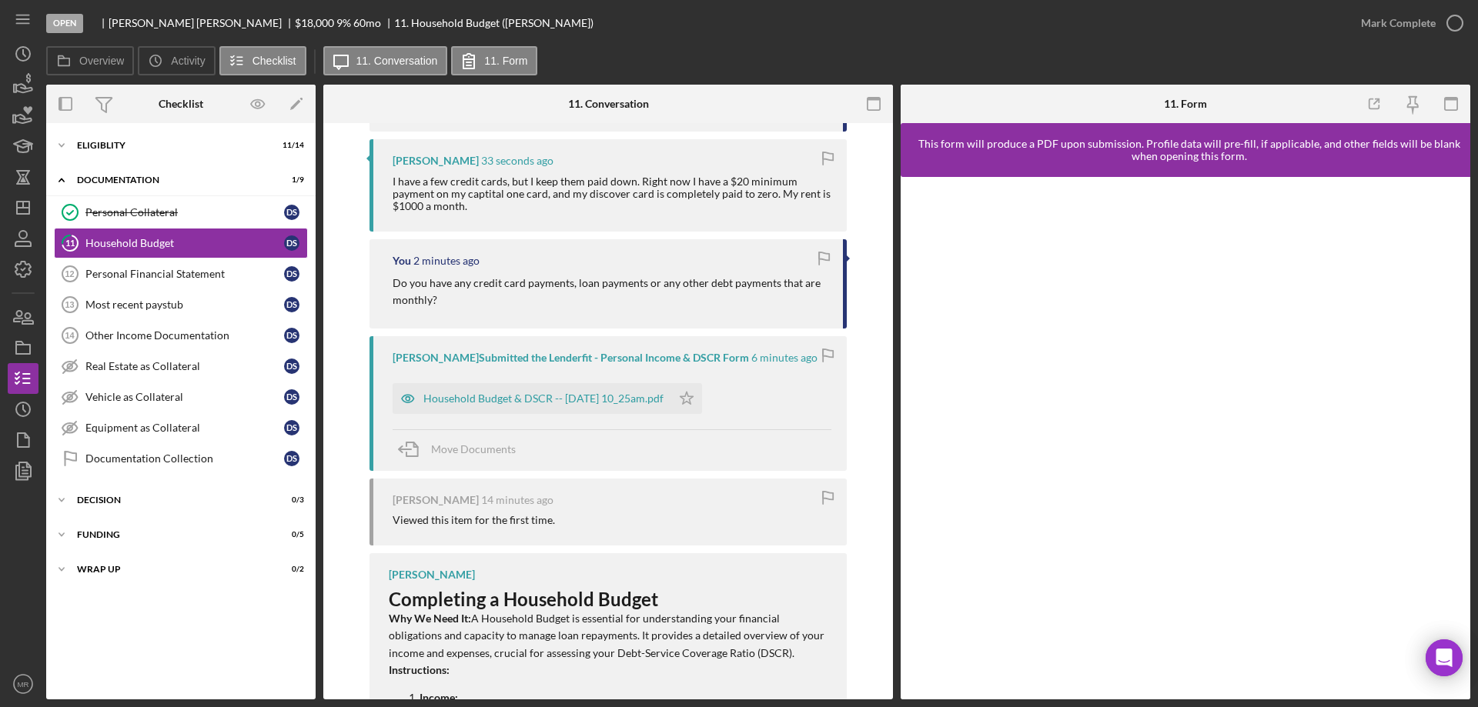
scroll to position [385, 0]
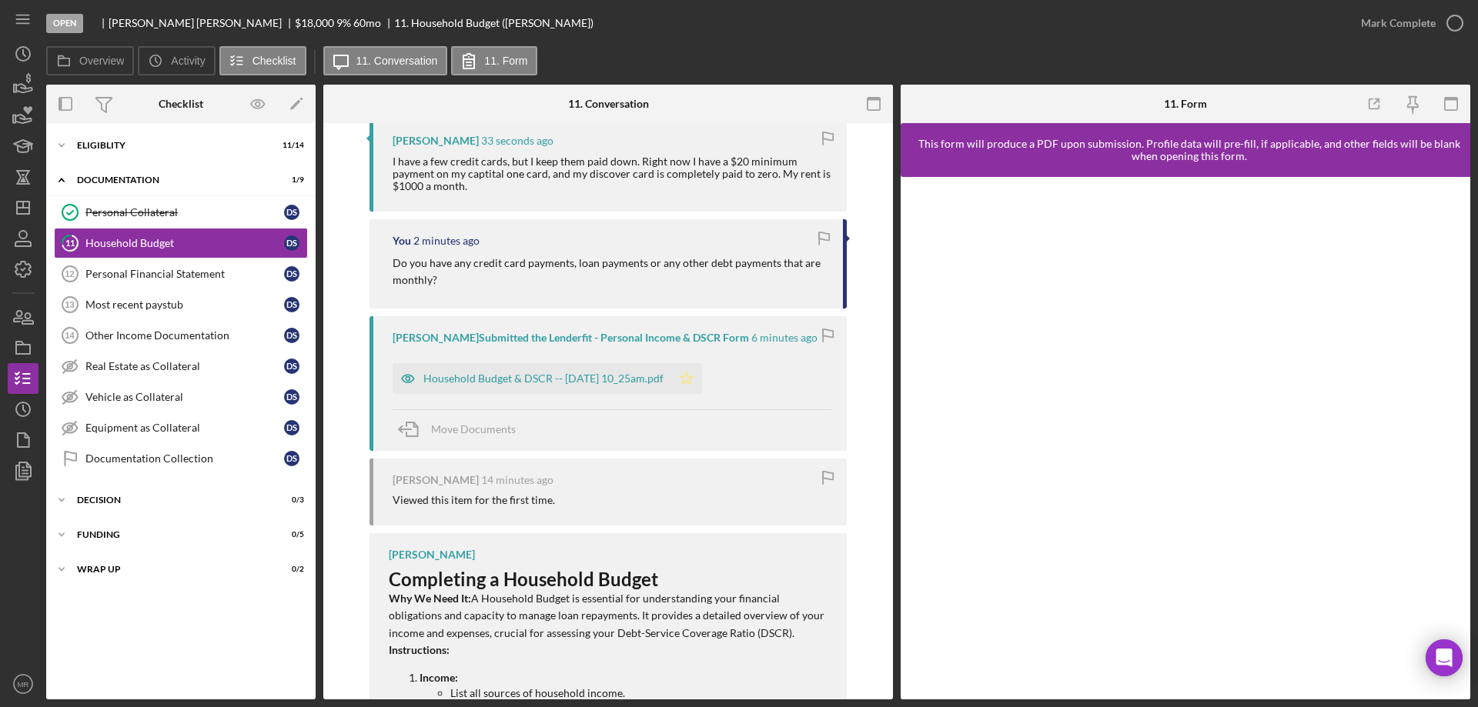
click at [702, 378] on icon "Icon/Star" at bounding box center [686, 378] width 31 height 31
click at [1452, 25] on icon "button" at bounding box center [1455, 23] width 38 height 38
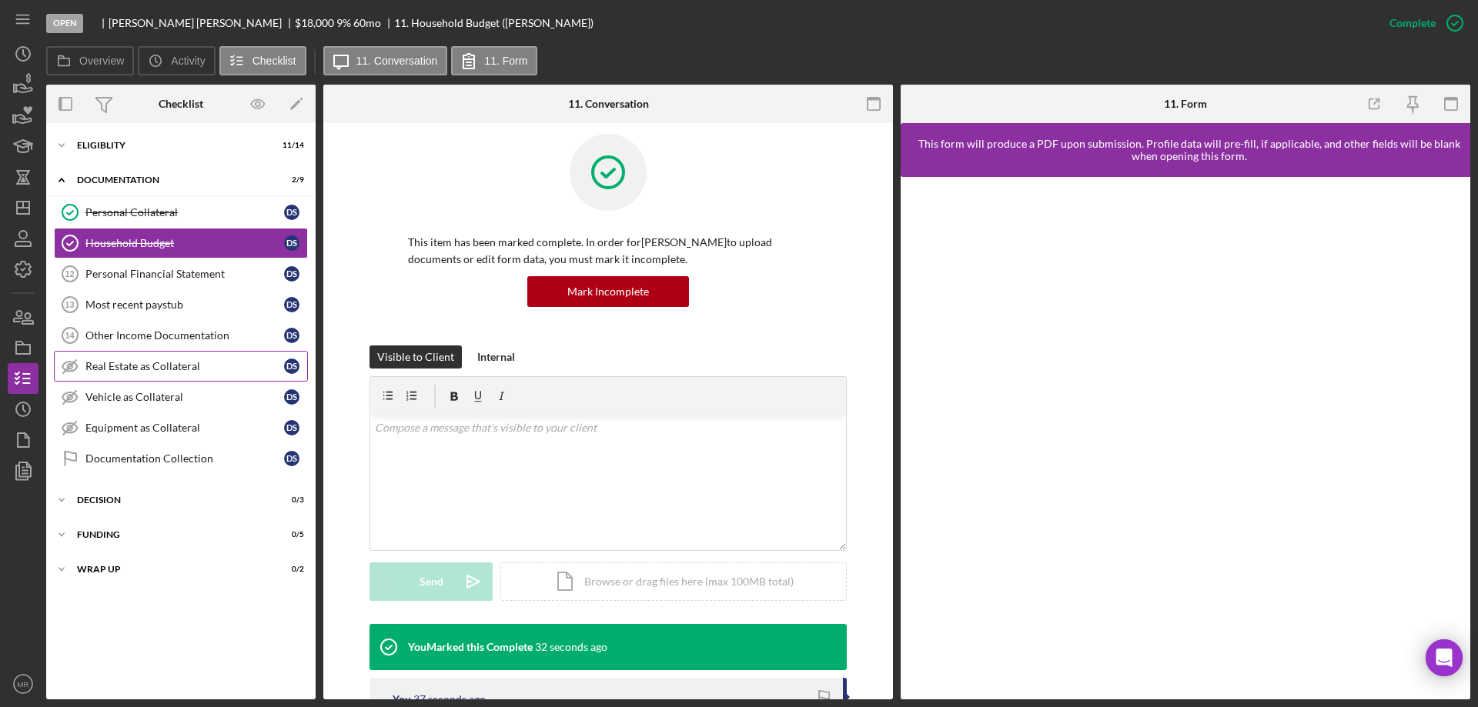
scroll to position [0, 0]
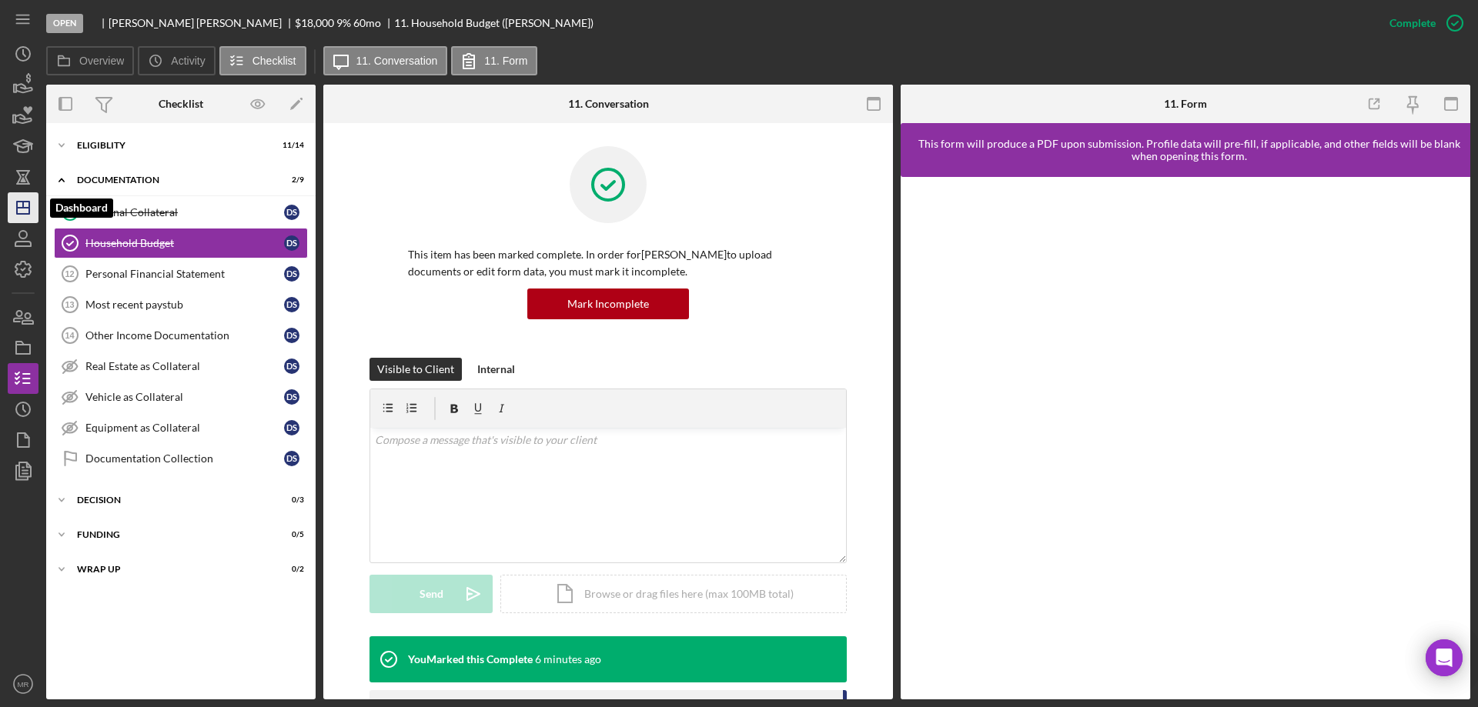
click at [17, 211] on polygon "button" at bounding box center [23, 208] width 12 height 12
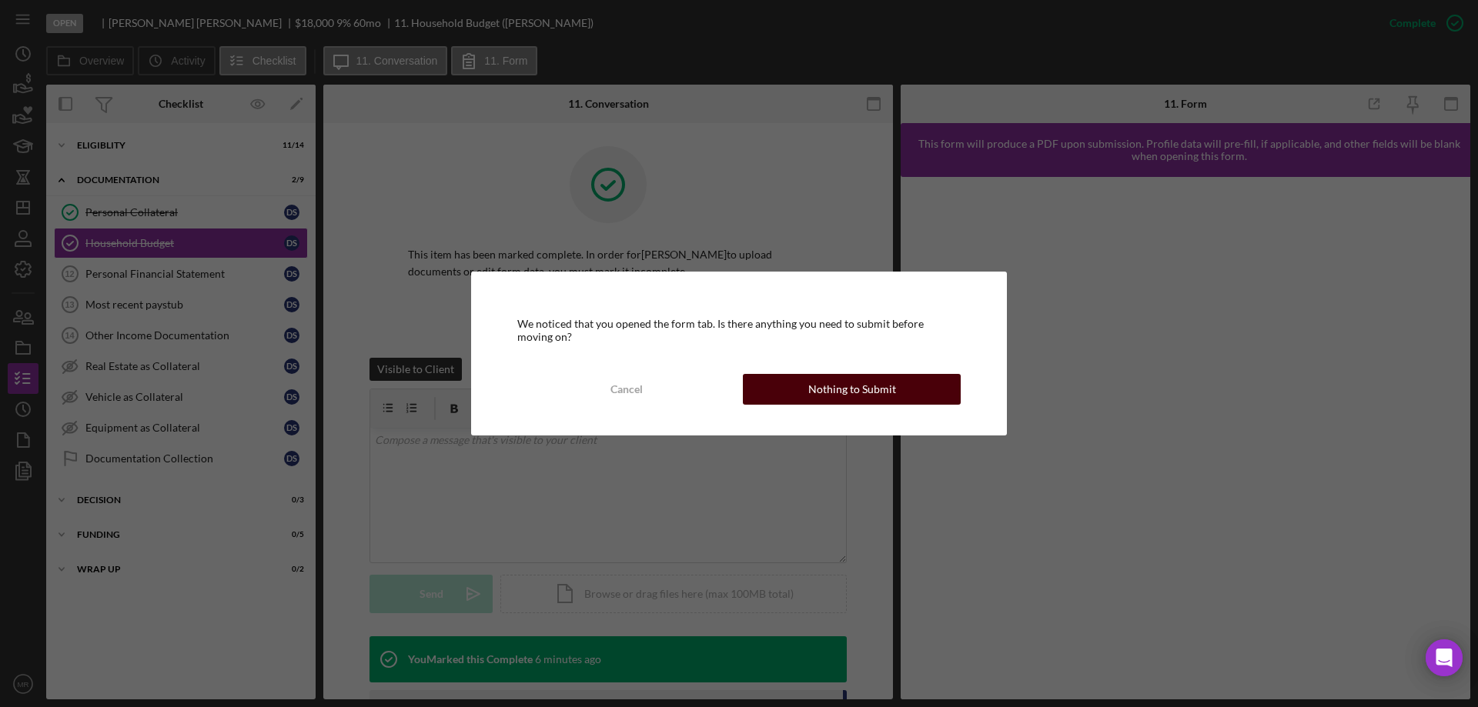
drag, startPoint x: 861, startPoint y: 401, endPoint x: 878, endPoint y: 401, distance: 16.9
click at [869, 401] on div "Nothing to Submit" at bounding box center [852, 389] width 88 height 31
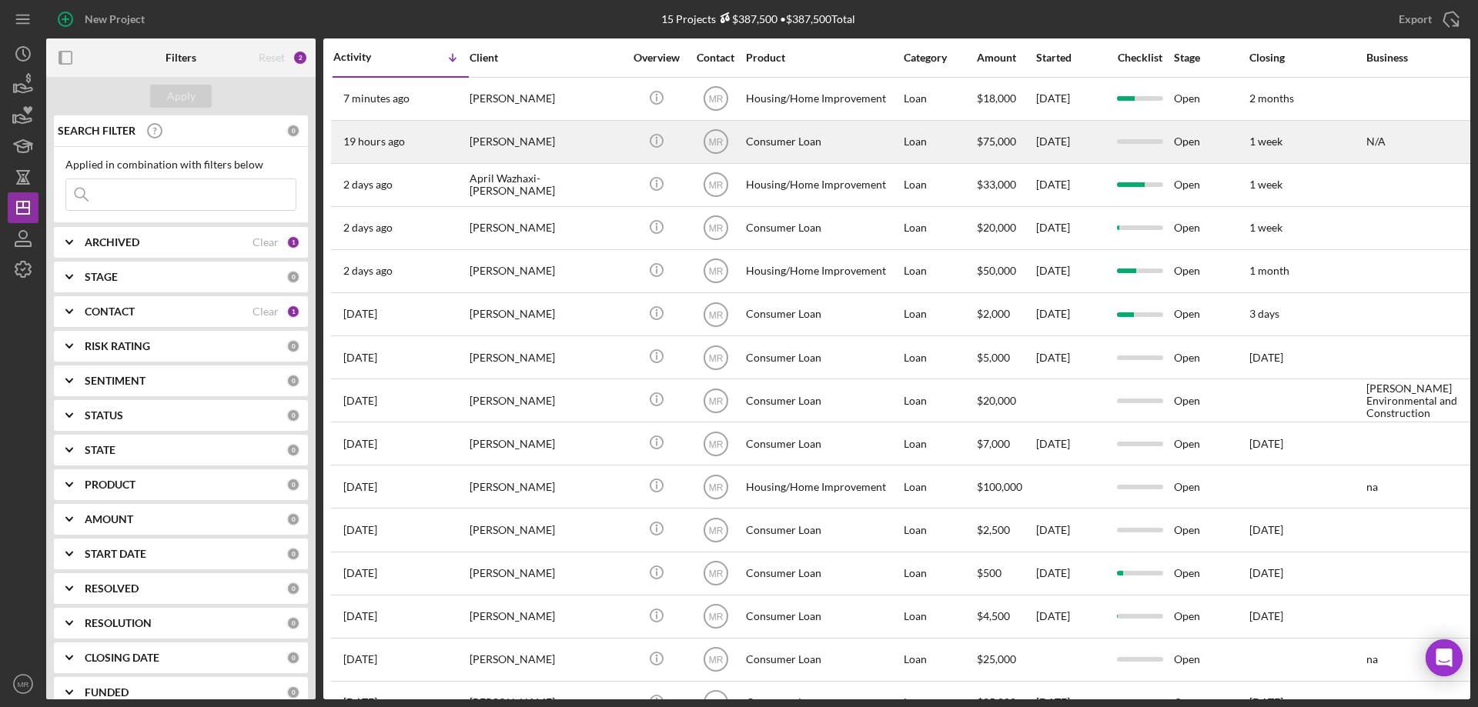
click at [596, 139] on div "[PERSON_NAME]" at bounding box center [547, 142] width 154 height 41
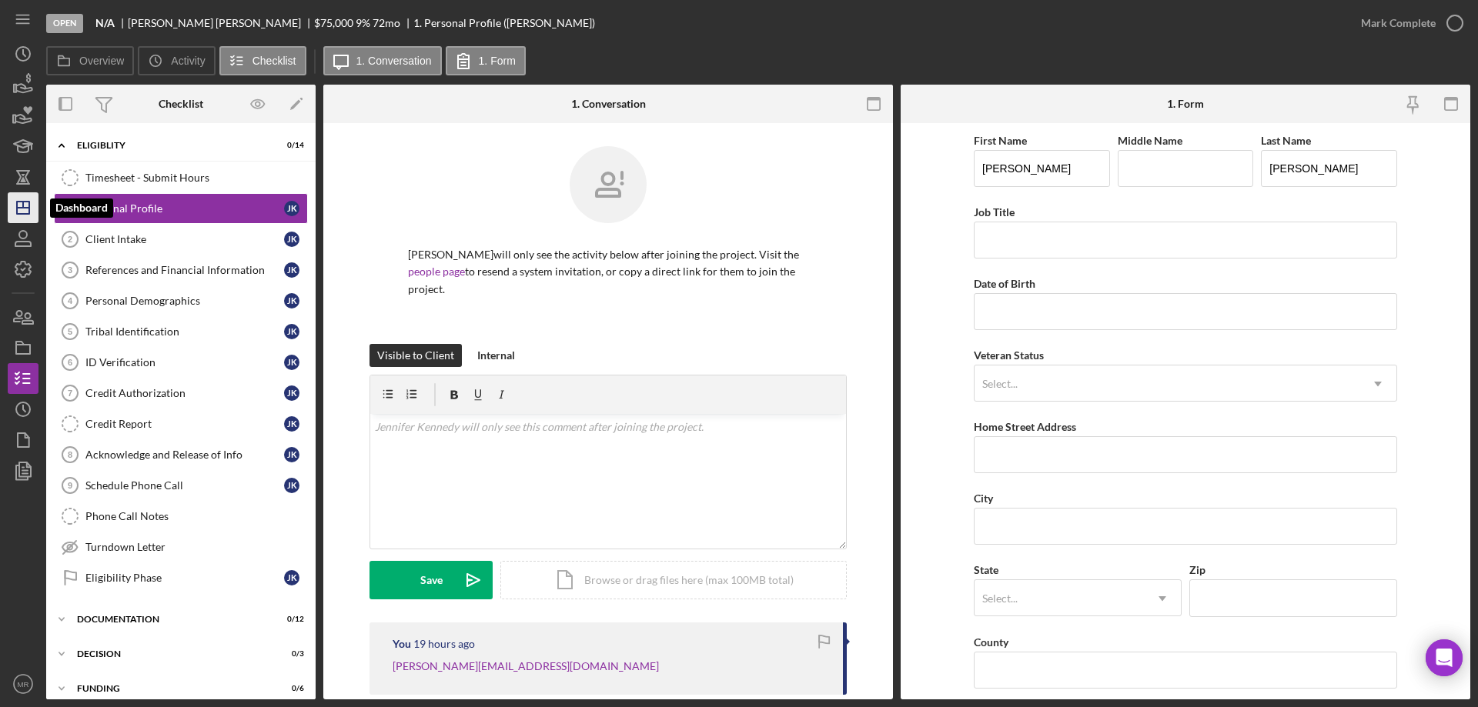
click at [19, 201] on icon "Icon/Dashboard" at bounding box center [23, 208] width 38 height 38
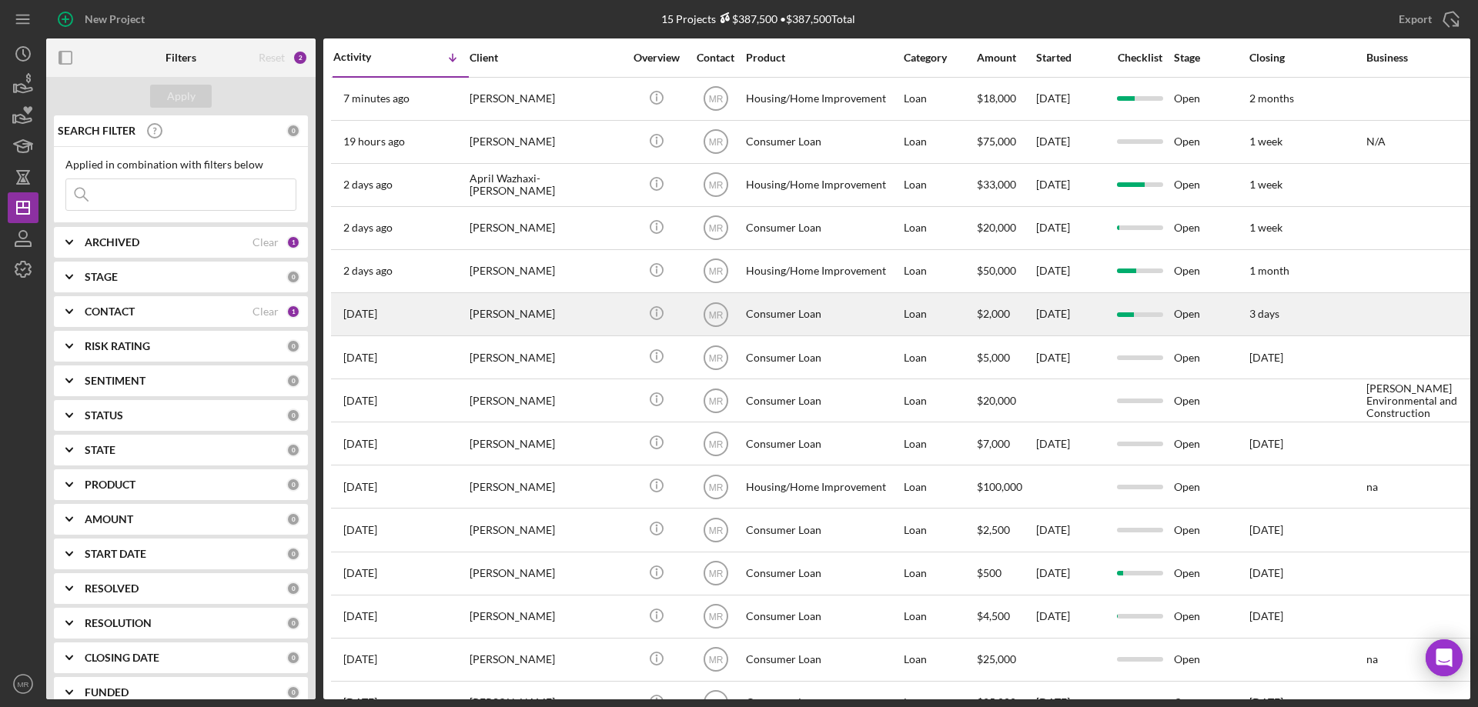
click at [571, 309] on div "[PERSON_NAME]" at bounding box center [547, 314] width 154 height 41
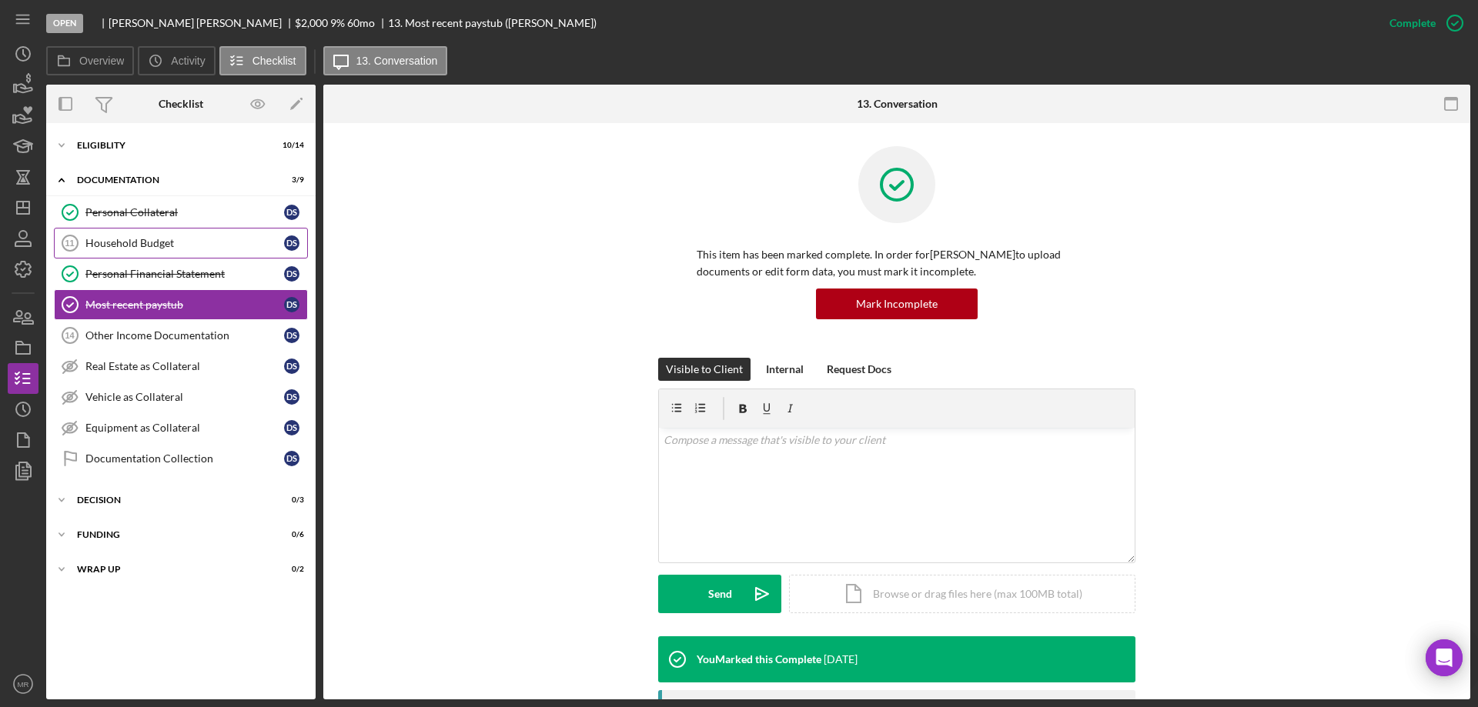
click at [132, 249] on div "Household Budget" at bounding box center [184, 243] width 199 height 12
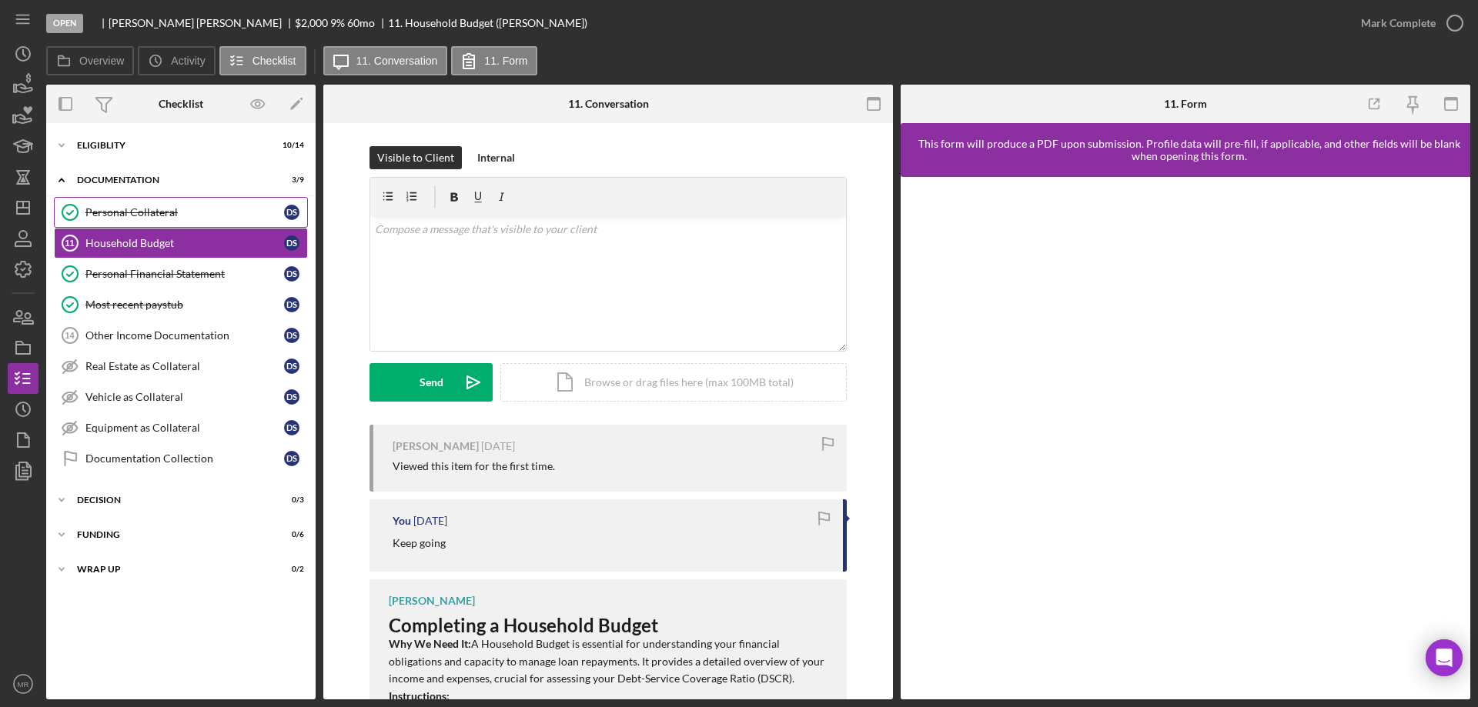
click at [142, 201] on link "Personal Collateral Personal Collateral D S" at bounding box center [181, 212] width 254 height 31
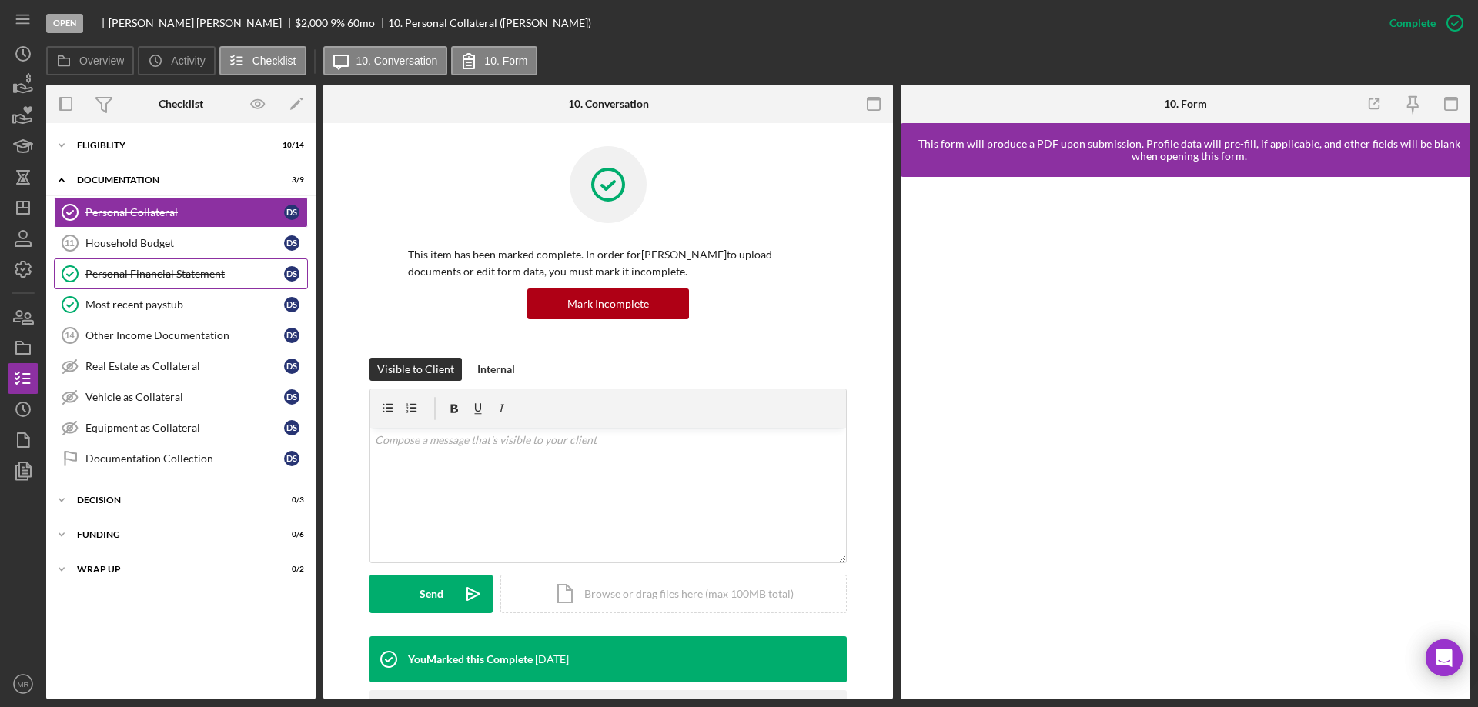
click at [142, 275] on div "Personal Financial Statement" at bounding box center [184, 274] width 199 height 12
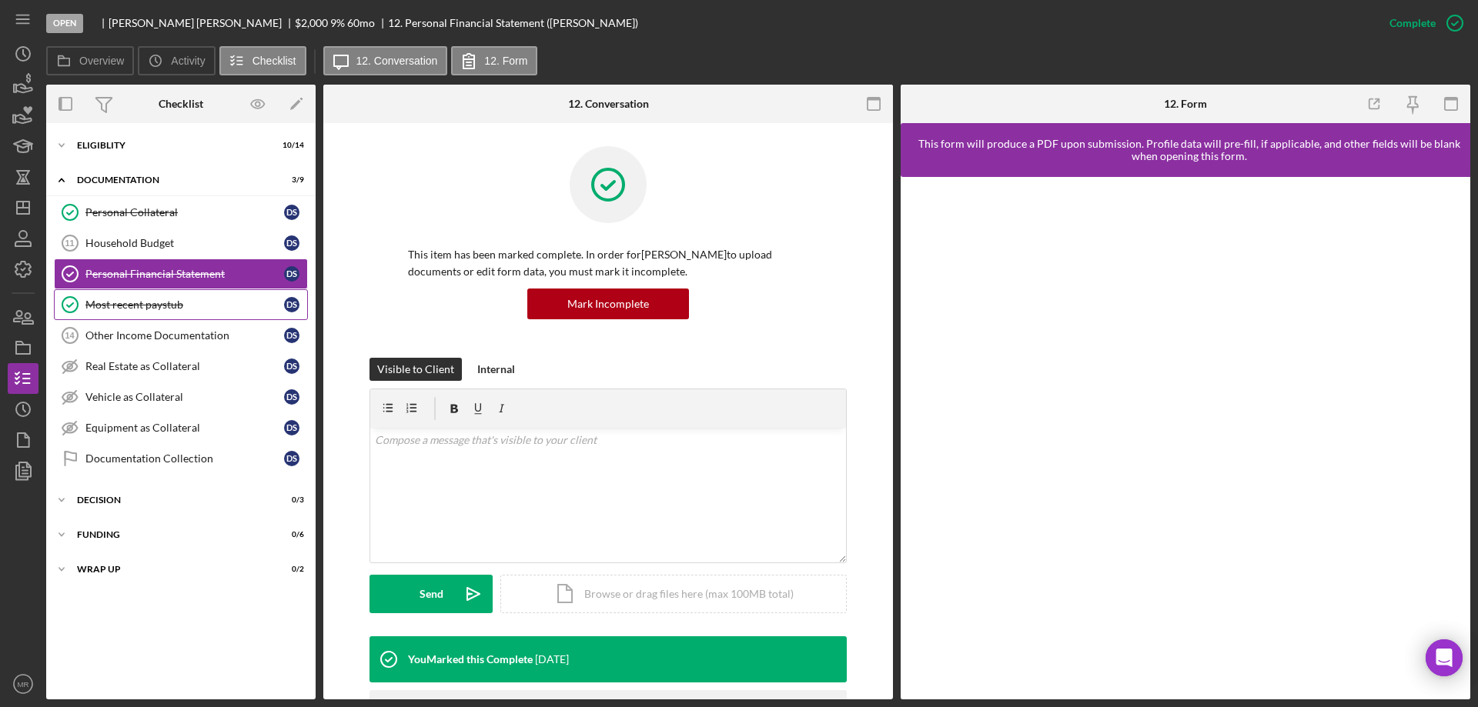
click at [136, 302] on div "Most recent paystub" at bounding box center [184, 305] width 199 height 12
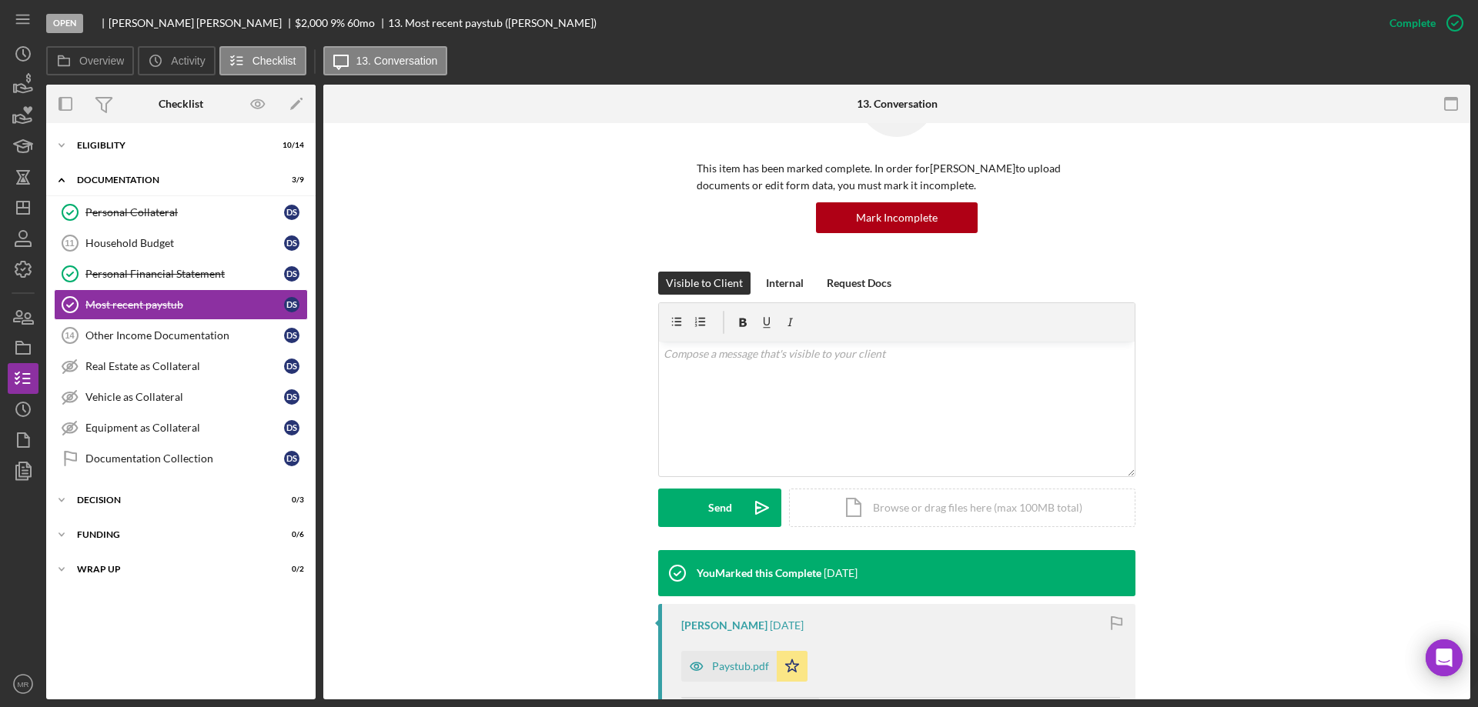
scroll to position [308, 0]
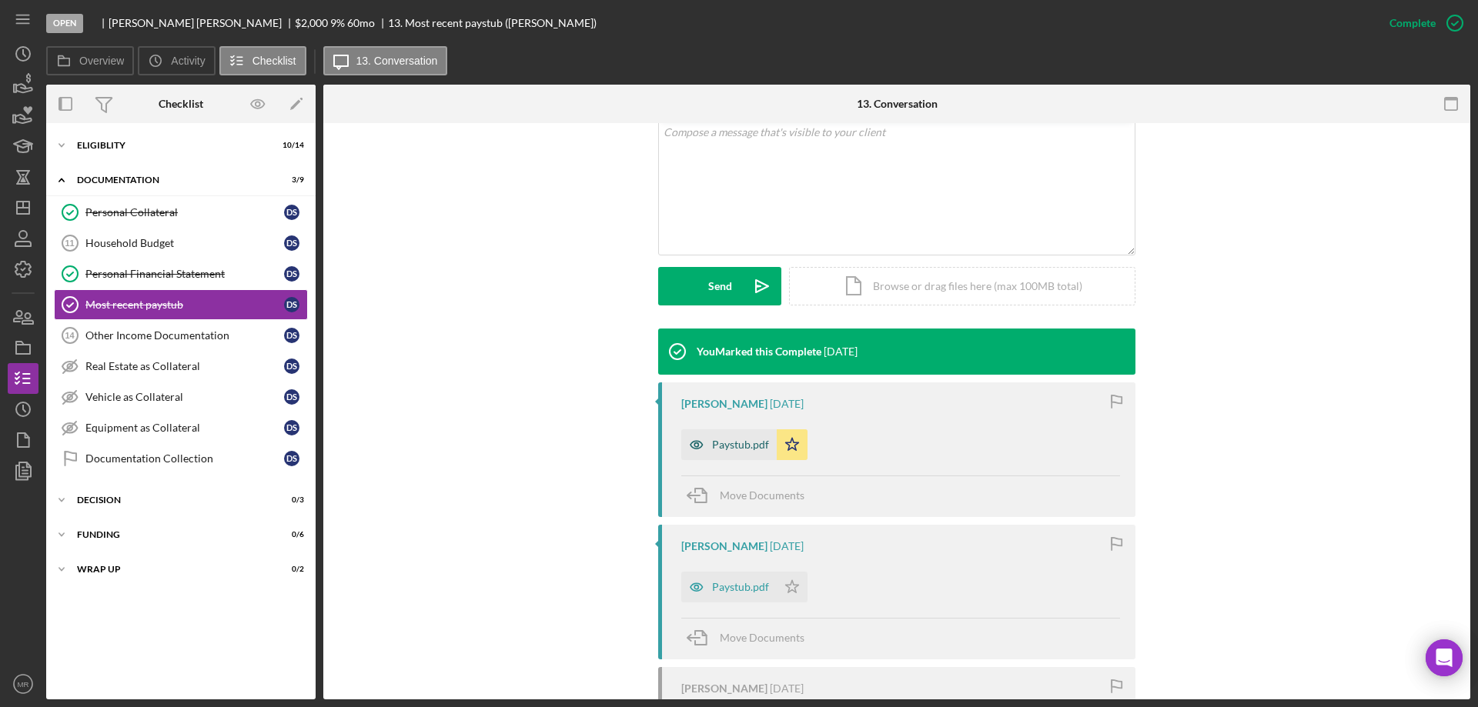
click at [724, 436] on div "Paystub.pdf" at bounding box center [728, 445] width 95 height 31
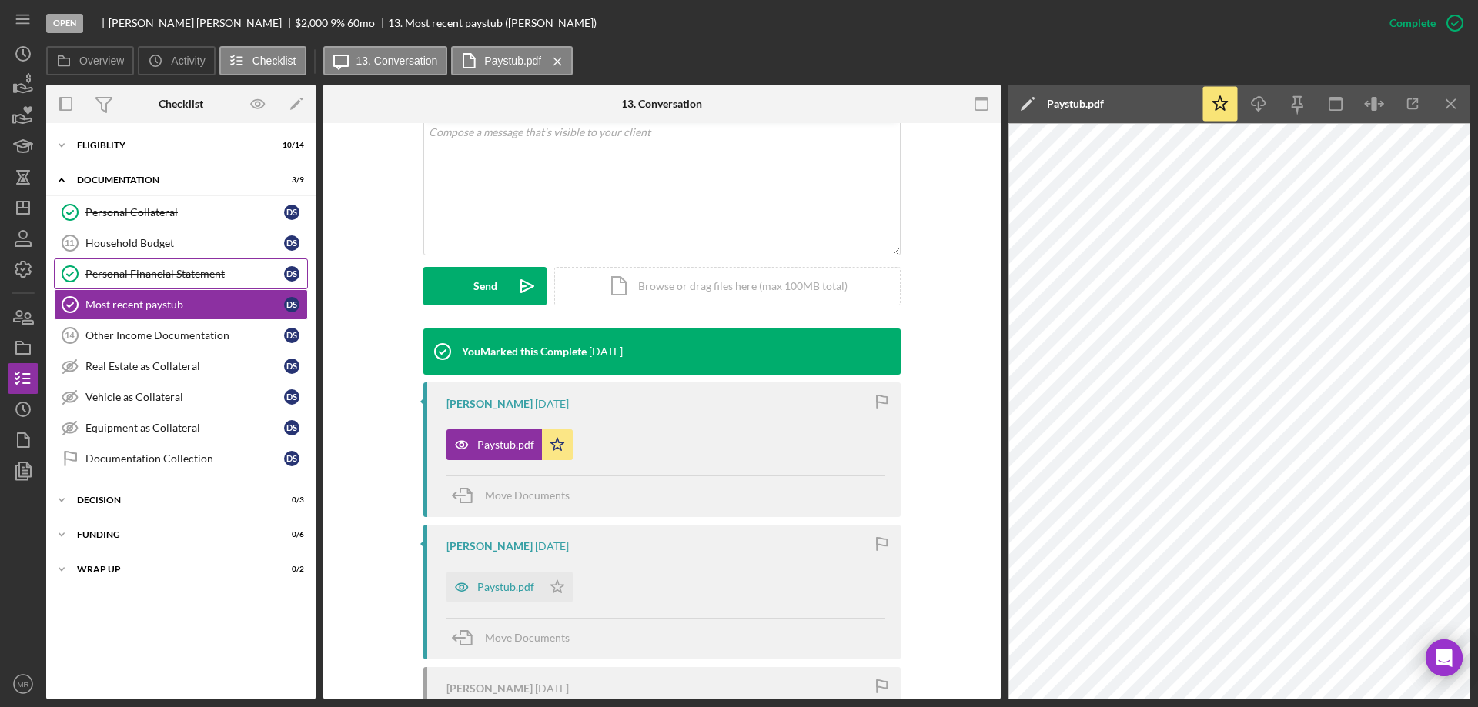
click at [130, 272] on div "Personal Financial Statement" at bounding box center [184, 274] width 199 height 12
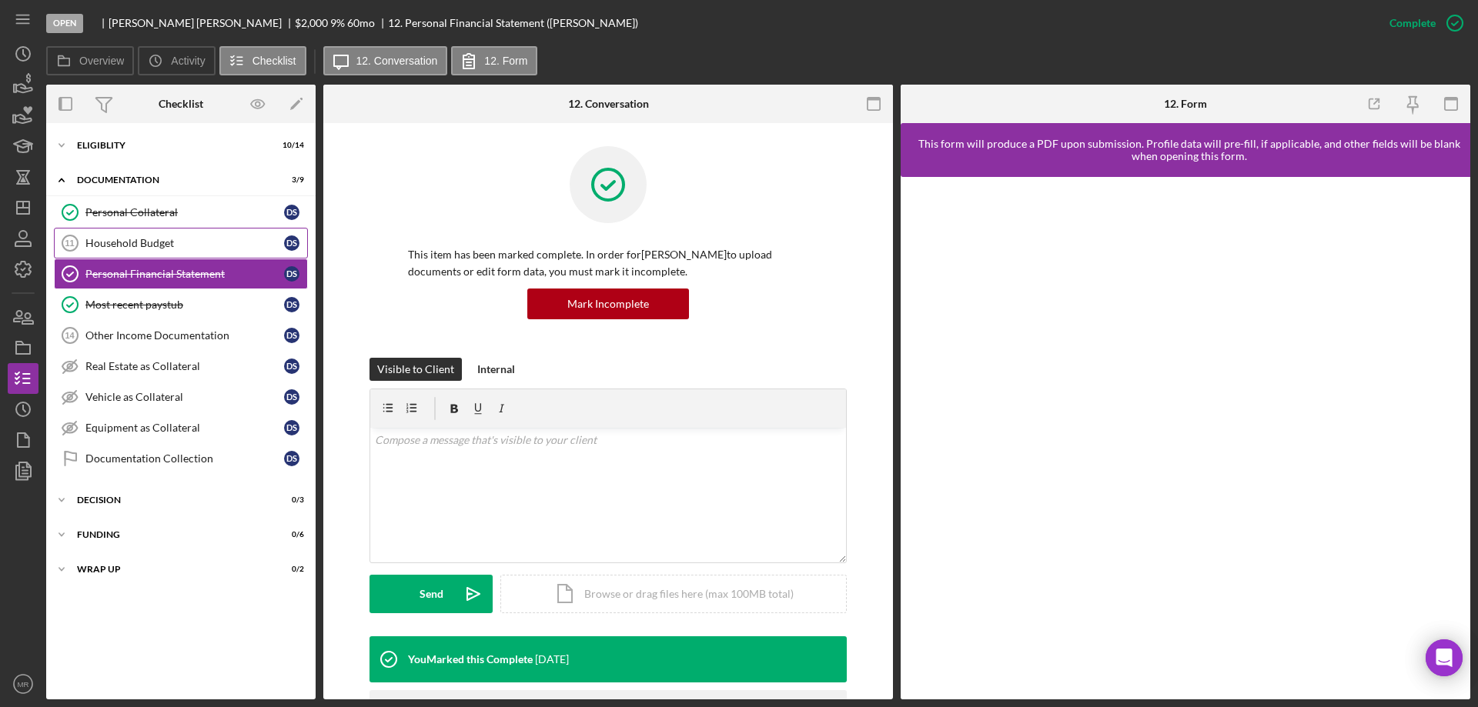
click at [125, 246] on div "Household Budget" at bounding box center [184, 243] width 199 height 12
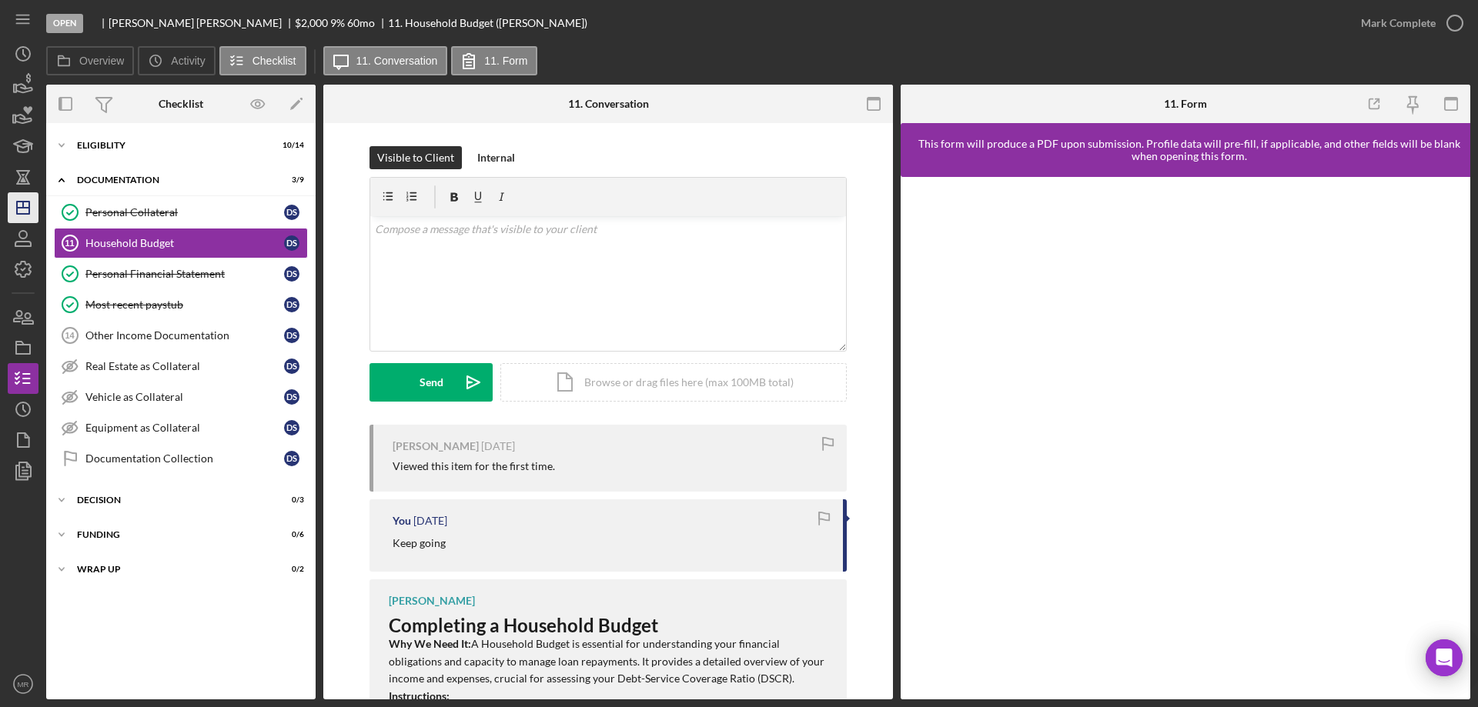
click at [19, 208] on line "button" at bounding box center [23, 208] width 12 height 0
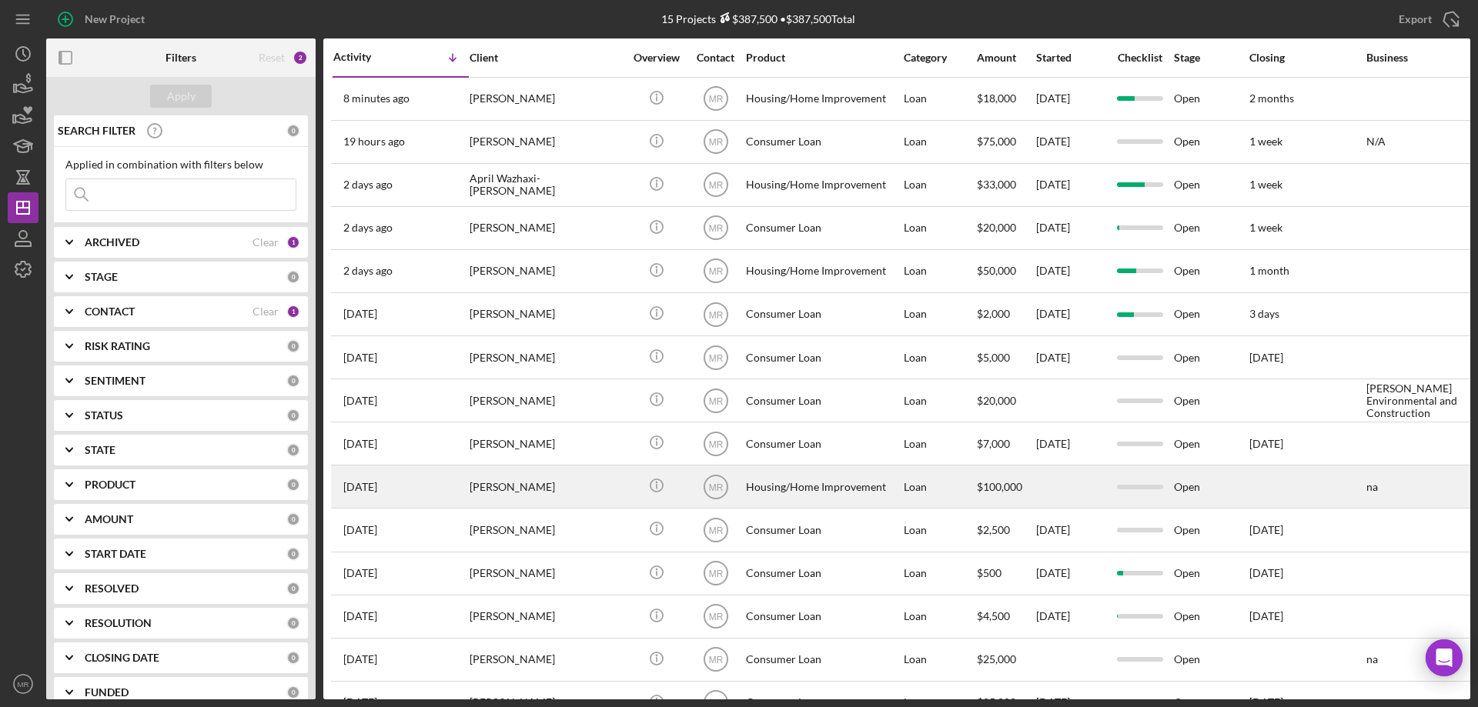
click at [593, 488] on div "[PERSON_NAME]" at bounding box center [547, 486] width 154 height 41
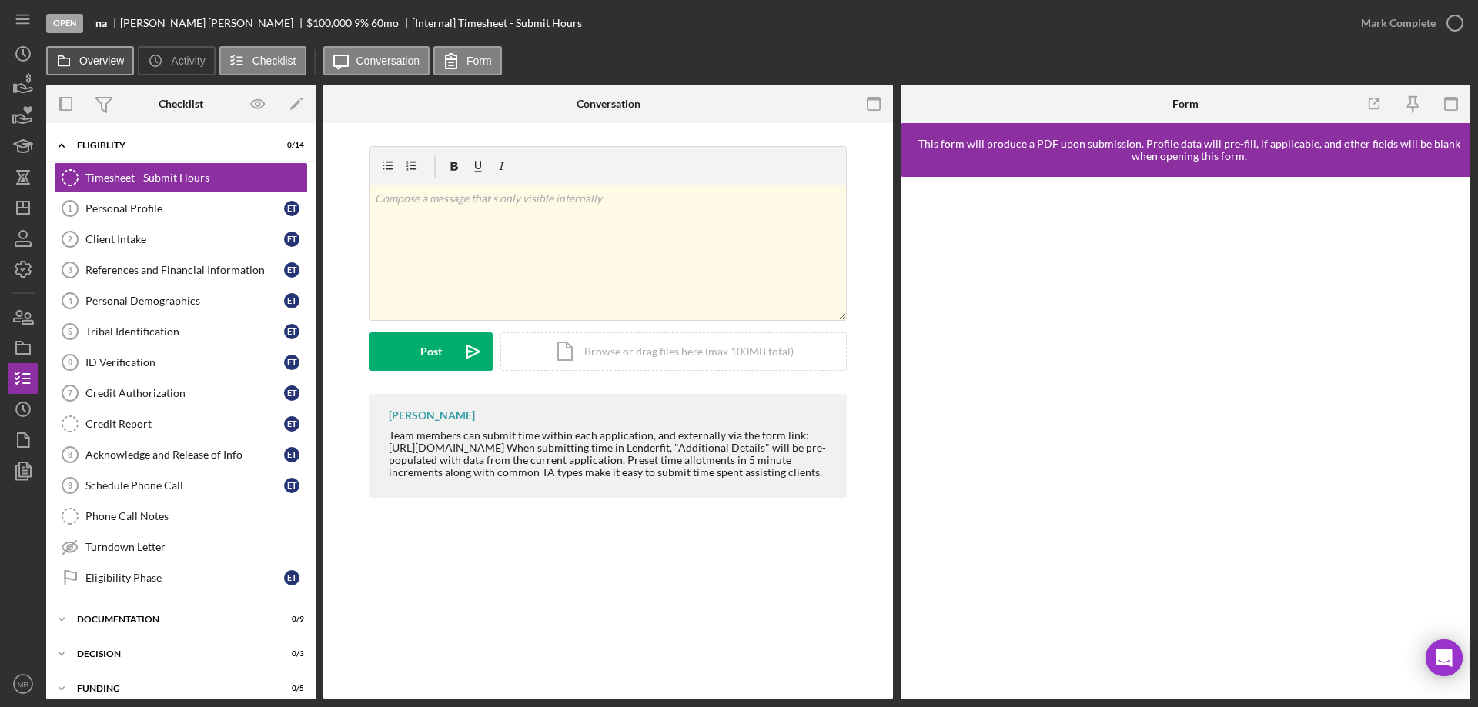
click at [92, 62] on label "Overview" at bounding box center [101, 61] width 45 height 12
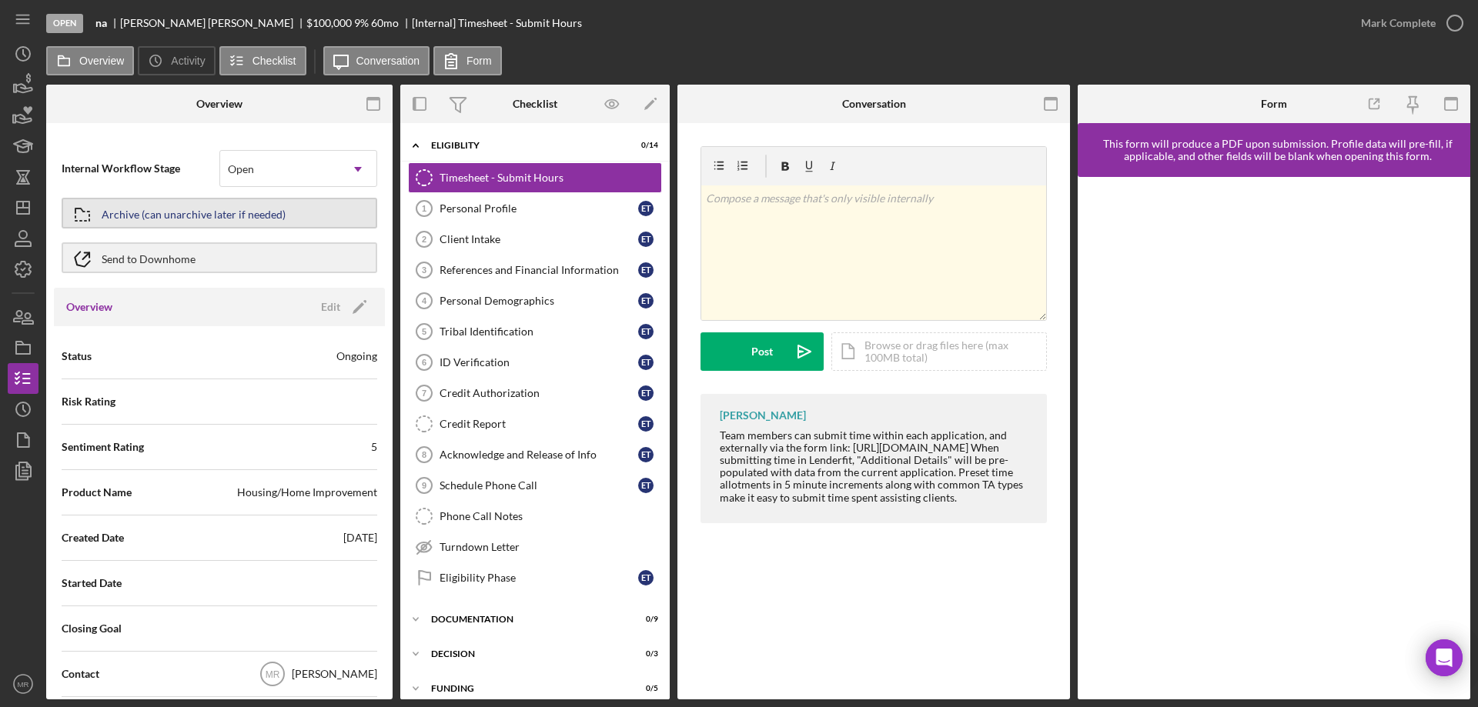
click at [161, 211] on div "Archive (can unarchive later if needed)" at bounding box center [194, 213] width 184 height 28
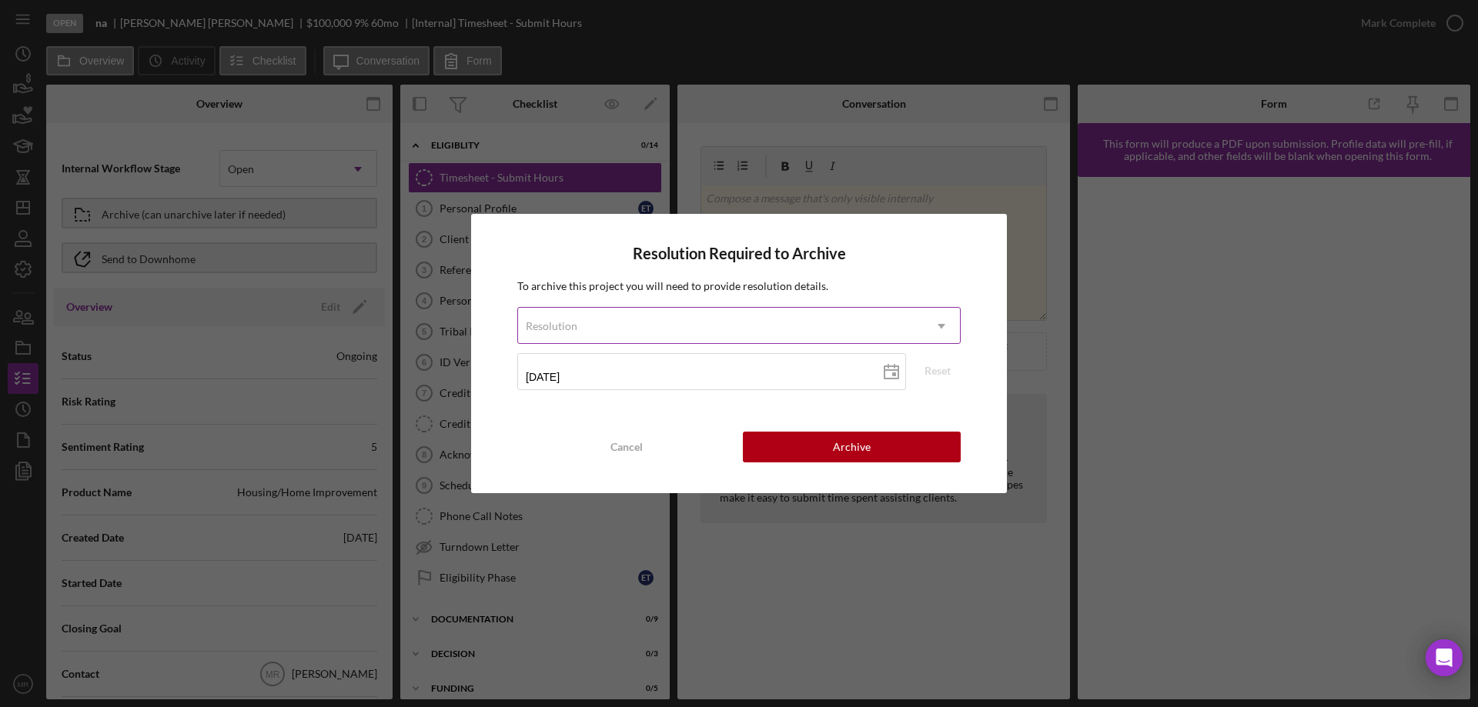
click at [674, 325] on div "Resolution" at bounding box center [720, 326] width 405 height 35
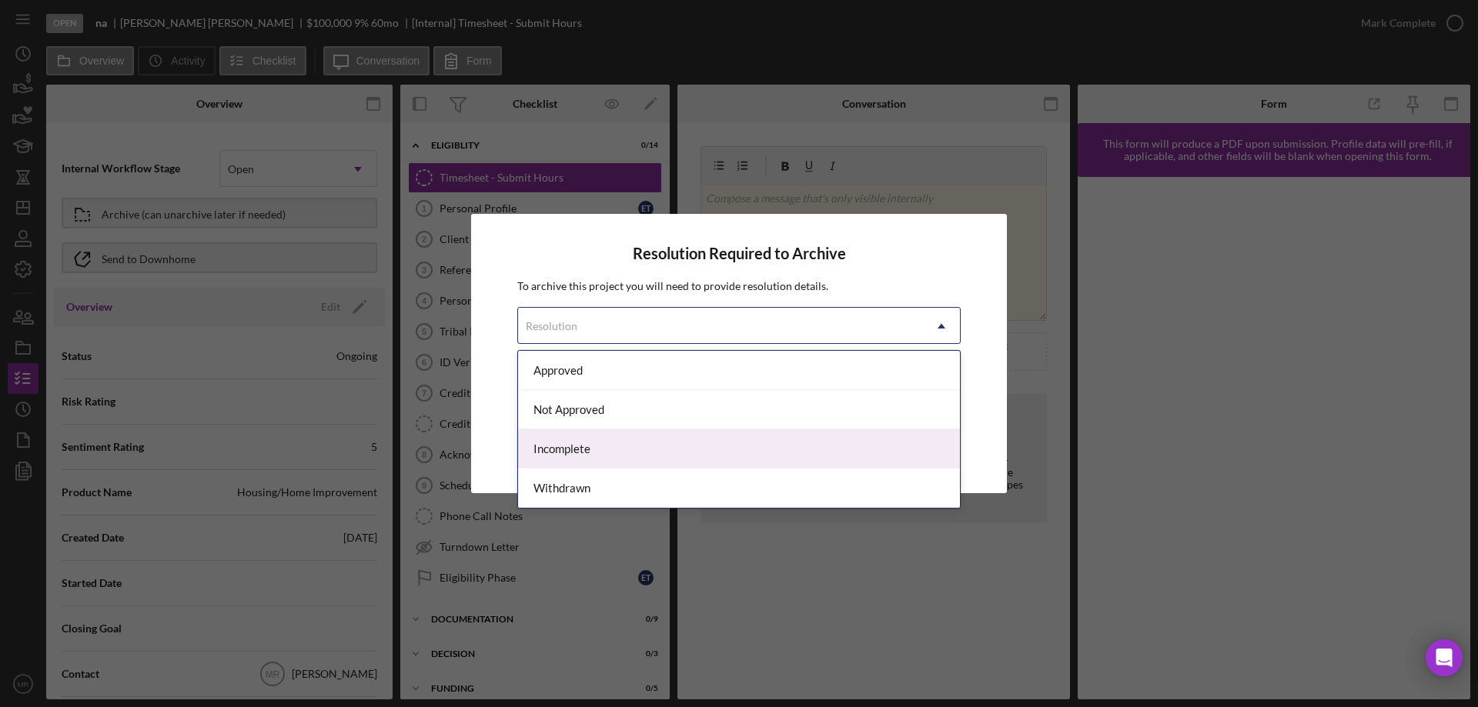
click at [736, 440] on div "Incomplete" at bounding box center [739, 449] width 442 height 39
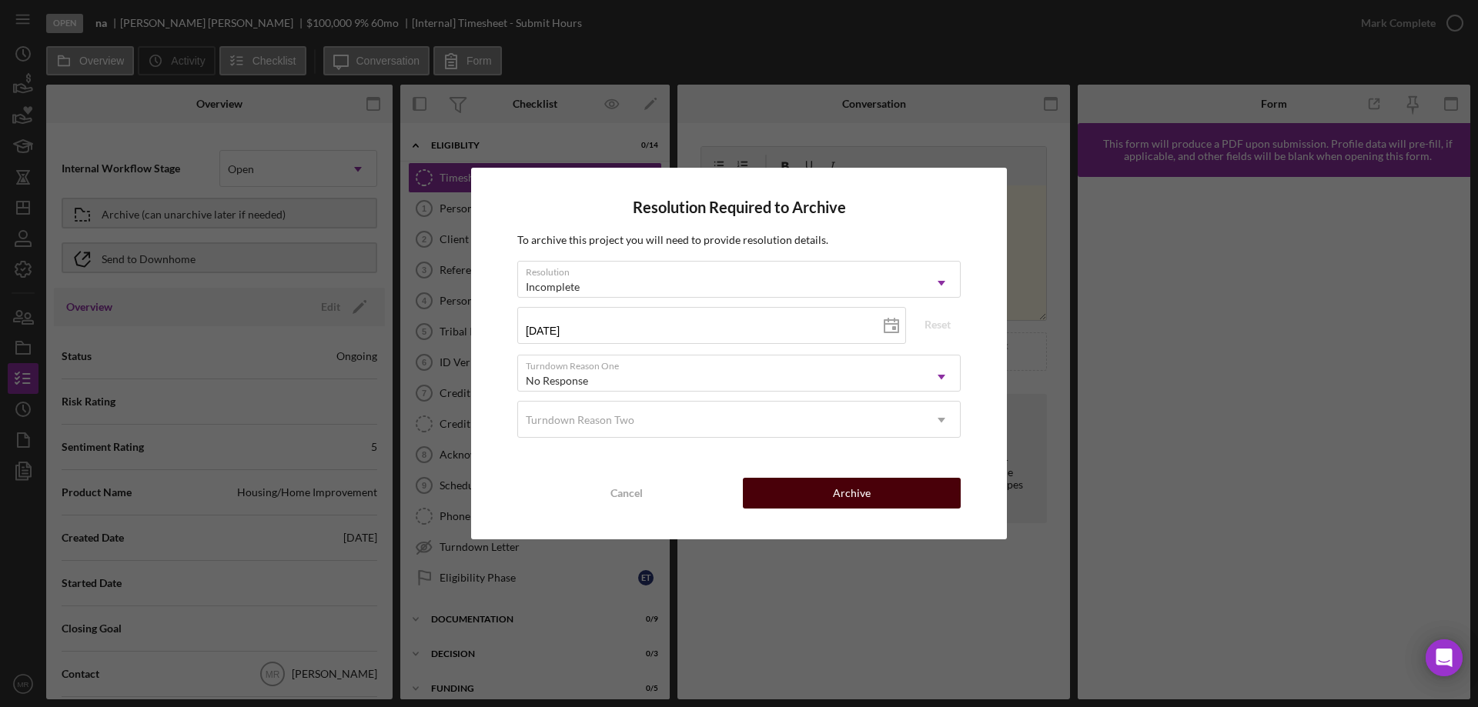
click at [882, 487] on button "Archive" at bounding box center [852, 493] width 218 height 31
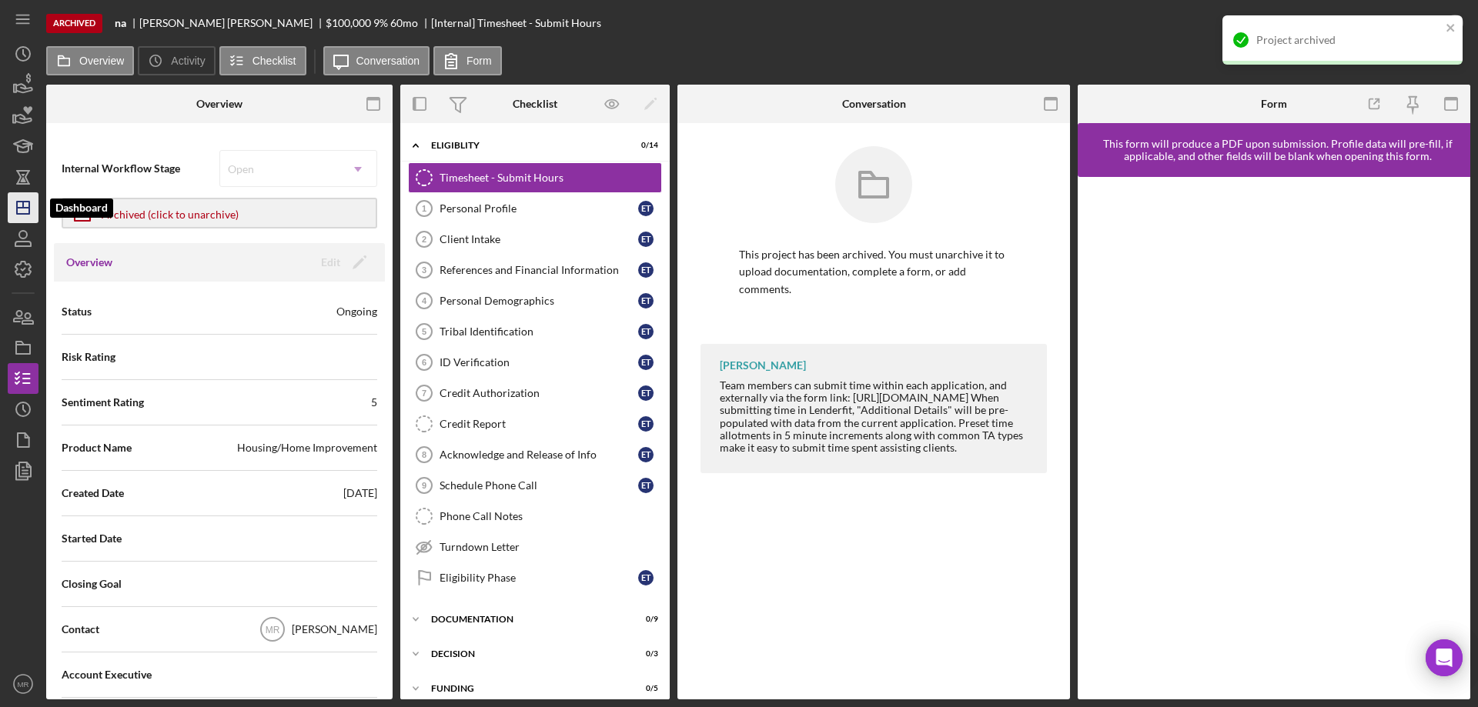
click at [22, 198] on icon "Icon/Dashboard" at bounding box center [23, 208] width 38 height 38
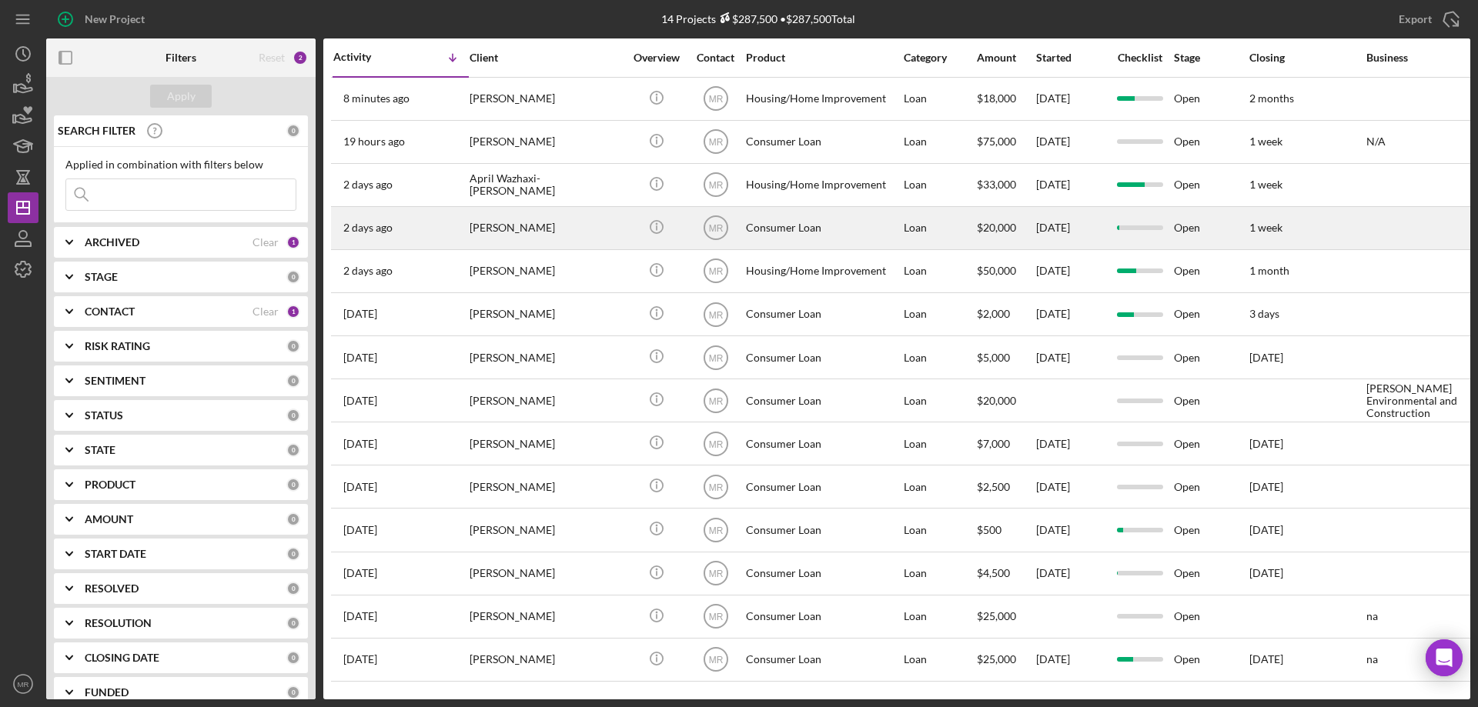
click at [559, 225] on div "[PERSON_NAME]" at bounding box center [547, 228] width 154 height 41
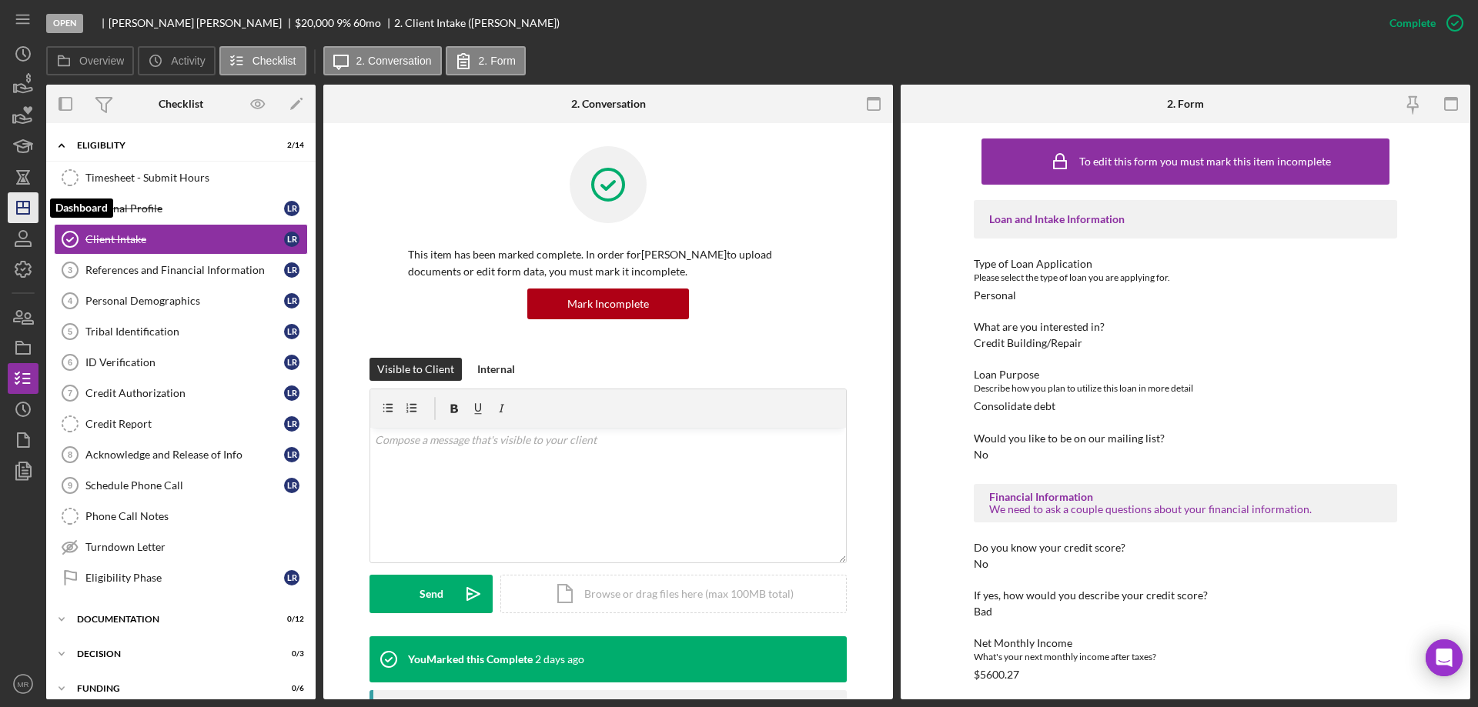
click at [22, 212] on icon "Icon/Dashboard" at bounding box center [23, 208] width 38 height 38
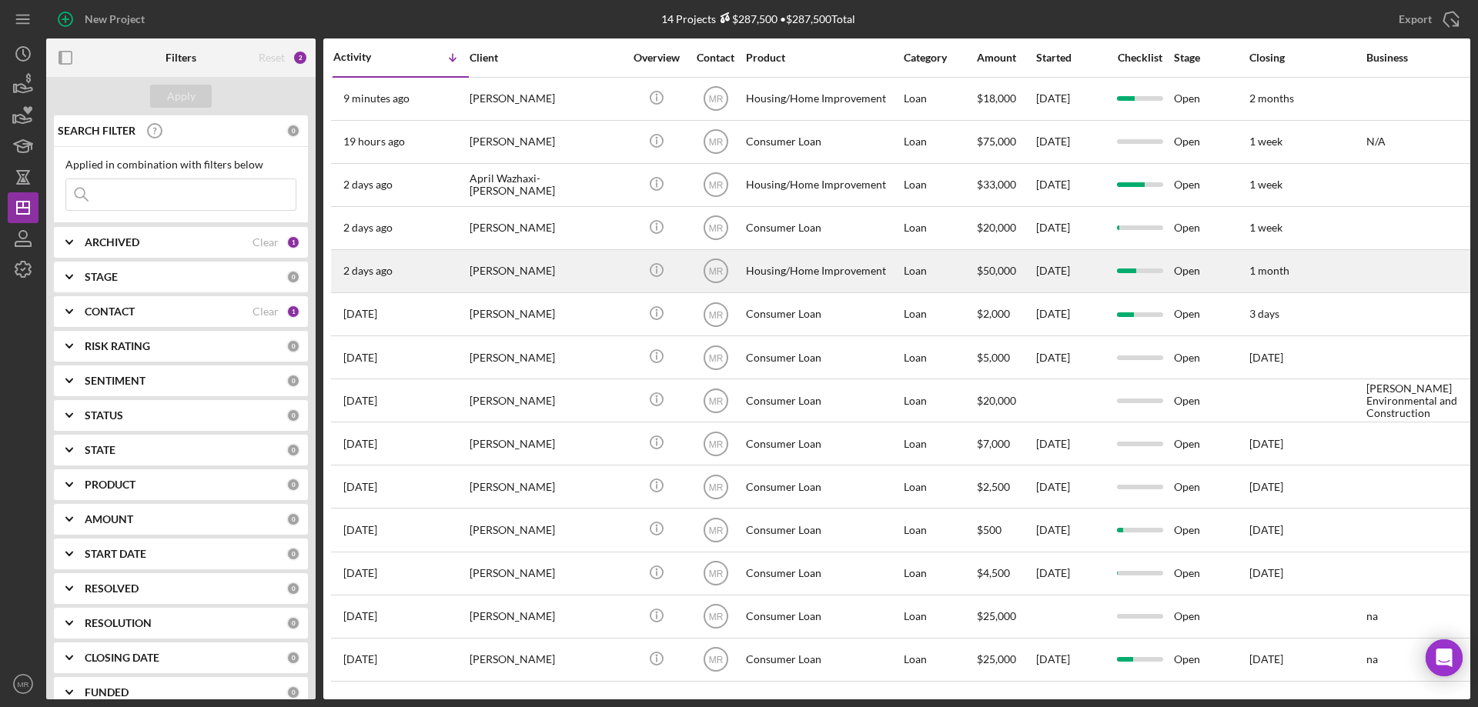
click at [595, 265] on div "[PERSON_NAME]" at bounding box center [547, 271] width 154 height 41
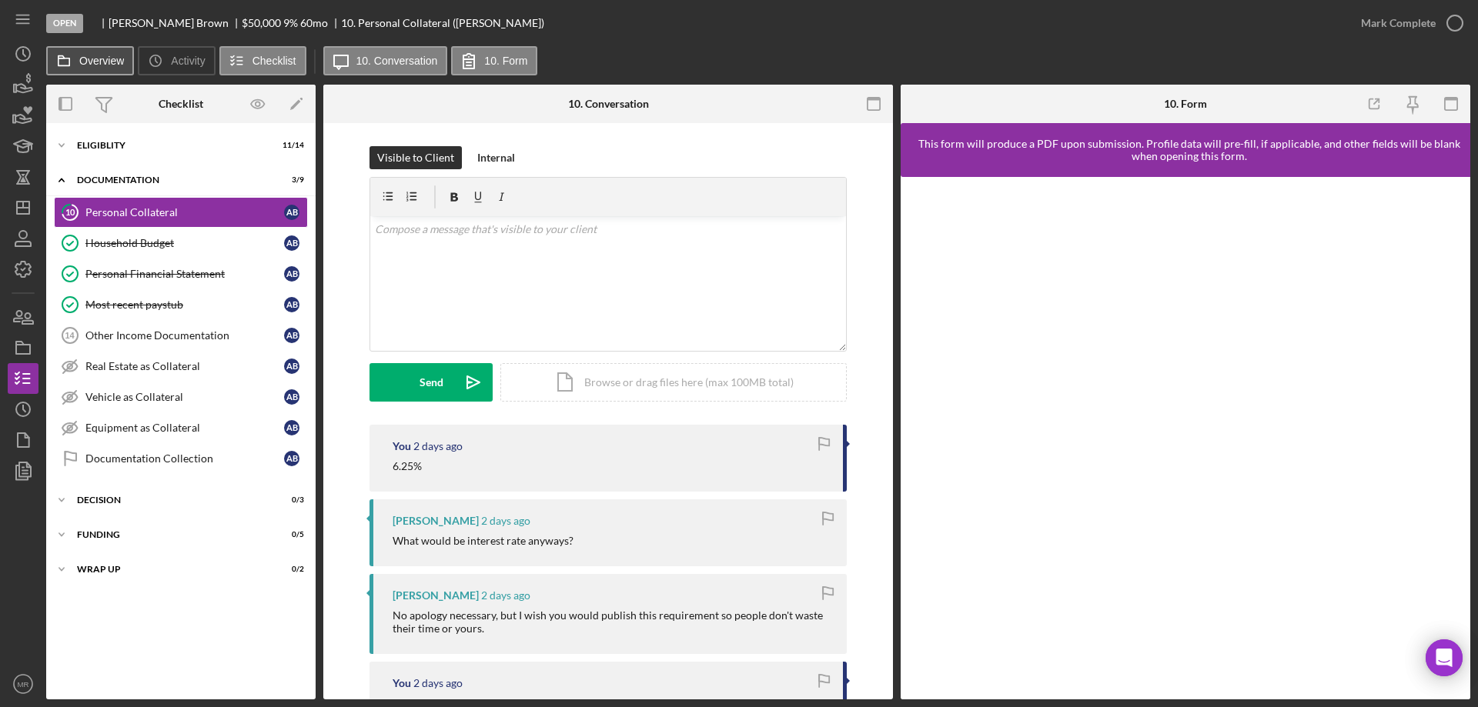
click at [96, 66] on label "Overview" at bounding box center [101, 61] width 45 height 12
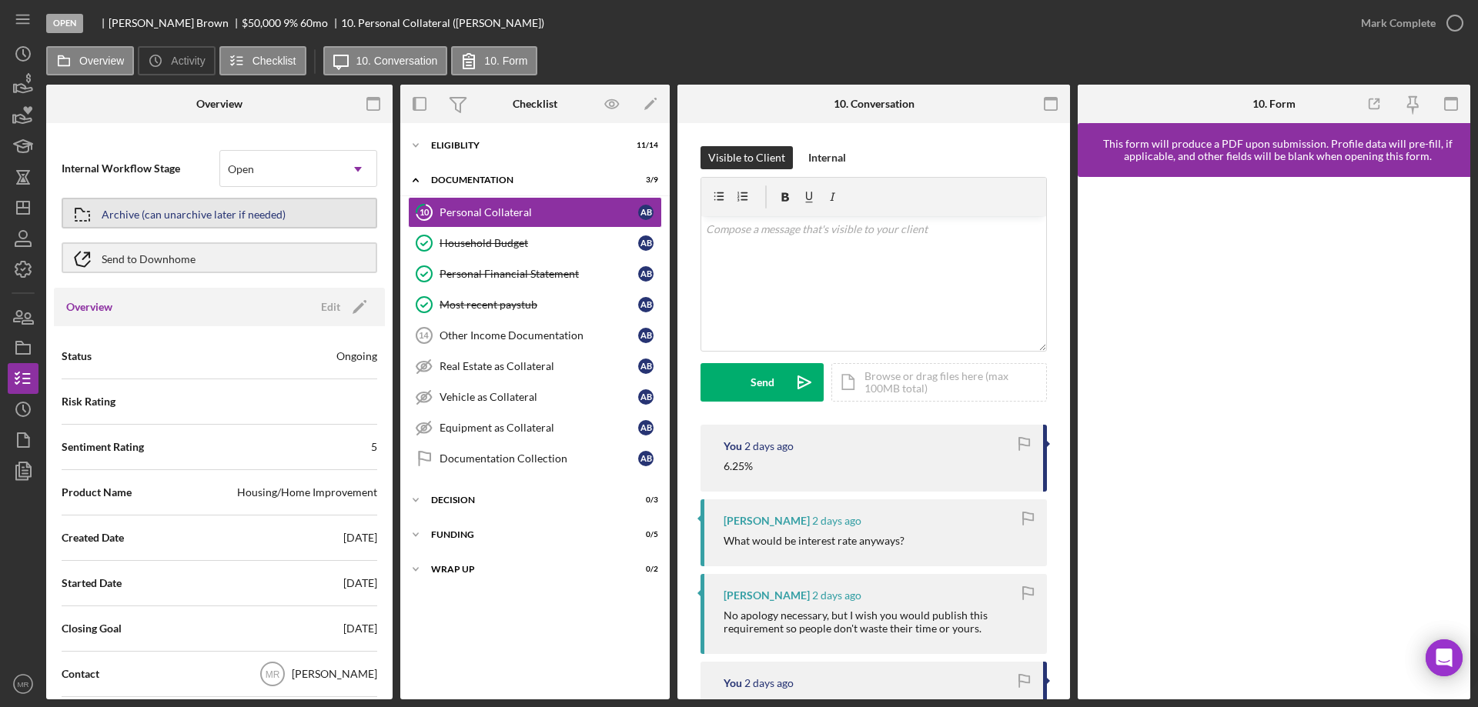
click at [192, 212] on div "Archive (can unarchive later if needed)" at bounding box center [194, 213] width 184 height 28
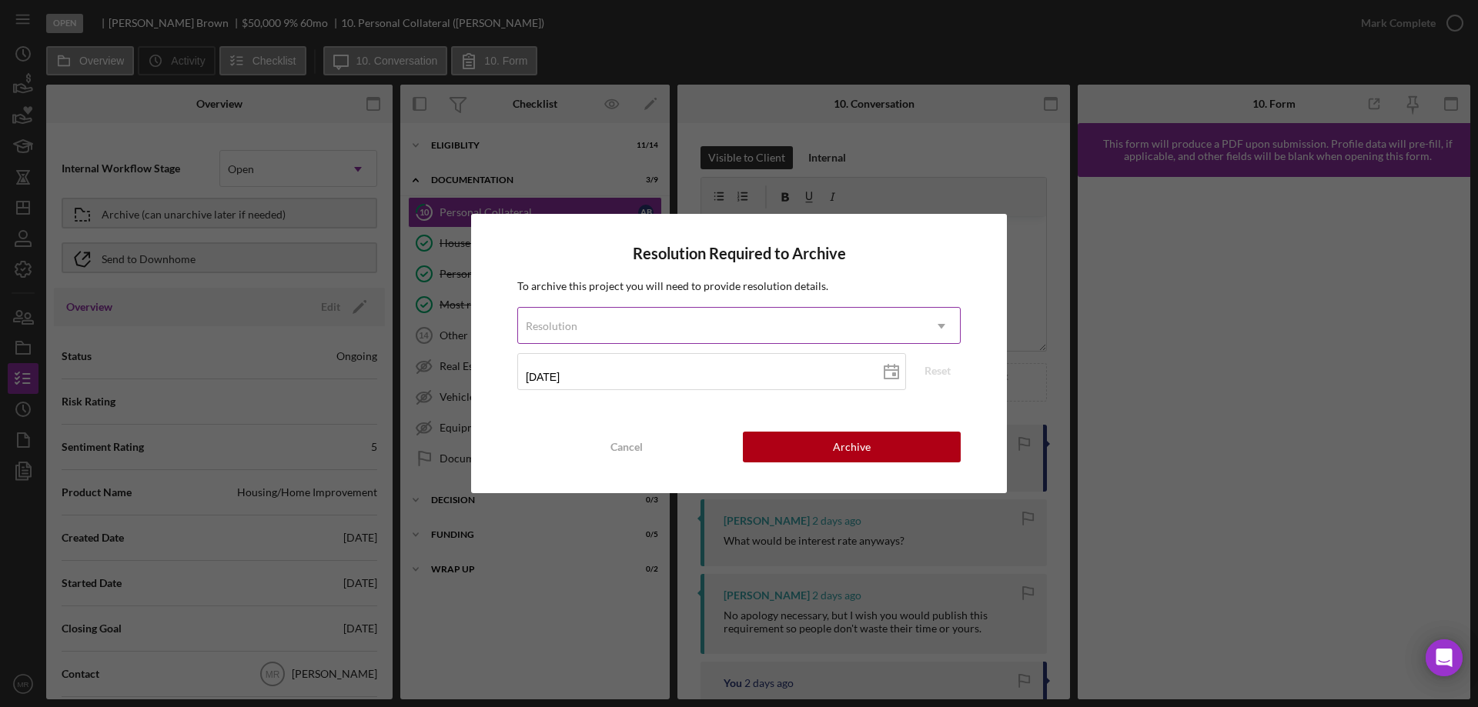
click at [663, 317] on div "Resolution" at bounding box center [720, 326] width 405 height 35
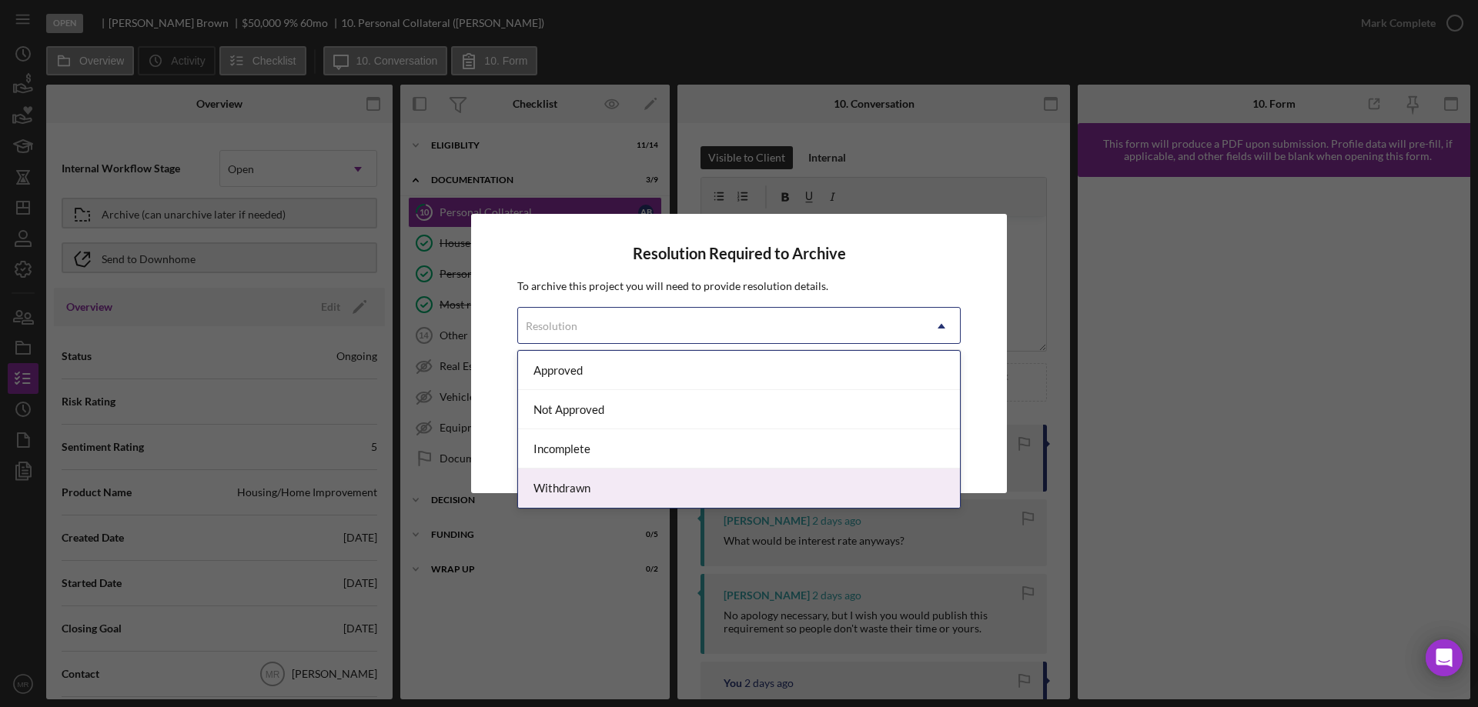
drag, startPoint x: 685, startPoint y: 485, endPoint x: 858, endPoint y: 466, distance: 174.2
click at [686, 480] on div "Withdrawn" at bounding box center [739, 488] width 442 height 39
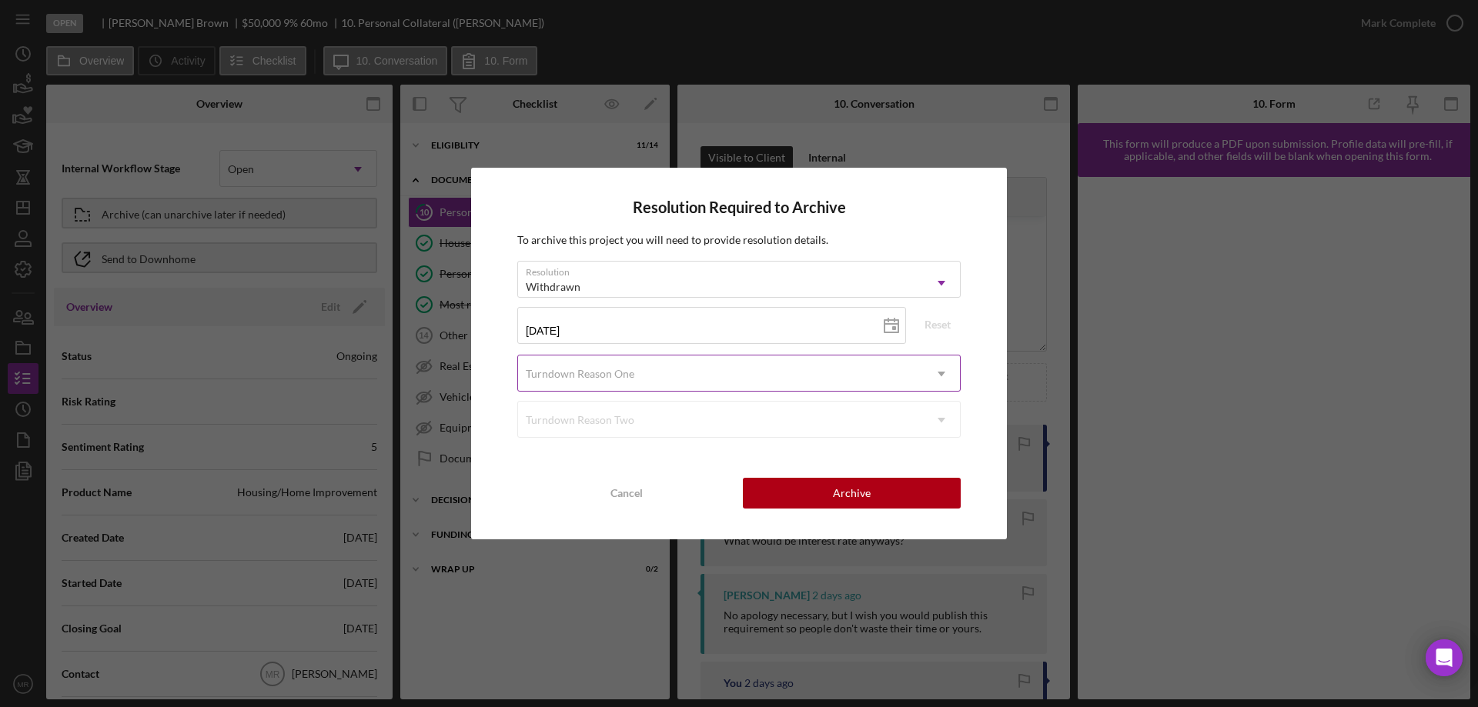
click at [754, 370] on div "Turndown Reason One" at bounding box center [720, 373] width 405 height 35
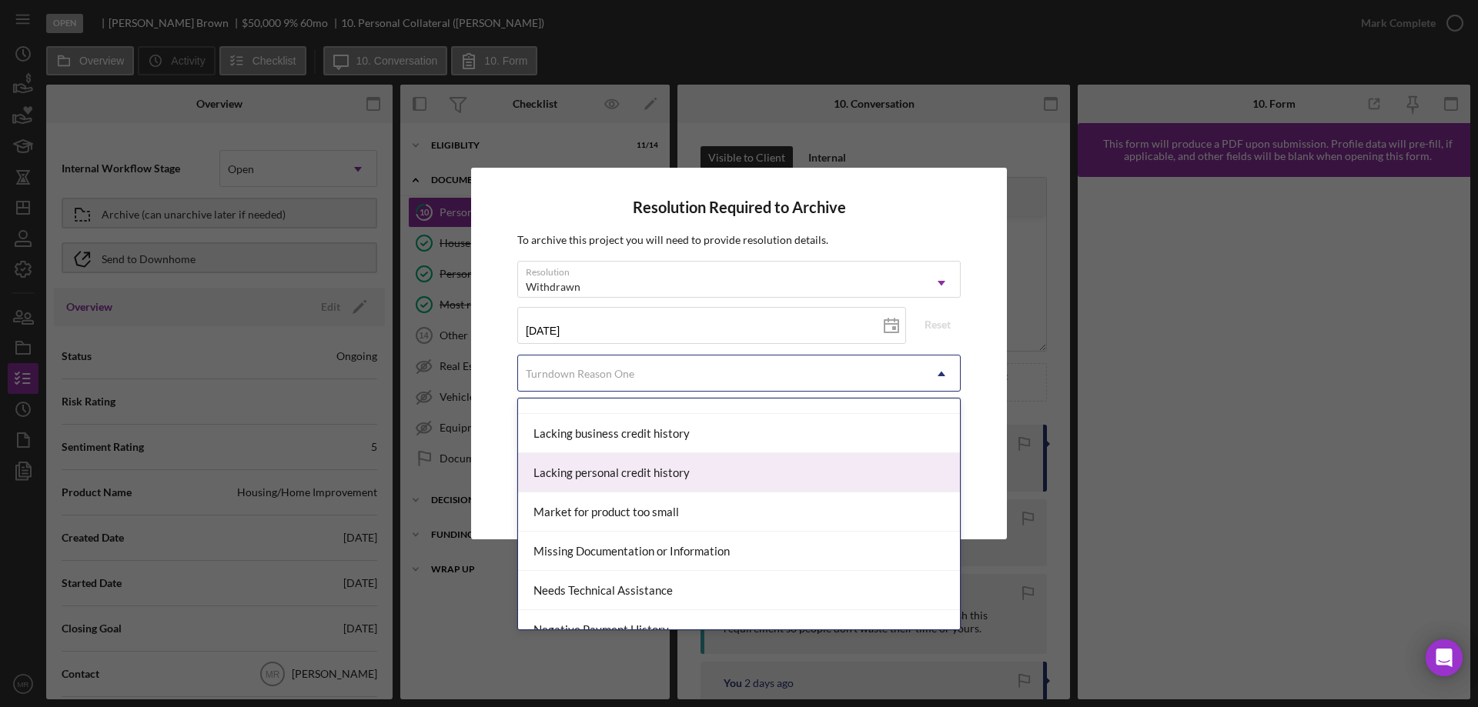
scroll to position [847, 0]
click at [782, 471] on div "Missing Documentation or Information" at bounding box center [739, 474] width 442 height 39
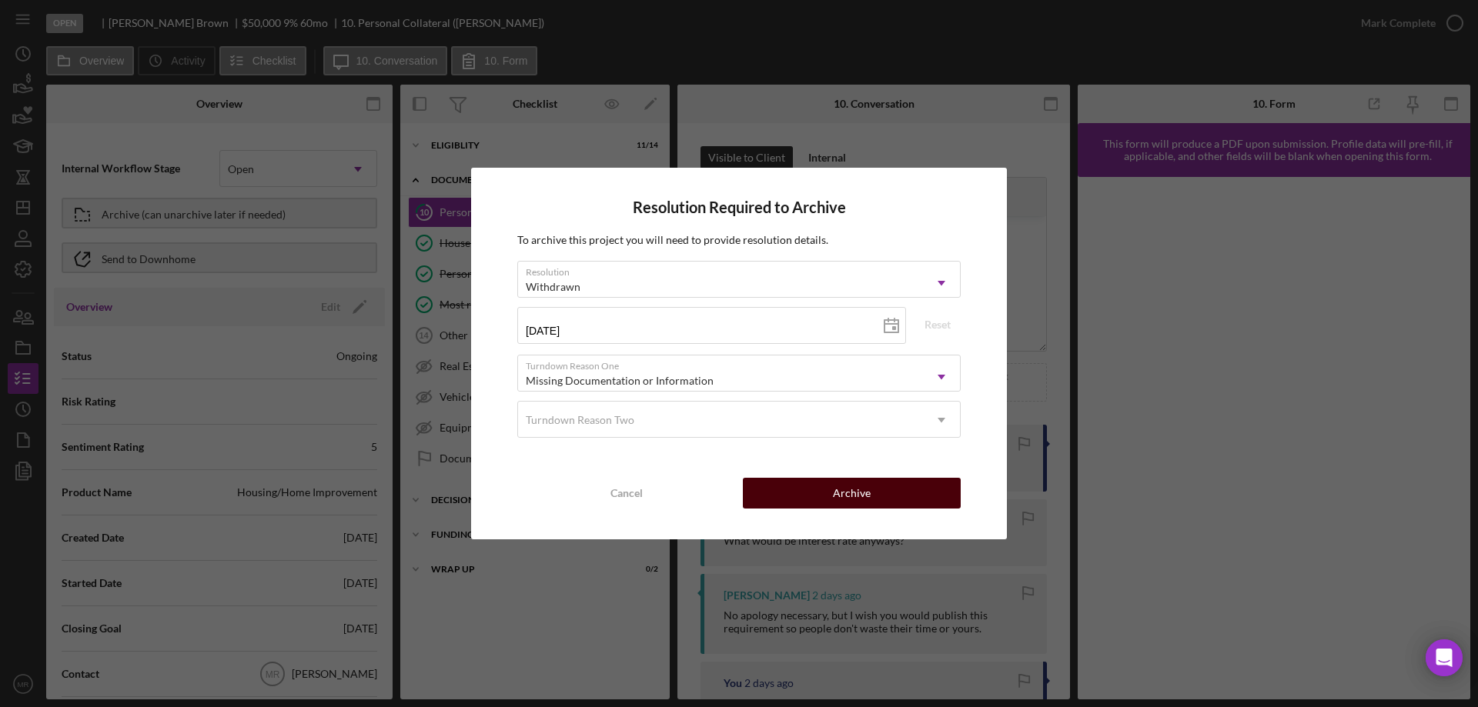
click at [850, 484] on div "Archive" at bounding box center [852, 493] width 38 height 31
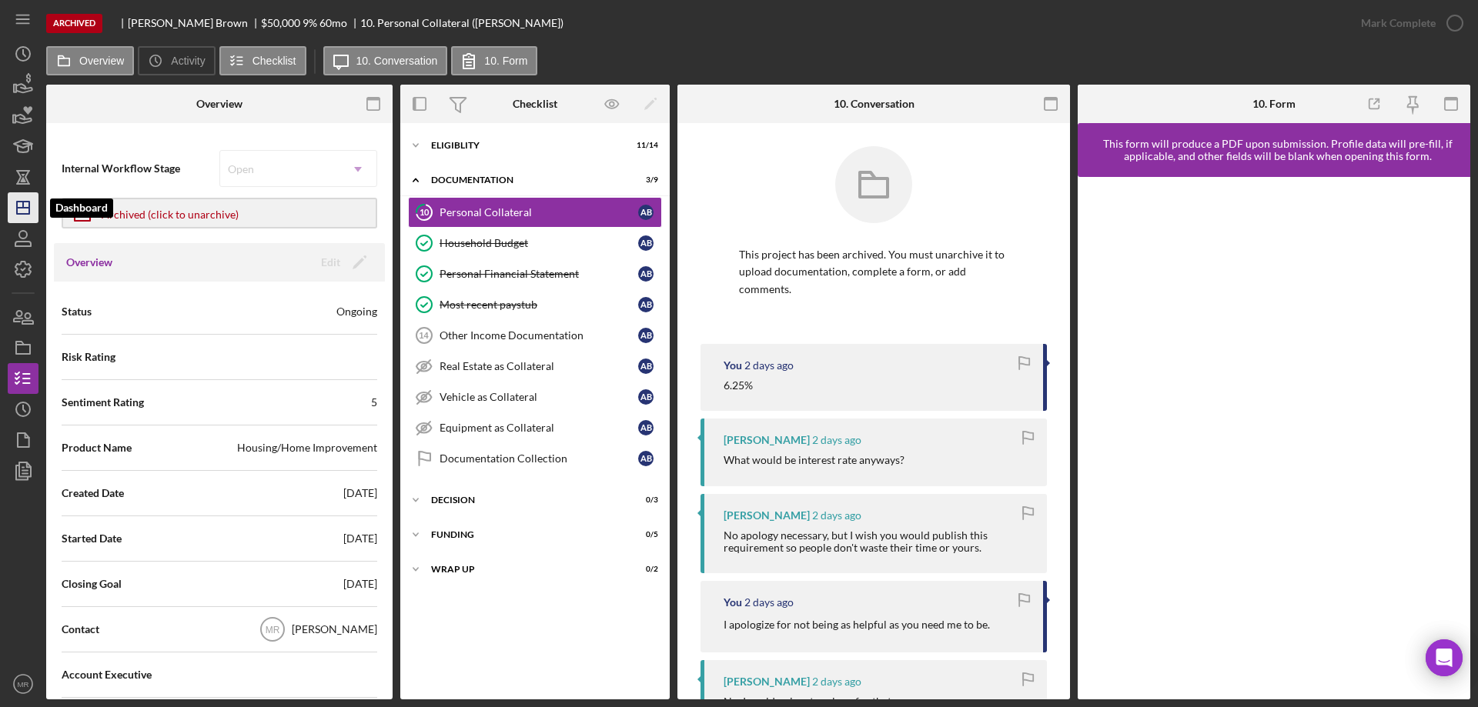
click at [17, 206] on polygon "button" at bounding box center [23, 208] width 12 height 12
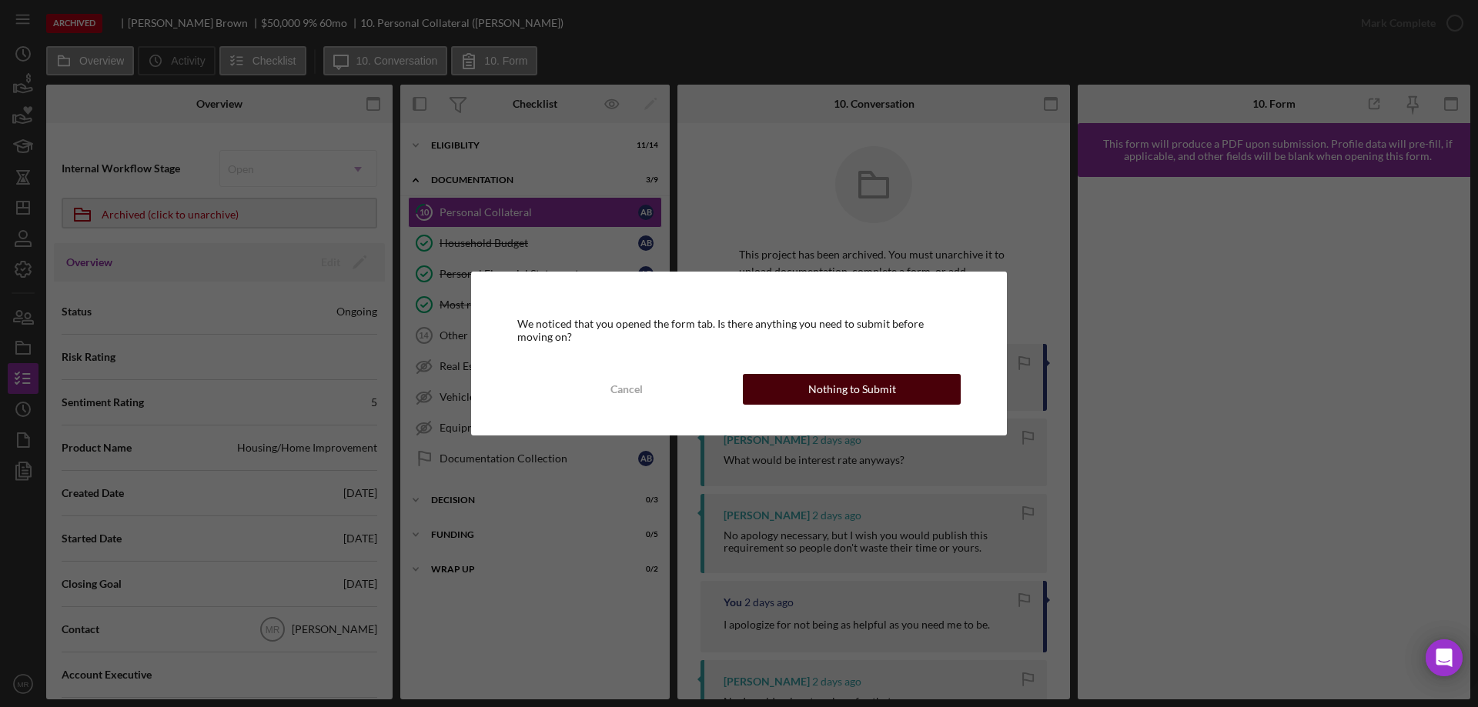
click at [817, 394] on div "Nothing to Submit" at bounding box center [852, 389] width 88 height 31
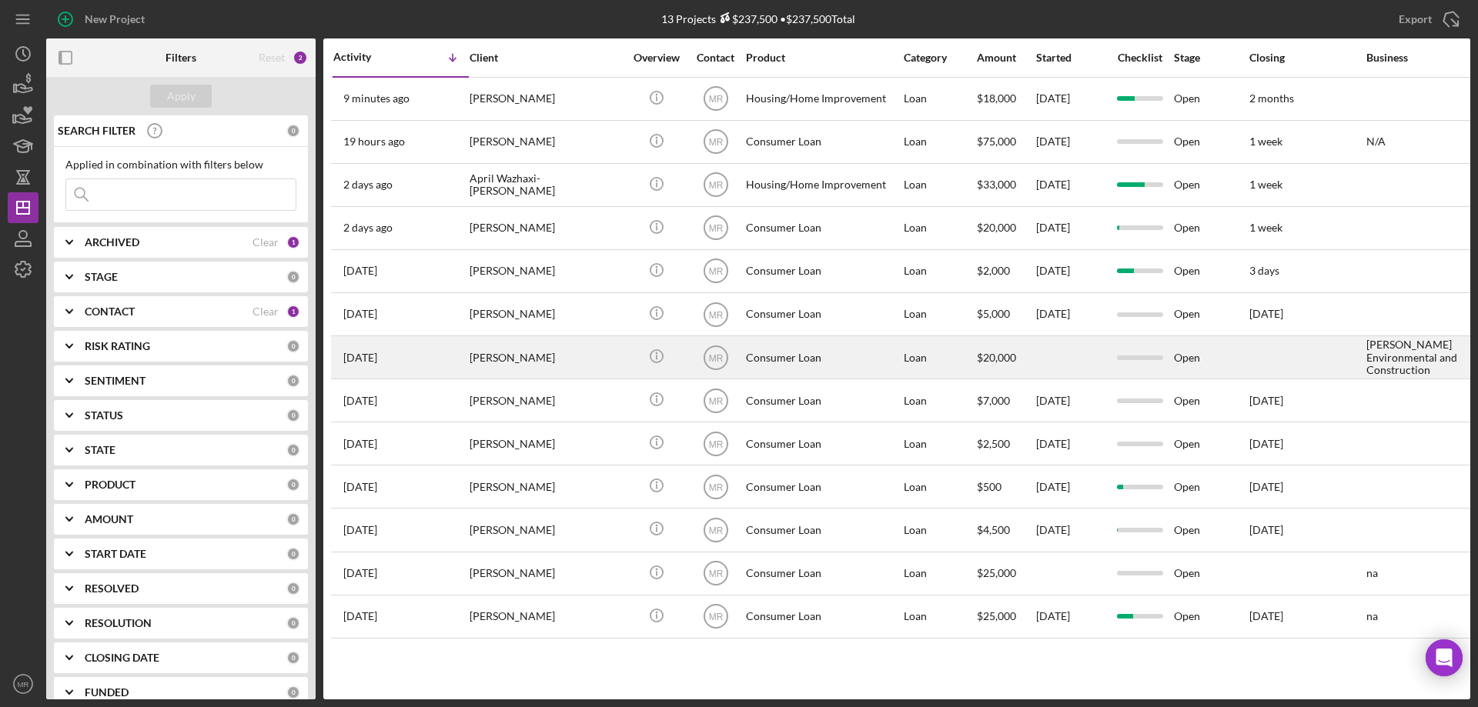
click at [1271, 355] on div at bounding box center [1306, 357] width 115 height 41
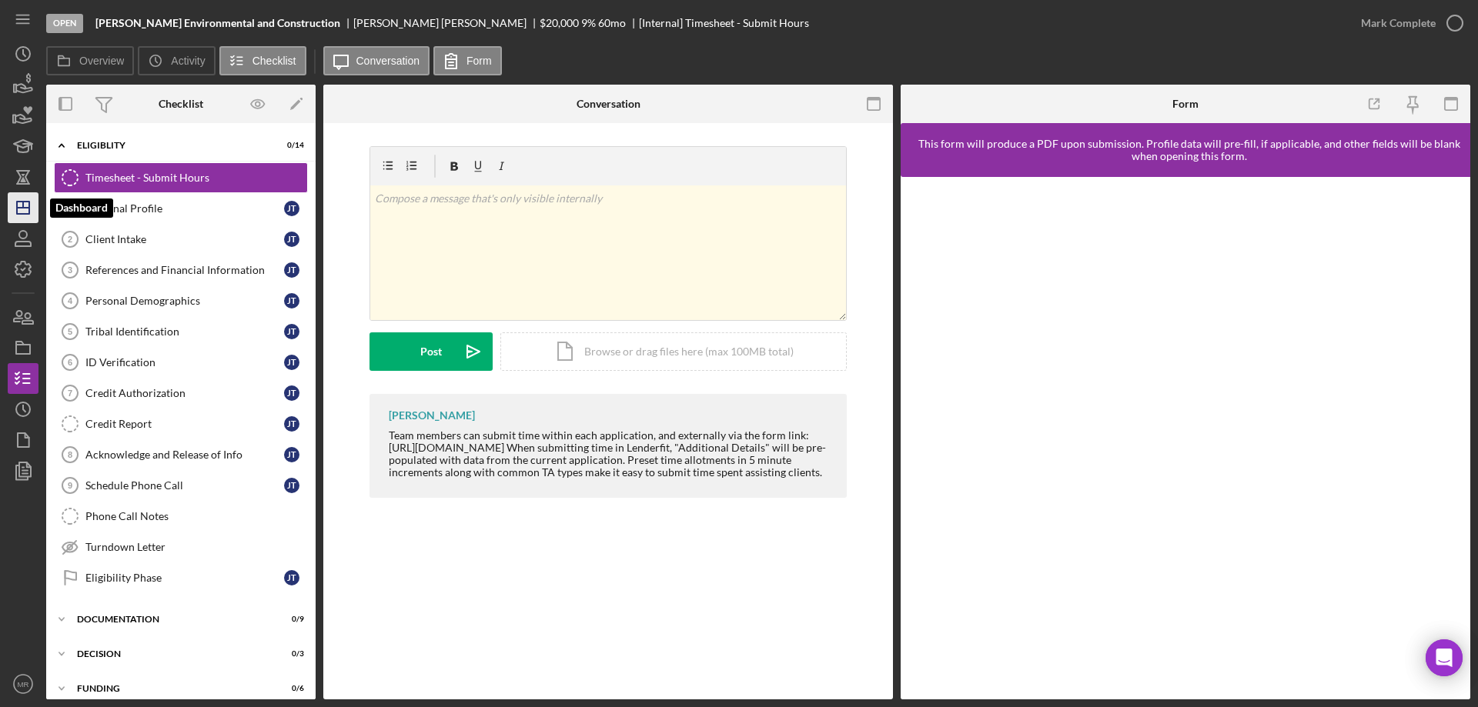
click at [13, 208] on icon "Icon/Dashboard" at bounding box center [23, 208] width 38 height 38
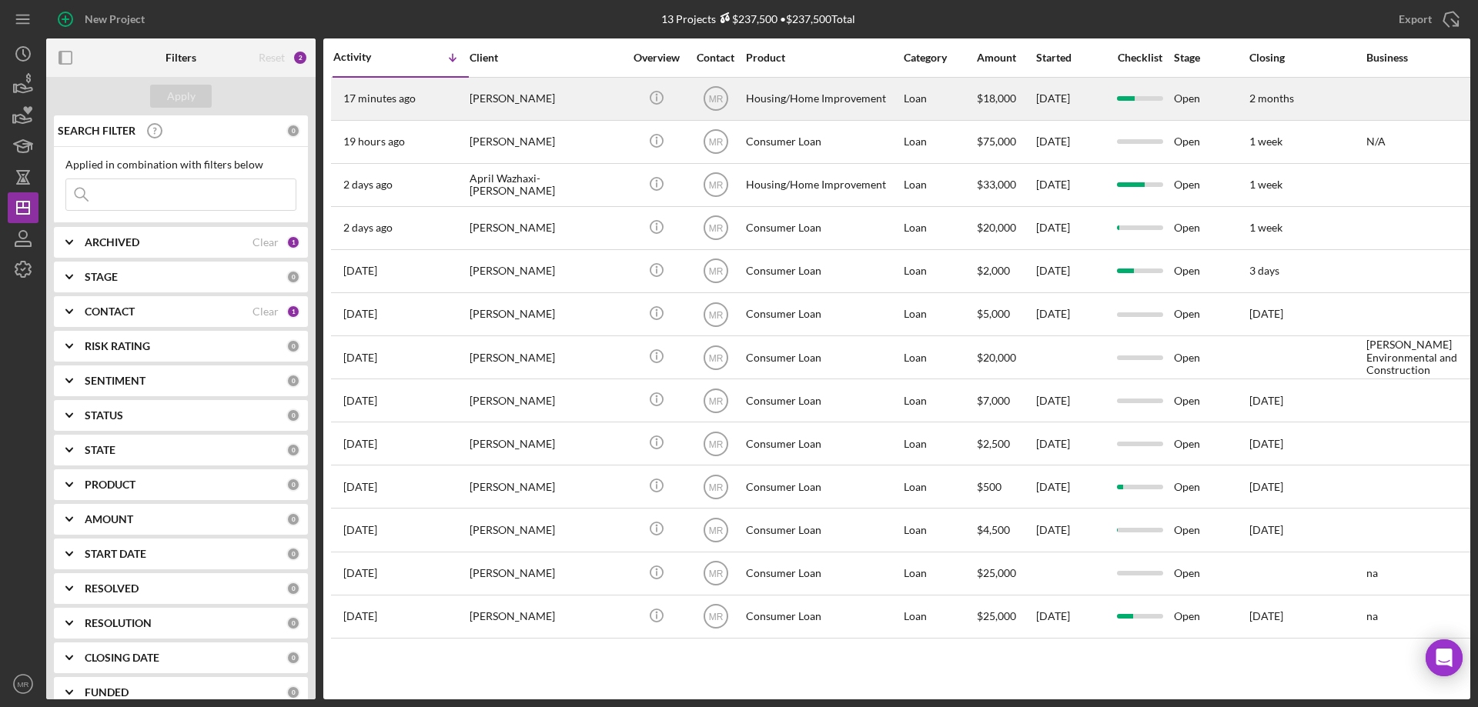
click at [635, 107] on div "Icon/Info" at bounding box center [656, 99] width 58 height 41
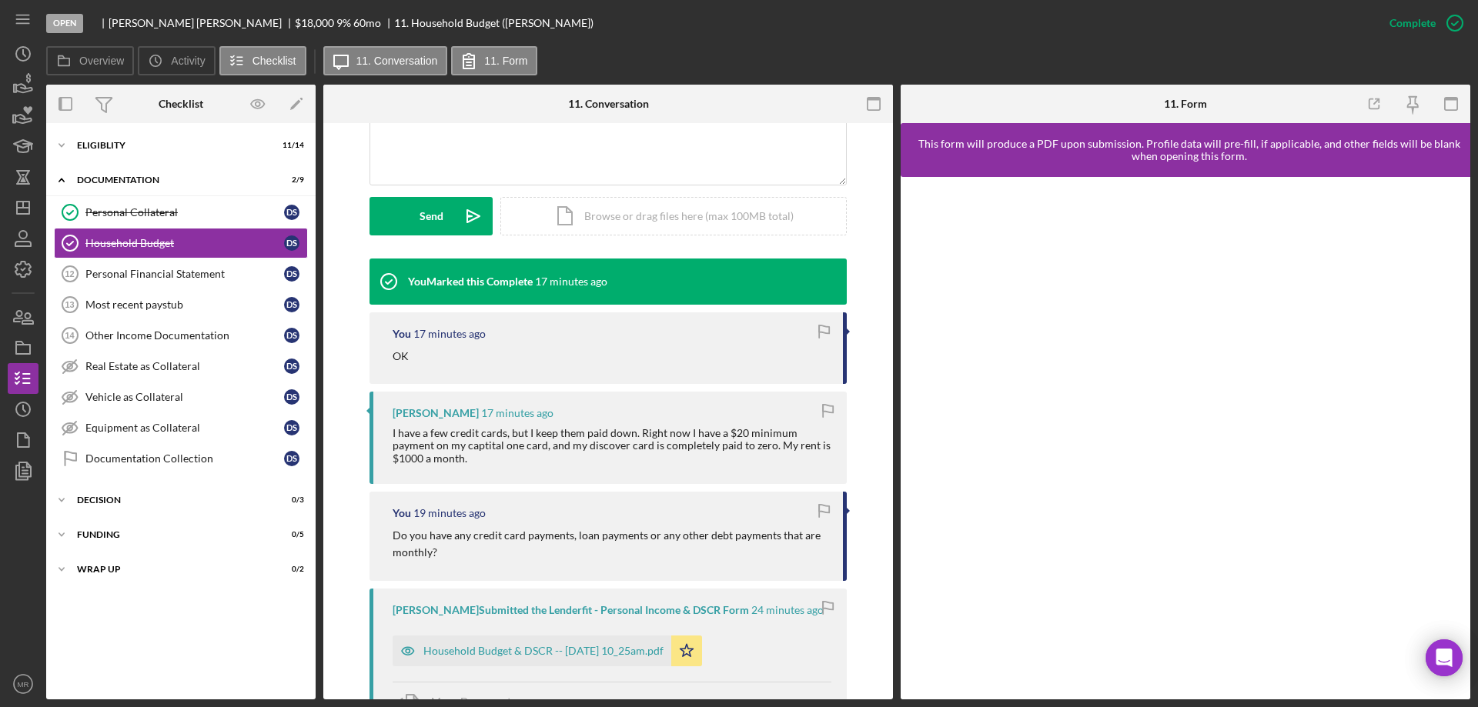
scroll to position [385, 0]
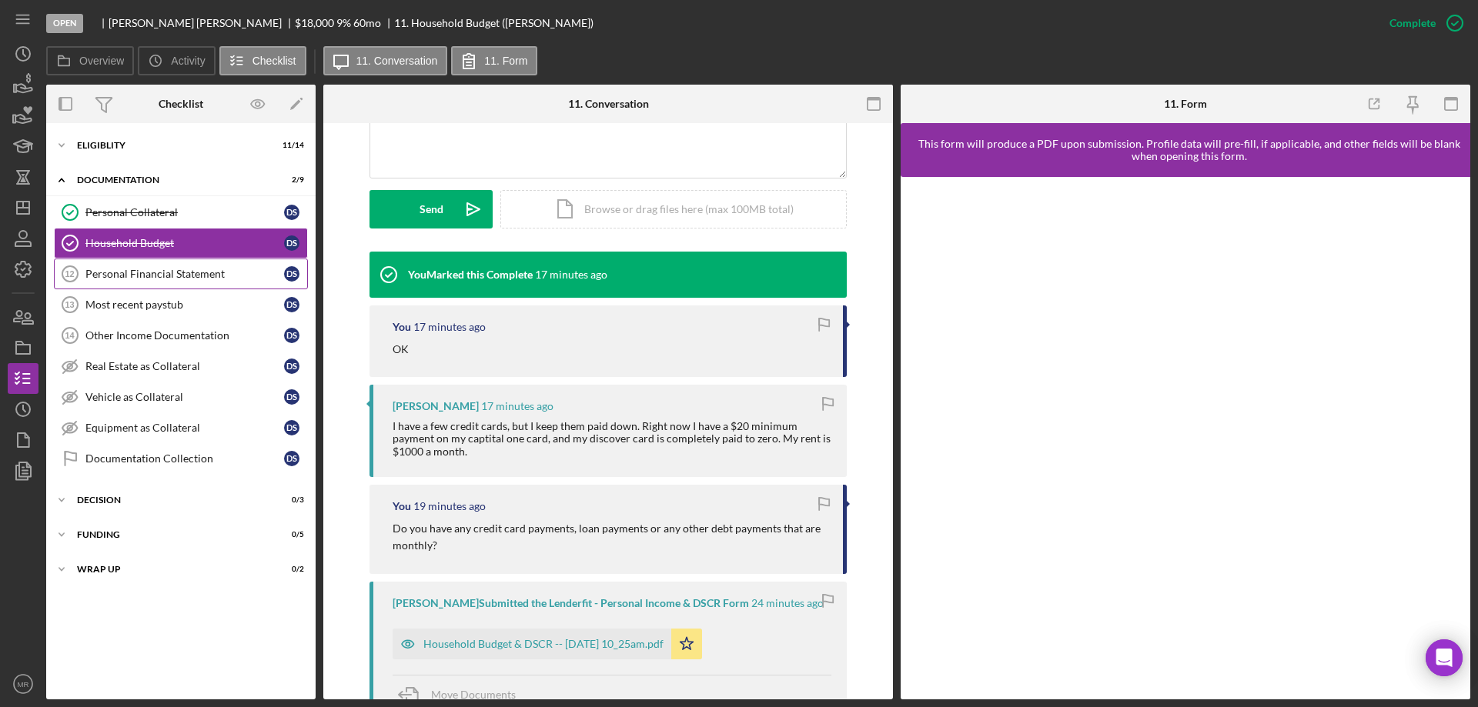
click at [149, 270] on div "Personal Financial Statement" at bounding box center [184, 274] width 199 height 12
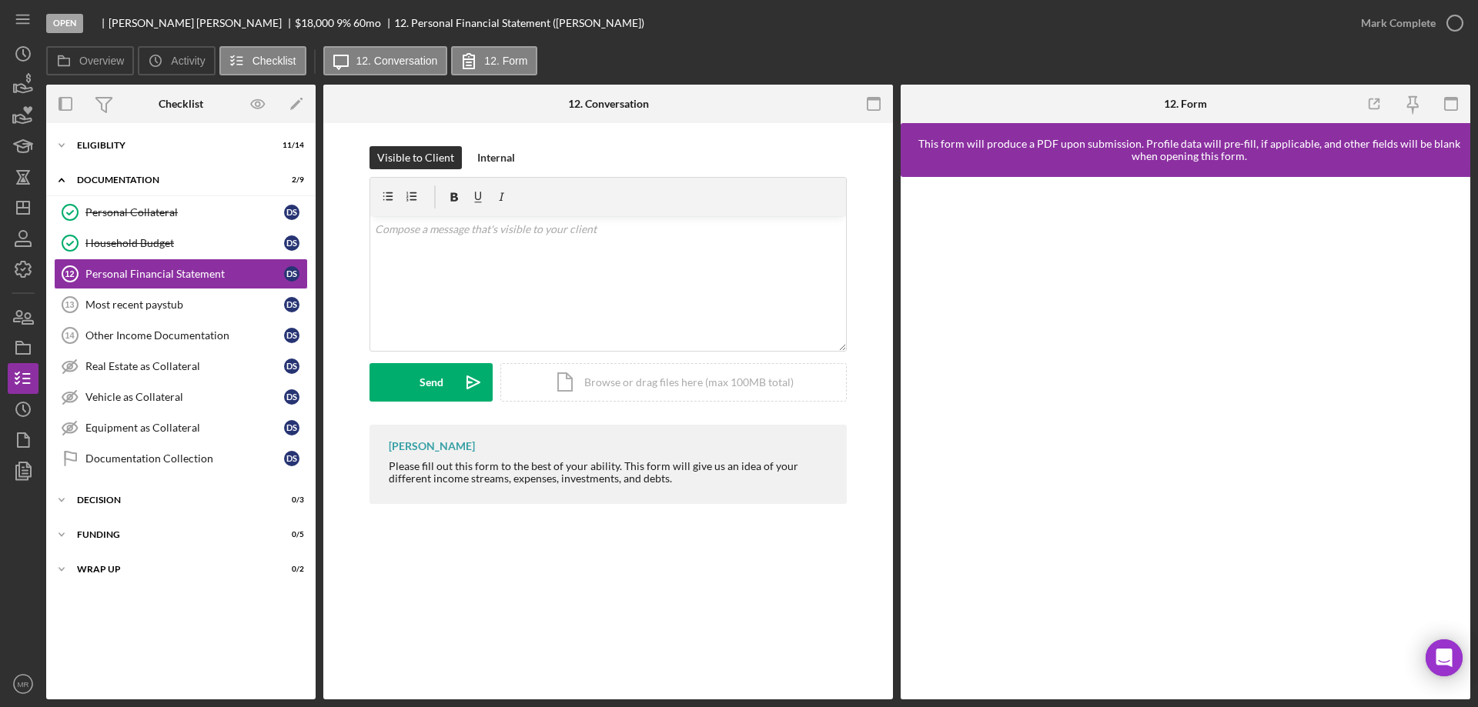
click at [615, 621] on div "Personal Financial Statement 12 Personal Financial Statement Visible to Client …" at bounding box center [608, 411] width 570 height 577
click at [20, 195] on icon "Icon/Dashboard" at bounding box center [23, 208] width 38 height 38
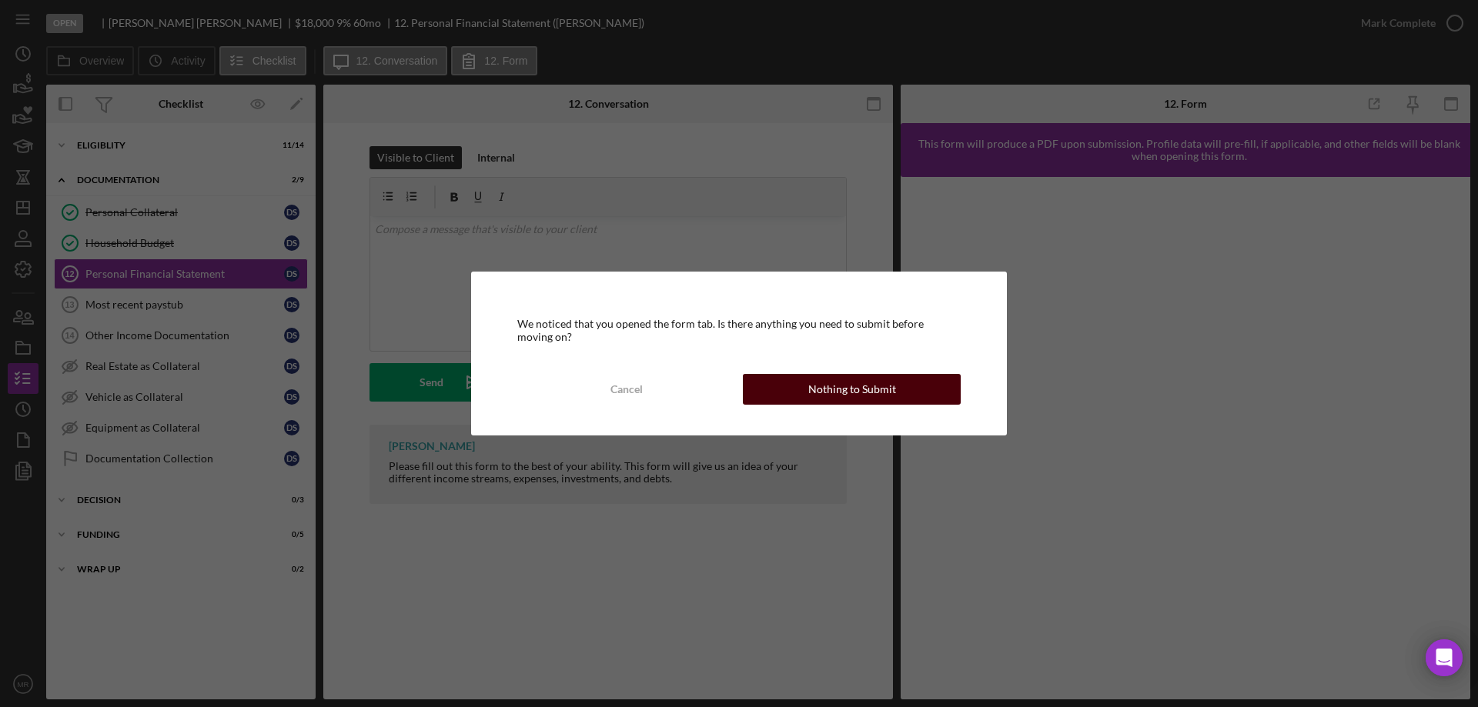
click at [888, 397] on div "Nothing to Submit" at bounding box center [852, 389] width 88 height 31
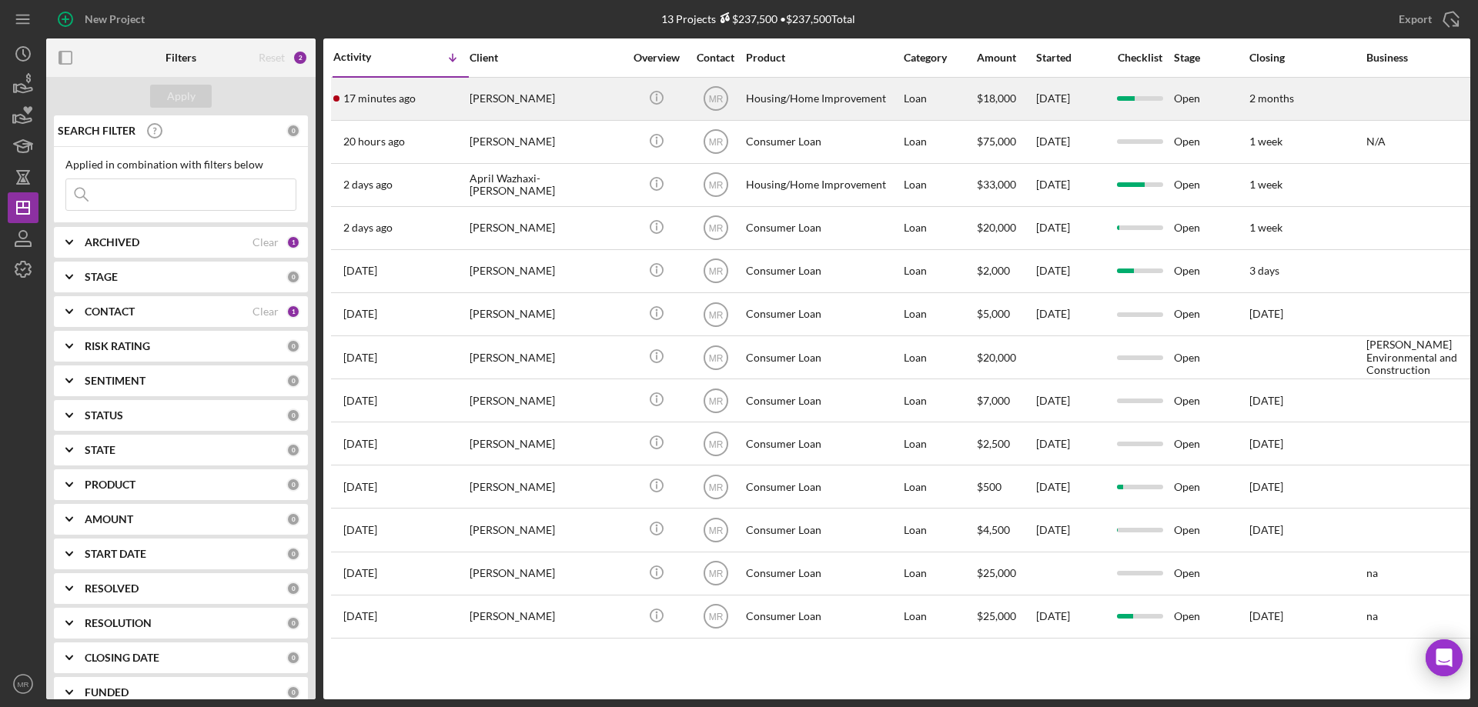
click at [591, 100] on div "[PERSON_NAME]" at bounding box center [547, 99] width 154 height 41
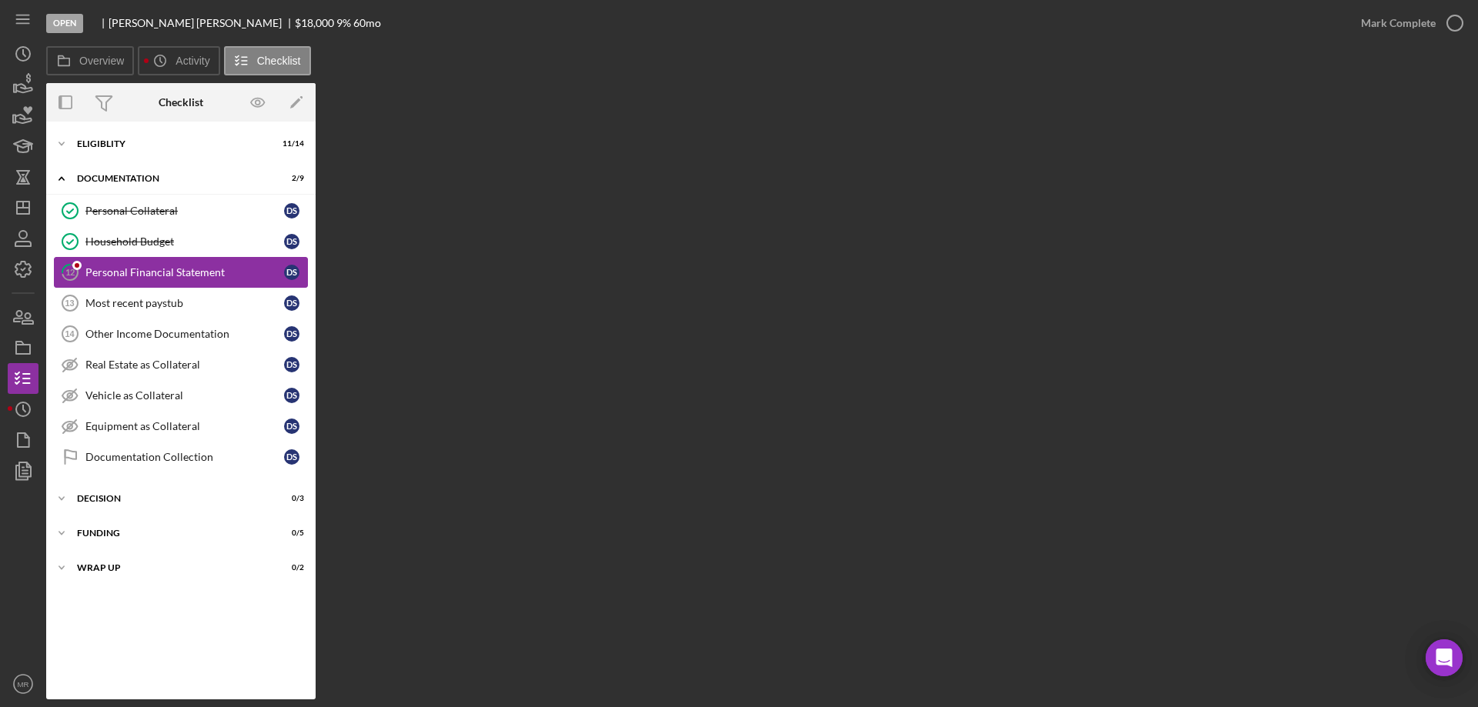
click at [129, 266] on div "Personal Financial Statement" at bounding box center [184, 272] width 199 height 12
click at [186, 269] on div "Personal Financial Statement" at bounding box center [184, 272] width 199 height 12
click at [134, 239] on div "Household Budget" at bounding box center [184, 242] width 199 height 12
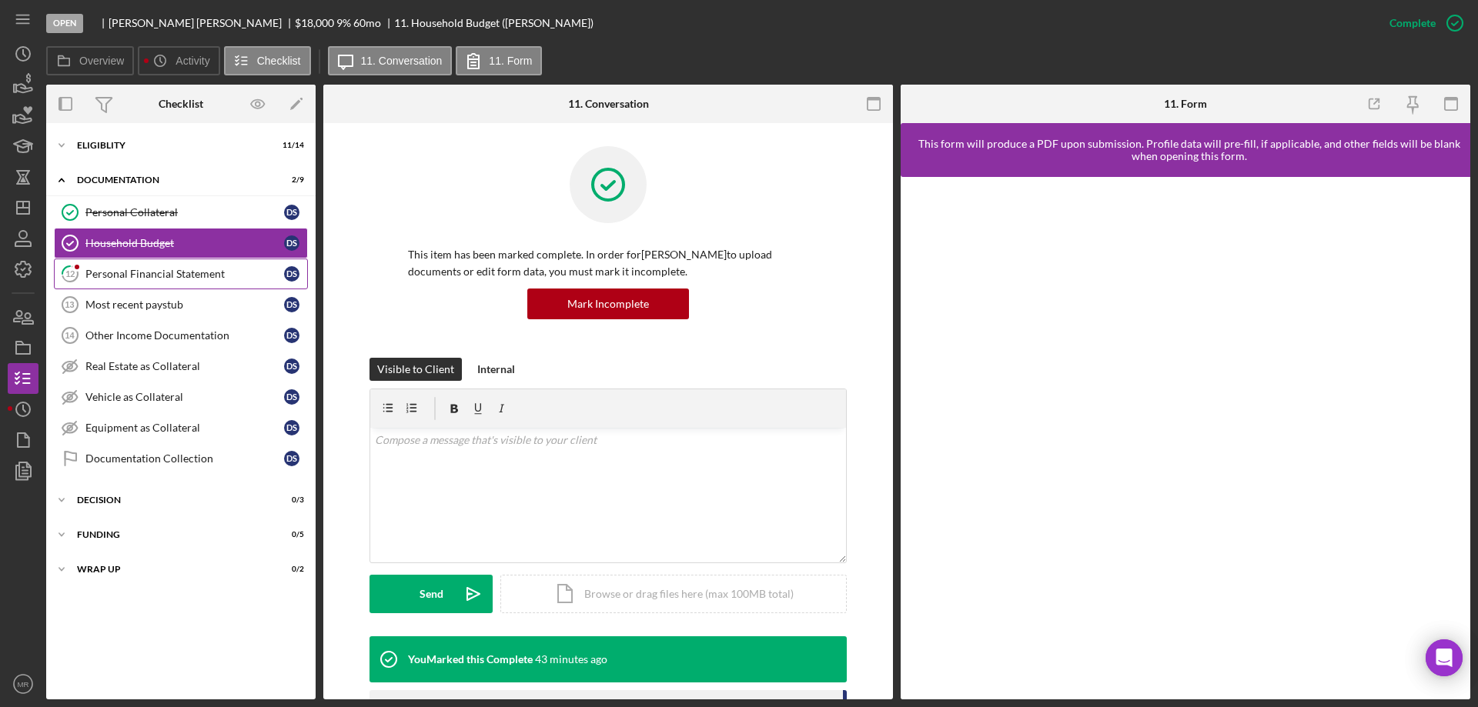
click at [149, 271] on div "Personal Financial Statement" at bounding box center [184, 274] width 199 height 12
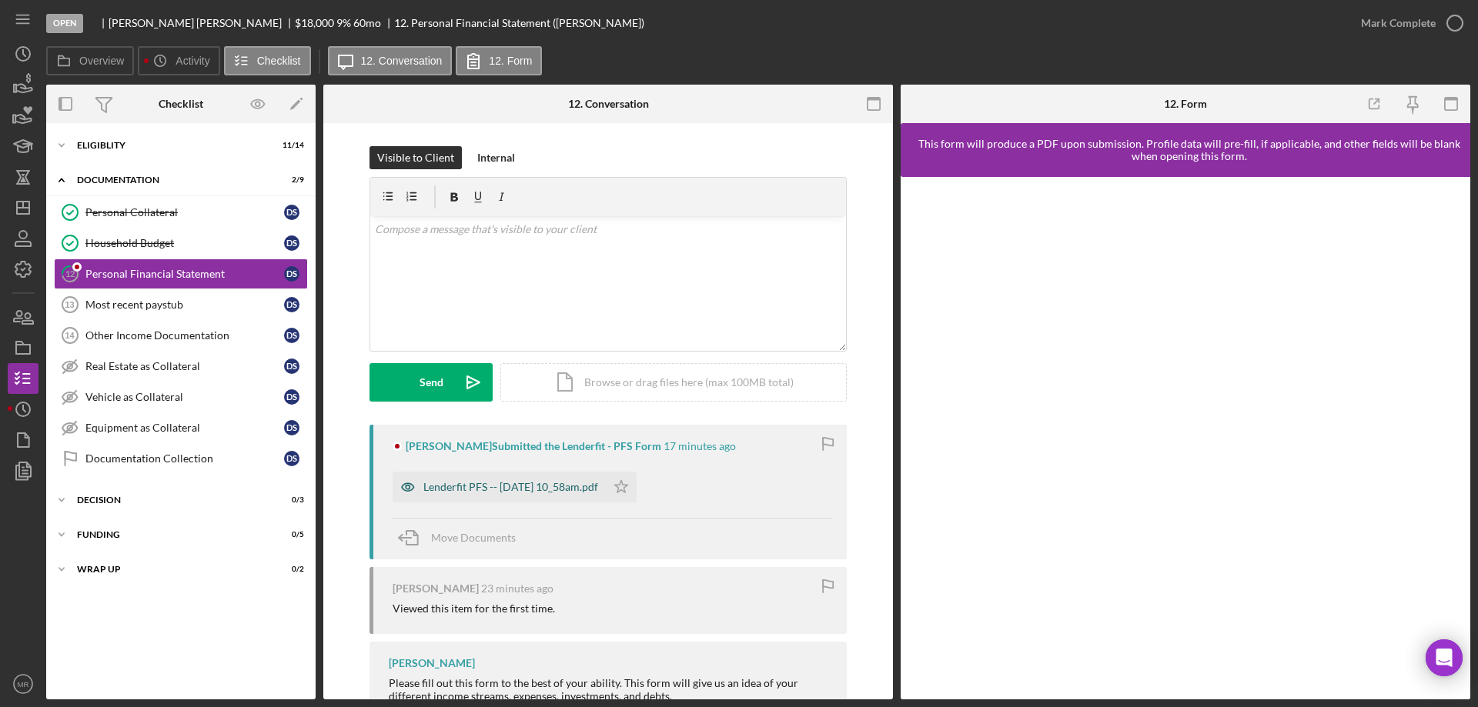
click at [537, 497] on div "Lenderfit PFS -- 2025-10-09 10_58am.pdf" at bounding box center [499, 487] width 213 height 31
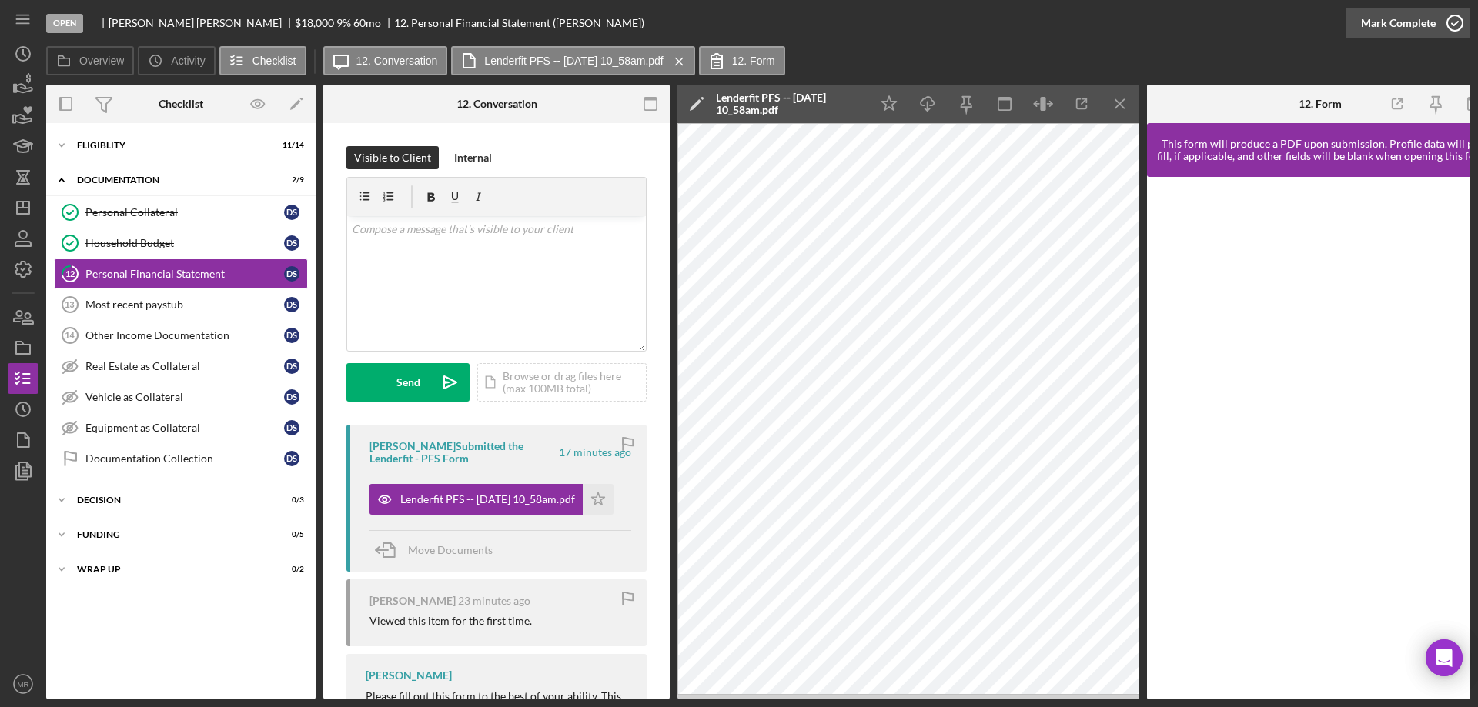
click at [1459, 17] on circle "button" at bounding box center [1454, 22] width 15 height 15
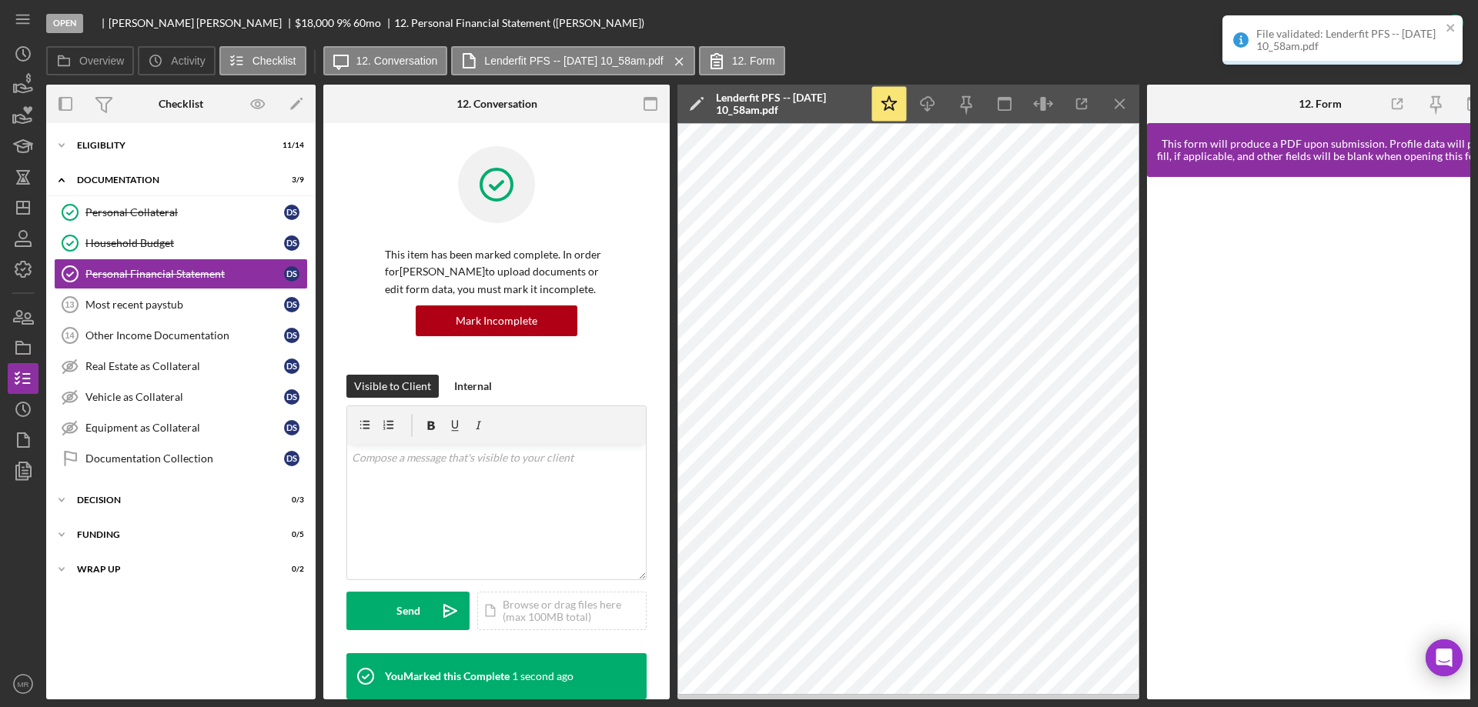
click at [5, 198] on div "Open Derek Smith $18,000 $18,000 9 % 60 mo 12. Personal Financial Statement (De…" at bounding box center [739, 353] width 1478 height 707
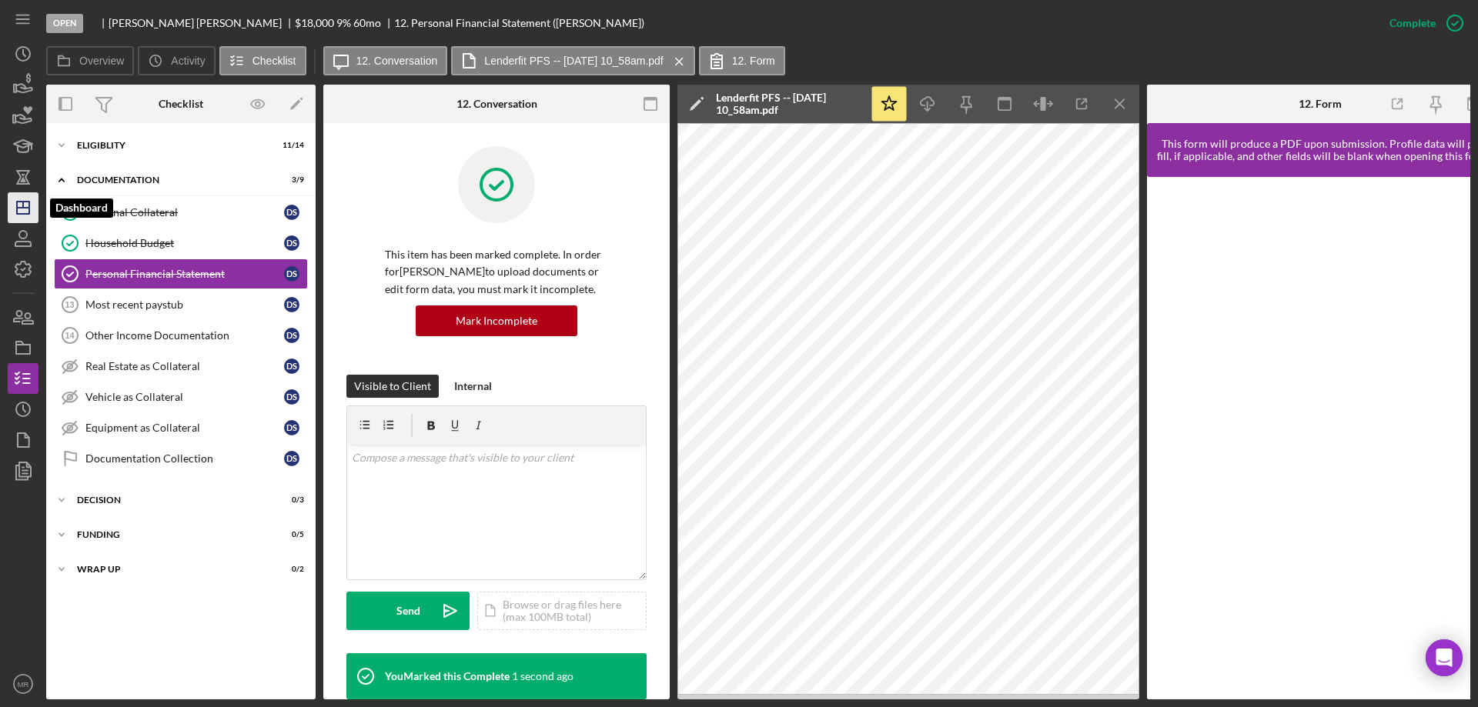
click at [15, 206] on icon "Icon/Dashboard" at bounding box center [23, 208] width 38 height 38
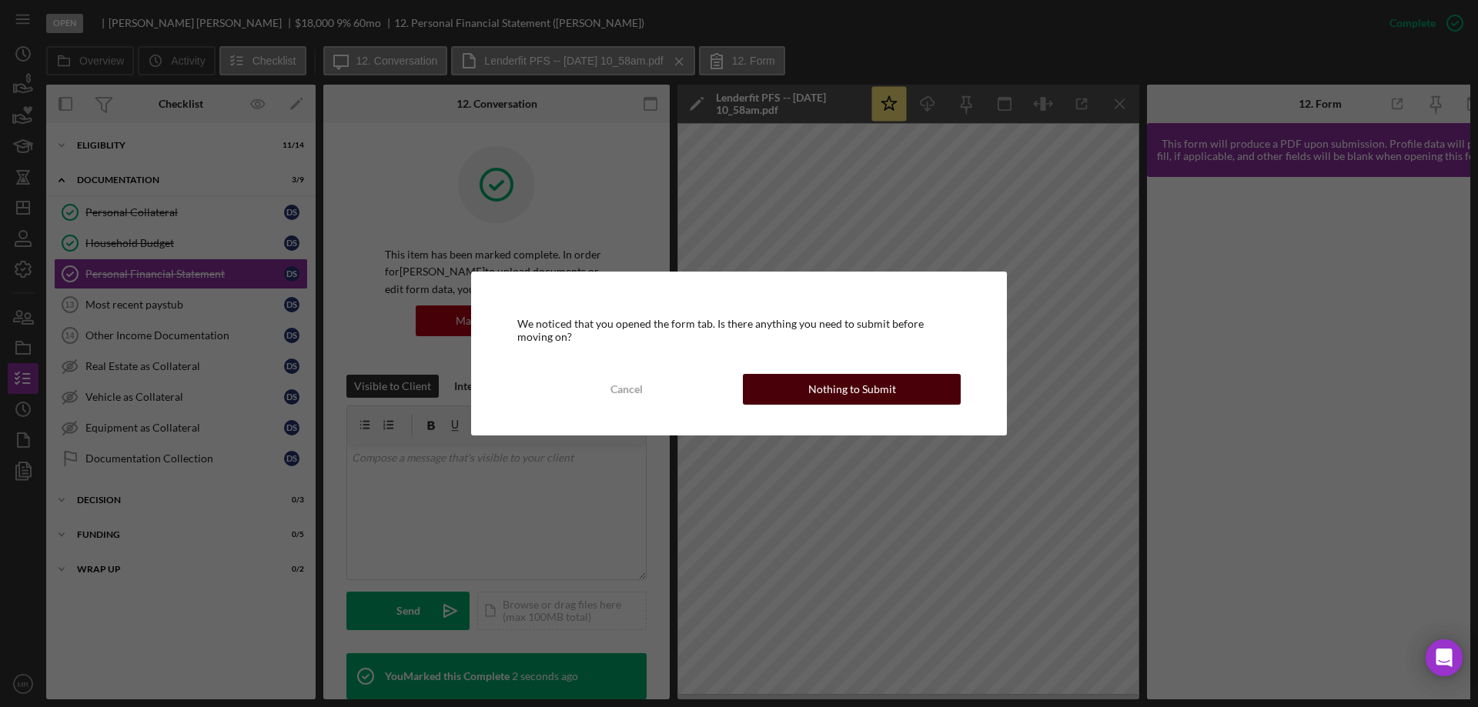
click at [855, 396] on div "Nothing to Submit" at bounding box center [852, 389] width 88 height 31
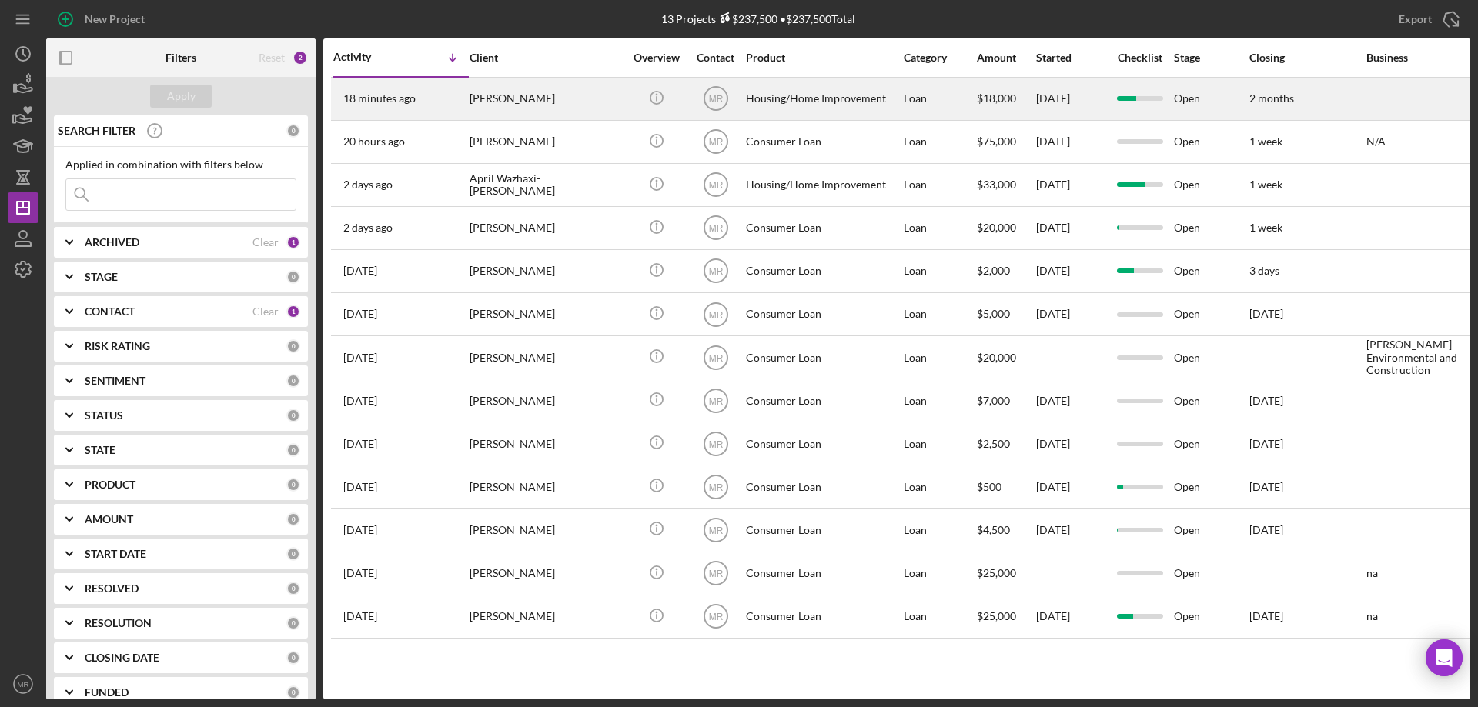
click at [589, 97] on div "[PERSON_NAME]" at bounding box center [547, 99] width 154 height 41
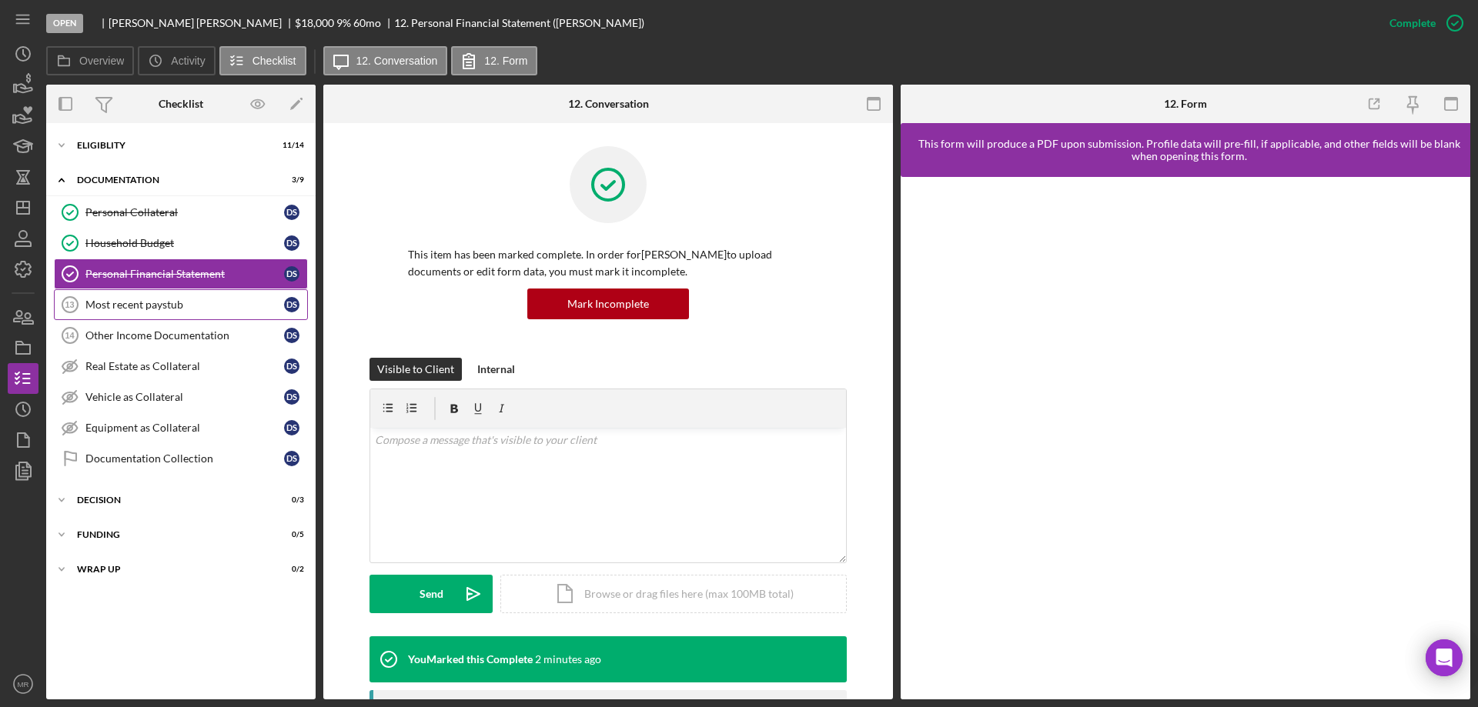
click at [140, 303] on div "Most recent paystub" at bounding box center [184, 305] width 199 height 12
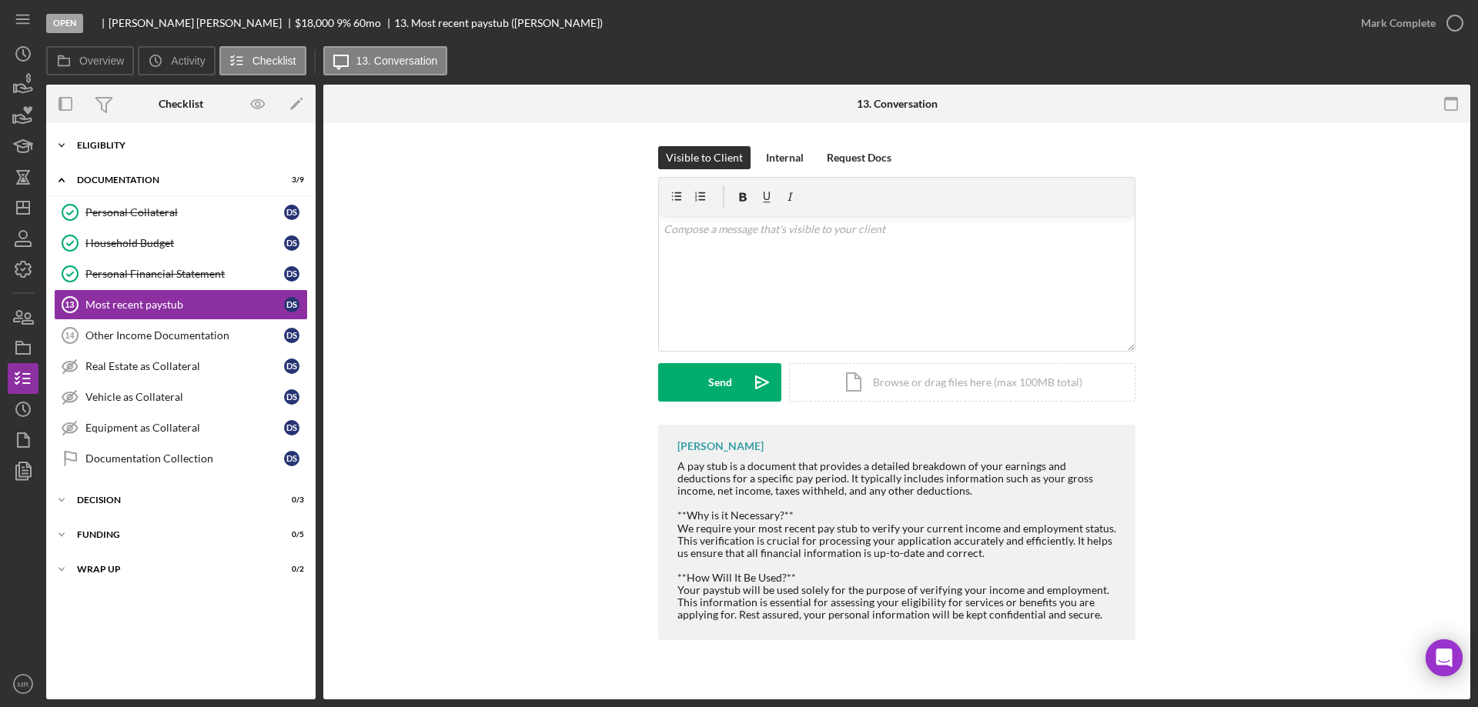
click at [142, 147] on div "Eligiblity" at bounding box center [186, 145] width 219 height 9
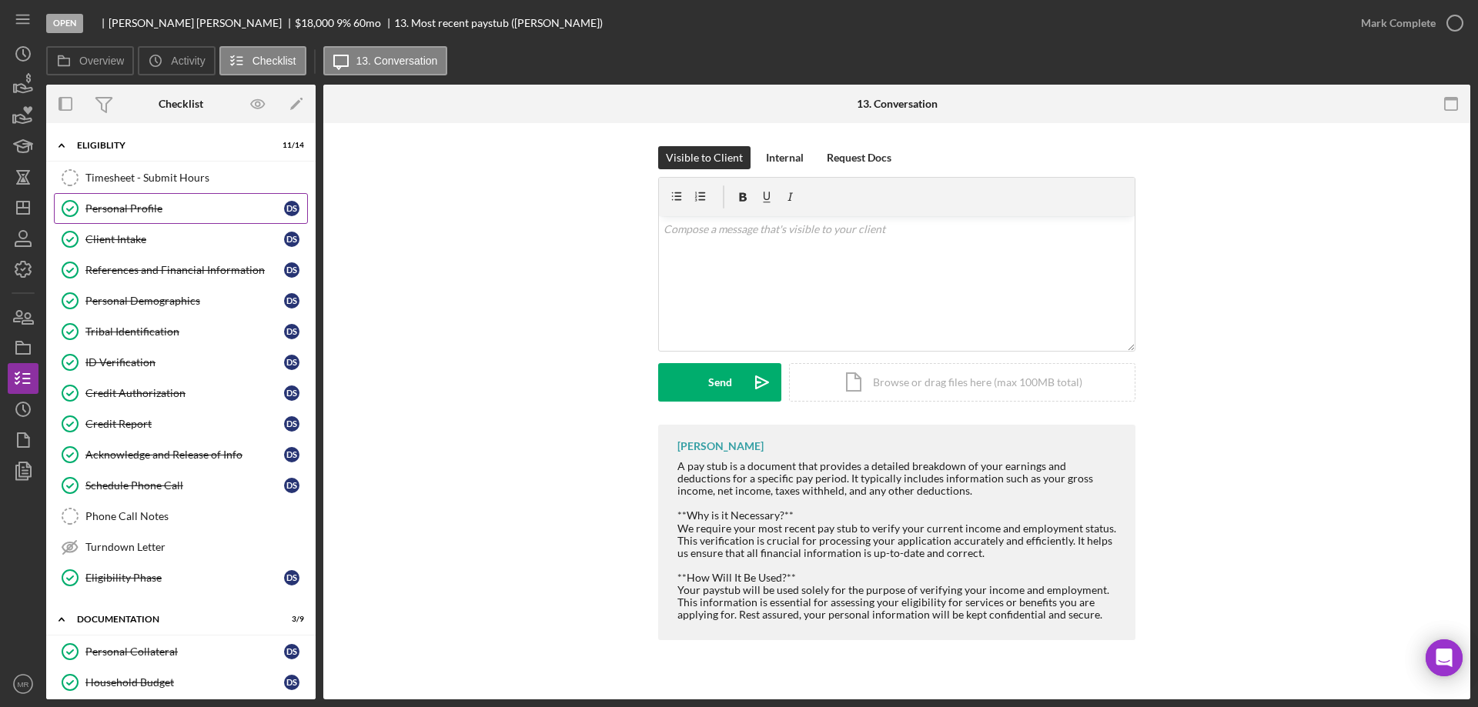
click at [131, 209] on div "Personal Profile" at bounding box center [184, 208] width 199 height 12
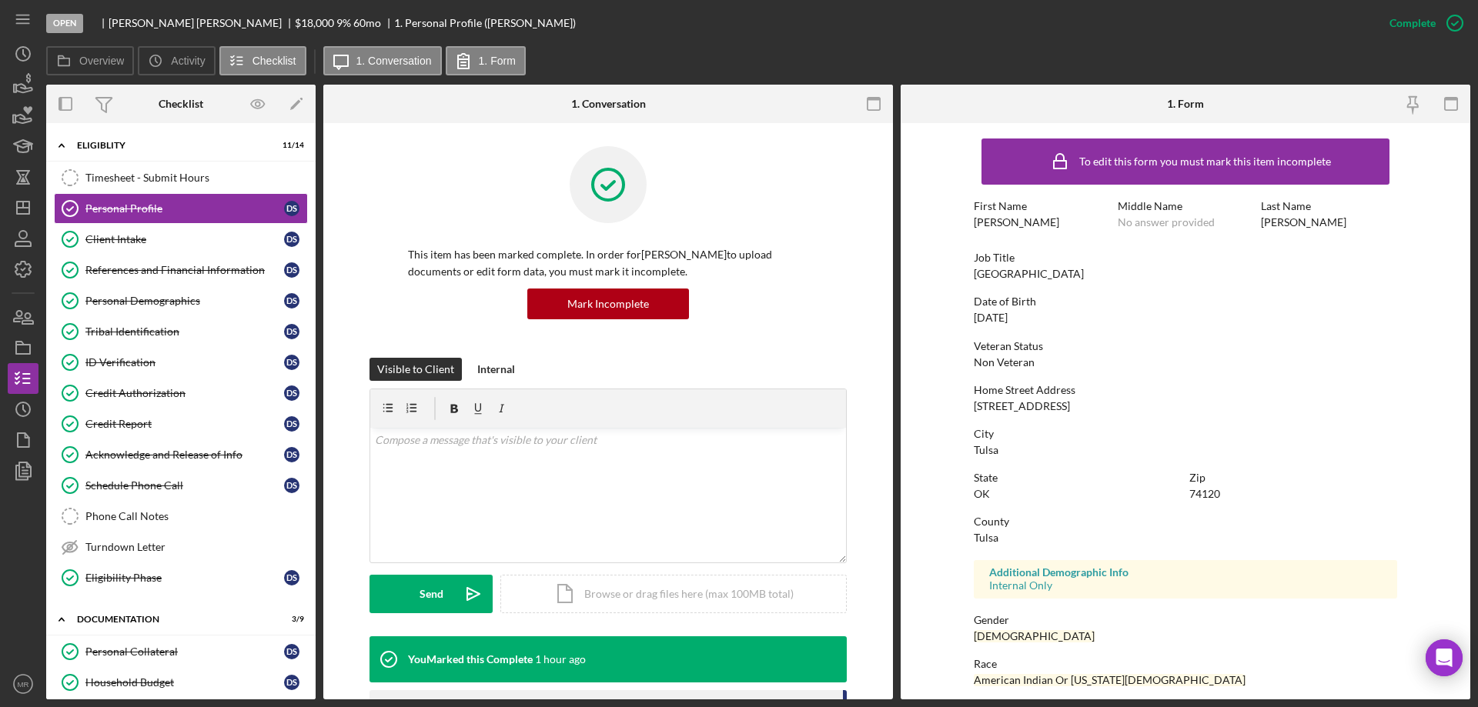
click at [624, 51] on div "Overview Icon/History Activity Checklist Icon/Message 1. Conversation 1. Form" at bounding box center [758, 61] width 1424 height 31
click at [647, 23] on div "Open Derek Smith $18,000 $18,000 9 % 60 mo 1. Personal Profile (Derek S.)" at bounding box center [710, 23] width 1328 height 46
click at [117, 423] on div "Credit Report" at bounding box center [184, 424] width 199 height 12
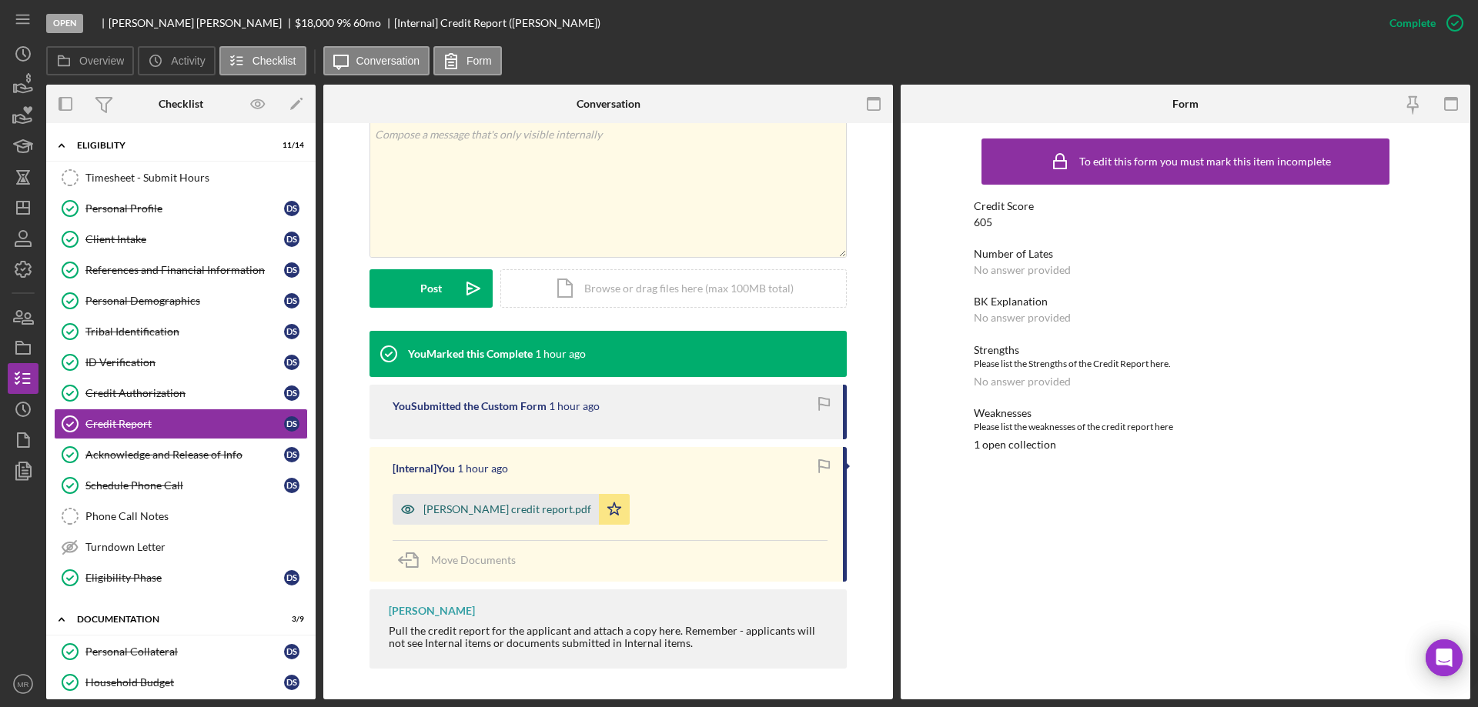
click at [489, 508] on div "[PERSON_NAME] credit report.pdf" at bounding box center [507, 509] width 168 height 12
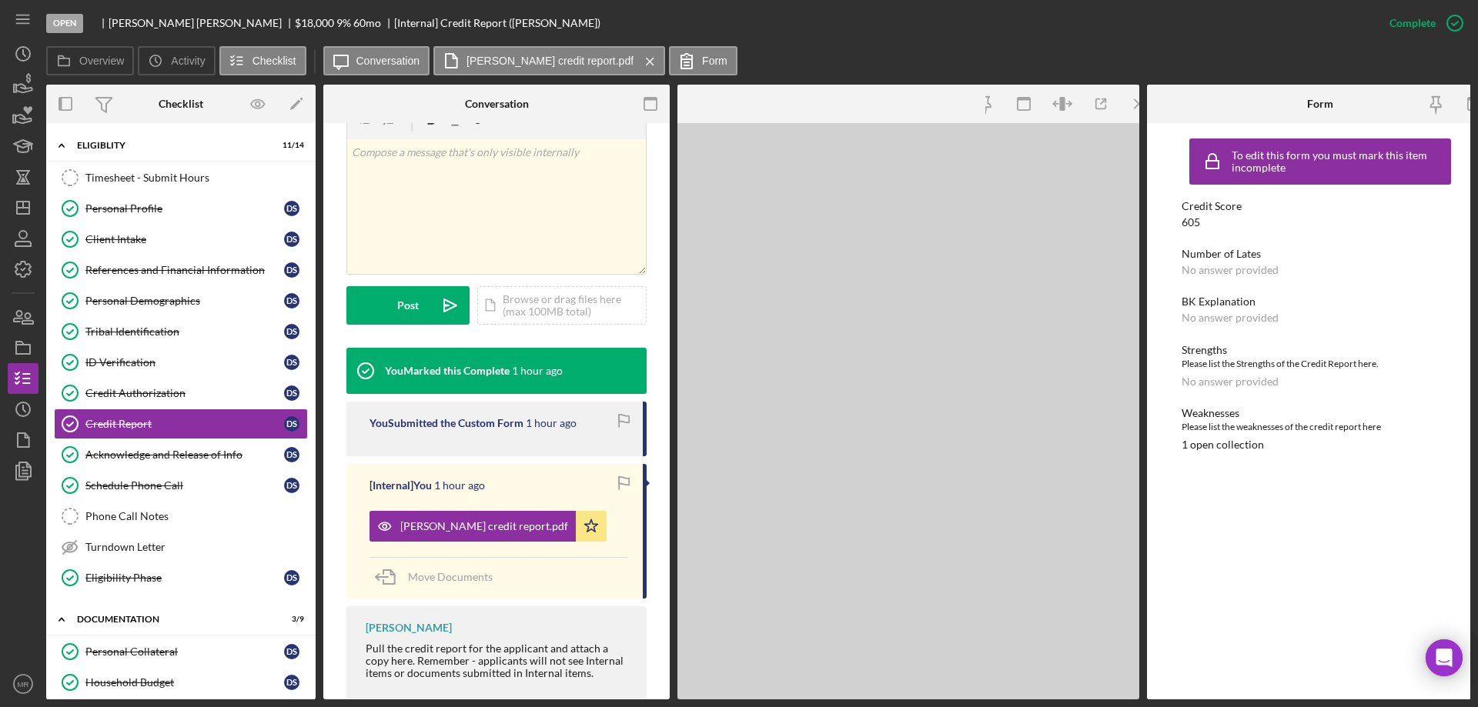
scroll to position [293, 0]
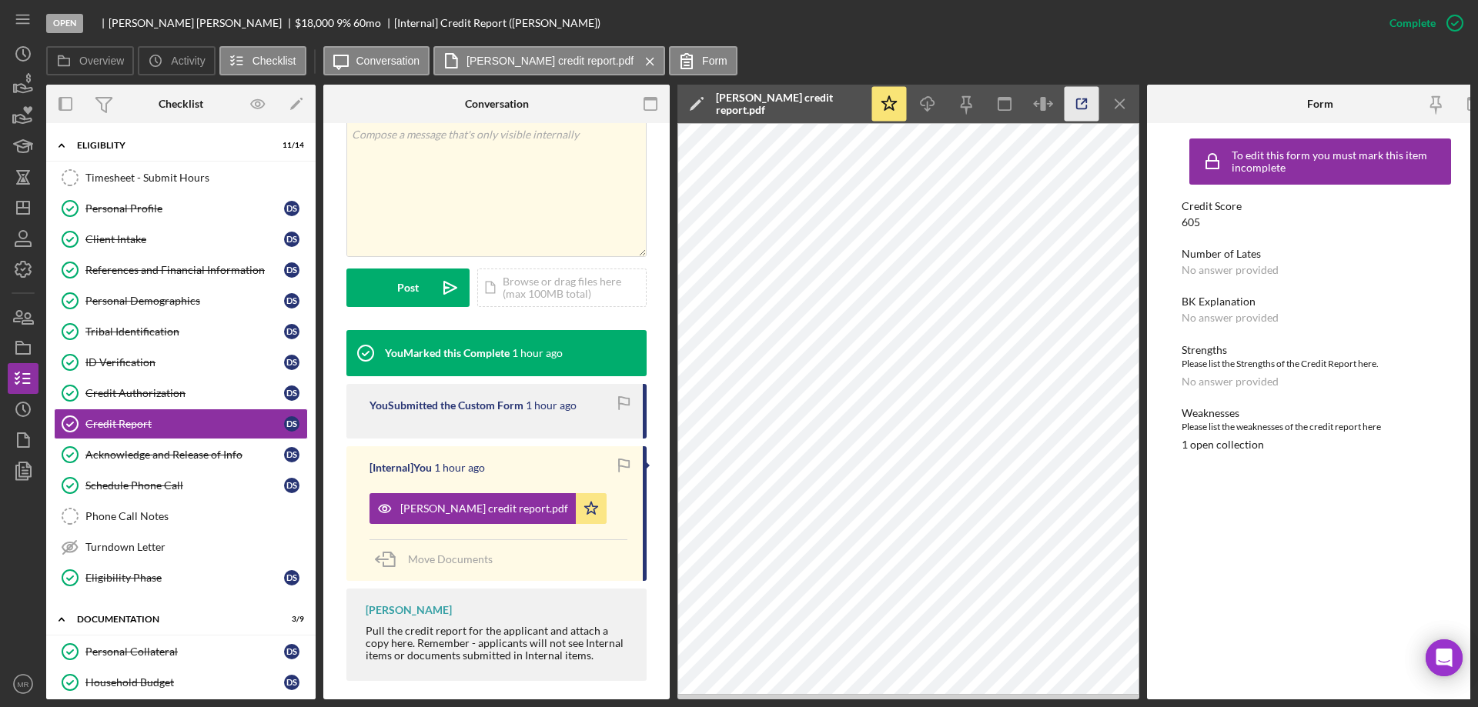
click at [1084, 98] on icon "button" at bounding box center [1082, 104] width 35 height 35
click at [132, 205] on div "Personal Profile" at bounding box center [184, 208] width 199 height 12
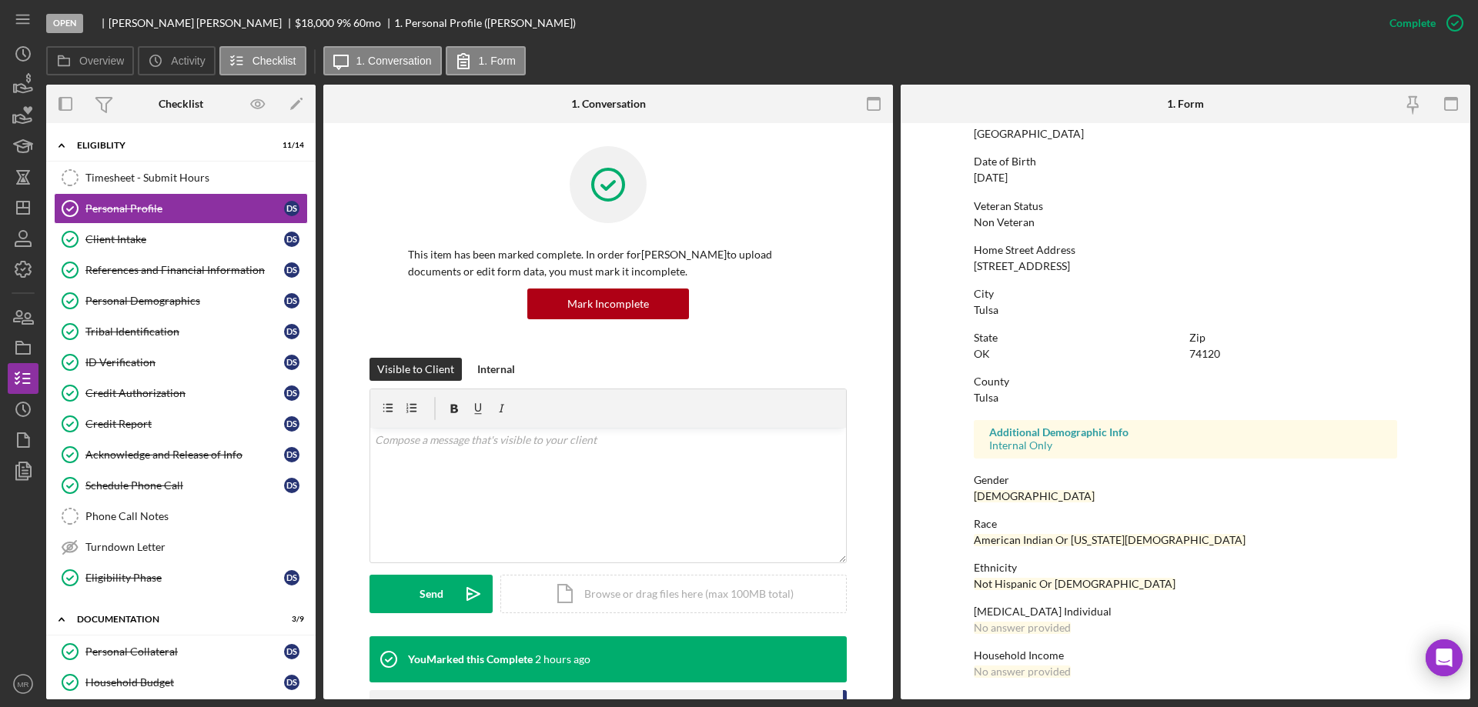
scroll to position [142, 0]
drag, startPoint x: 136, startPoint y: 294, endPoint x: 196, endPoint y: 292, distance: 59.3
click at [136, 293] on link "Personal Demographics Personal Demographics D S" at bounding box center [181, 301] width 254 height 31
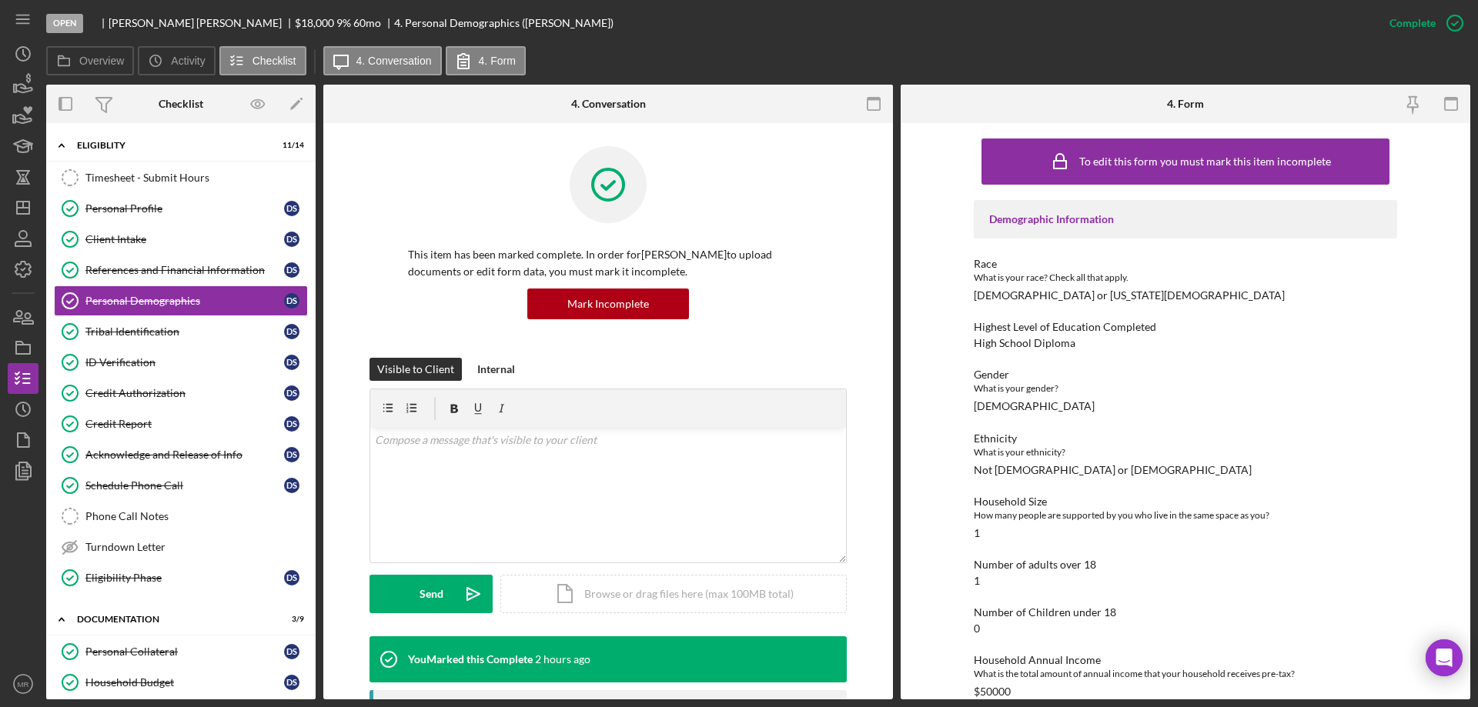
scroll to position [70, 0]
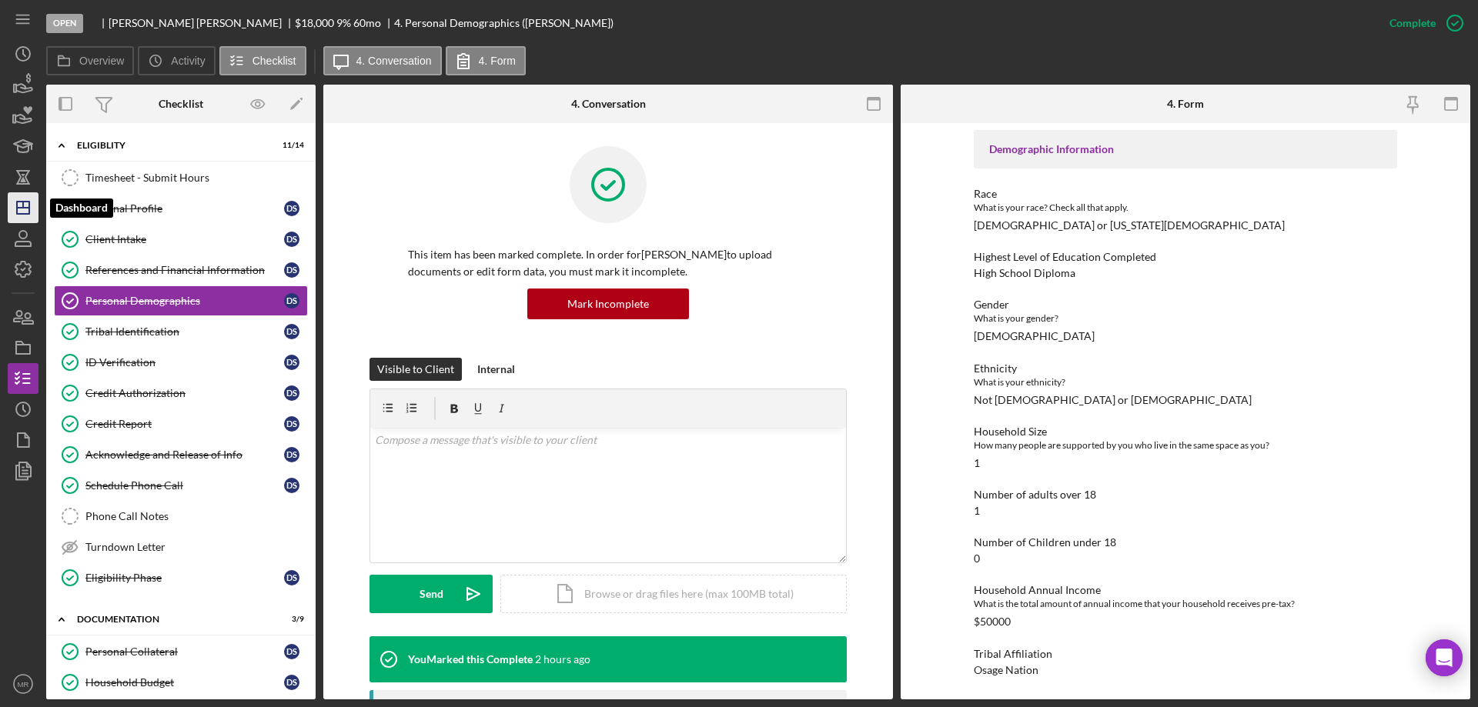
click at [22, 202] on polygon "button" at bounding box center [23, 208] width 12 height 12
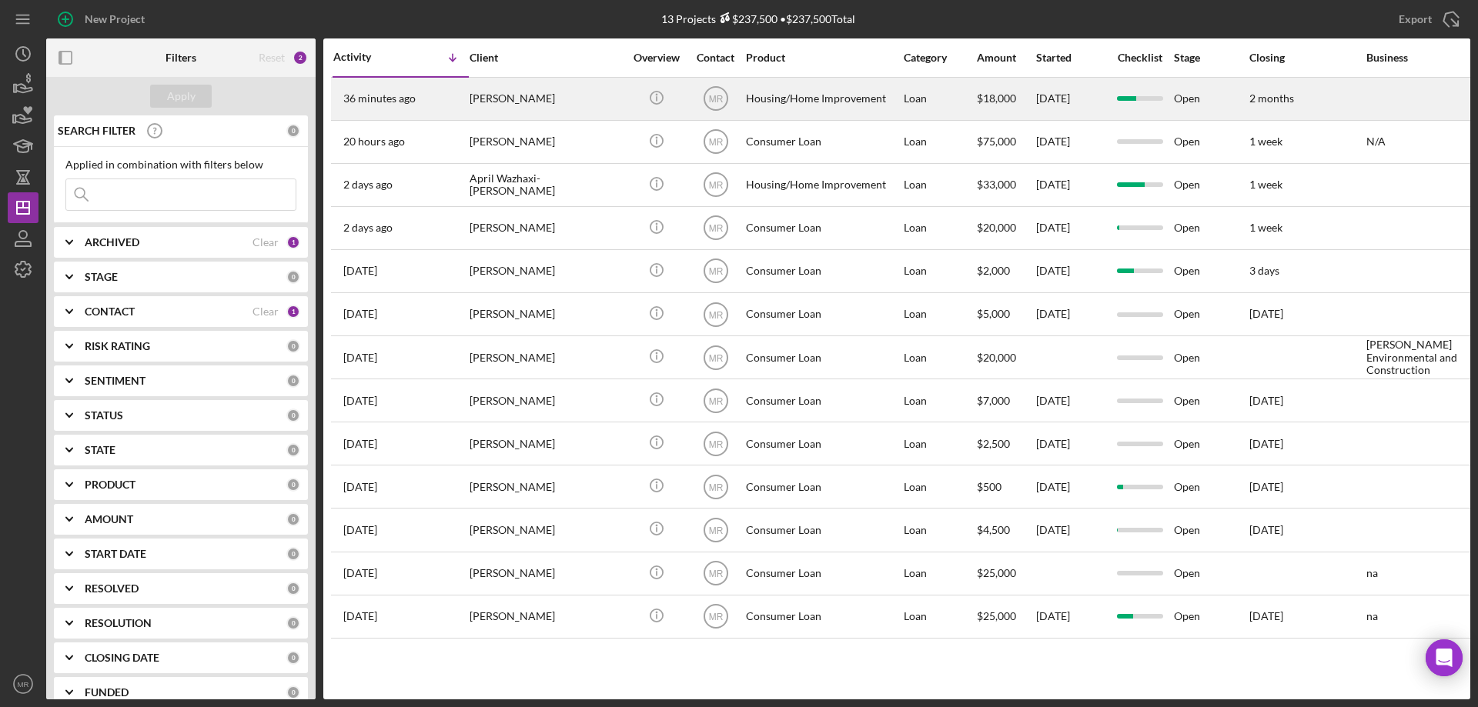
click at [567, 97] on div "[PERSON_NAME]" at bounding box center [547, 99] width 154 height 41
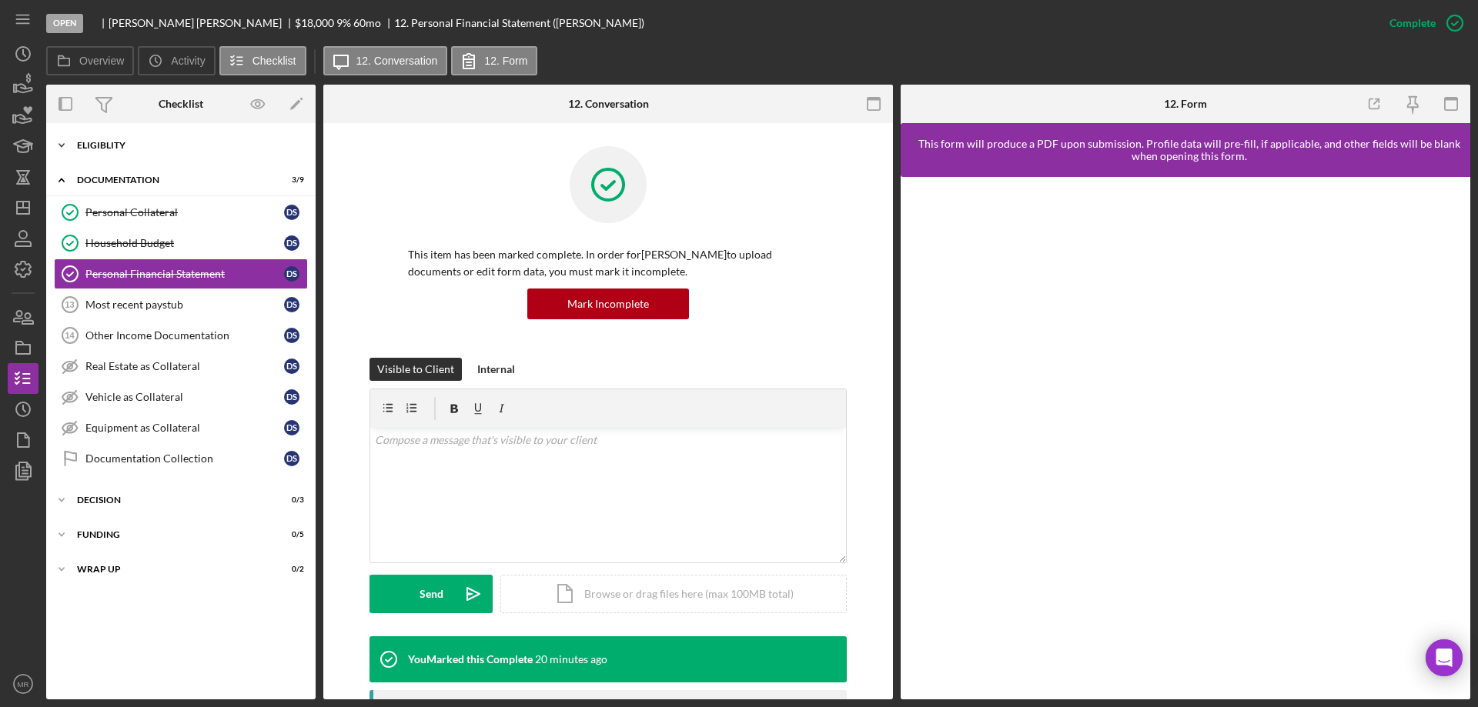
click at [129, 143] on div "Eligiblity" at bounding box center [186, 145] width 219 height 9
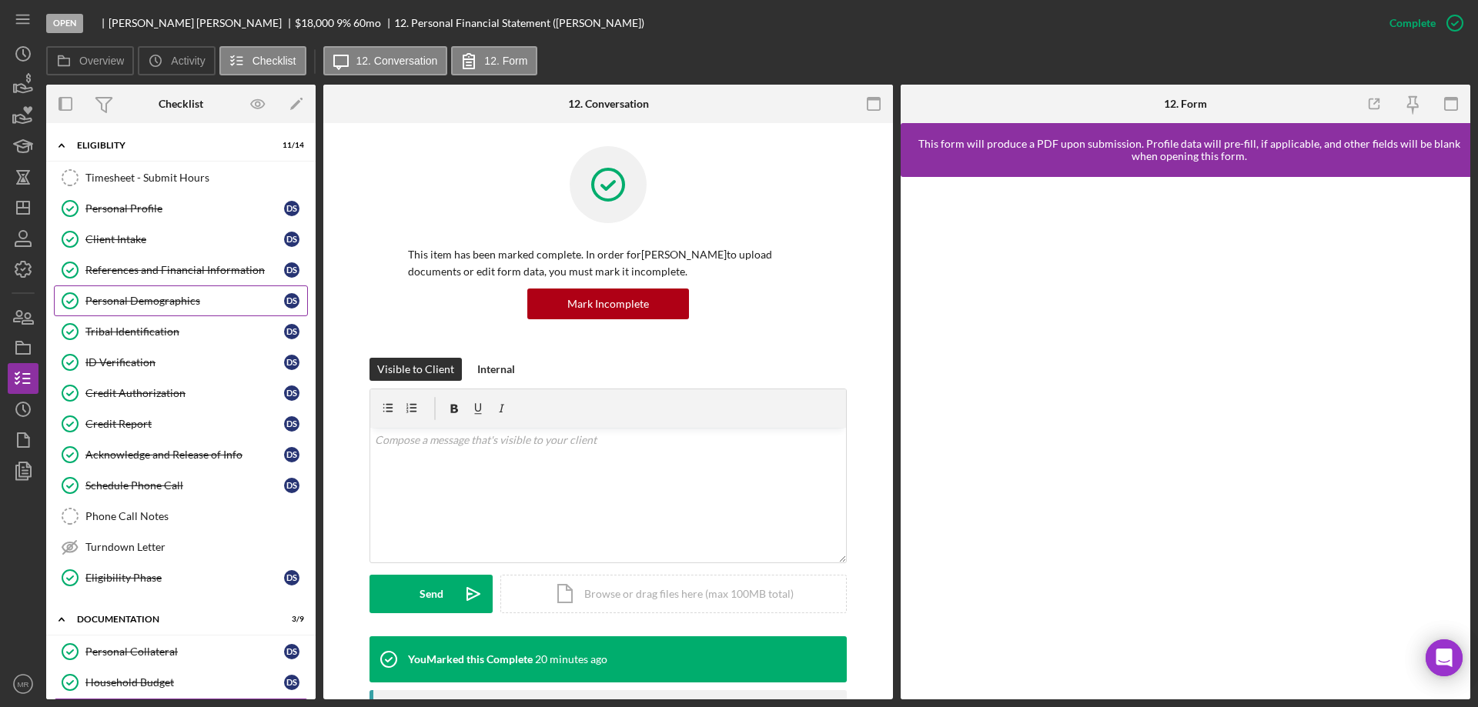
click at [119, 301] on div "Personal Demographics" at bounding box center [184, 301] width 199 height 12
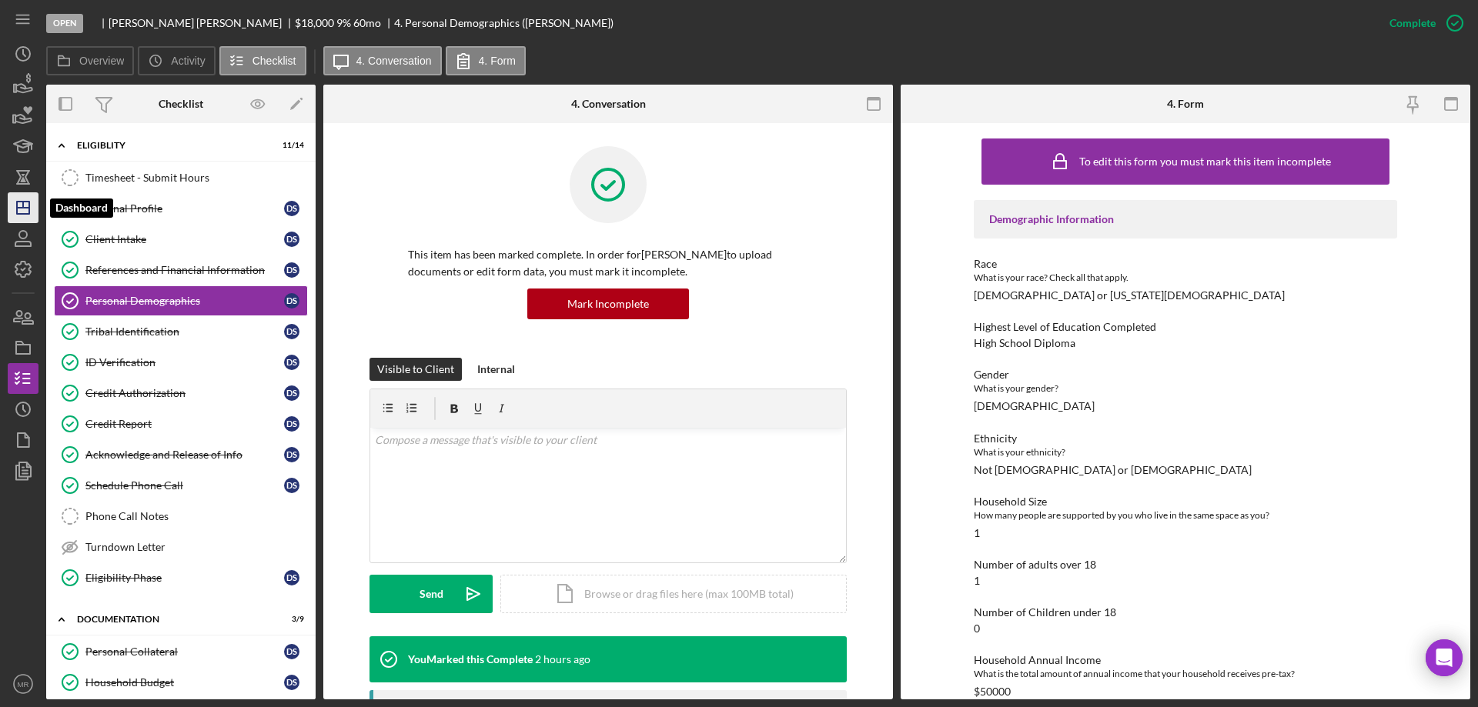
click at [18, 208] on line "button" at bounding box center [23, 208] width 12 height 0
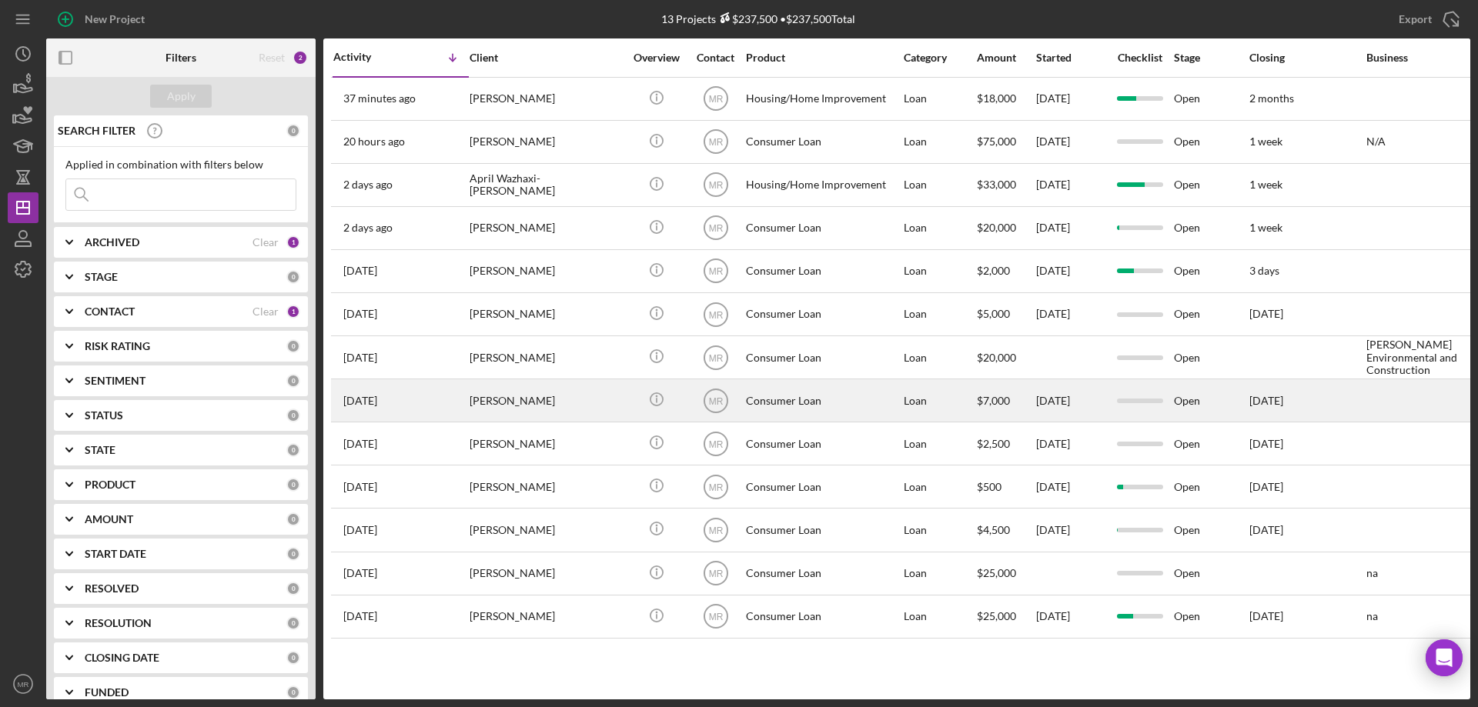
click at [535, 405] on div "[PERSON_NAME]" at bounding box center [547, 400] width 154 height 41
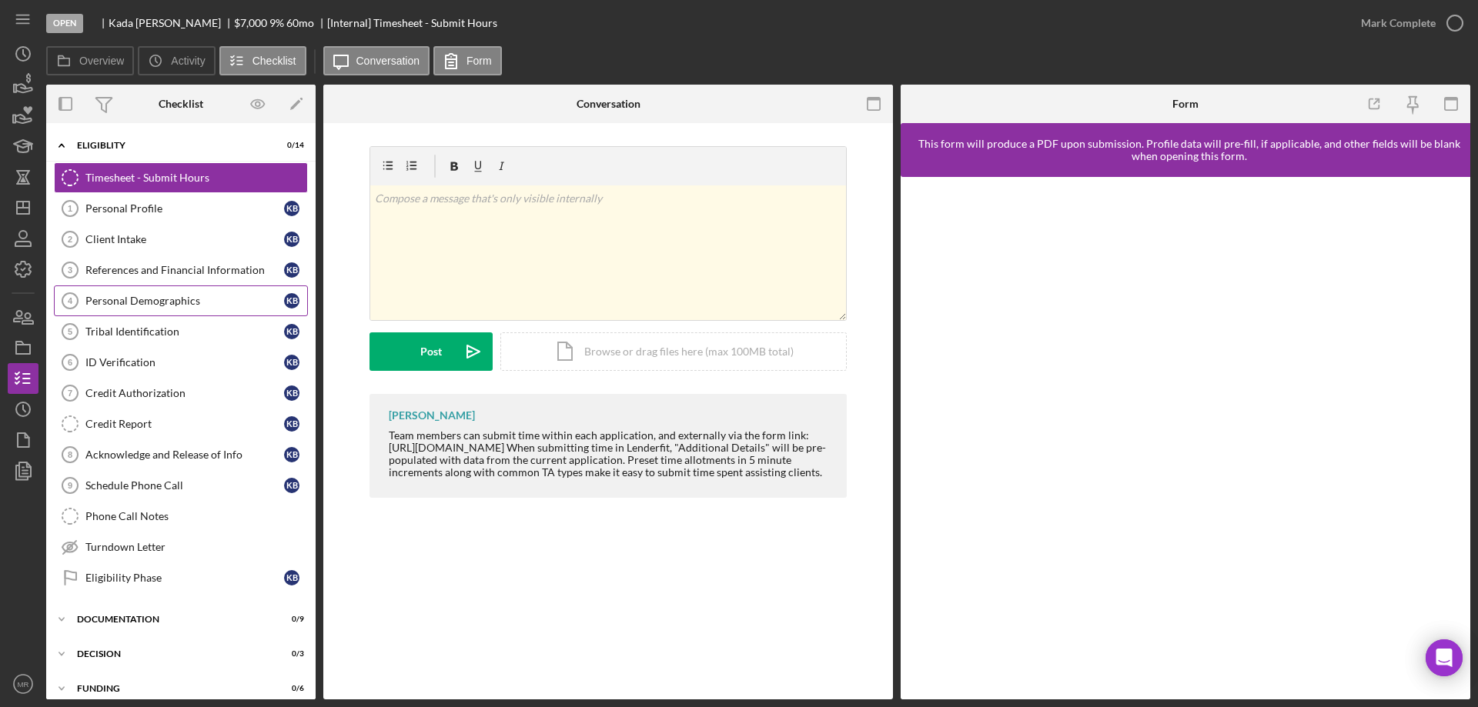
click at [123, 298] on div "Personal Demographics" at bounding box center [184, 301] width 199 height 12
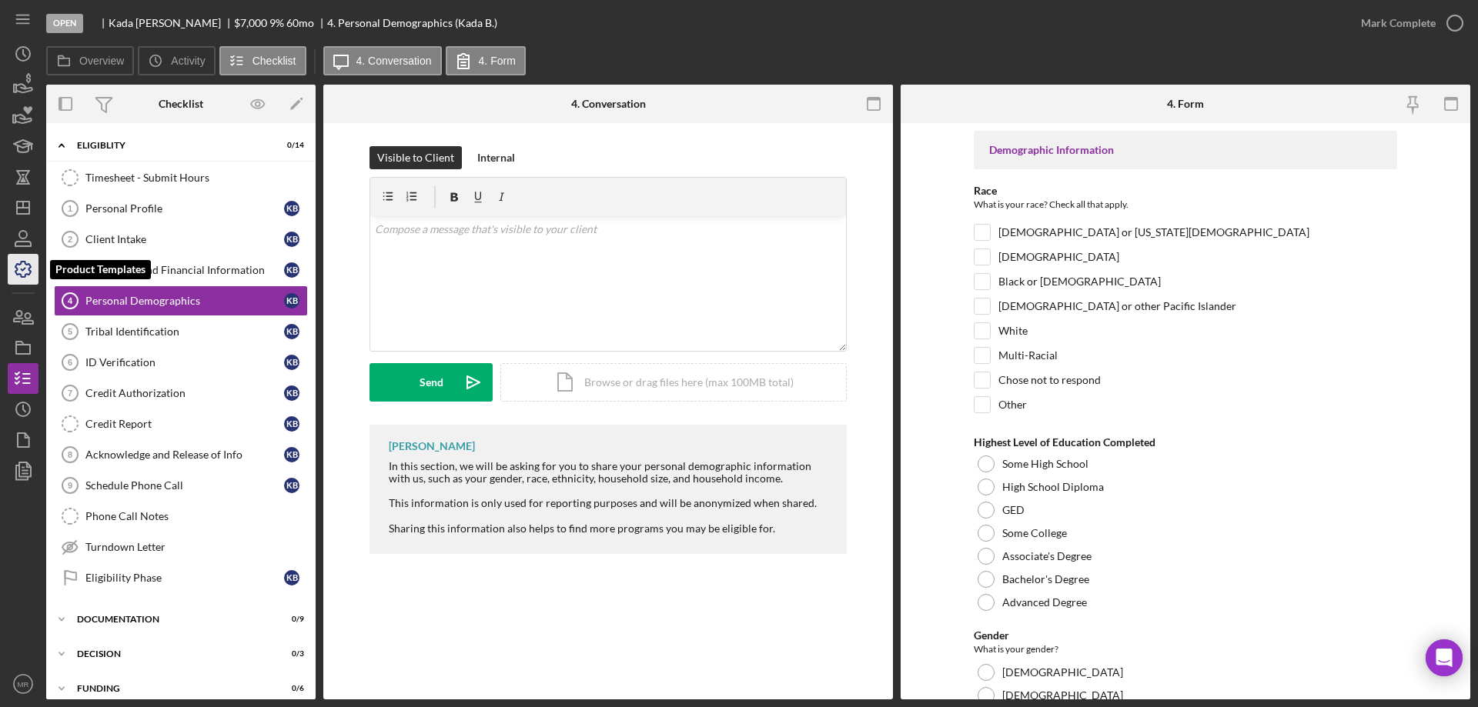
click at [19, 273] on icon "button" at bounding box center [23, 269] width 38 height 38
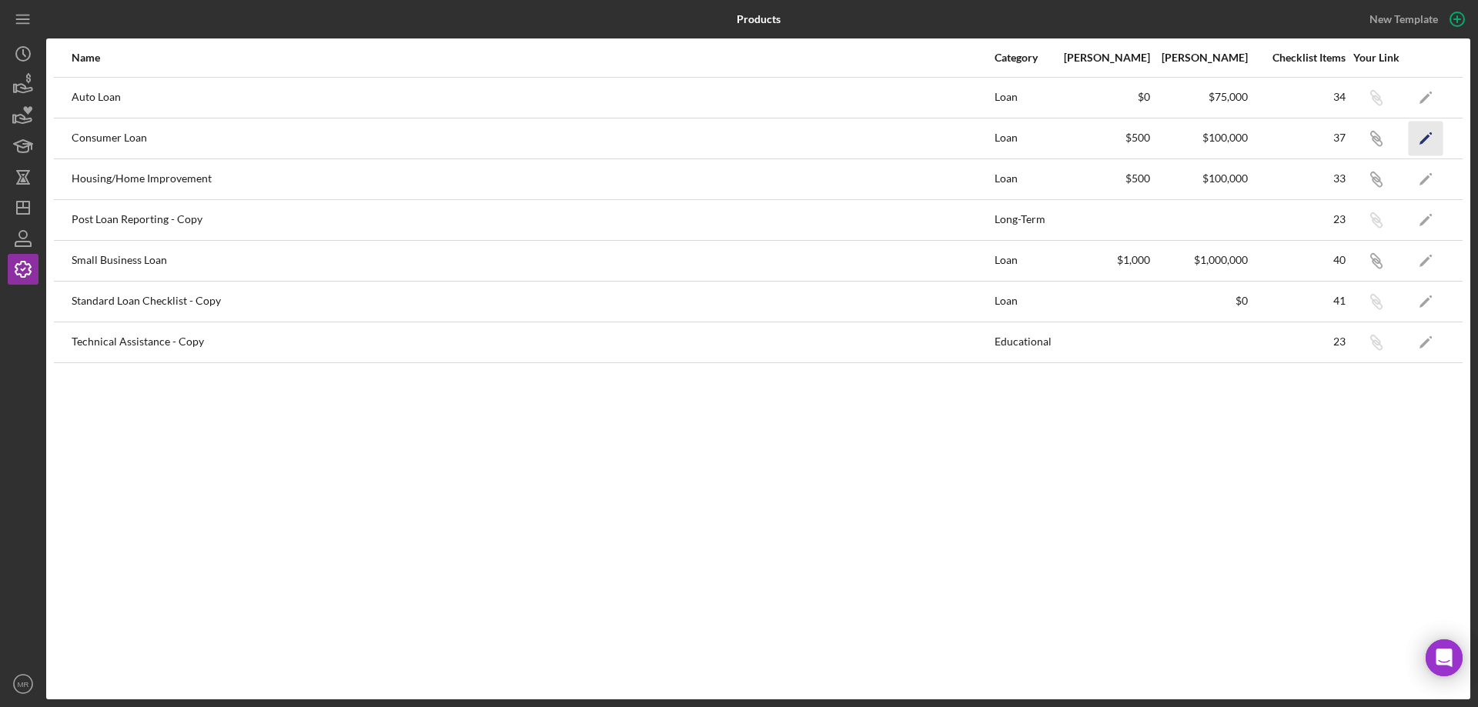
click at [1427, 139] on polygon "button" at bounding box center [1424, 139] width 11 height 11
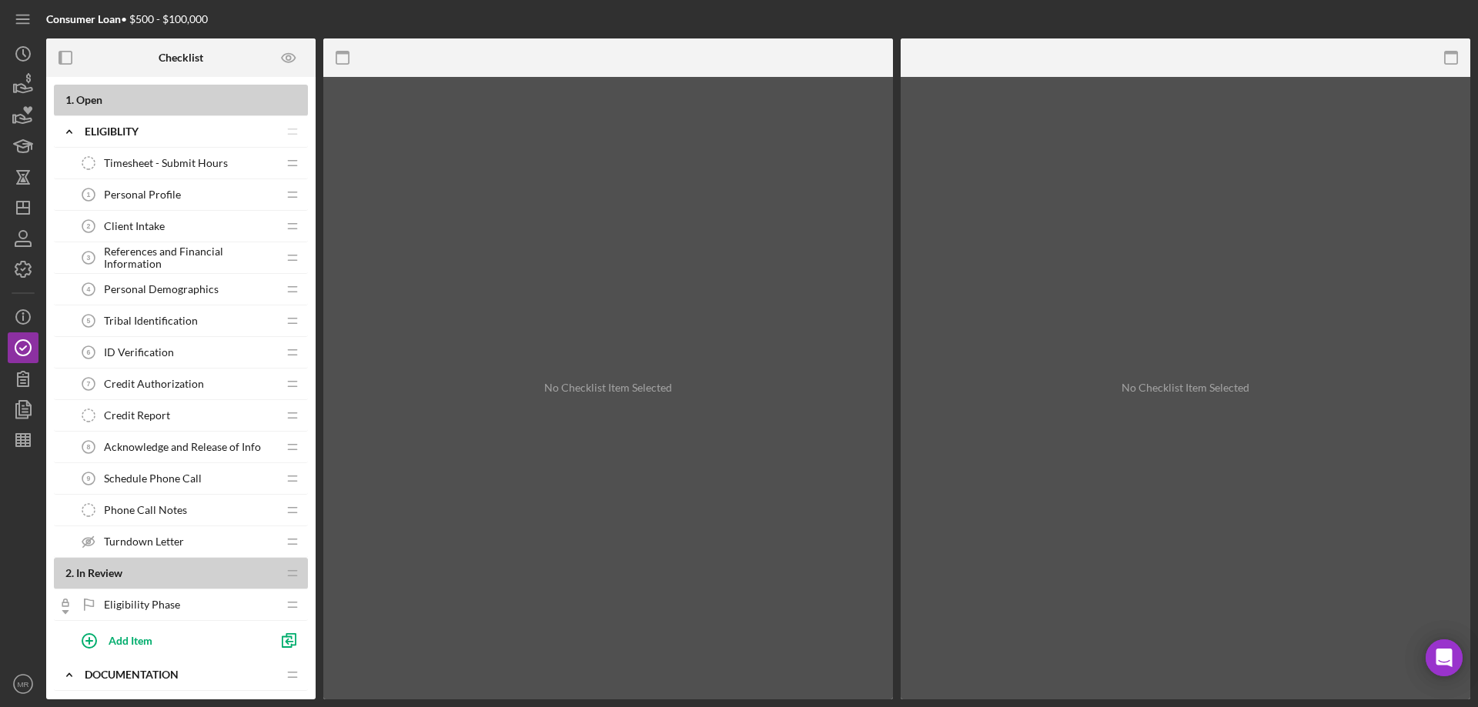
click at [142, 284] on span "Personal Demographics" at bounding box center [161, 289] width 115 height 12
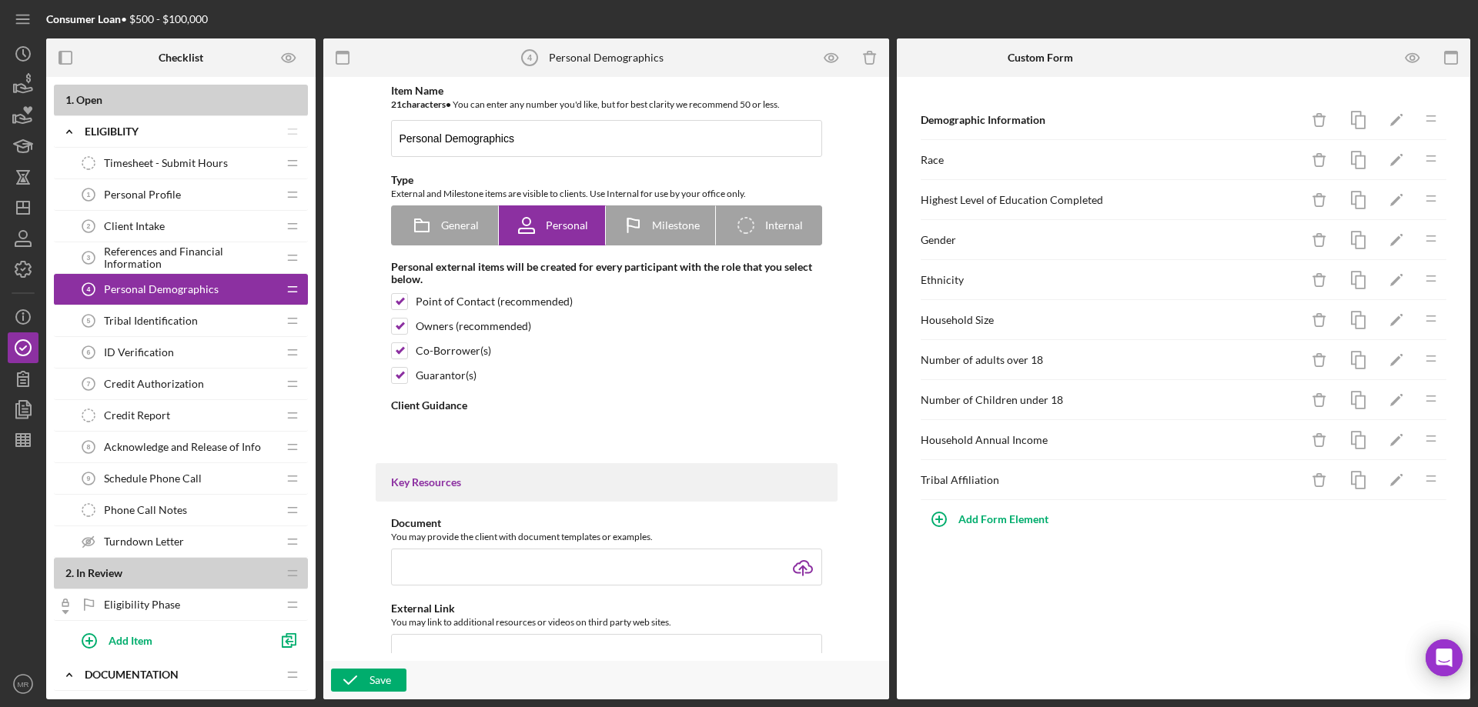
type textarea "<div>In this section, we will be asking for you to share your personal demograp…"
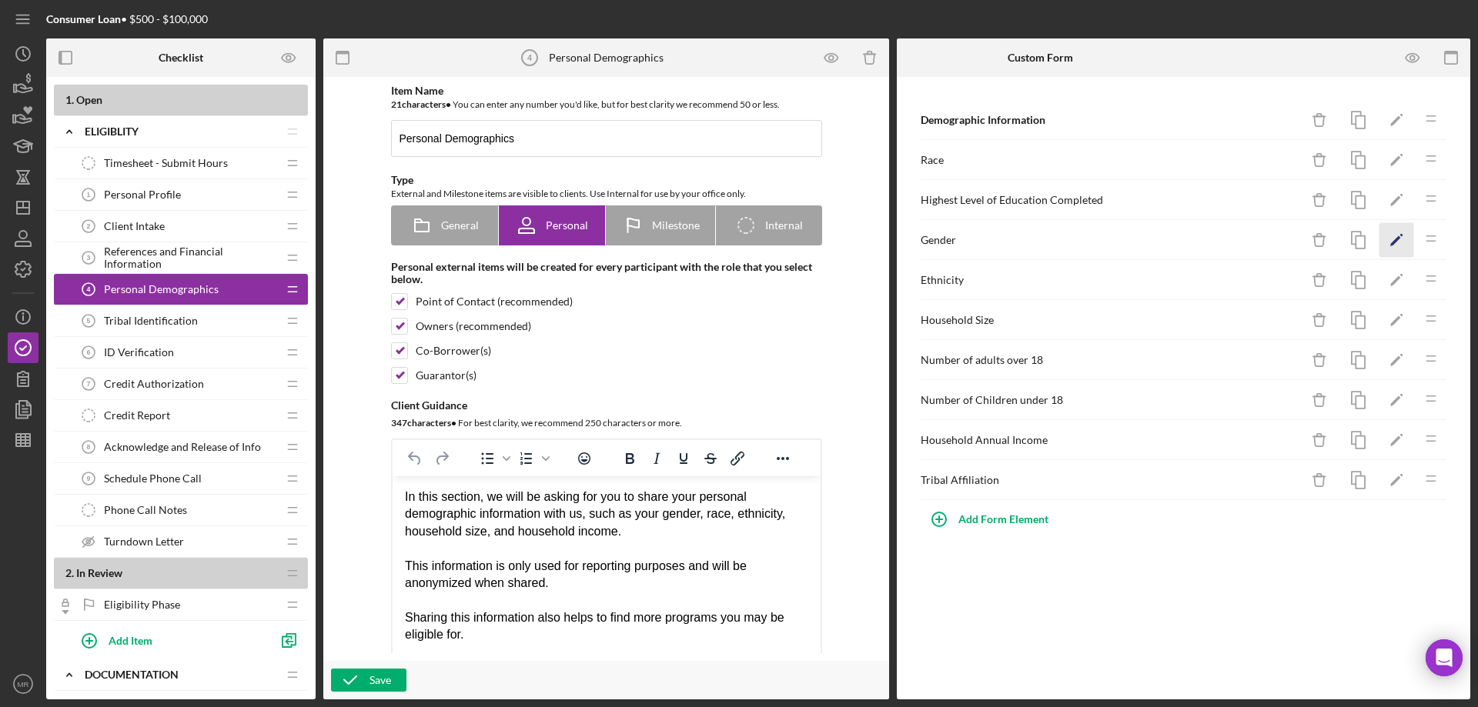
click at [1397, 238] on polygon "button" at bounding box center [1395, 241] width 11 height 11
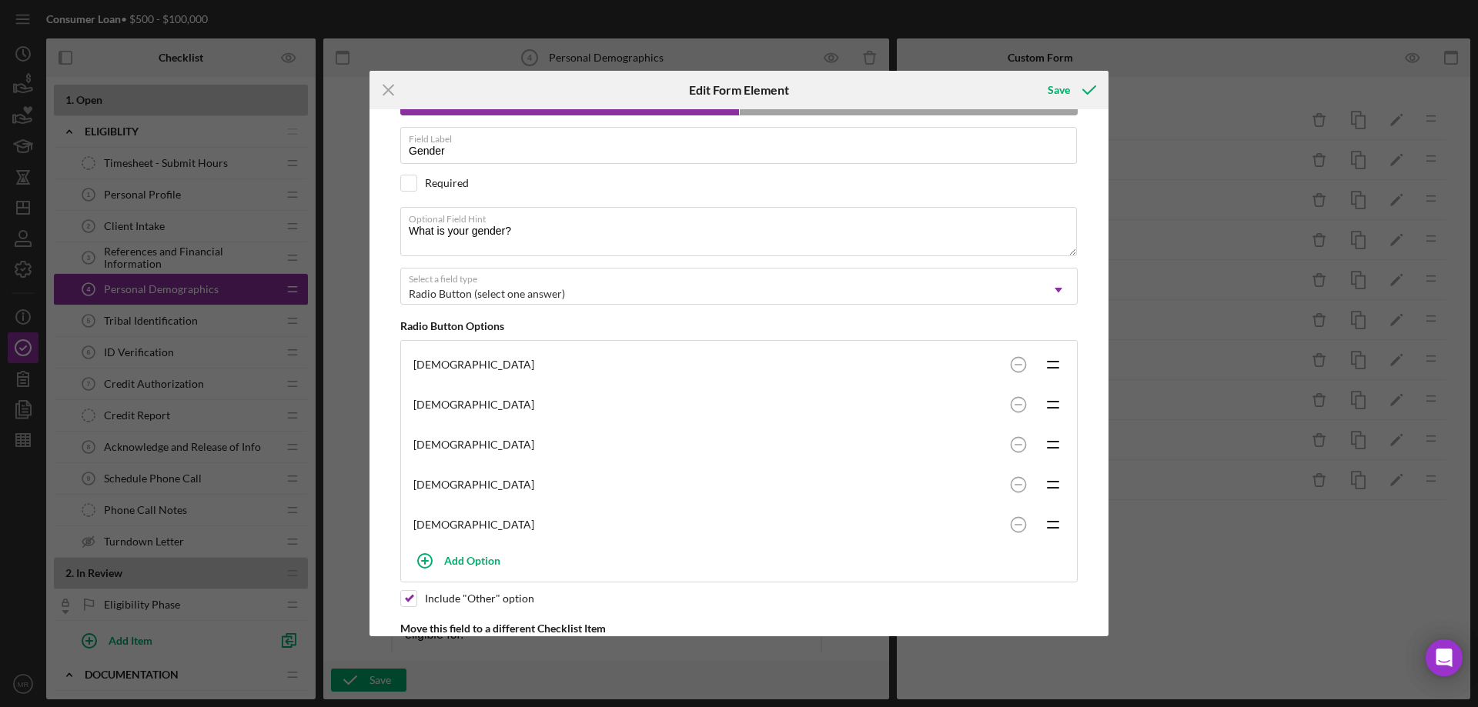
scroll to position [149, 0]
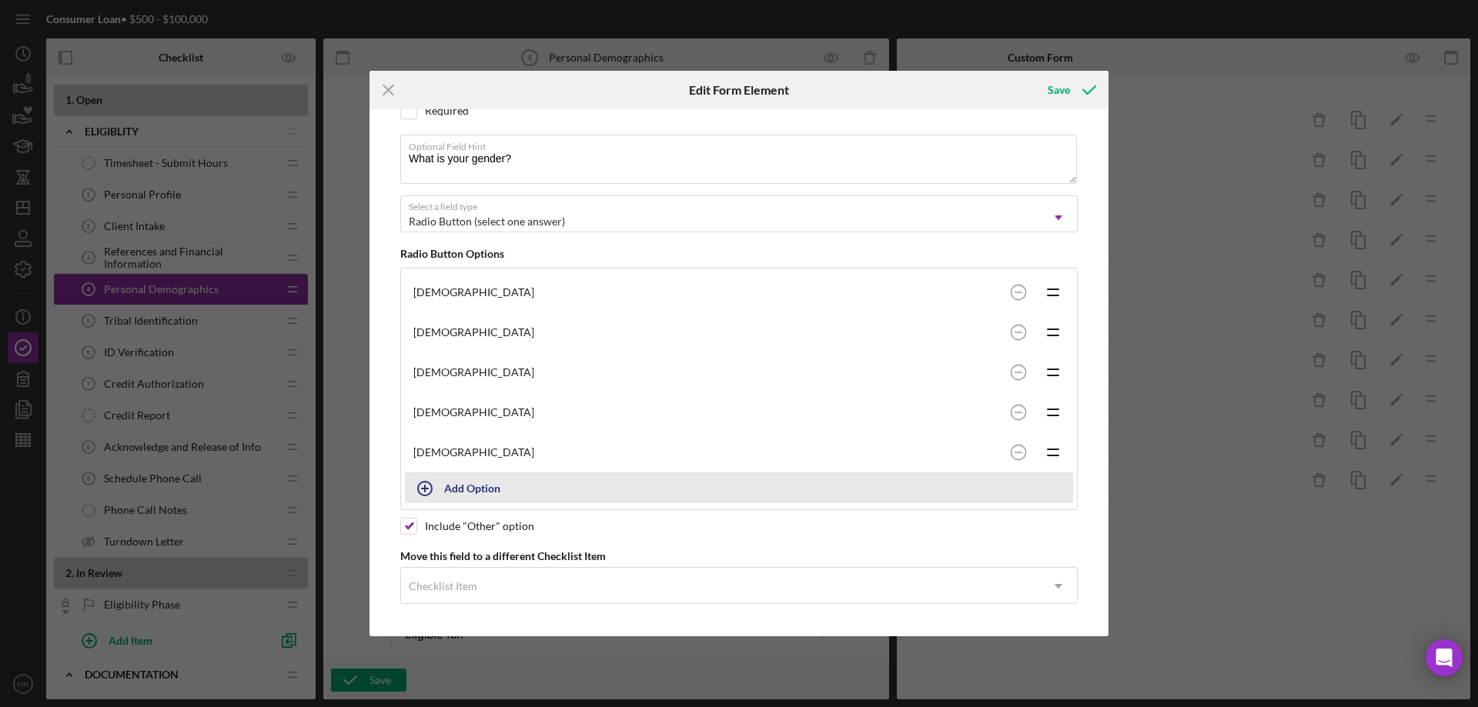
click at [451, 486] on div "Add Option" at bounding box center [472, 487] width 56 height 29
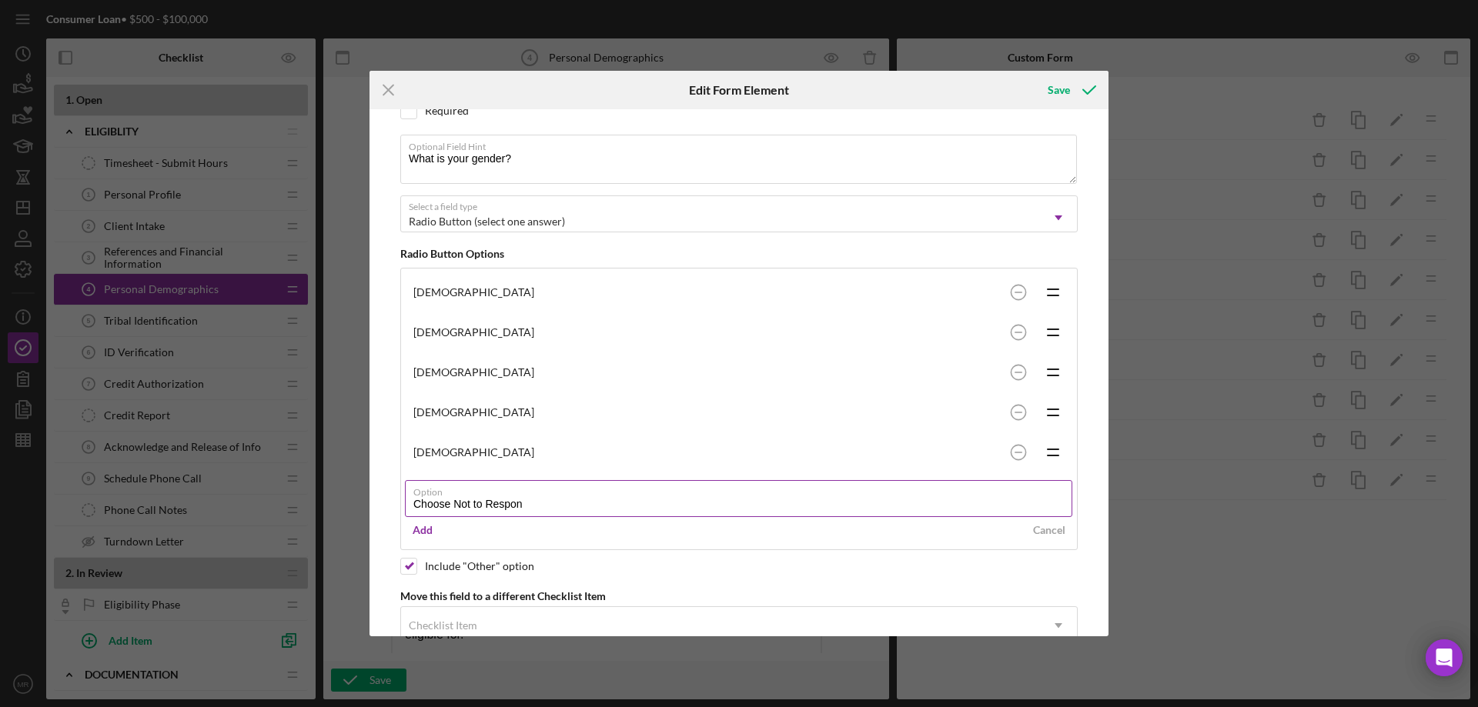
type input "Choose Not to Respond"
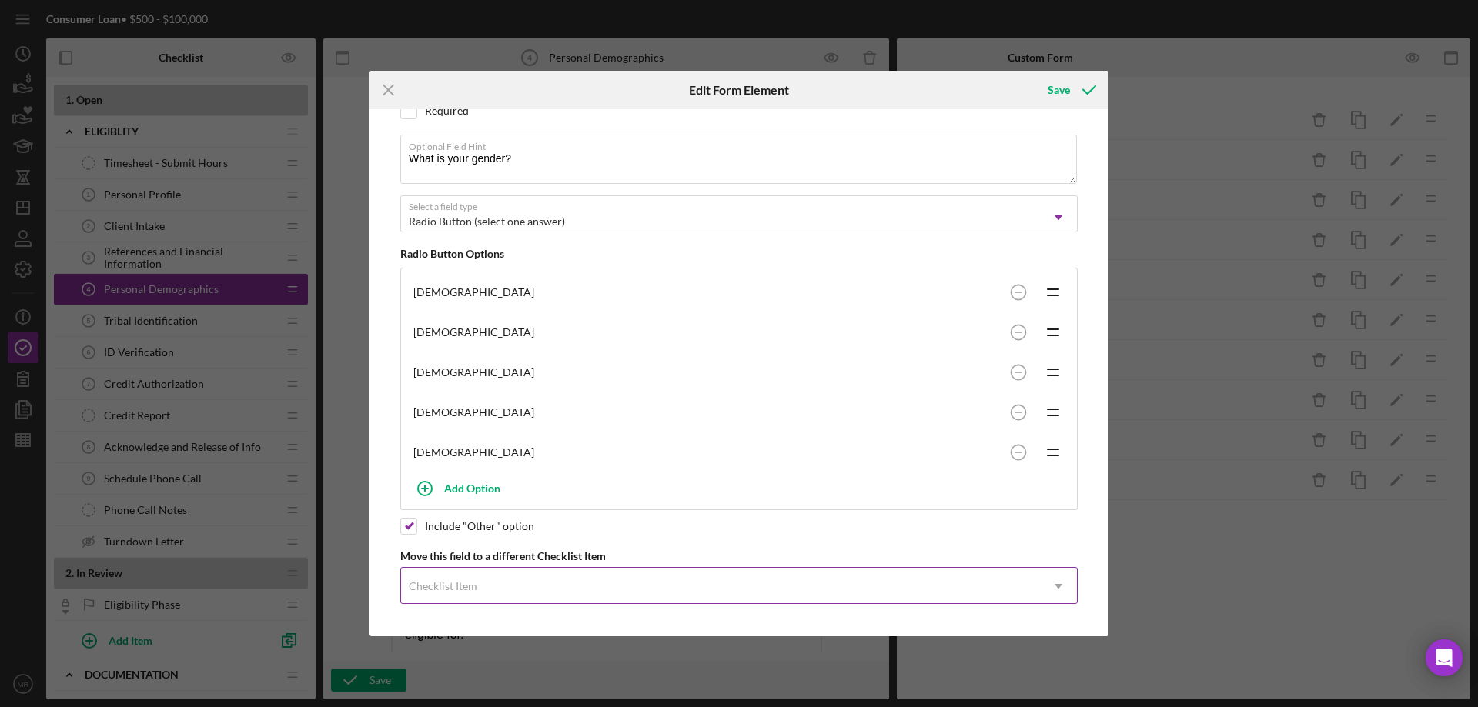
drag, startPoint x: 813, startPoint y: 581, endPoint x: 821, endPoint y: 580, distance: 8.6
click at [816, 580] on div "Please note, this field could be used in document templates, if so, editing it …" at bounding box center [739, 372] width 724 height 527
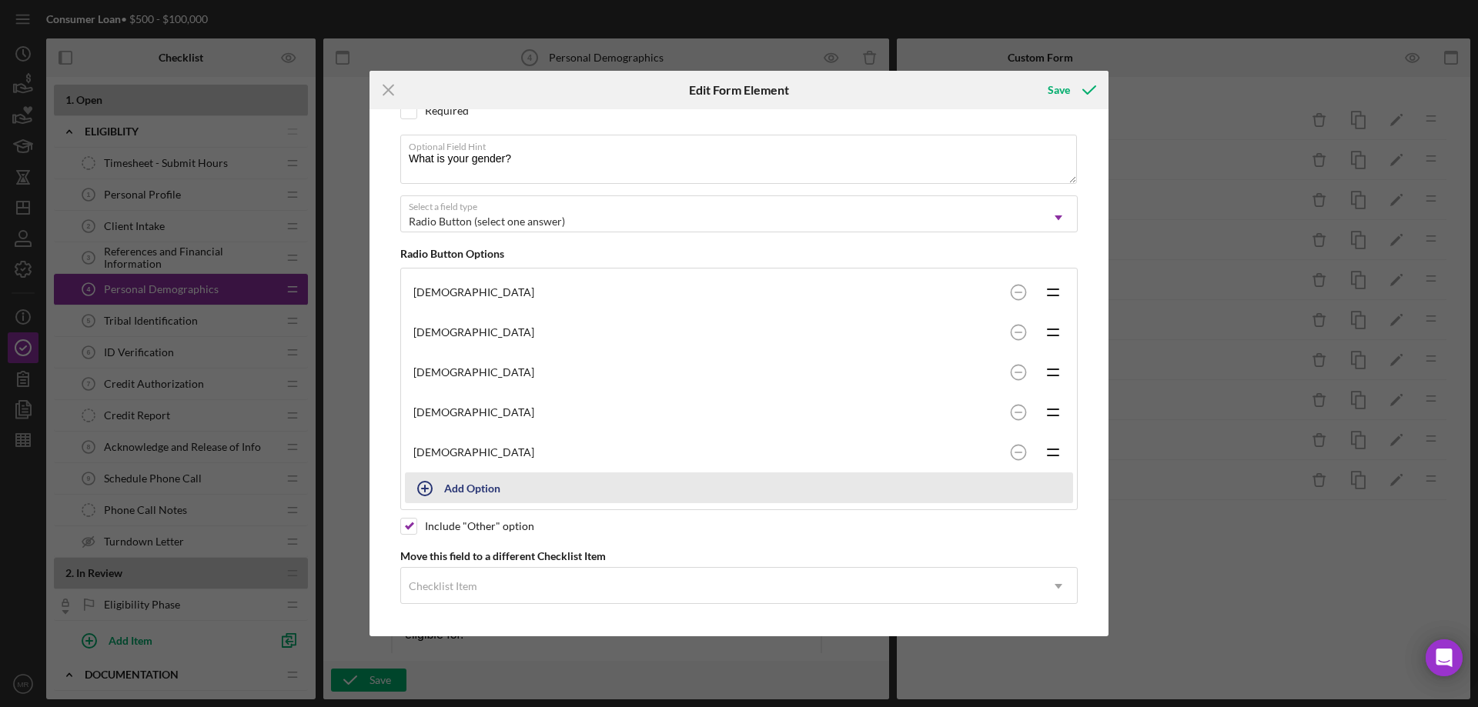
click at [420, 483] on icon "button" at bounding box center [425, 489] width 38 height 38
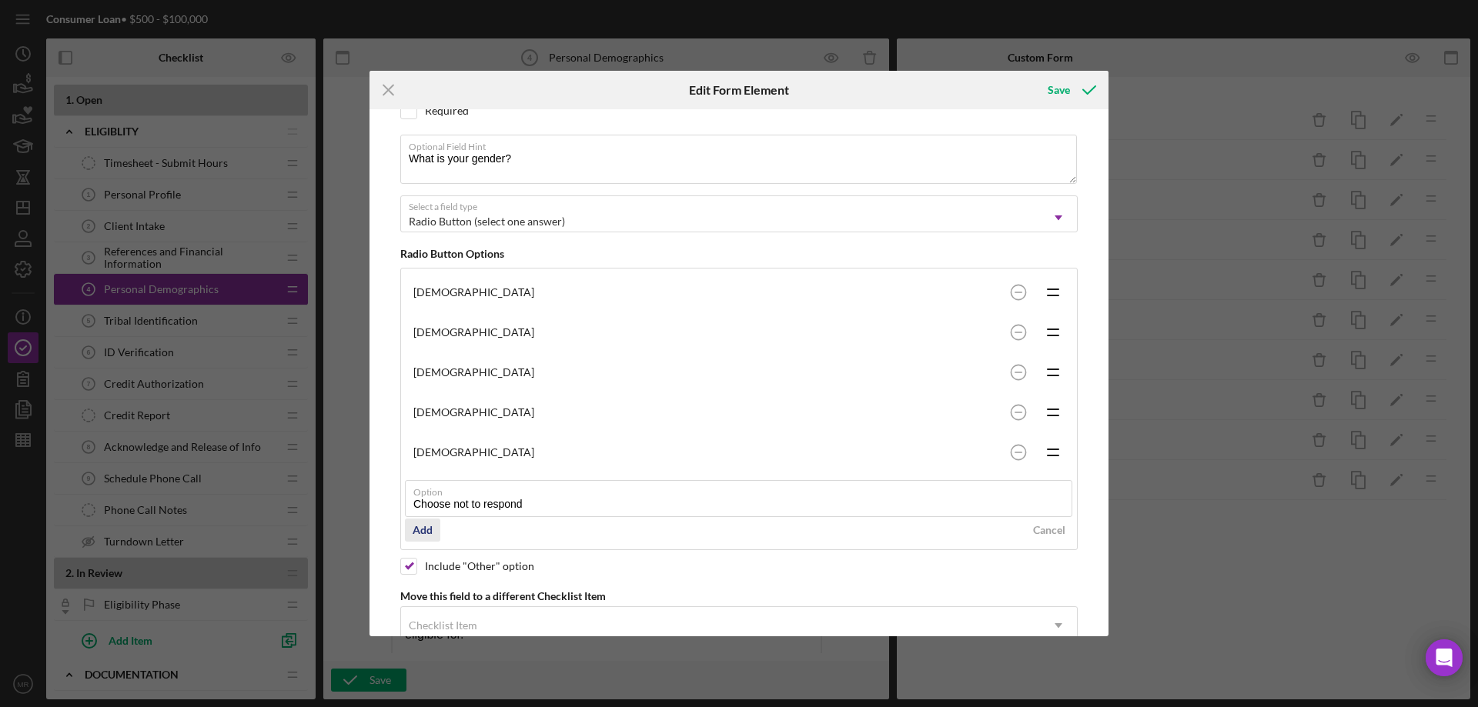
type input "Choose not to respond"
click at [424, 524] on div "Add" at bounding box center [423, 530] width 20 height 23
click at [1047, 492] on icon "Icon/Drag" at bounding box center [1053, 492] width 38 height 38
click at [1160, 476] on div "Icon/Menu Close Edit Form Element Save Please note, this field could be used in…" at bounding box center [739, 353] width 1478 height 707
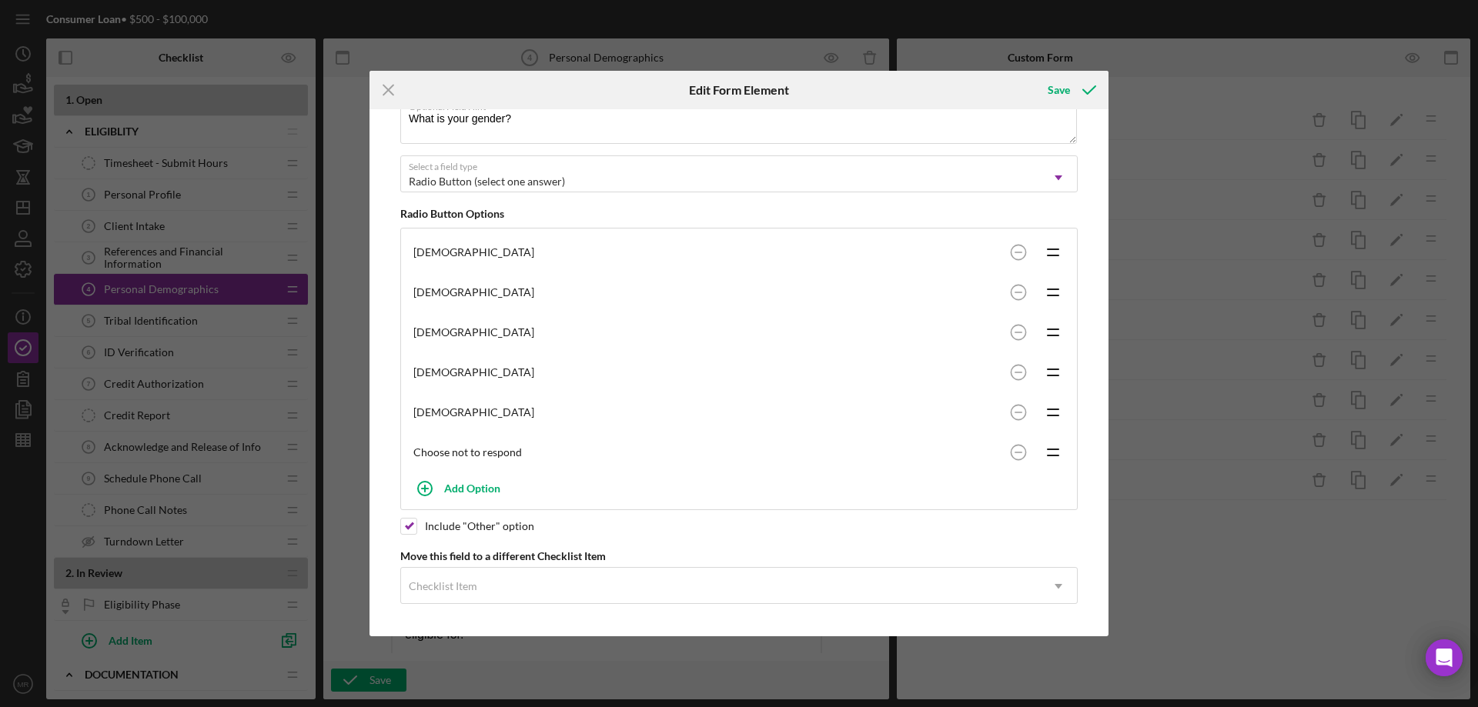
scroll to position [0, 0]
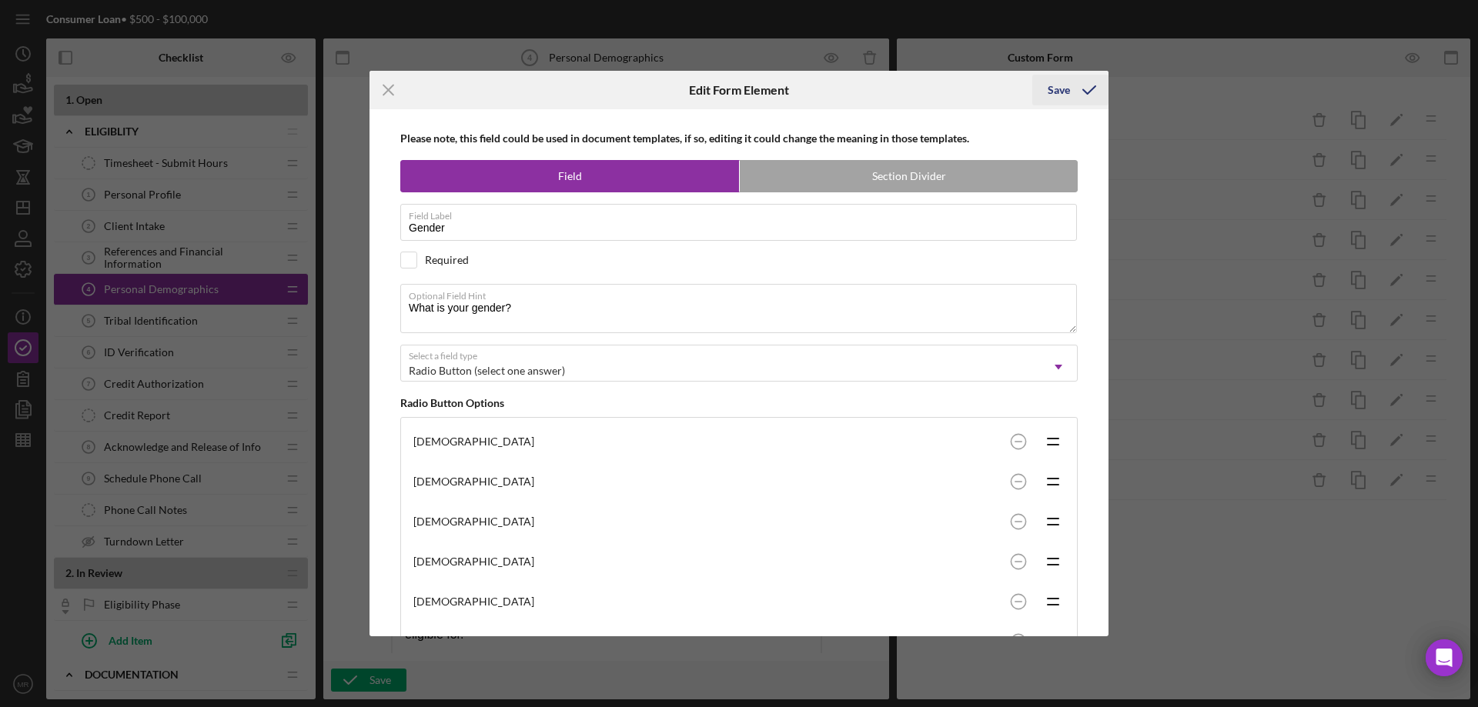
click at [1070, 85] on icon "submit" at bounding box center [1089, 90] width 38 height 38
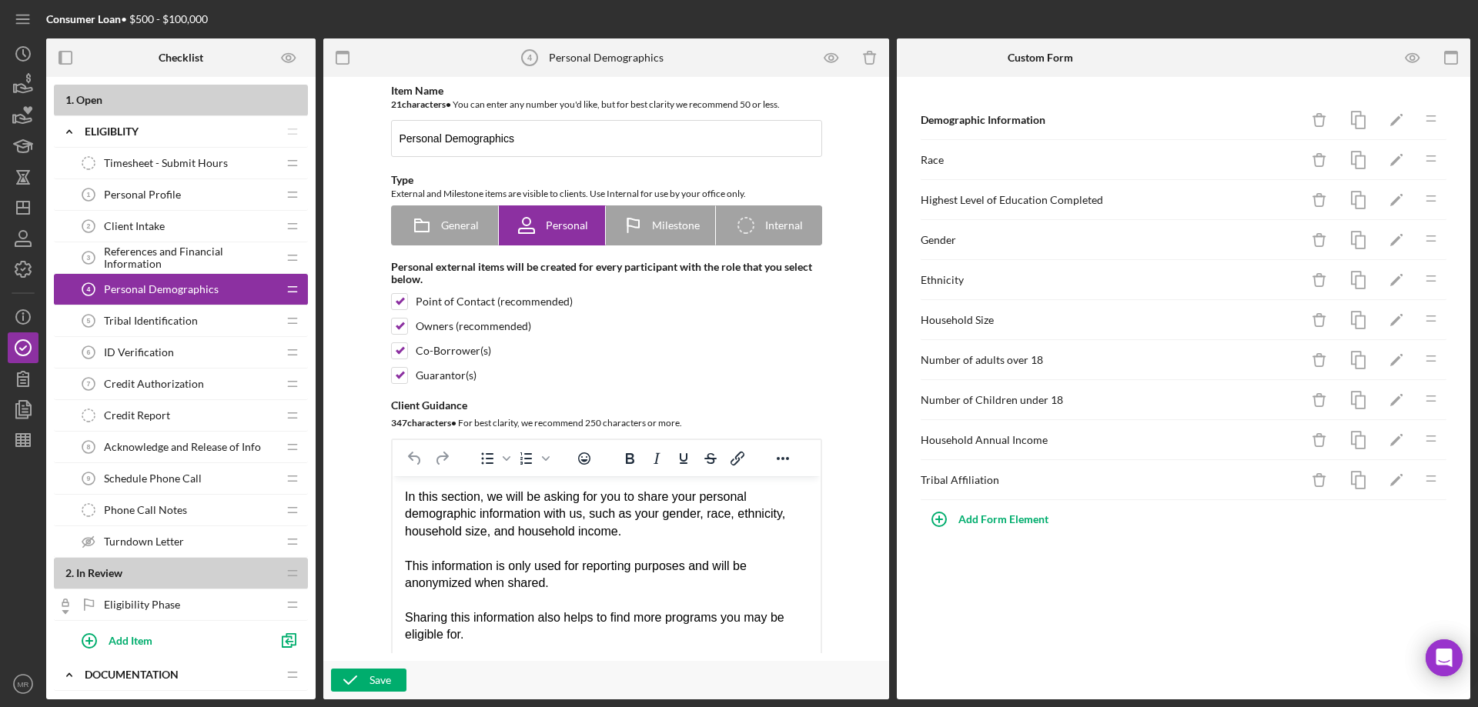
click at [164, 320] on span "Tribal Identification" at bounding box center [151, 321] width 94 height 12
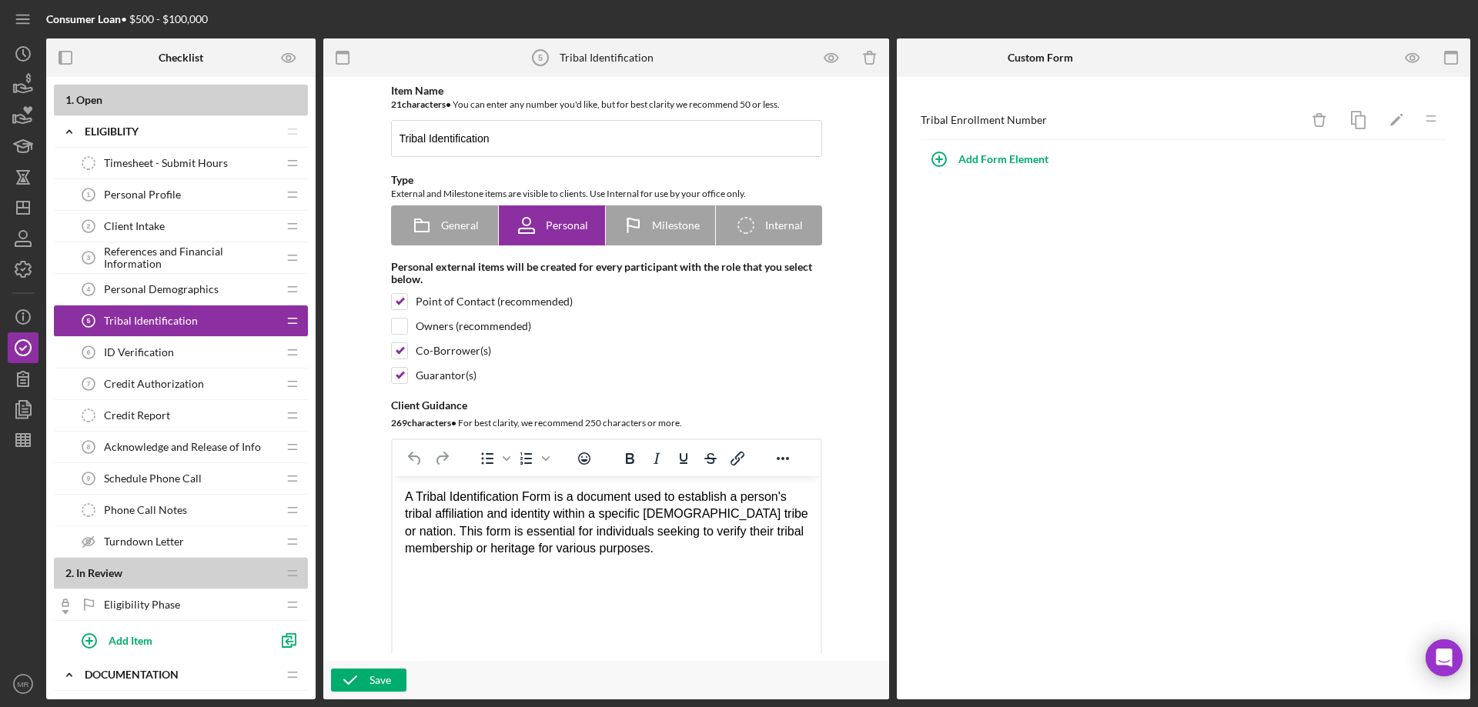
click at [161, 291] on span "Personal Demographics" at bounding box center [161, 289] width 115 height 12
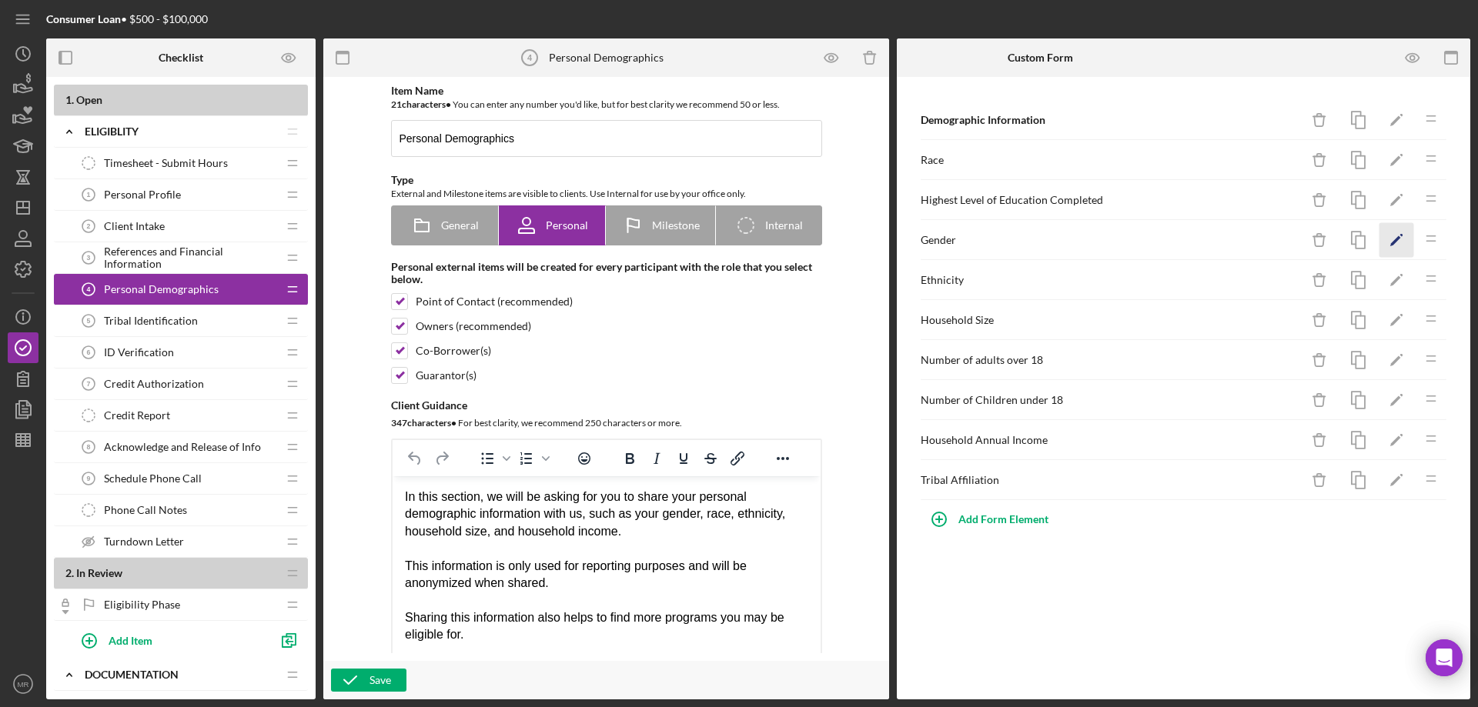
click at [1397, 241] on polygon "button" at bounding box center [1395, 241] width 11 height 11
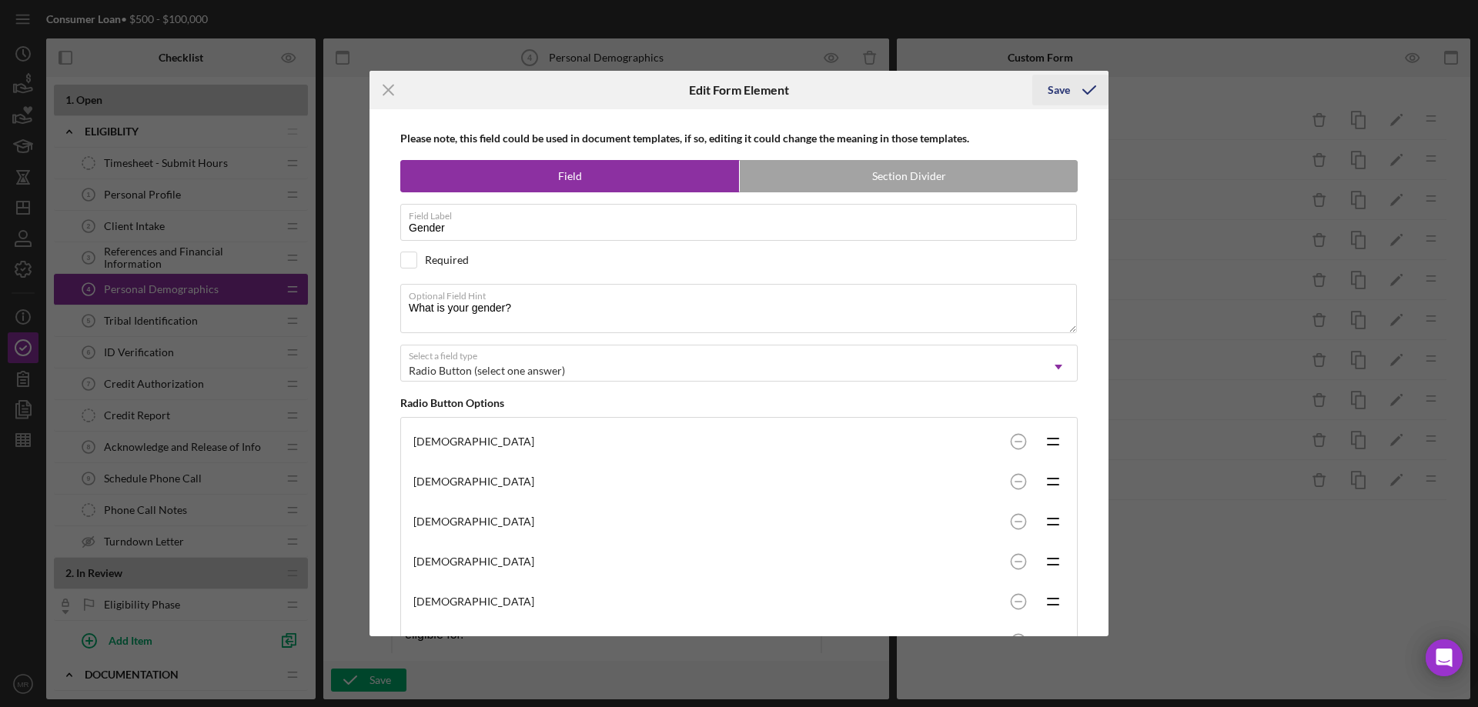
click at [1062, 85] on div "Save" at bounding box center [1059, 90] width 22 height 31
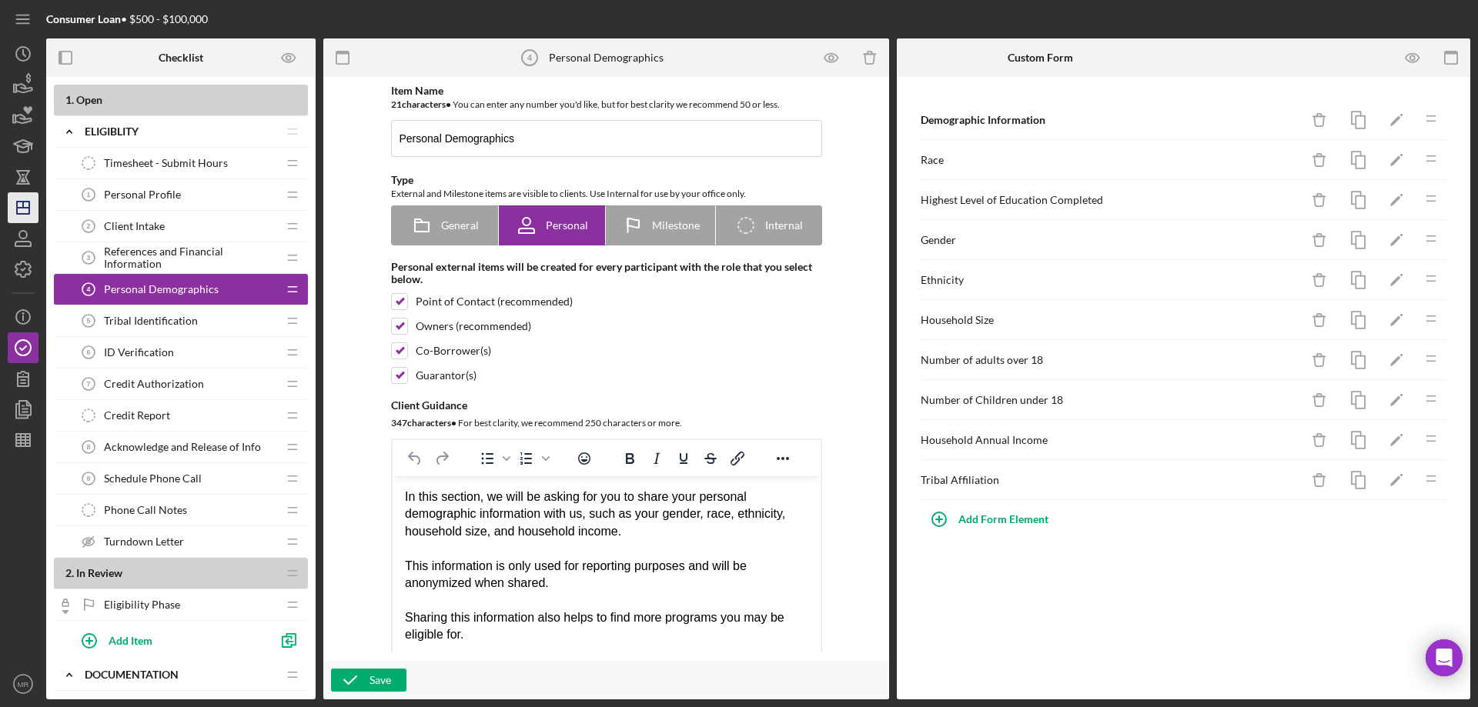
click at [17, 199] on icon "Icon/Dashboard" at bounding box center [23, 208] width 38 height 38
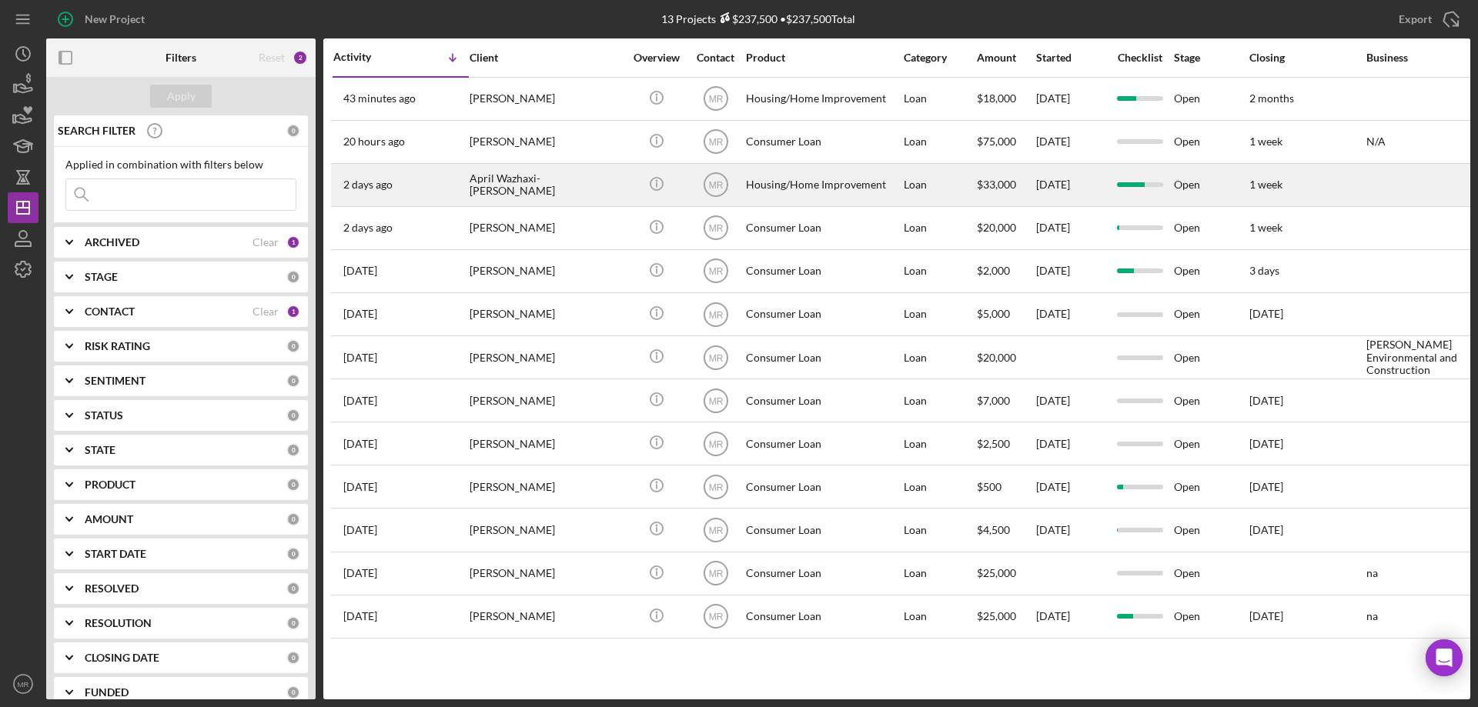
click at [582, 184] on div "April Wazhaxi-[PERSON_NAME]" at bounding box center [547, 185] width 154 height 41
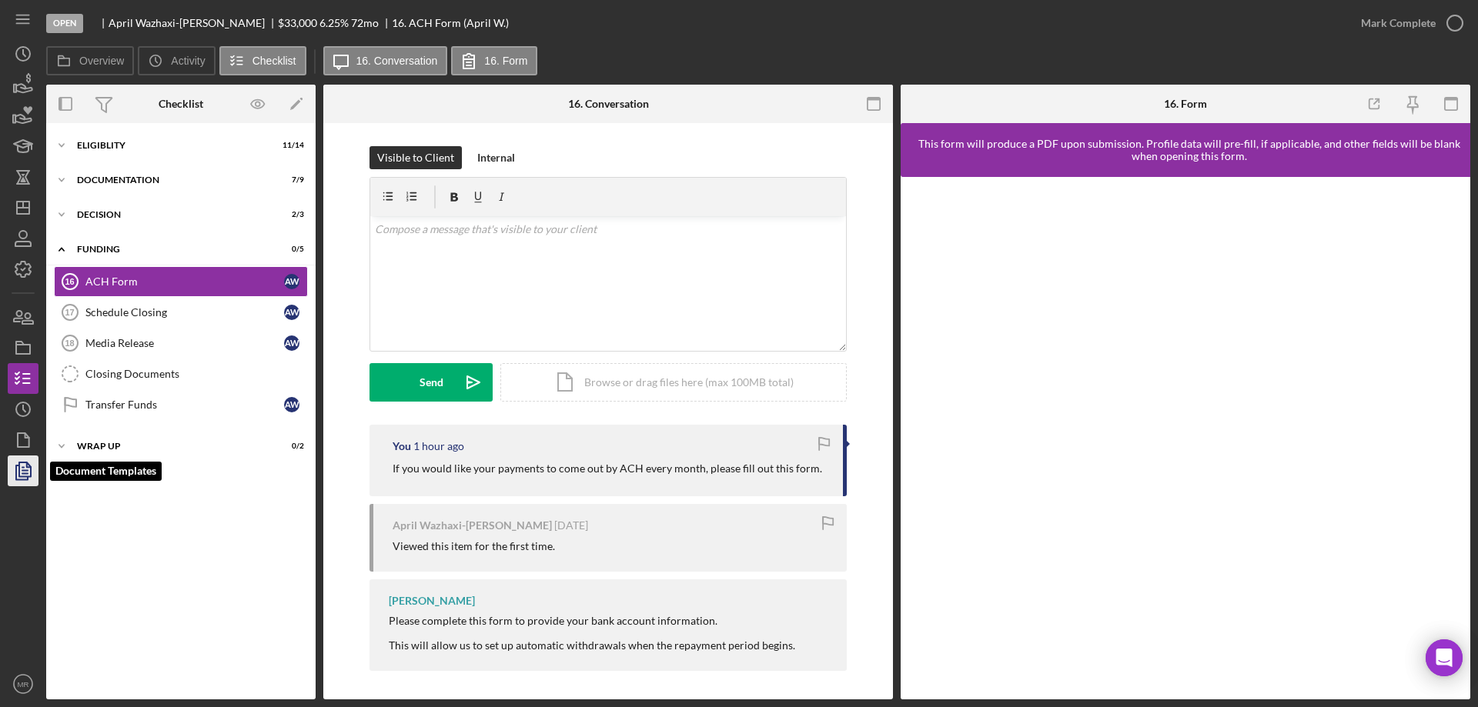
click at [20, 472] on polygon "button" at bounding box center [25, 470] width 12 height 14
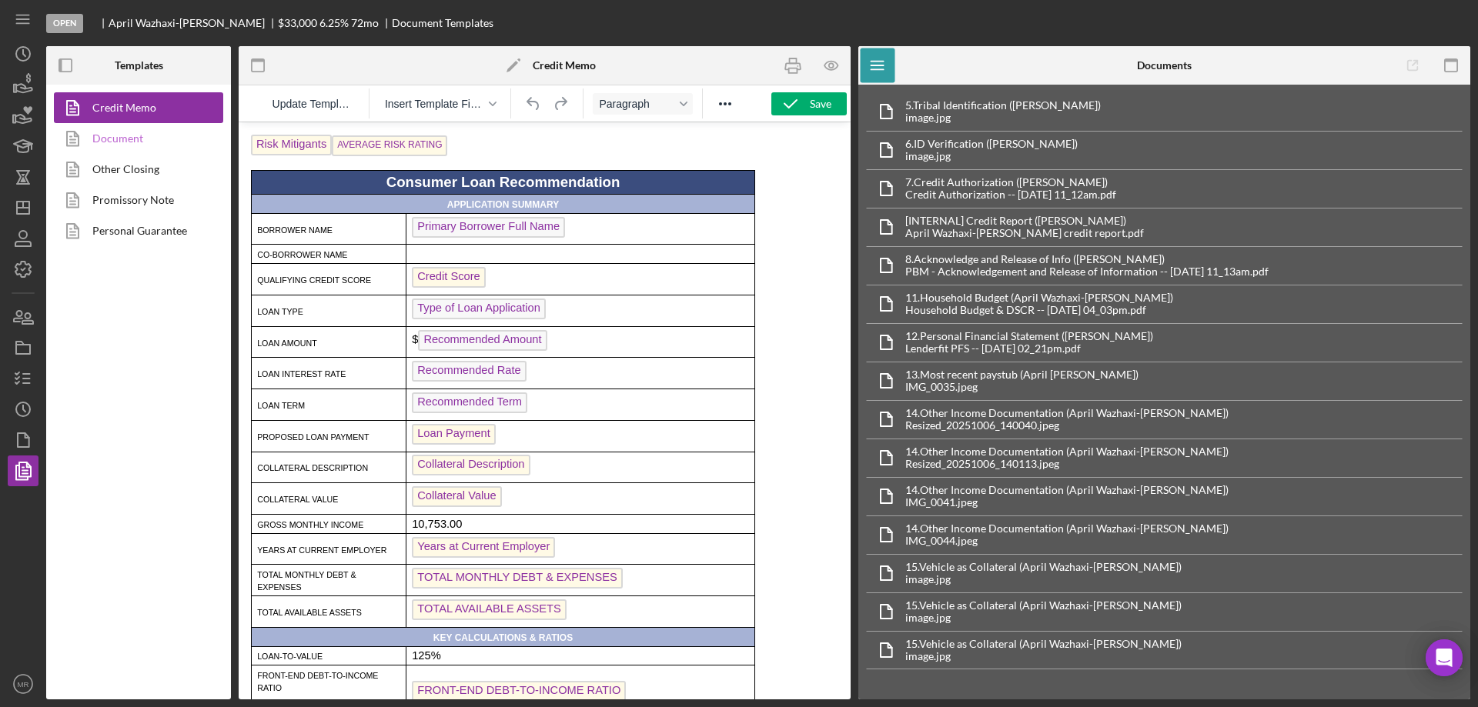
click at [116, 142] on link "Document" at bounding box center [135, 138] width 162 height 31
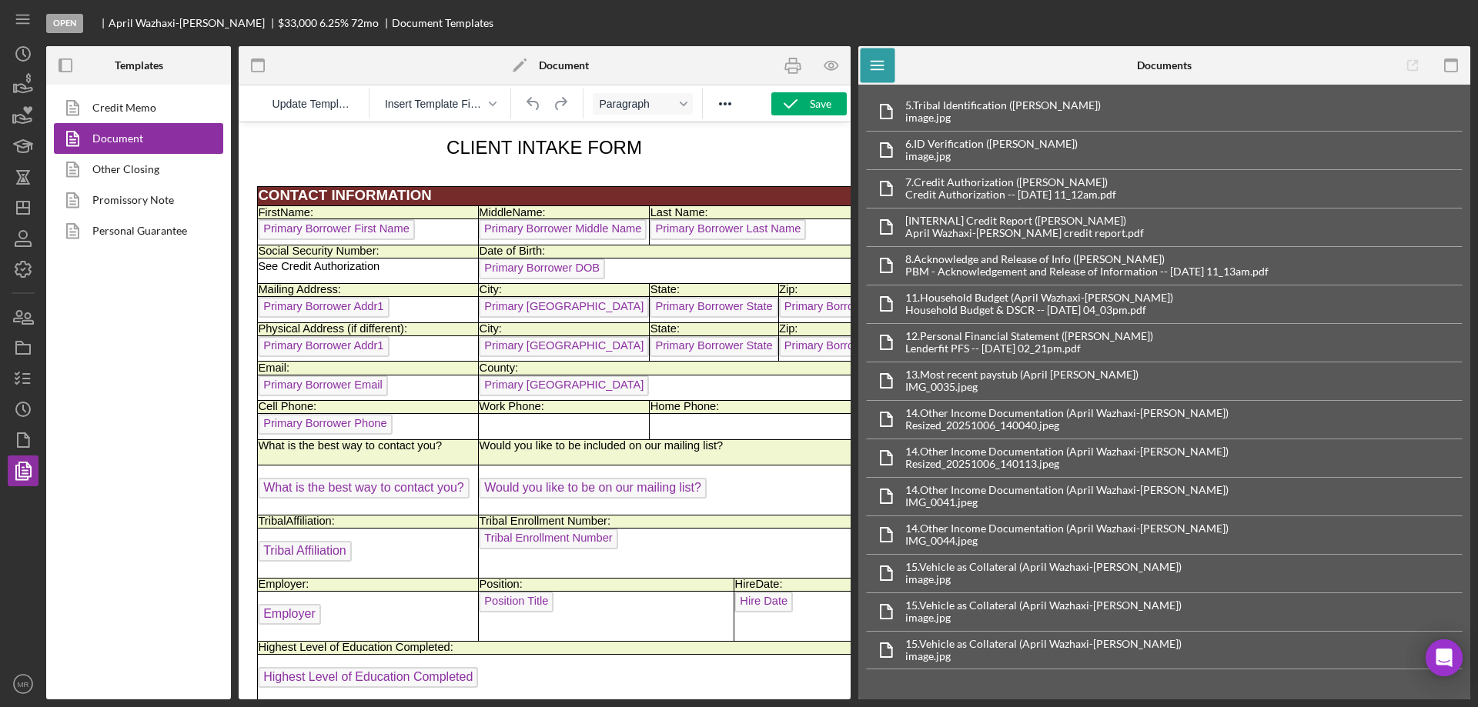
click at [120, 476] on div "Credit Memo Document Other Closing Promissory Note Personal Guarantee" at bounding box center [138, 392] width 185 height 615
click at [25, 208] on line "button" at bounding box center [23, 208] width 12 height 0
